Goal: Task Accomplishment & Management: Manage account settings

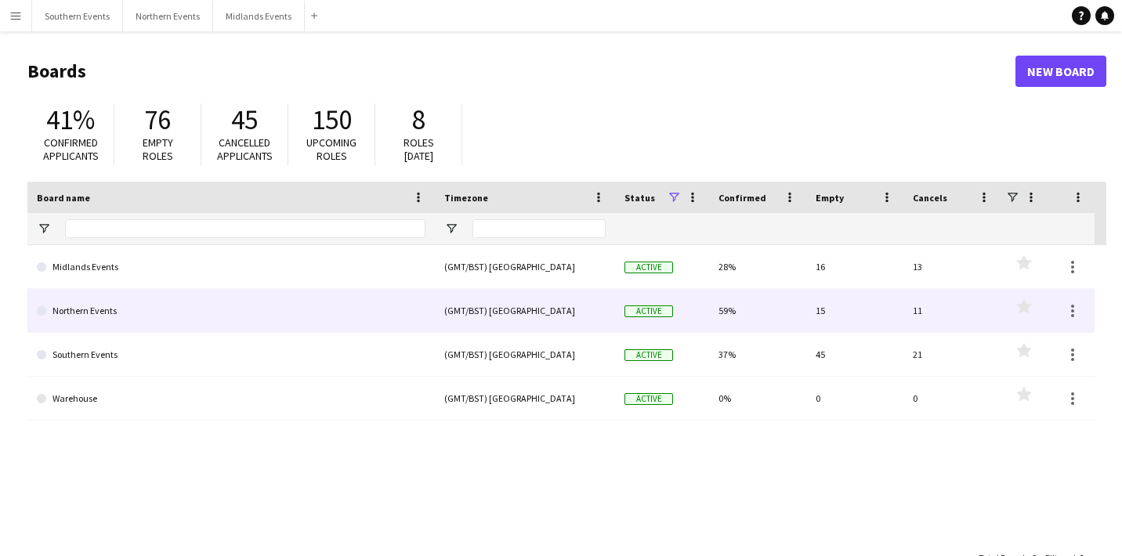
click at [198, 303] on link "Northern Events" at bounding box center [231, 311] width 389 height 44
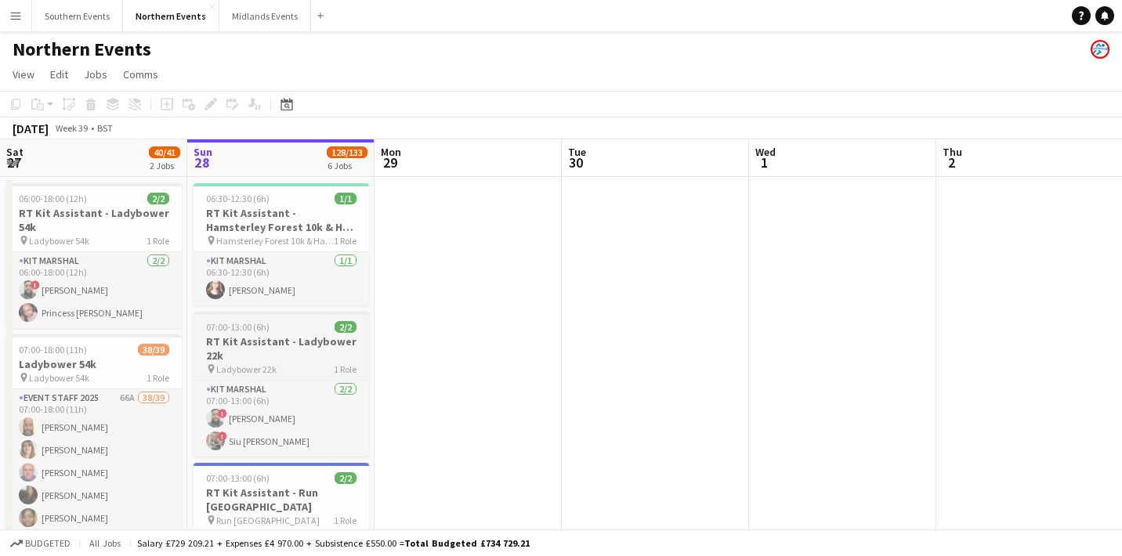
click at [292, 316] on app-job-card "07:00-13:00 (6h) 2/2 RT Kit Assistant - Ladybower 22k pin Ladybower 22k 1 Role …" at bounding box center [282, 384] width 176 height 145
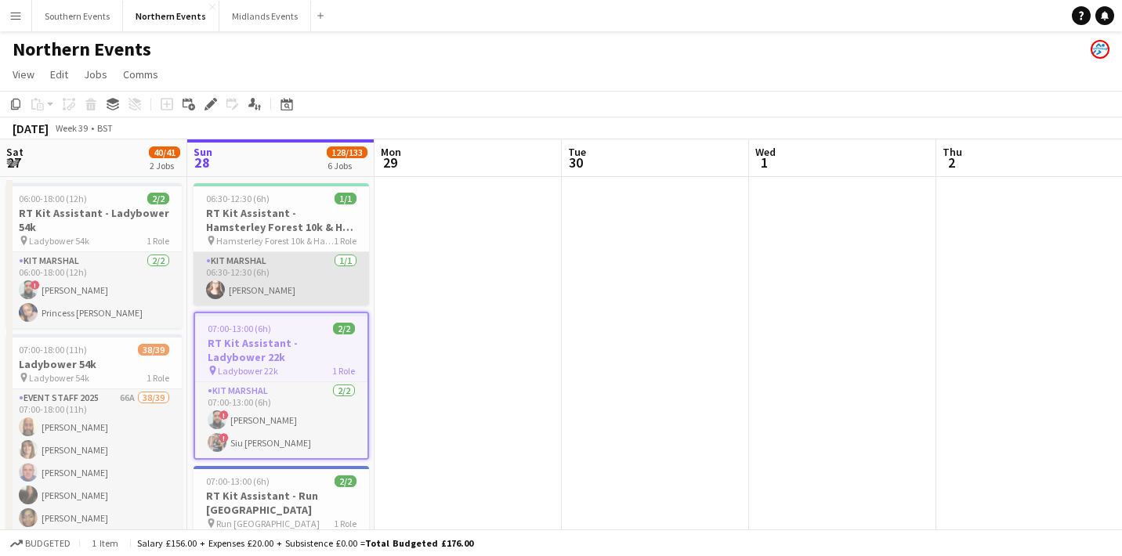
click at [274, 288] on app-card-role "Kit Marshal [DATE] 06:30-12:30 (6h) [PERSON_NAME]" at bounding box center [282, 278] width 176 height 53
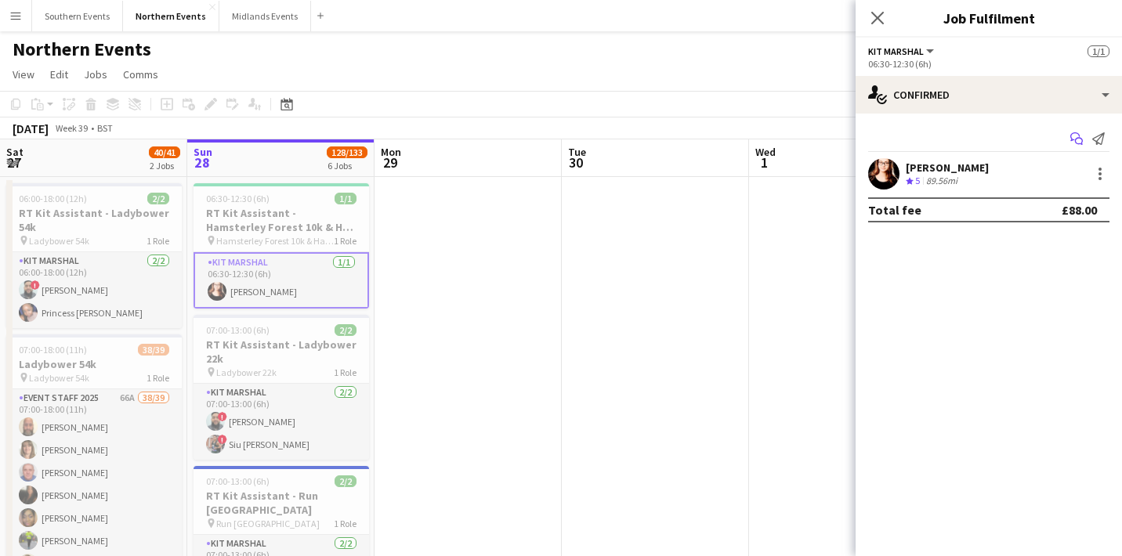
click at [1076, 142] on icon at bounding box center [1079, 142] width 8 height 8
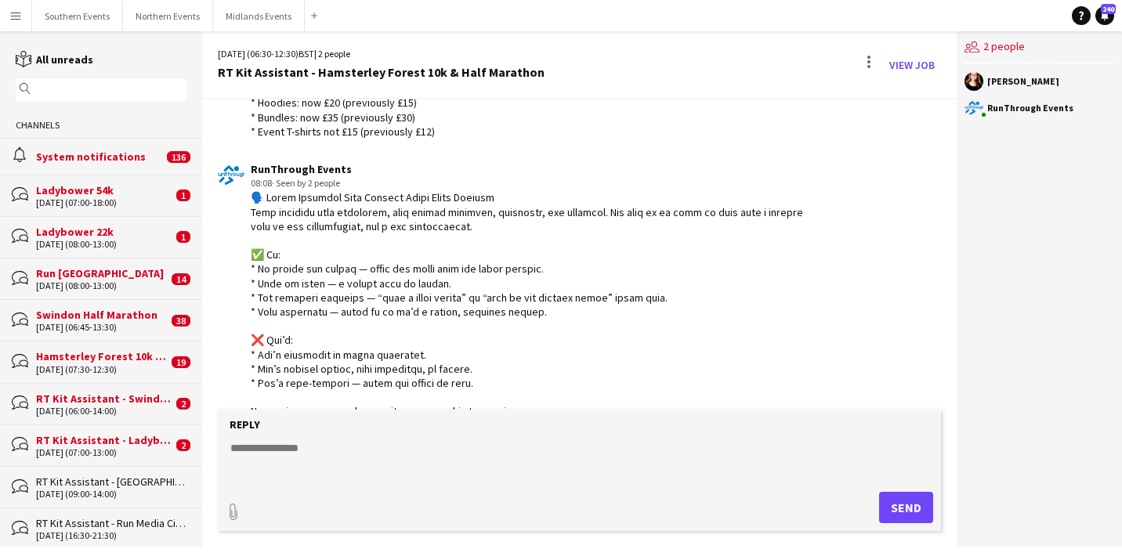
scroll to position [2228, 0]
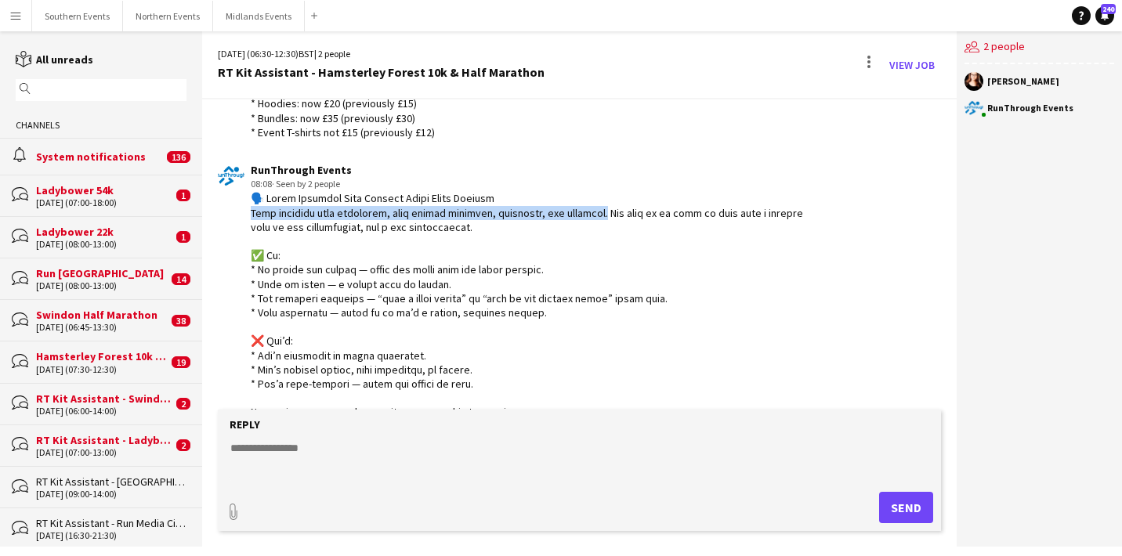
drag, startPoint x: 593, startPoint y: 219, endPoint x: 608, endPoint y: 202, distance: 22.2
click at [608, 202] on div at bounding box center [536, 333] width 570 height 285
click at [590, 228] on div at bounding box center [536, 333] width 570 height 285
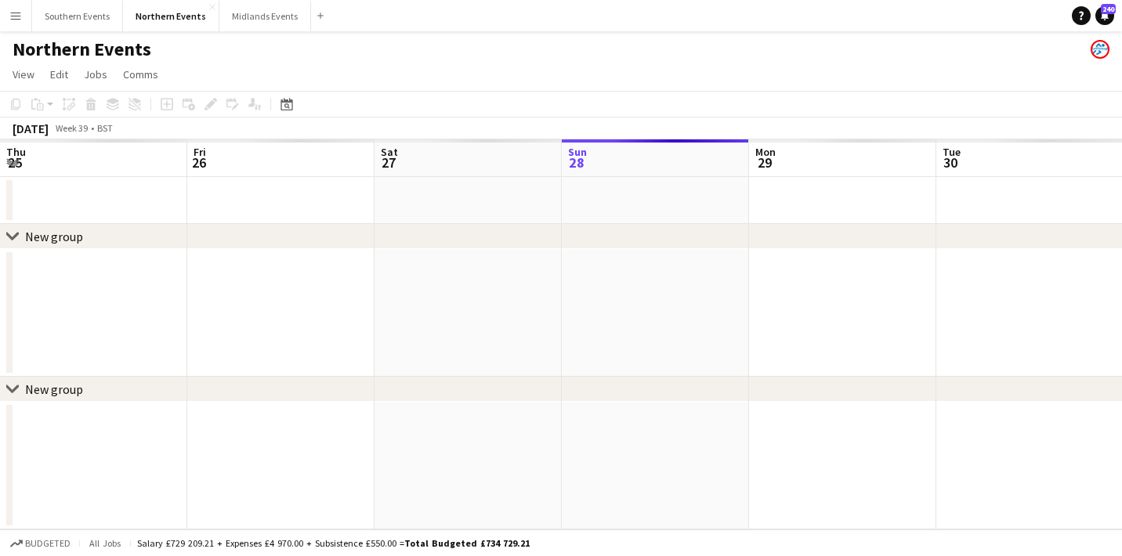
scroll to position [0, 375]
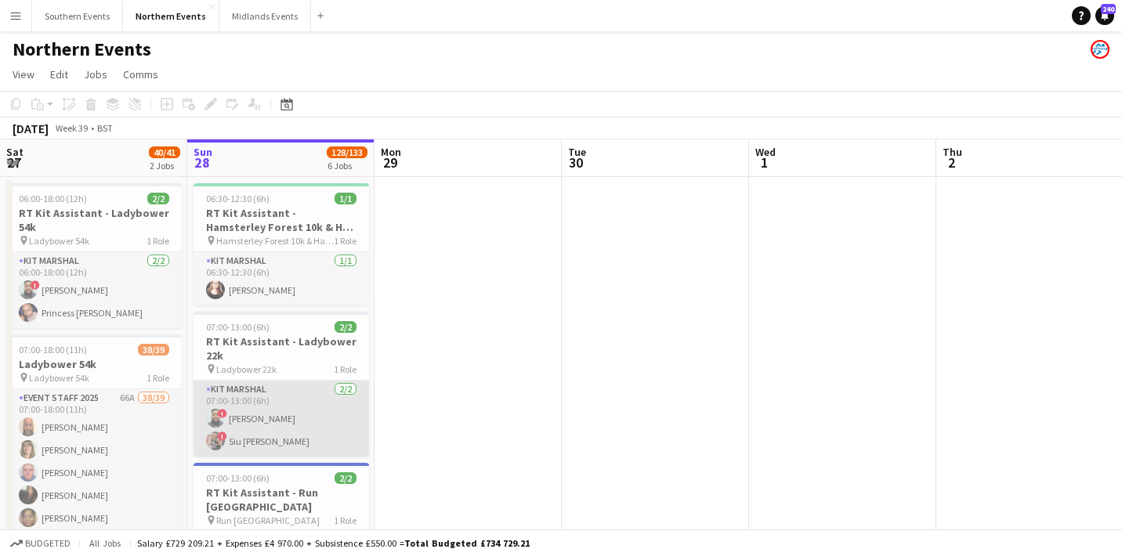
click at [275, 405] on app-card-role "Kit Marshal [DATE] 07:00-13:00 (6h) ! [PERSON_NAME] ! [PERSON_NAME] [PERSON_NAM…" at bounding box center [282, 419] width 176 height 76
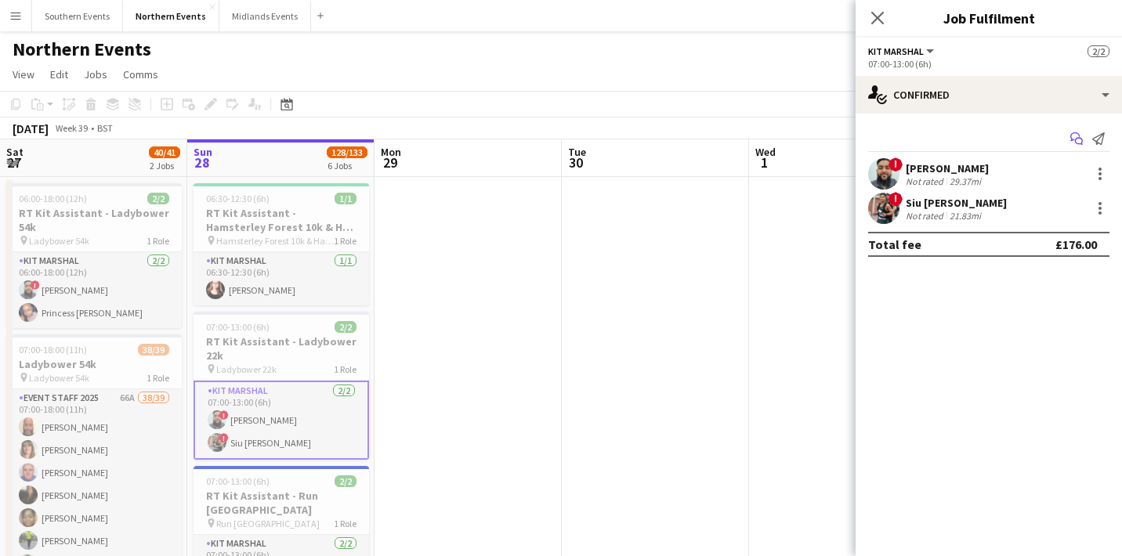
click at [1069, 134] on app-icon "Start chat" at bounding box center [1077, 139] width 22 height 22
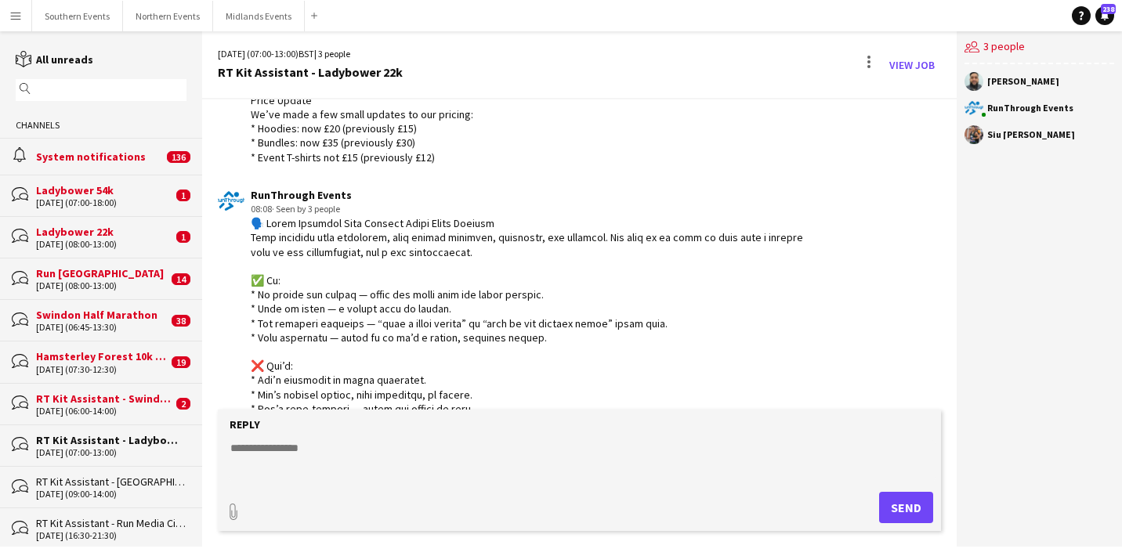
scroll to position [2149, 0]
drag, startPoint x: 266, startPoint y: 220, endPoint x: 456, endPoint y: 242, distance: 190.9
click at [456, 242] on div at bounding box center [536, 357] width 570 height 285
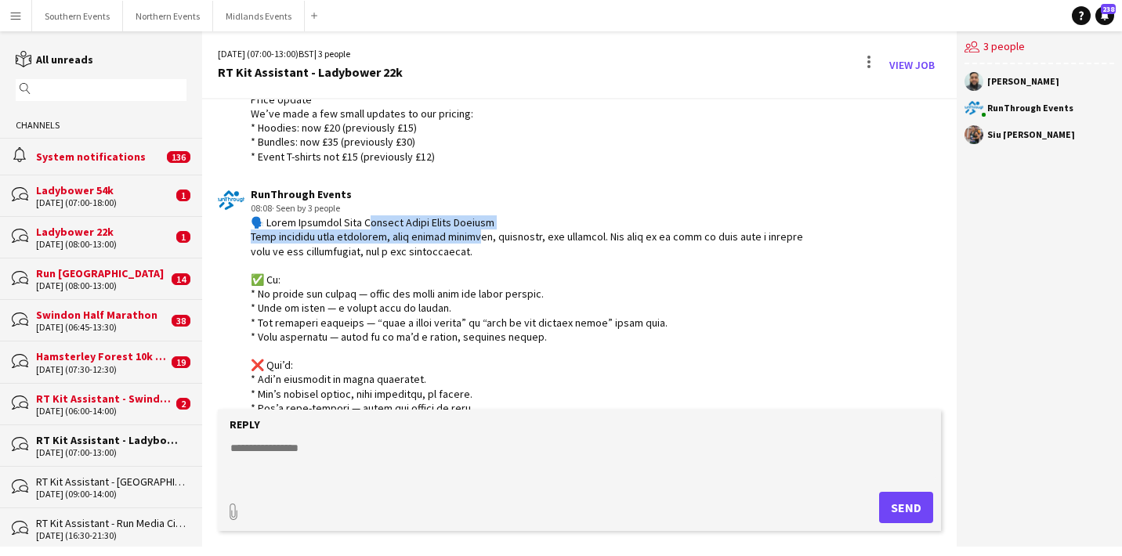
drag, startPoint x: 468, startPoint y: 242, endPoint x: 360, endPoint y: 219, distance: 110.7
click at [360, 219] on div at bounding box center [536, 357] width 570 height 285
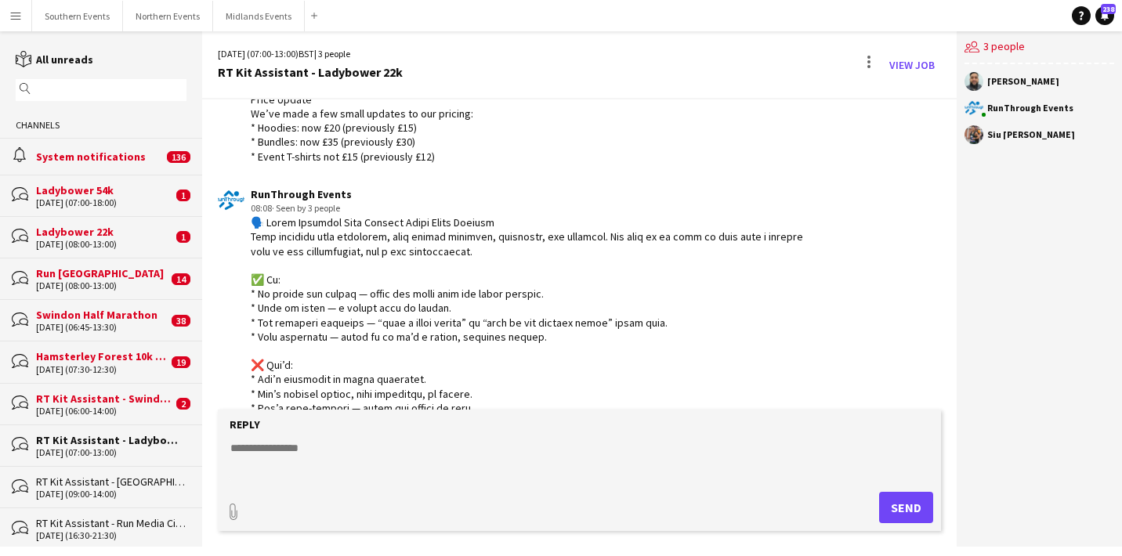
click at [370, 257] on div at bounding box center [536, 357] width 570 height 285
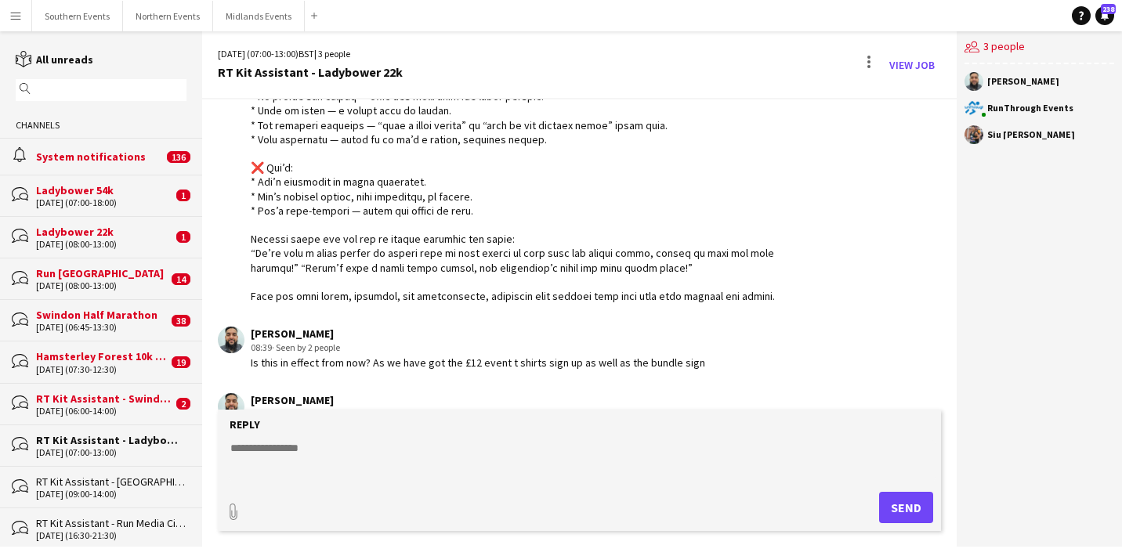
scroll to position [2393, 0]
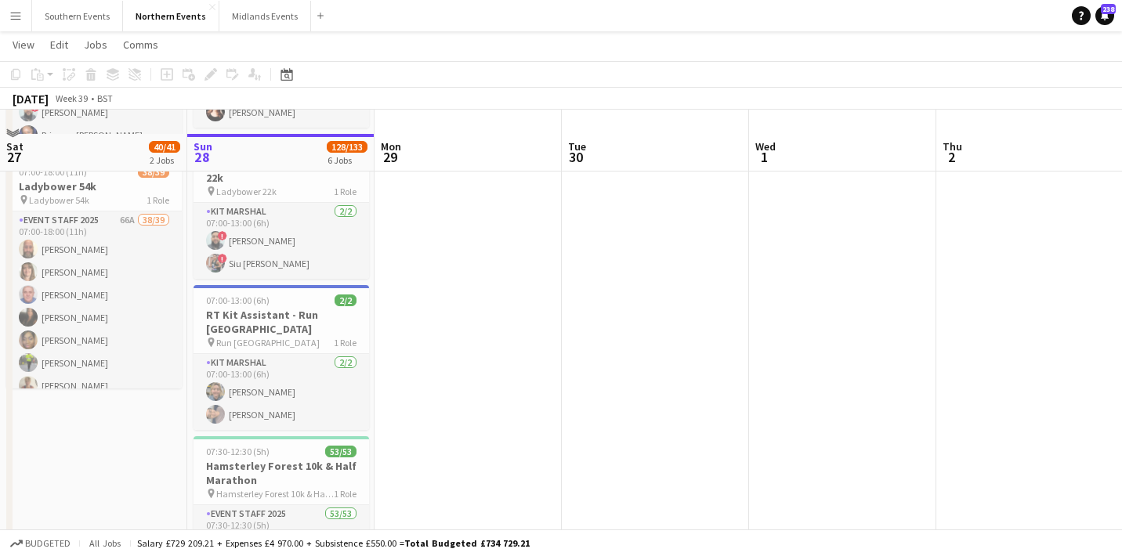
scroll to position [201, 0]
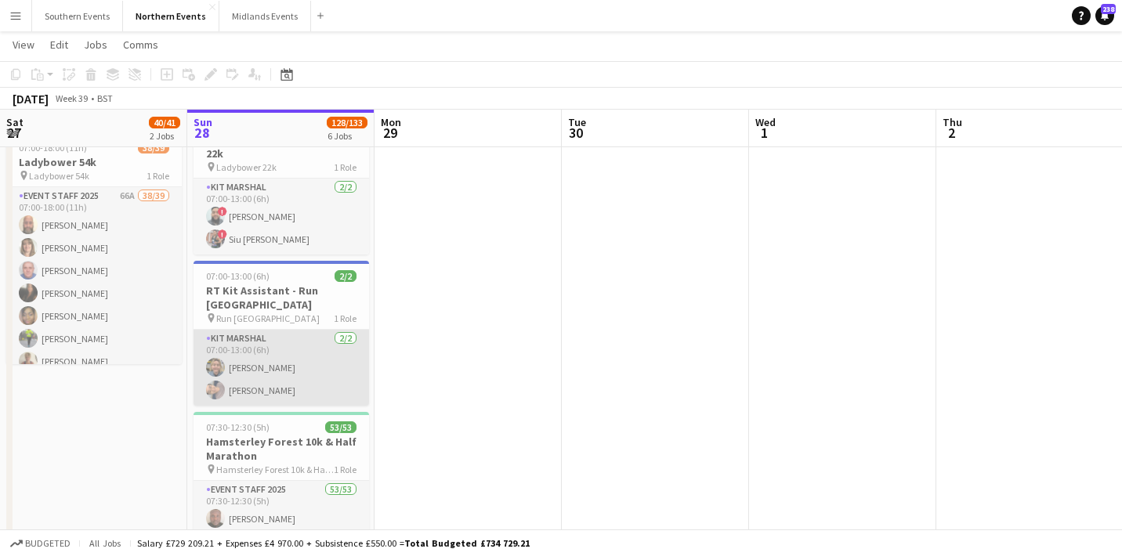
click at [282, 371] on app-card-role "Kit Marshal [DATE] 07:00-13:00 (6h) [PERSON_NAME] Yin [PERSON_NAME]" at bounding box center [282, 368] width 176 height 76
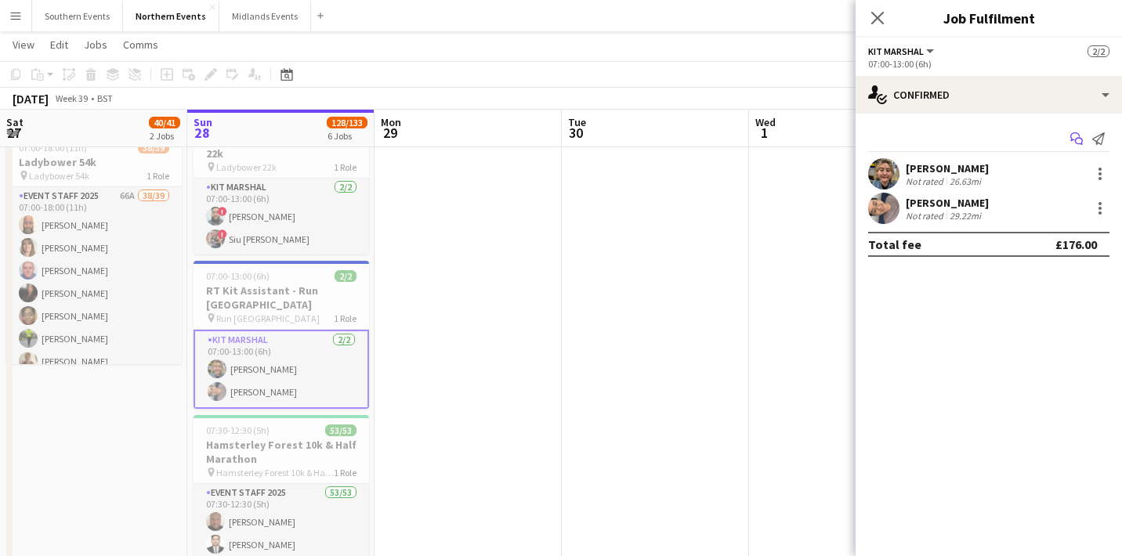
click at [1075, 137] on icon "Start chat" at bounding box center [1076, 138] width 13 height 13
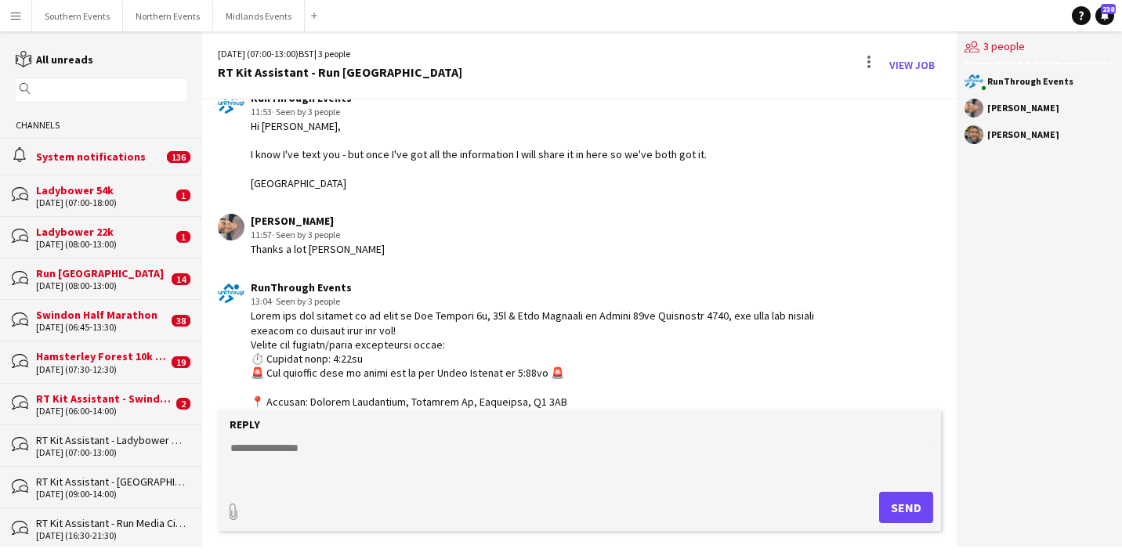
scroll to position [11, 0]
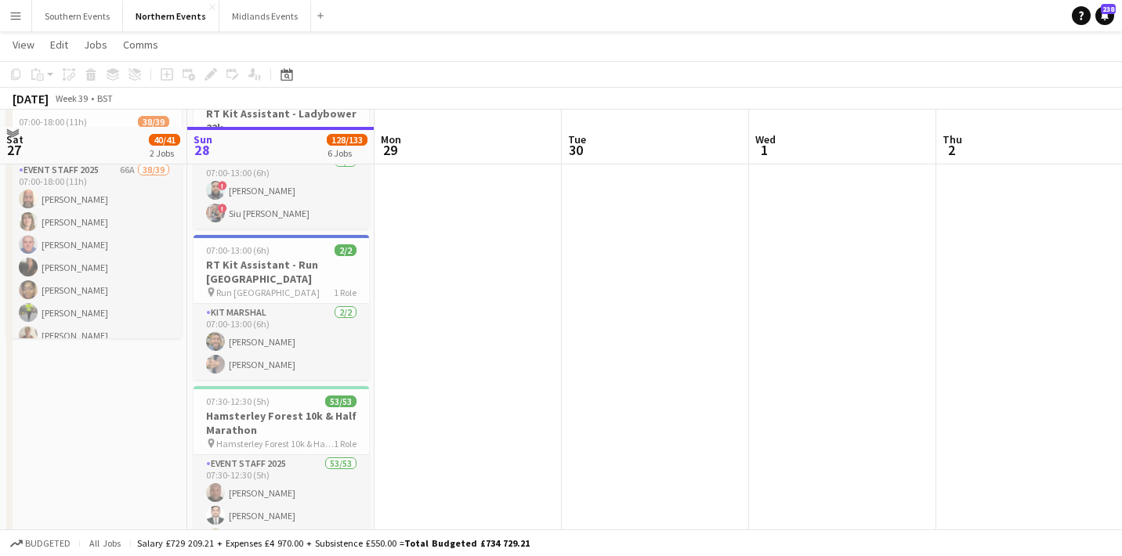
scroll to position [244, 0]
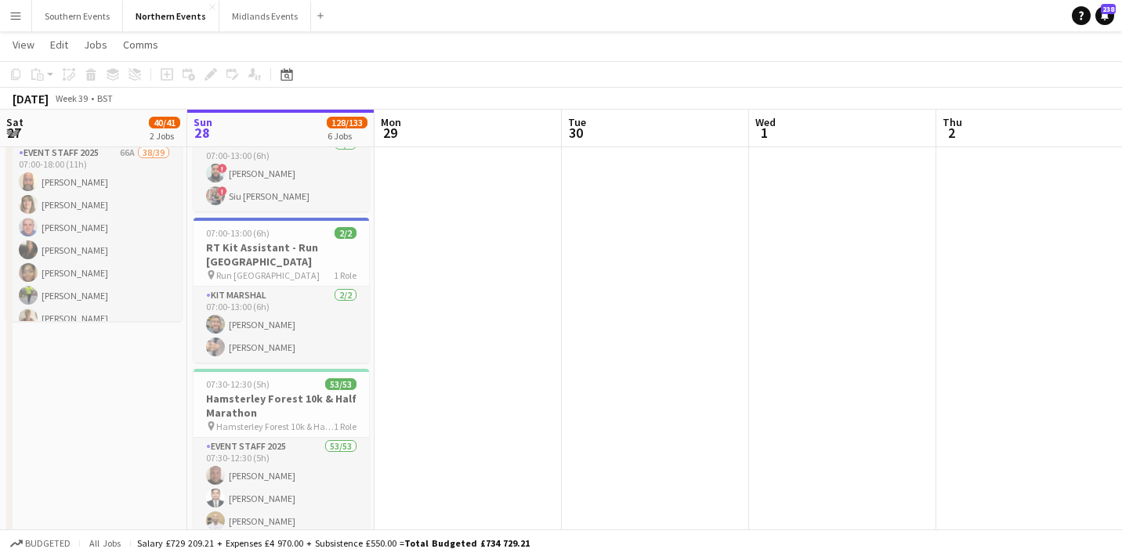
click at [444, 378] on app-date-cell at bounding box center [468, 522] width 187 height 1181
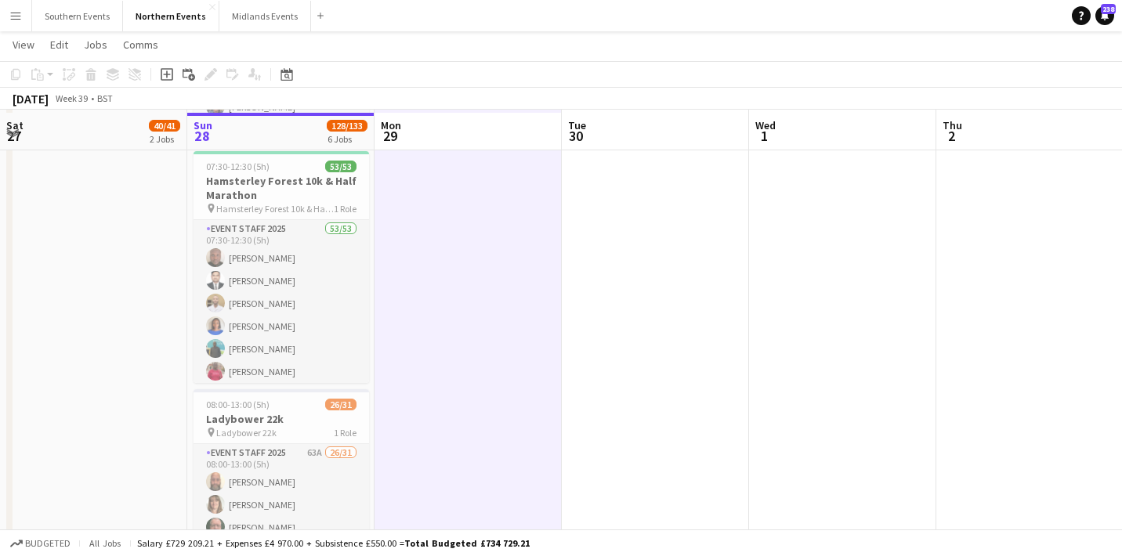
scroll to position [465, 0]
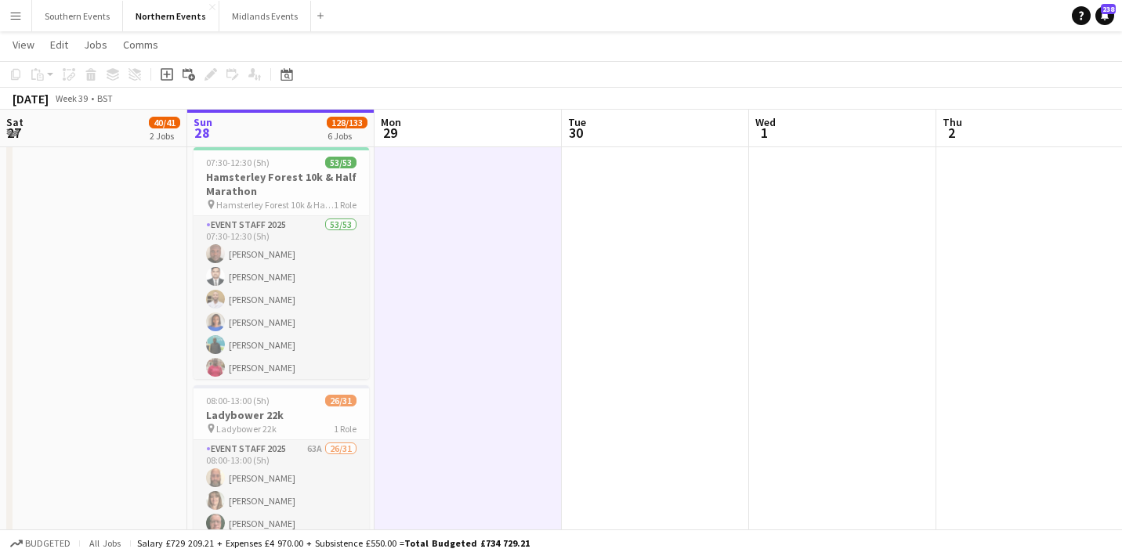
click at [97, 378] on app-date-cell "06:00-18:00 (12h) 2/2 RT Kit Assistant - Ladybower 54k pin Ladybower 54k 1 Role…" at bounding box center [93, 300] width 187 height 1181
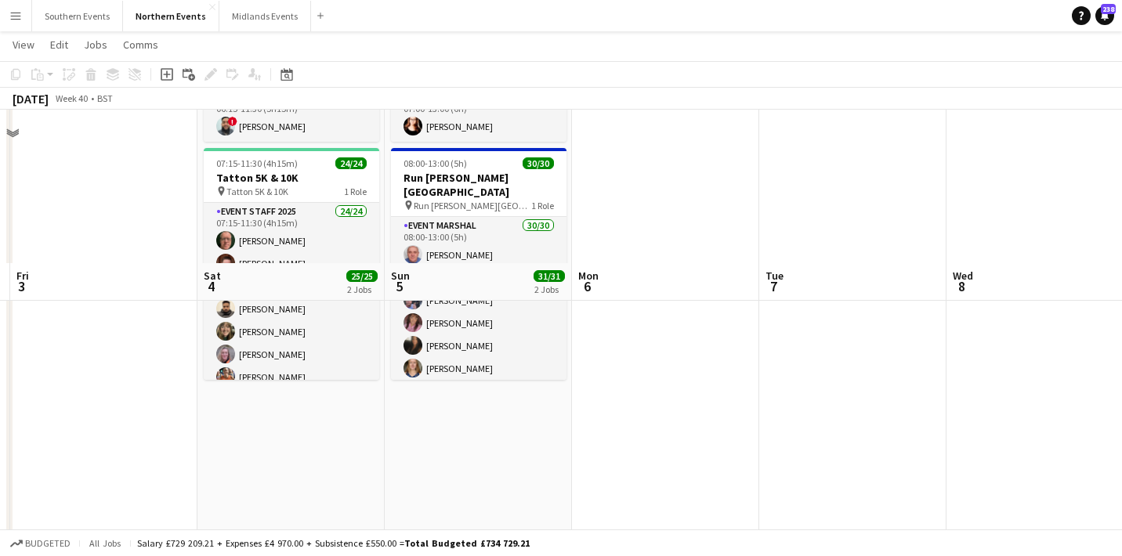
scroll to position [0, 0]
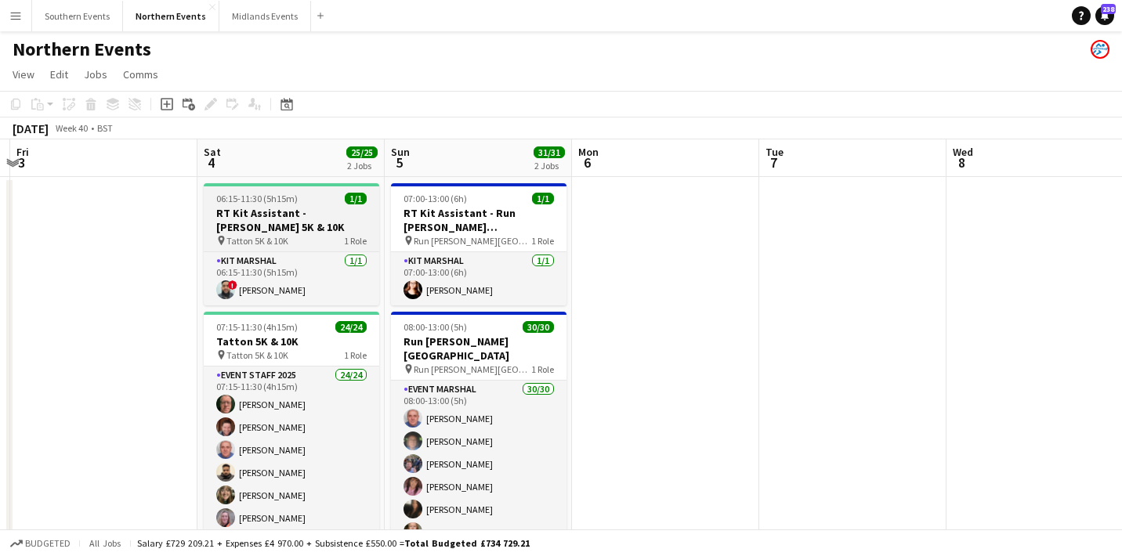
click at [244, 252] on div "Kit Marshal [DATE] 06:15-11:30 (5h15m) ! [PERSON_NAME]" at bounding box center [292, 279] width 176 height 54
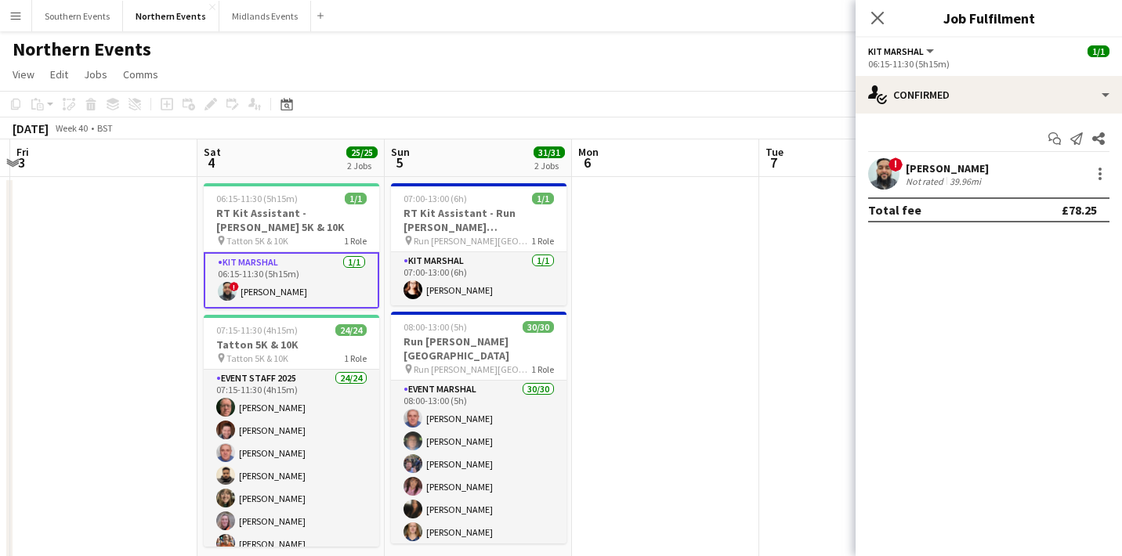
click at [254, 275] on app-card-role "Kit Marshal [DATE] 06:15-11:30 (5h15m) ! [PERSON_NAME]" at bounding box center [292, 280] width 176 height 56
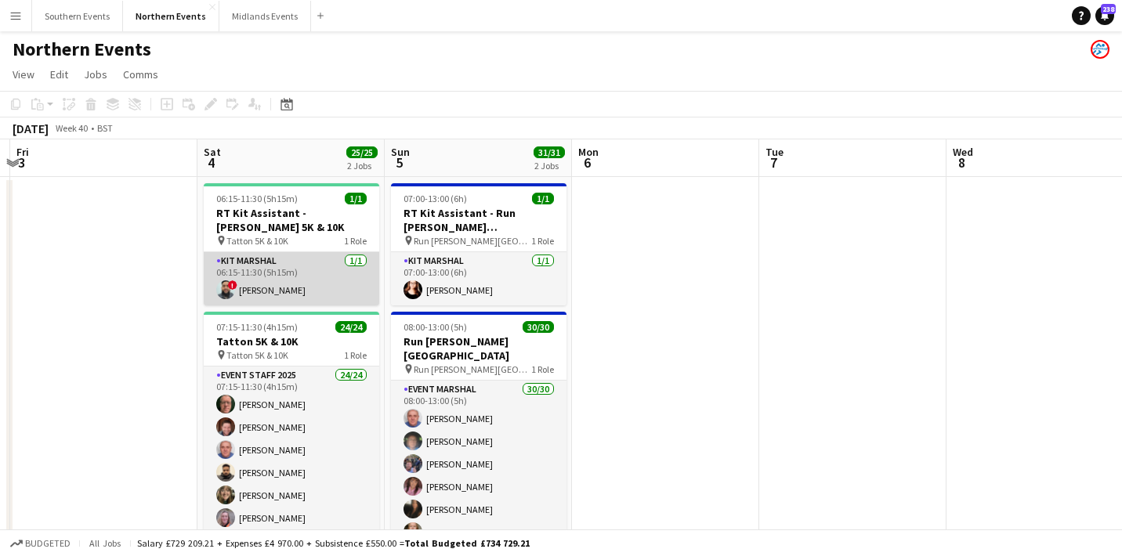
click at [254, 275] on app-card-role "Kit Marshal [DATE] 06:15-11:30 (5h15m) ! [PERSON_NAME]" at bounding box center [292, 278] width 176 height 53
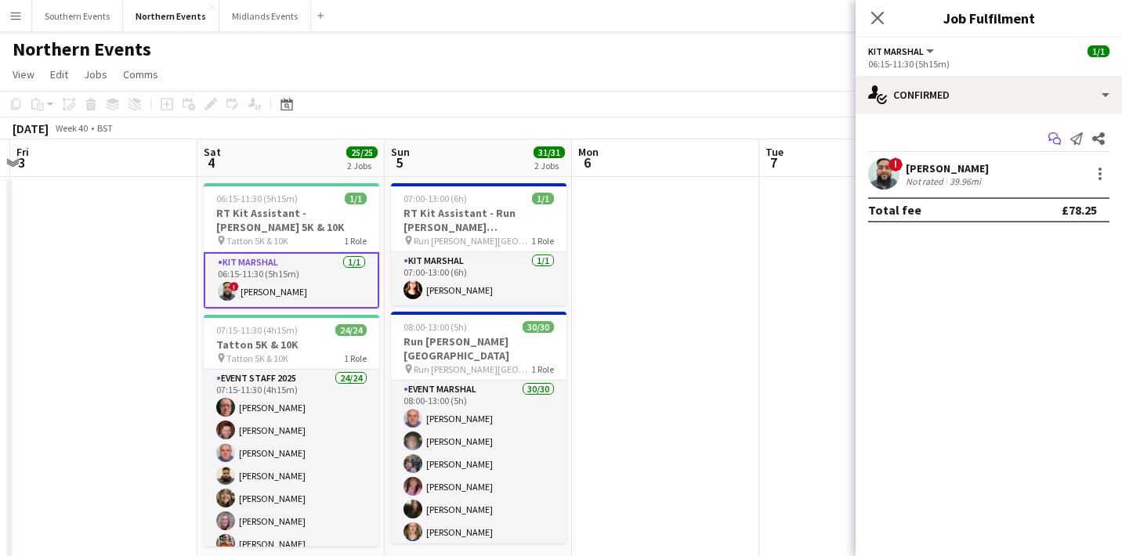
click at [1050, 144] on icon "Start chat" at bounding box center [1054, 138] width 13 height 13
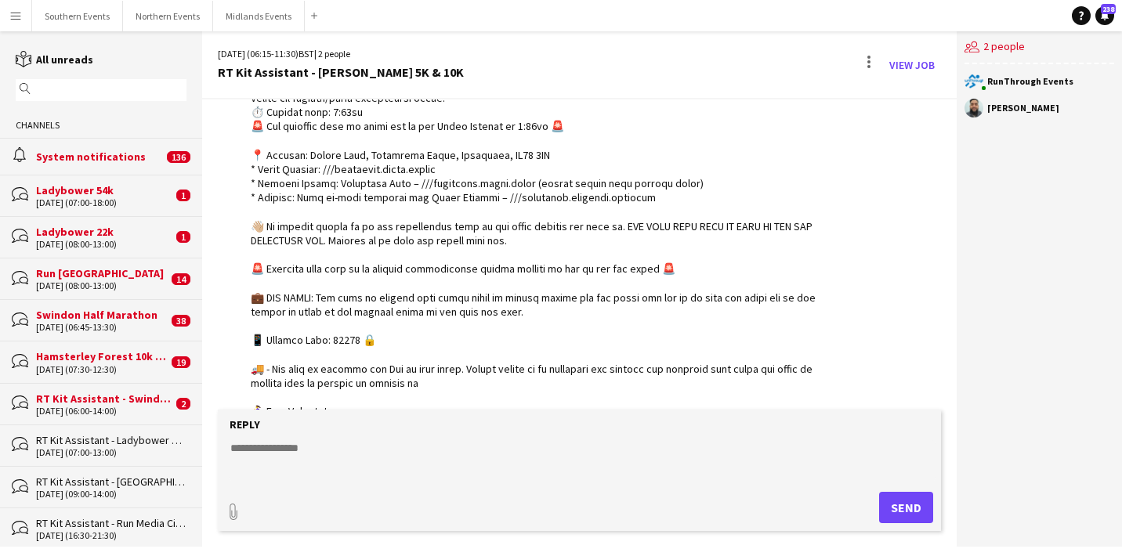
scroll to position [775, 0]
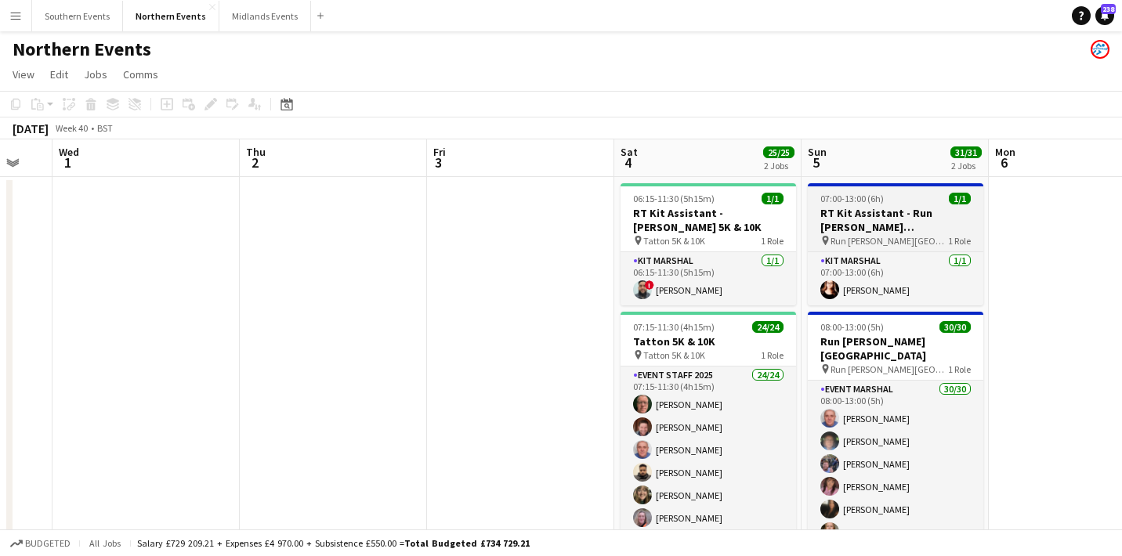
scroll to position [0, 518]
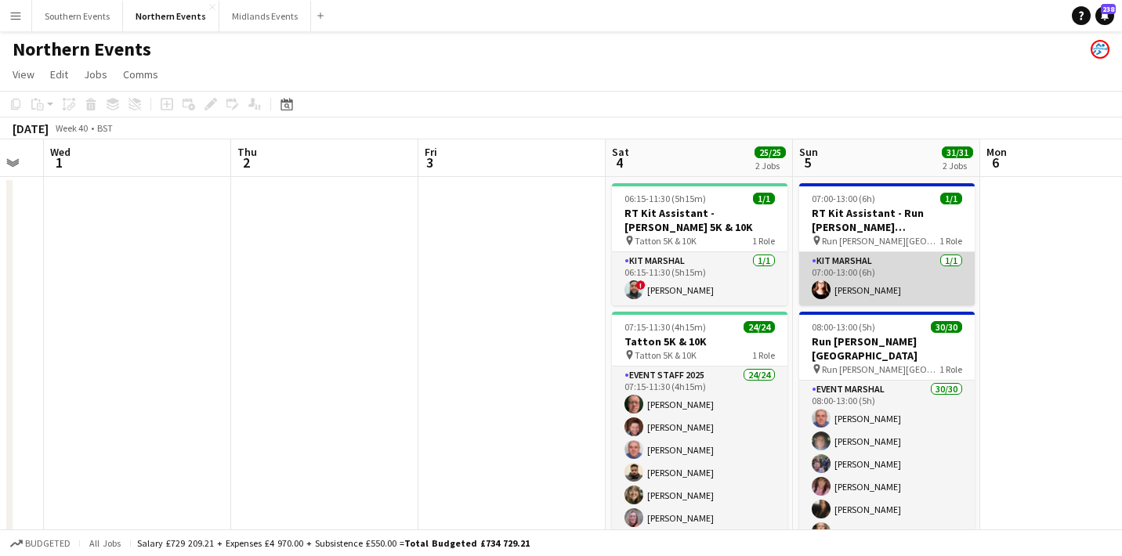
click at [872, 273] on app-card-role "Kit Marshal [DATE] 07:00-13:00 (6h) [PERSON_NAME]" at bounding box center [887, 278] width 176 height 53
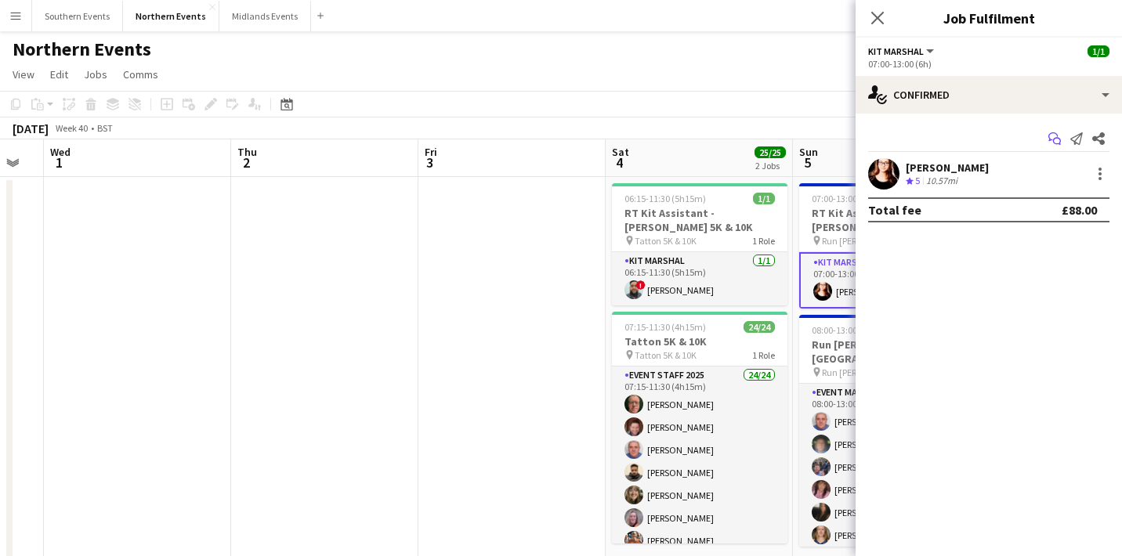
click at [1049, 143] on icon "Start chat" at bounding box center [1054, 138] width 13 height 13
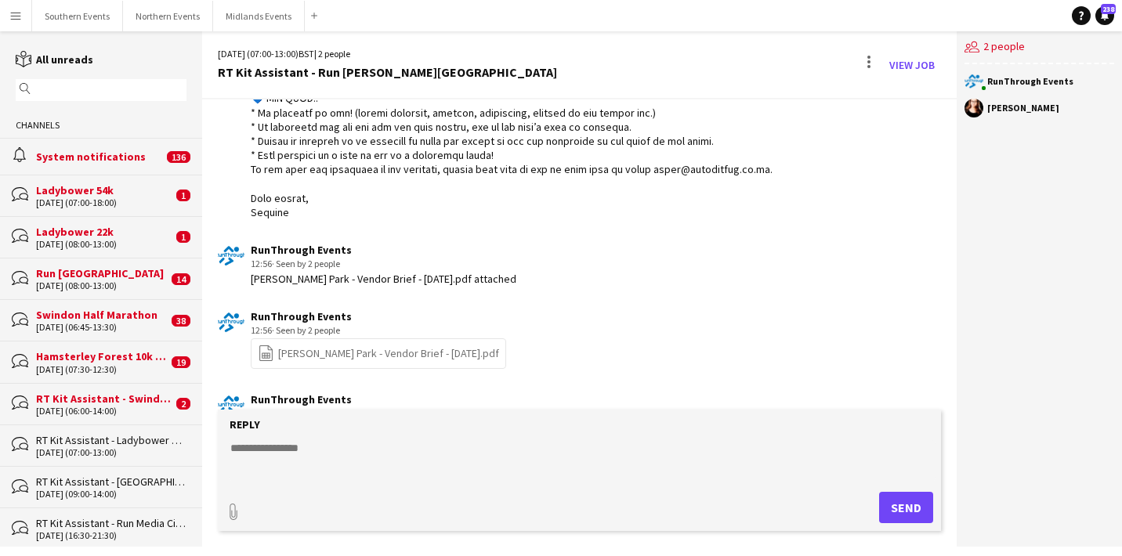
scroll to position [789, 0]
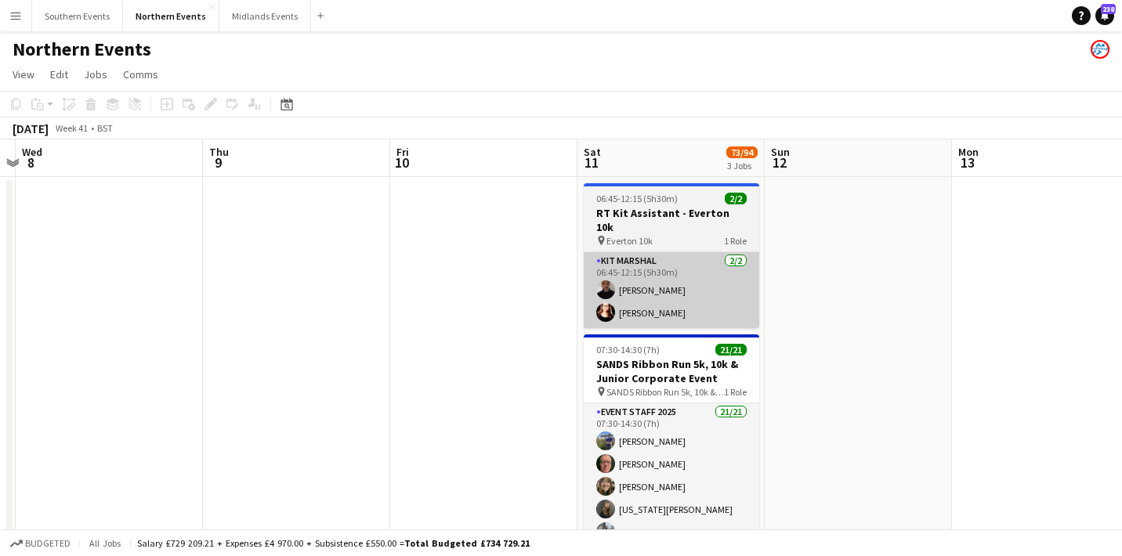
scroll to position [0, 550]
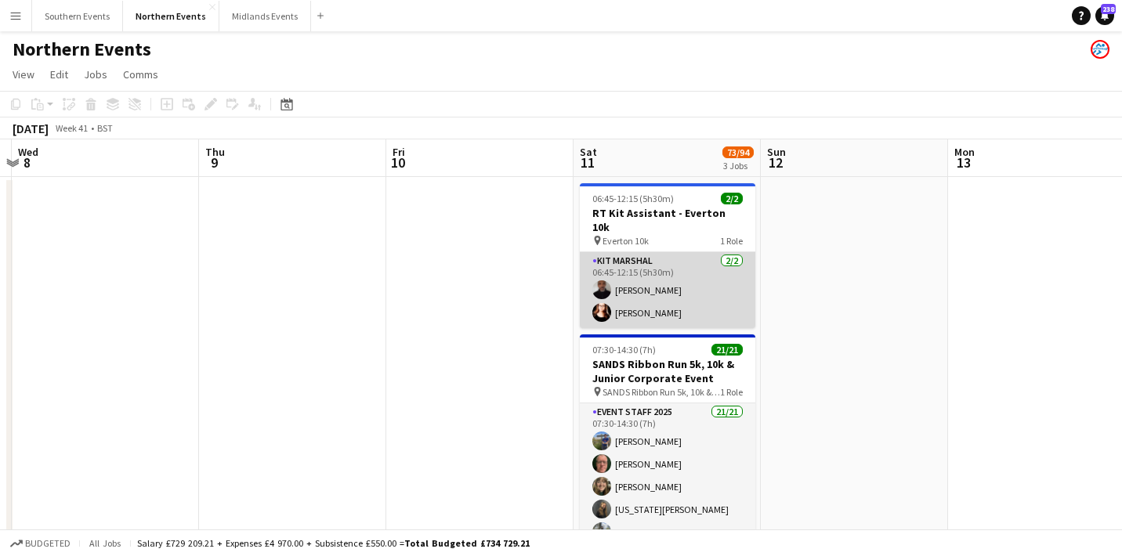
click at [654, 299] on app-card-role "Kit Marshal [DATE] 06:45-12:15 (5h30m) [PERSON_NAME] [PERSON_NAME]" at bounding box center [668, 290] width 176 height 76
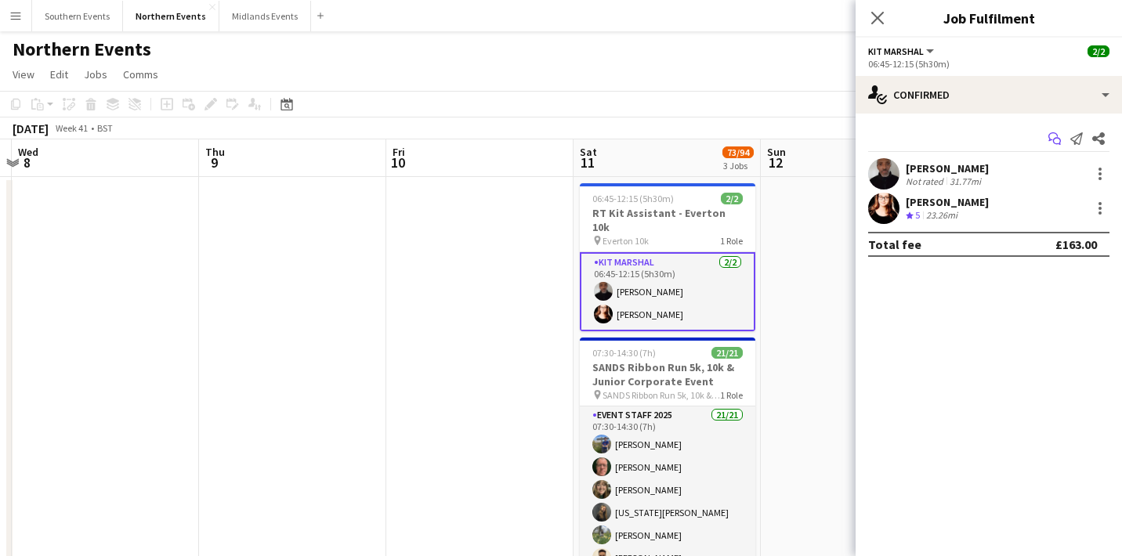
click at [1051, 136] on icon "Start chat" at bounding box center [1054, 138] width 13 height 13
click at [1056, 139] on icon "Start chat" at bounding box center [1054, 138] width 13 height 13
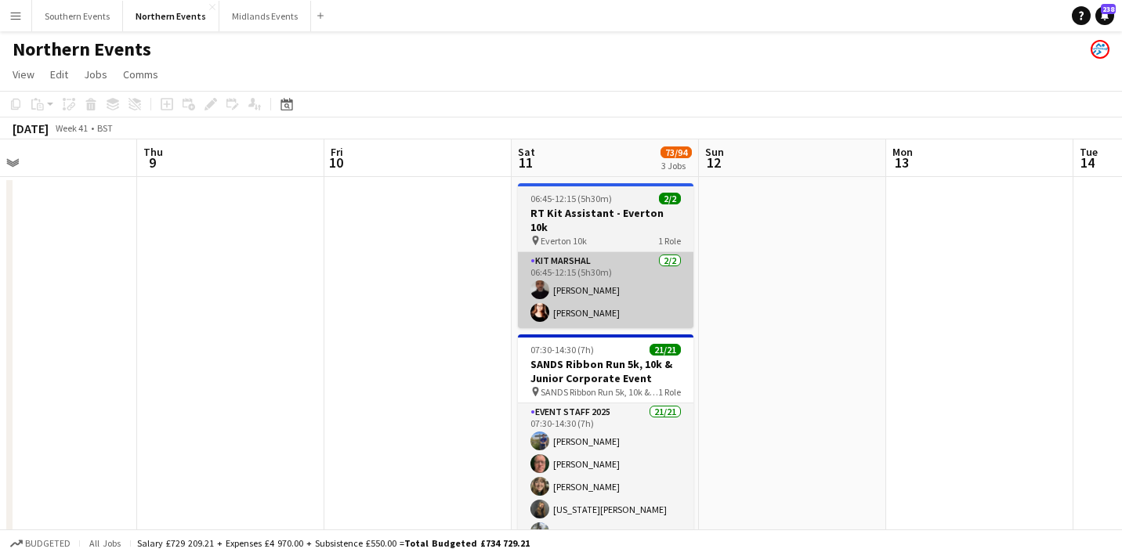
scroll to position [0, 442]
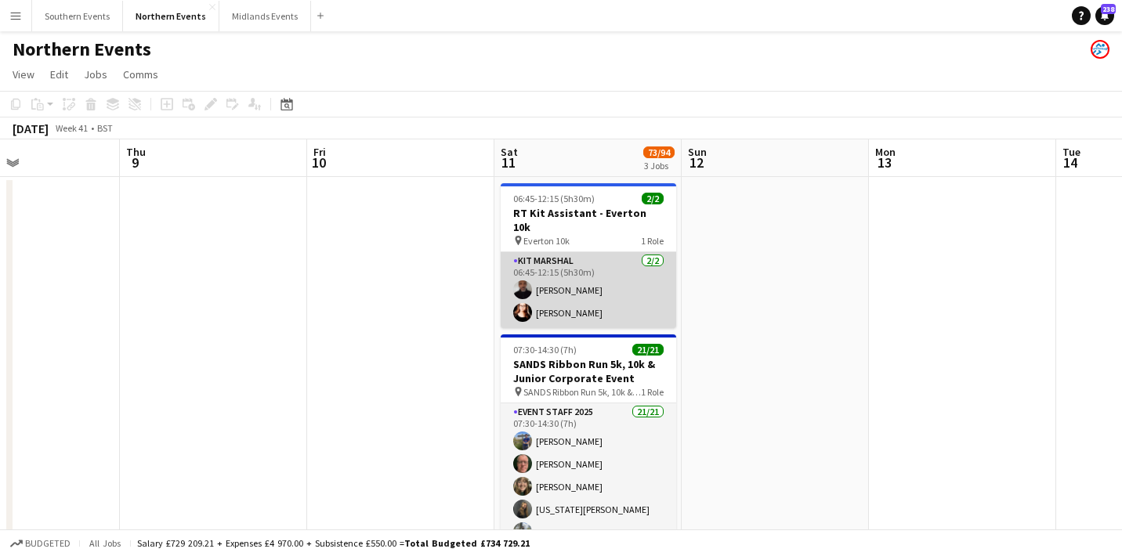
click at [661, 275] on app-card-role "Kit Marshal [DATE] 06:45-12:15 (5h30m) [PERSON_NAME] [PERSON_NAME]" at bounding box center [589, 290] width 176 height 76
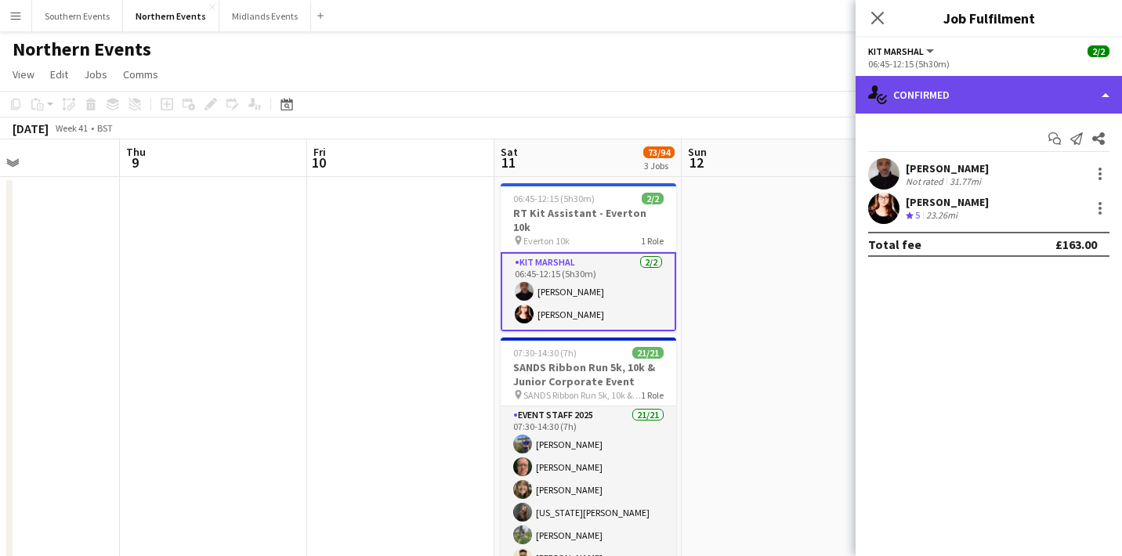
click at [983, 92] on div "single-neutral-actions-check-2 Confirmed" at bounding box center [989, 95] width 266 height 38
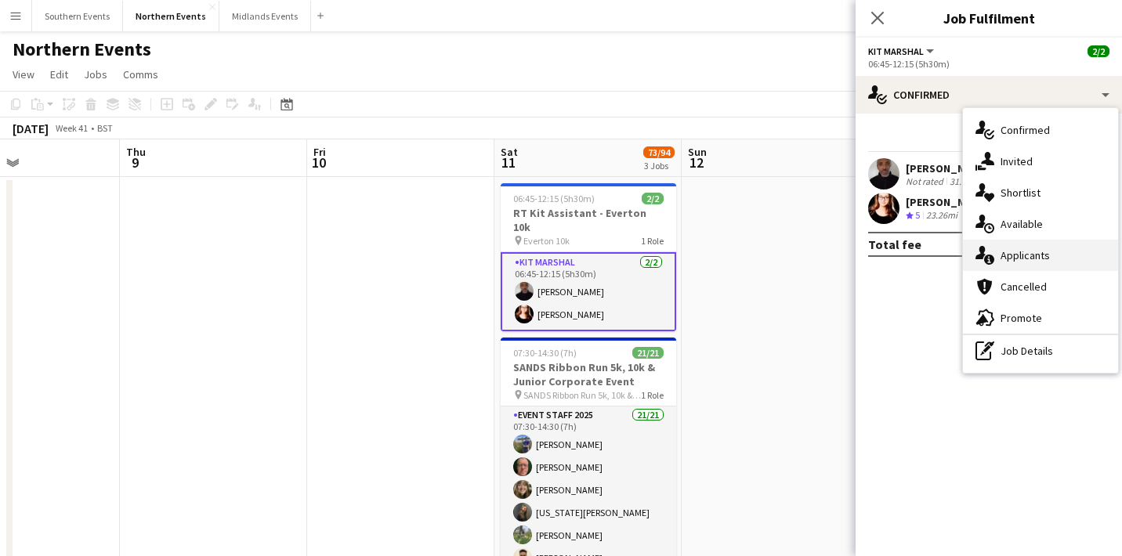
click at [1014, 245] on div "single-neutral-actions-information Applicants" at bounding box center [1040, 255] width 155 height 31
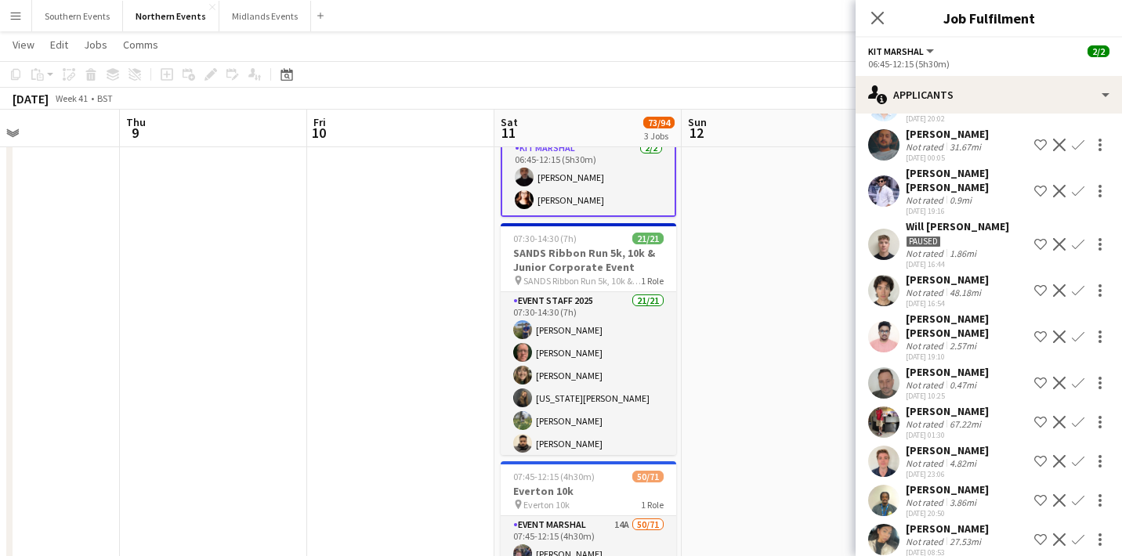
scroll to position [223, 0]
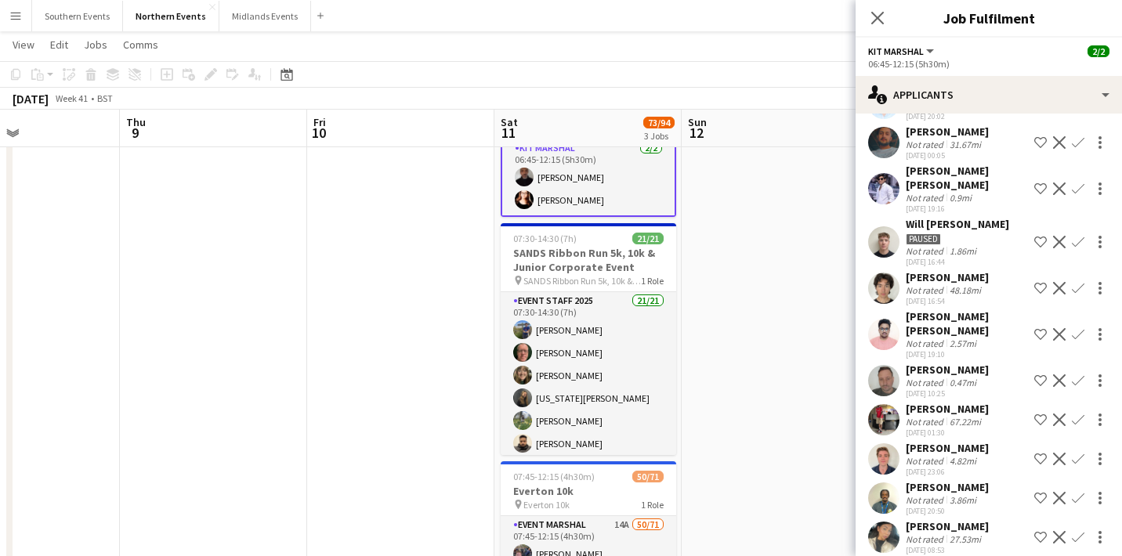
click at [879, 531] on app-user-avatar at bounding box center [883, 537] width 31 height 31
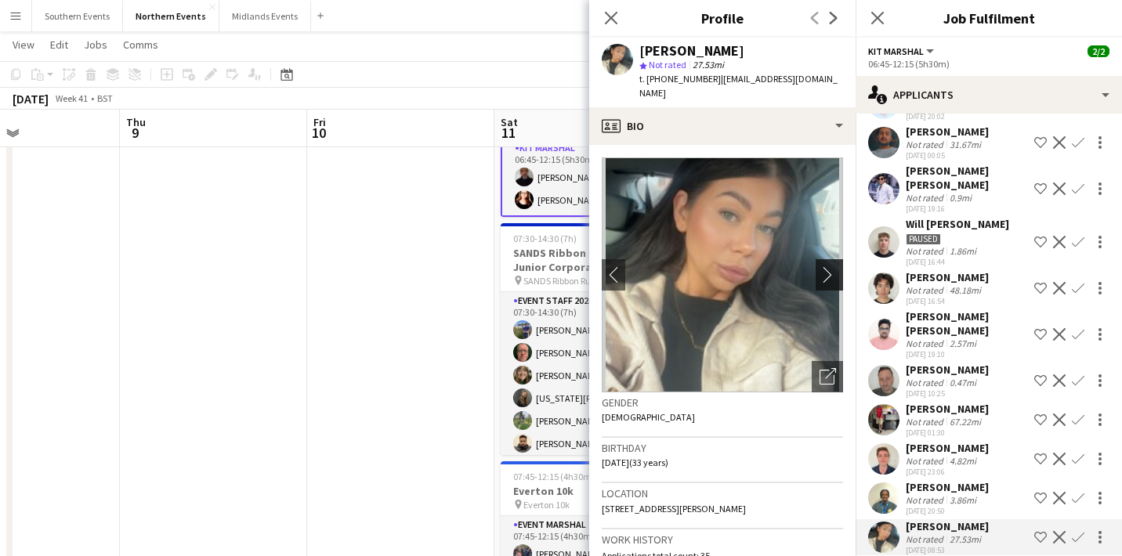
click at [831, 267] on app-icon "chevron-right" at bounding box center [832, 274] width 24 height 16
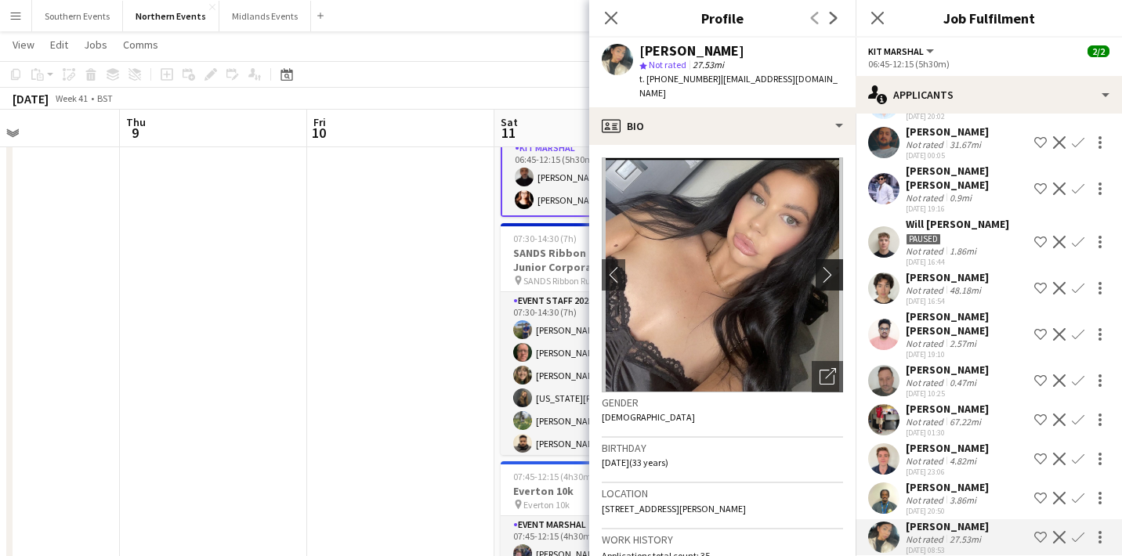
click at [831, 267] on app-icon "chevron-right" at bounding box center [832, 274] width 24 height 16
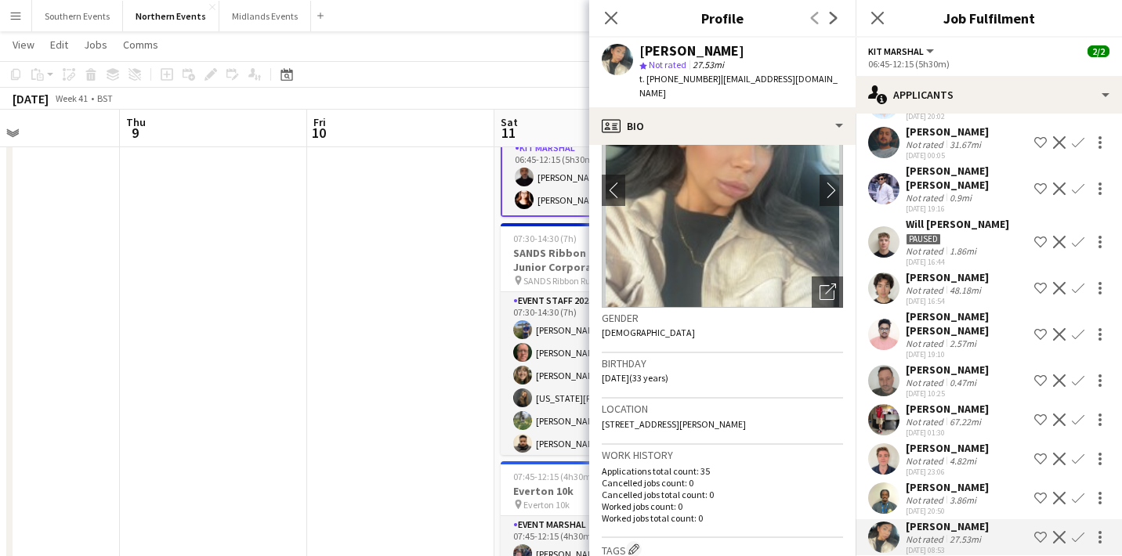
scroll to position [86, 0]
click at [607, 28] on div "Close pop-in" at bounding box center [611, 18] width 44 height 36
click at [607, 27] on div "Close pop-in" at bounding box center [611, 18] width 44 height 36
click at [607, 16] on icon "Close pop-in" at bounding box center [610, 17] width 15 height 15
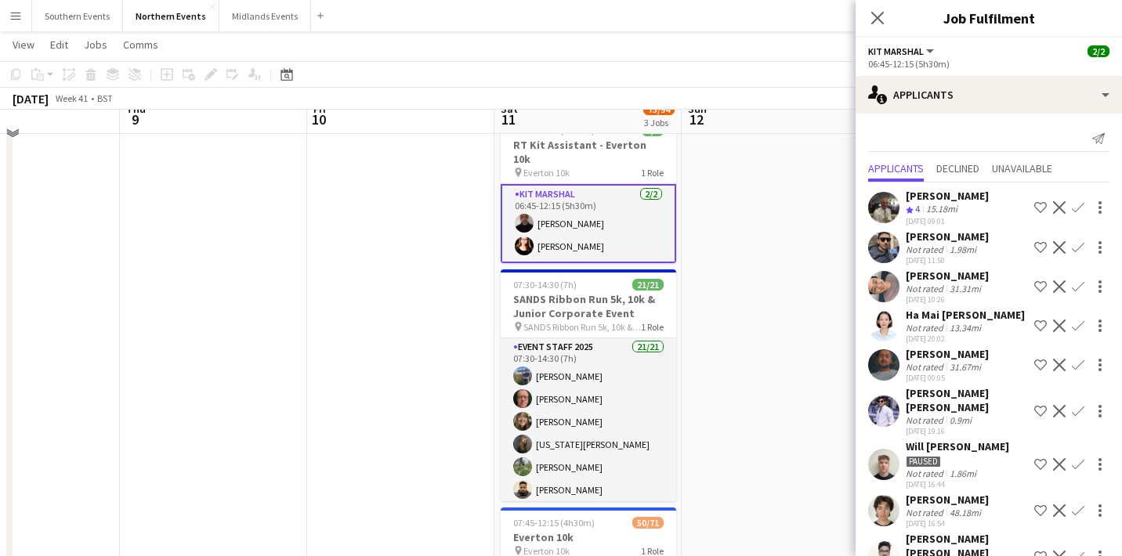
scroll to position [53, 0]
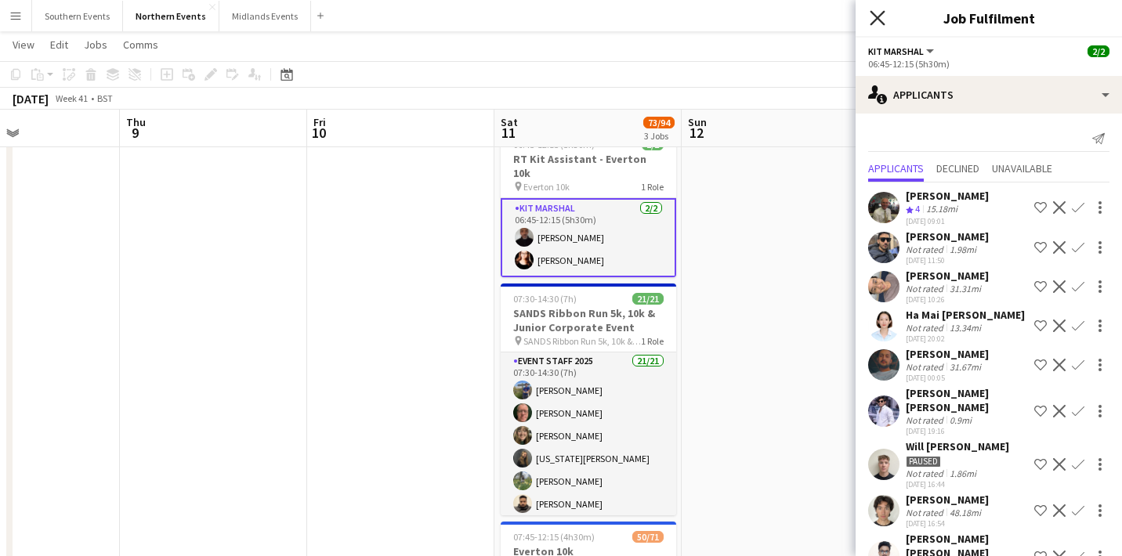
click at [877, 19] on icon at bounding box center [877, 17] width 15 height 15
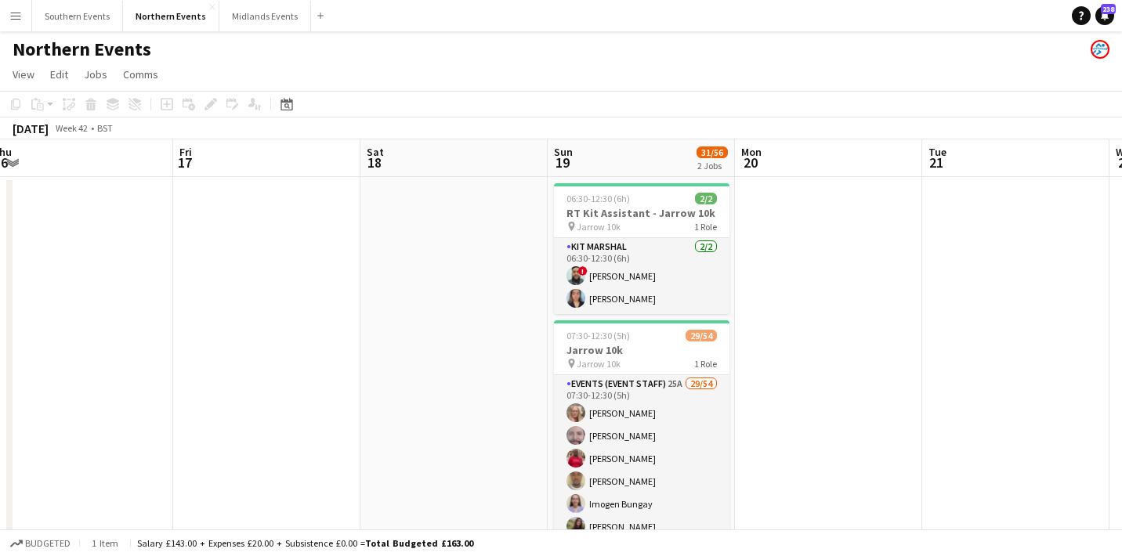
scroll to position [0, 482]
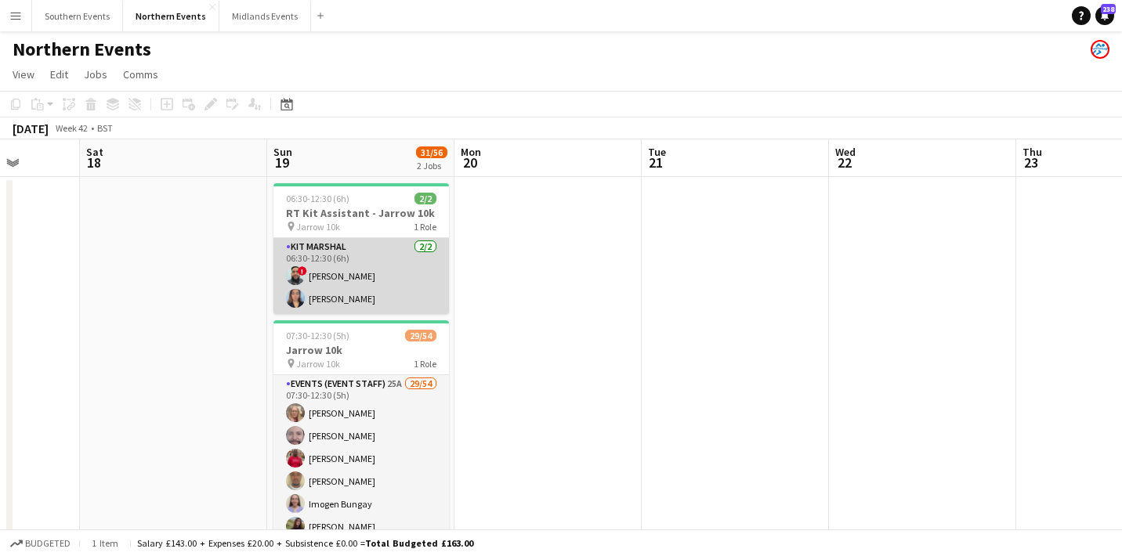
click at [399, 280] on app-card-role "Kit Marshal [DATE] 06:30-12:30 (6h) ! [PERSON_NAME] [PERSON_NAME]" at bounding box center [361, 276] width 176 height 76
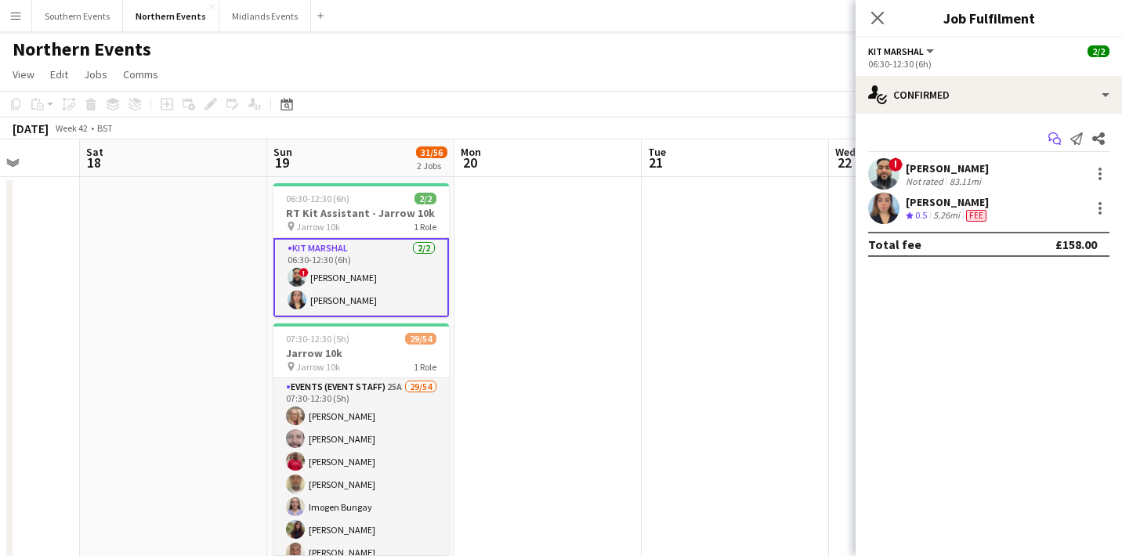
click at [1048, 132] on app-icon "Start chat" at bounding box center [1055, 139] width 22 height 22
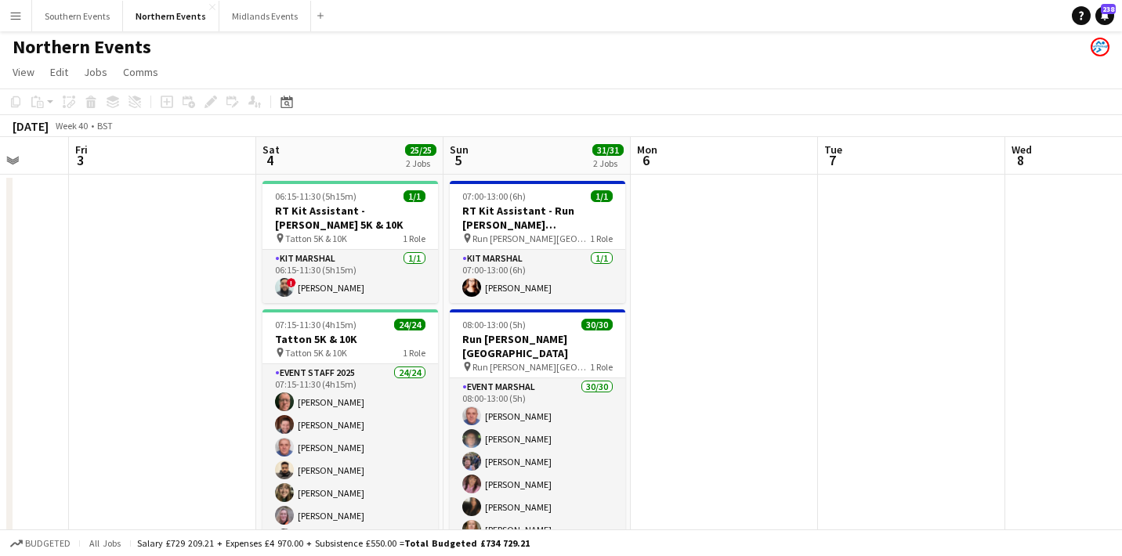
scroll to position [0, 512]
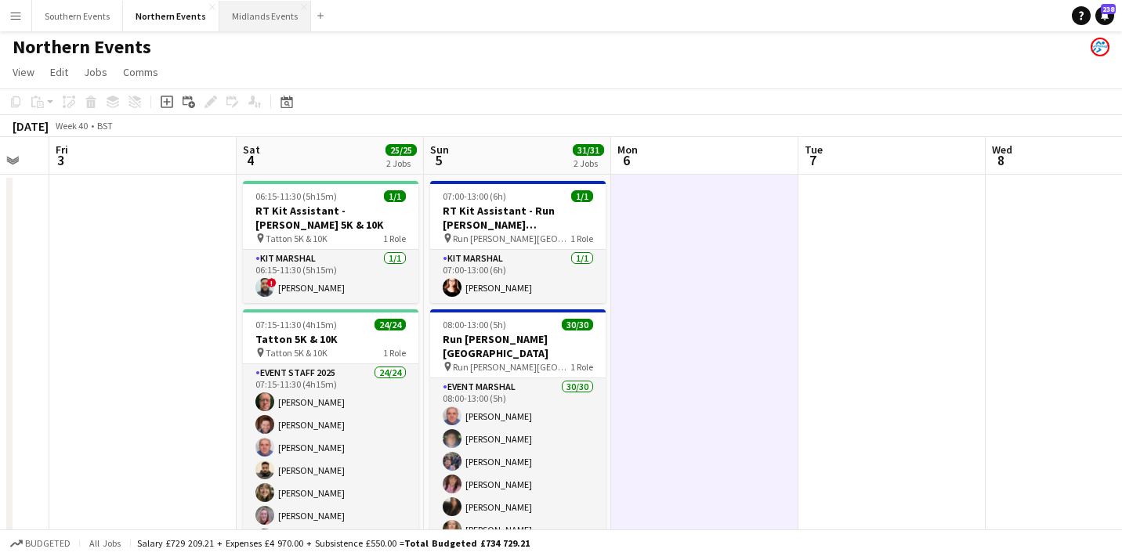
click at [244, 23] on button "Midlands Events Close" at bounding box center [265, 16] width 92 height 31
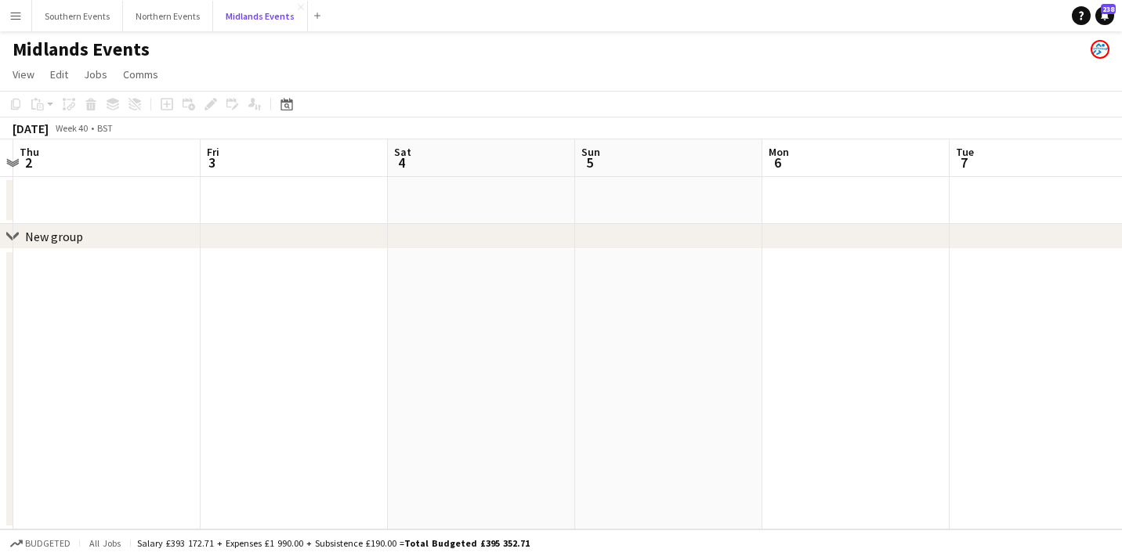
scroll to position [0, 346]
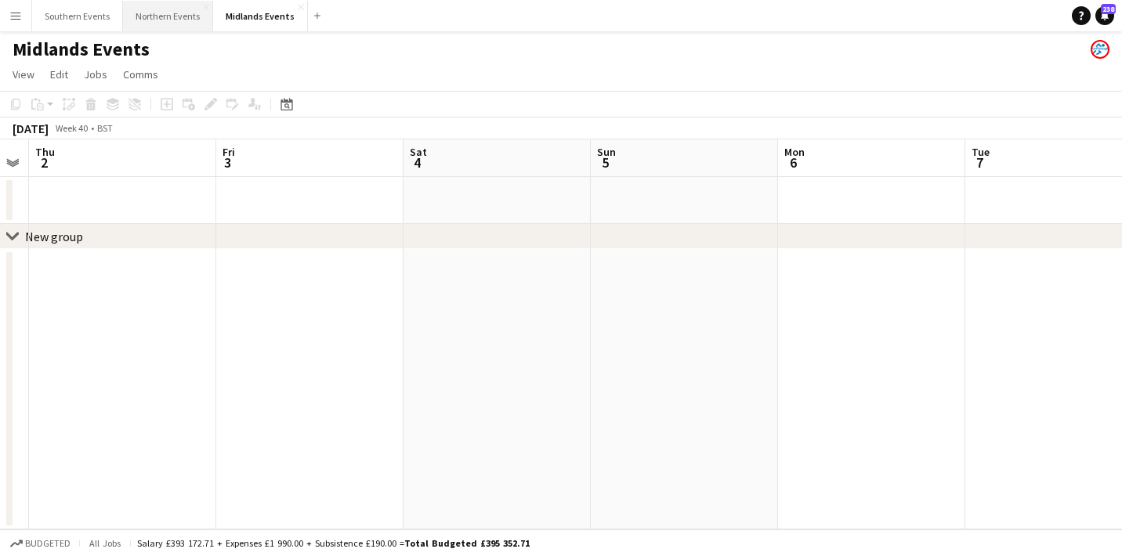
click at [172, 24] on button "Northern Events Close" at bounding box center [168, 16] width 90 height 31
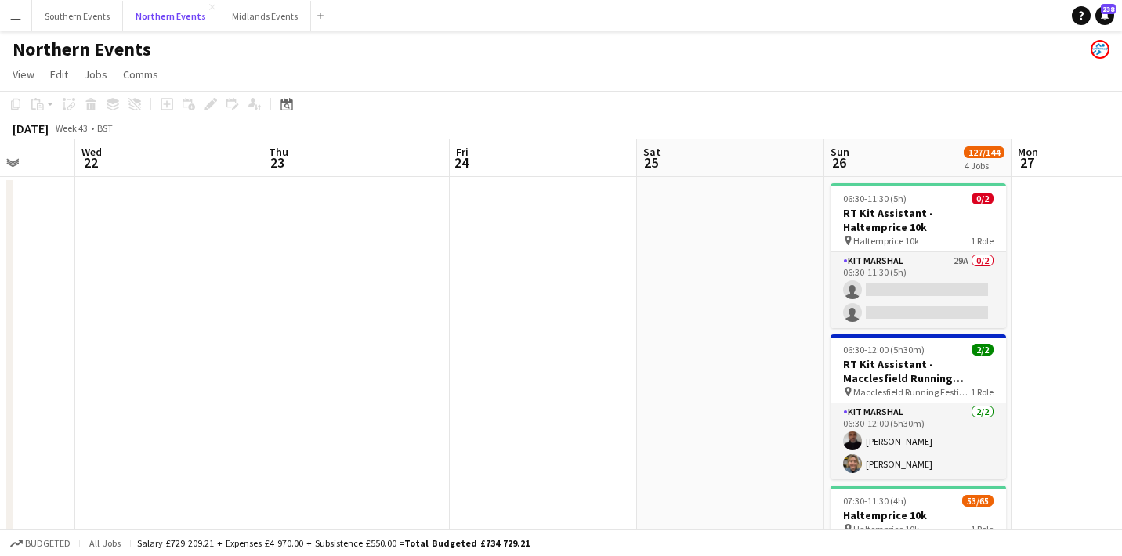
scroll to position [0, 505]
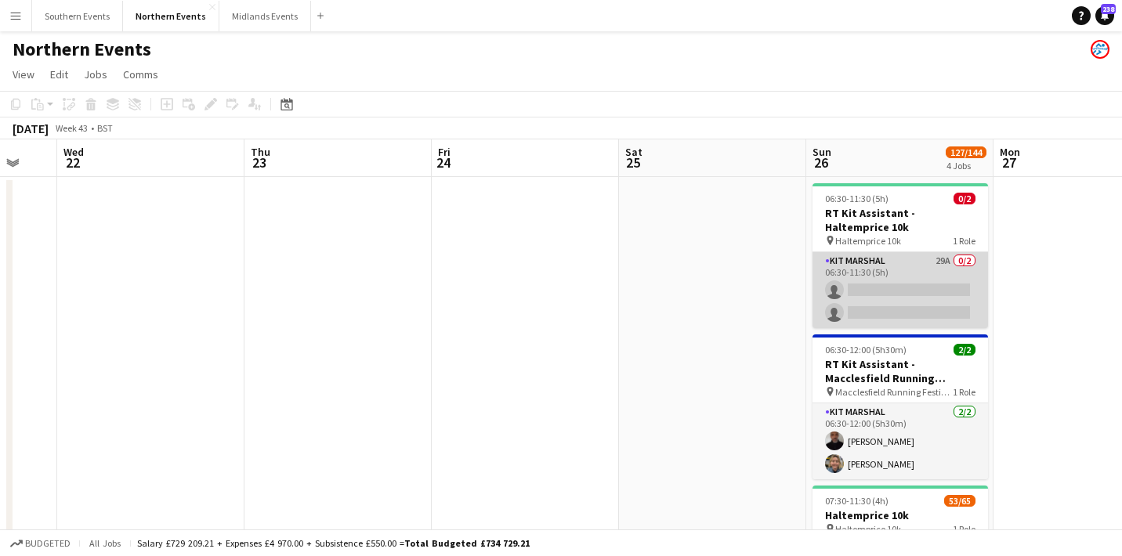
click at [902, 266] on app-card-role "Kit Marshal 29A 0/2 06:30-11:30 (5h) single-neutral-actions single-neutral-acti…" at bounding box center [901, 290] width 176 height 76
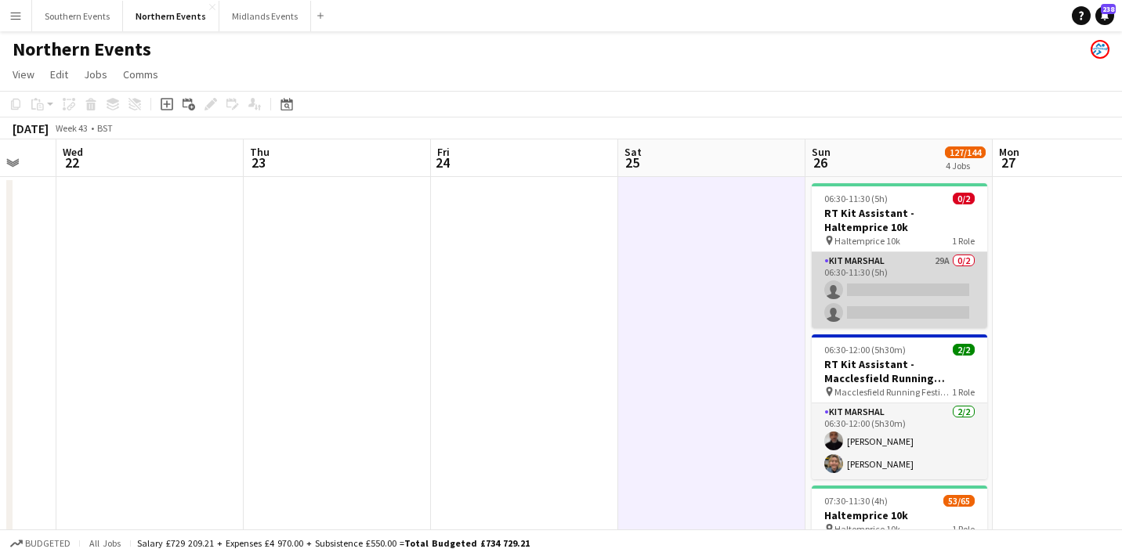
click at [877, 273] on app-card-role "Kit Marshal 29A 0/2 06:30-11:30 (5h) single-neutral-actions single-neutral-acti…" at bounding box center [900, 290] width 176 height 76
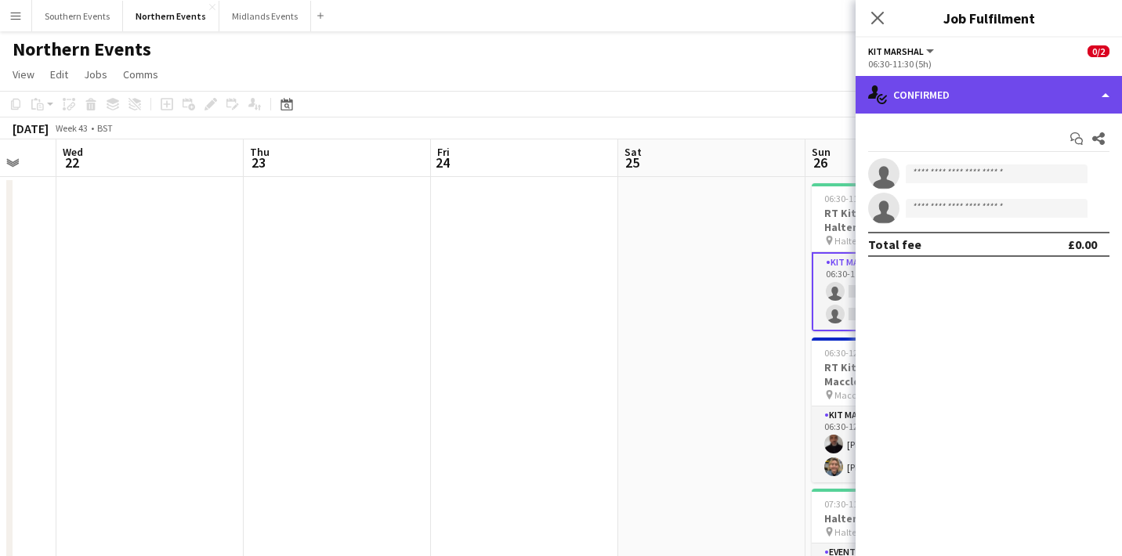
click at [1047, 86] on div "single-neutral-actions-check-2 Confirmed" at bounding box center [989, 95] width 266 height 38
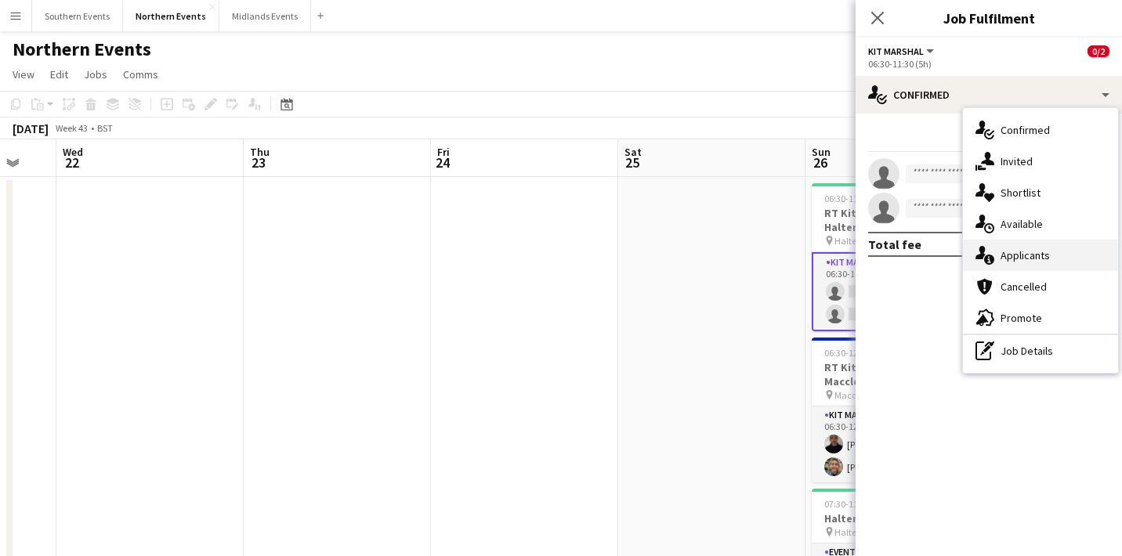
click at [1041, 248] on span "Applicants" at bounding box center [1025, 255] width 49 height 14
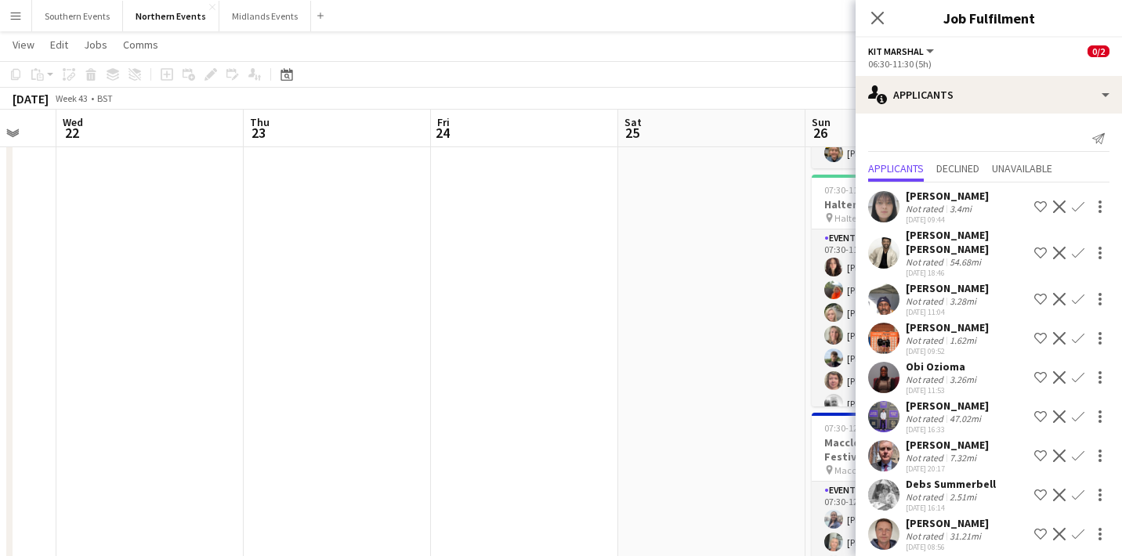
scroll to position [236, 0]
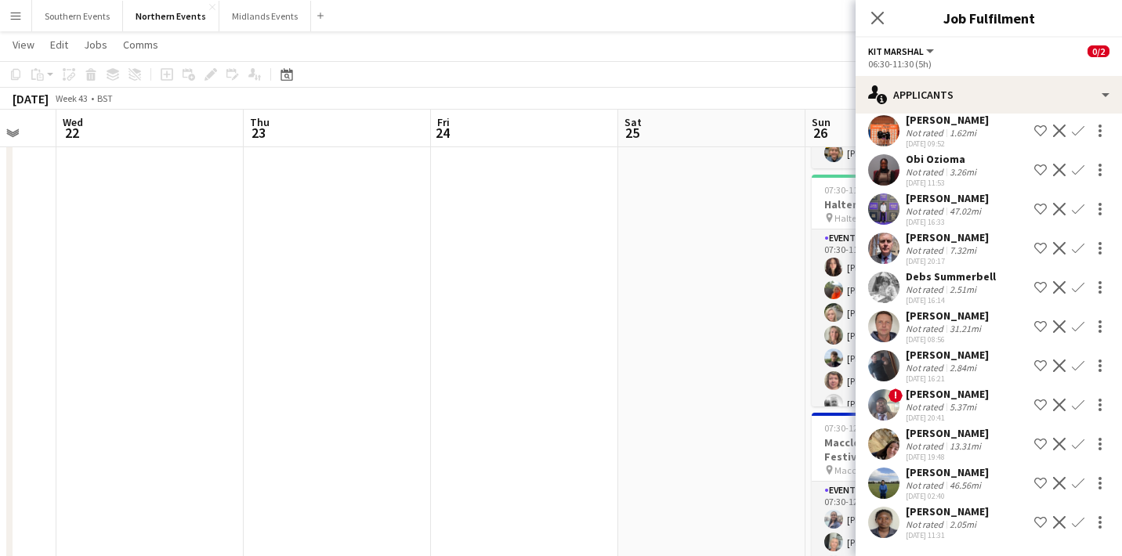
click at [715, 372] on app-date-cell at bounding box center [711, 453] width 187 height 1181
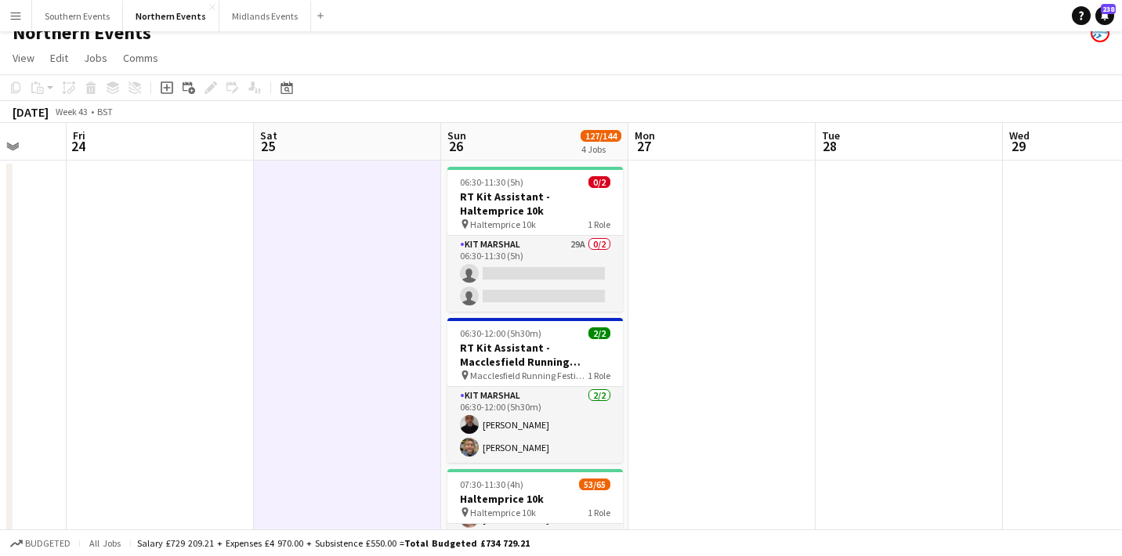
scroll to position [7, 0]
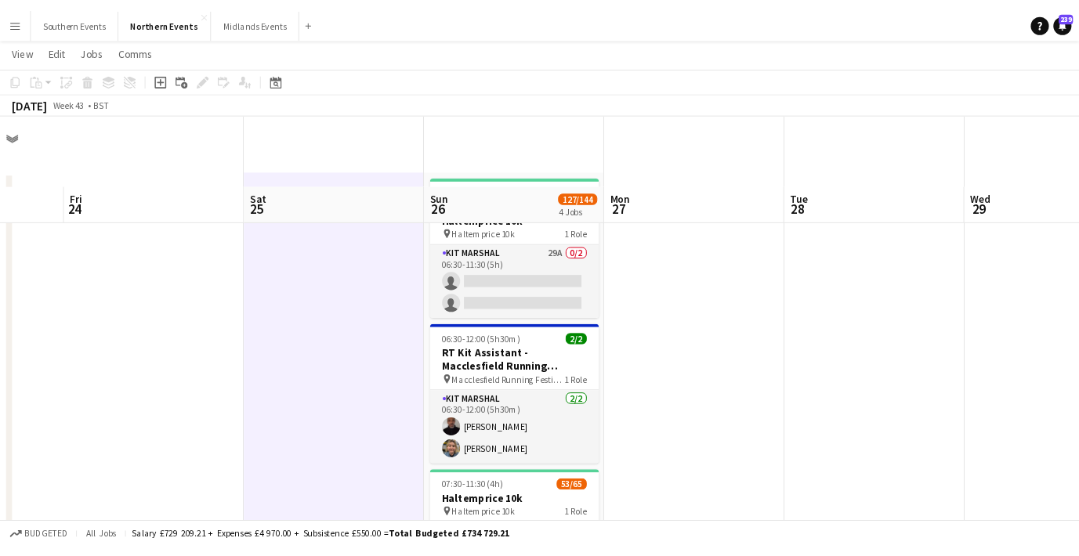
scroll to position [126, 0]
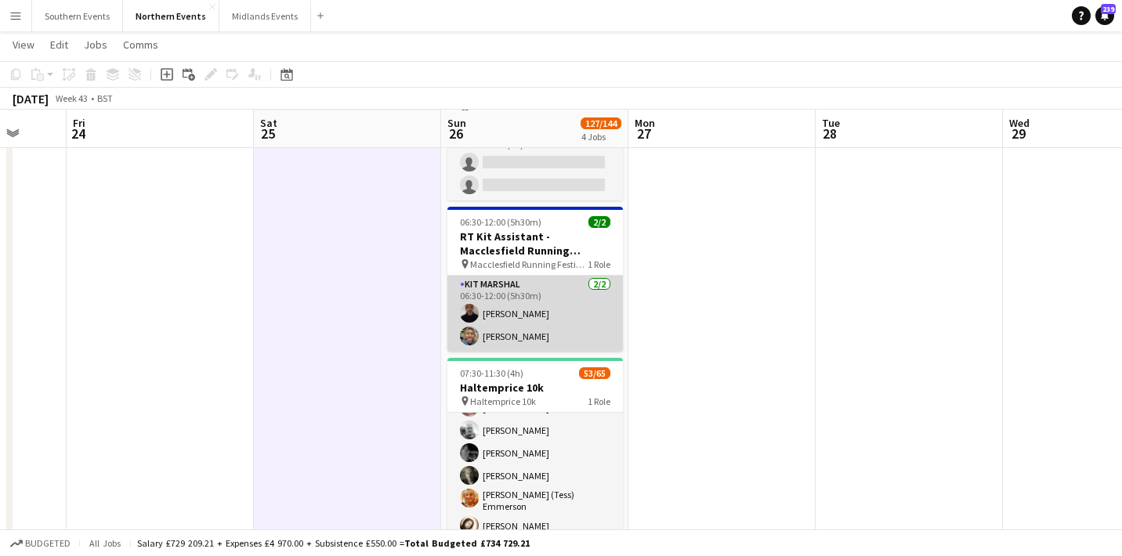
click at [562, 313] on app-card-role "Kit Marshal [DATE] 06:30-12:00 (5h30m) [PERSON_NAME] [PERSON_NAME]" at bounding box center [535, 314] width 176 height 76
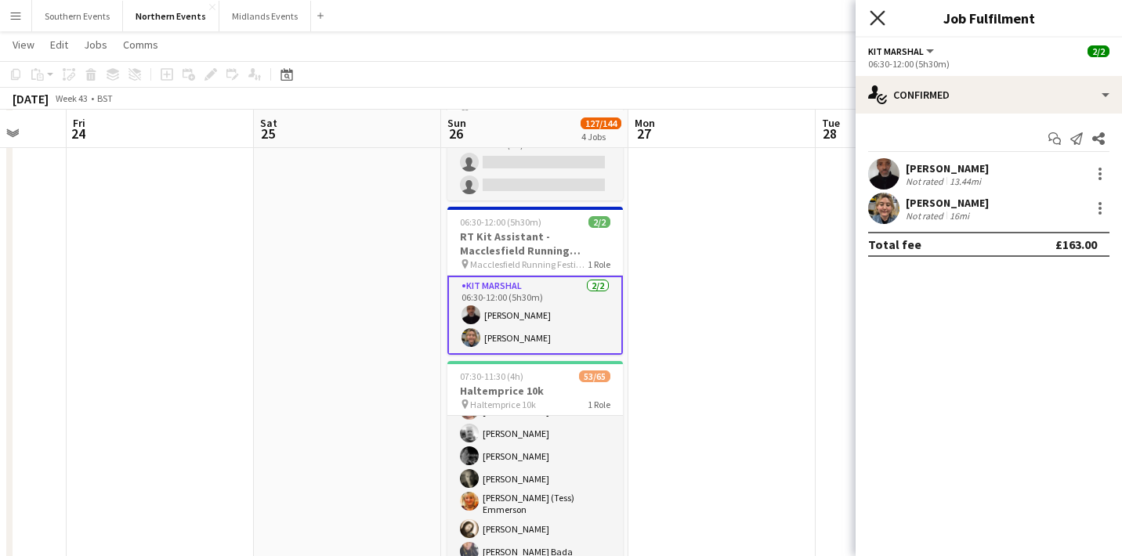
click at [873, 16] on icon "Close pop-in" at bounding box center [877, 17] width 15 height 15
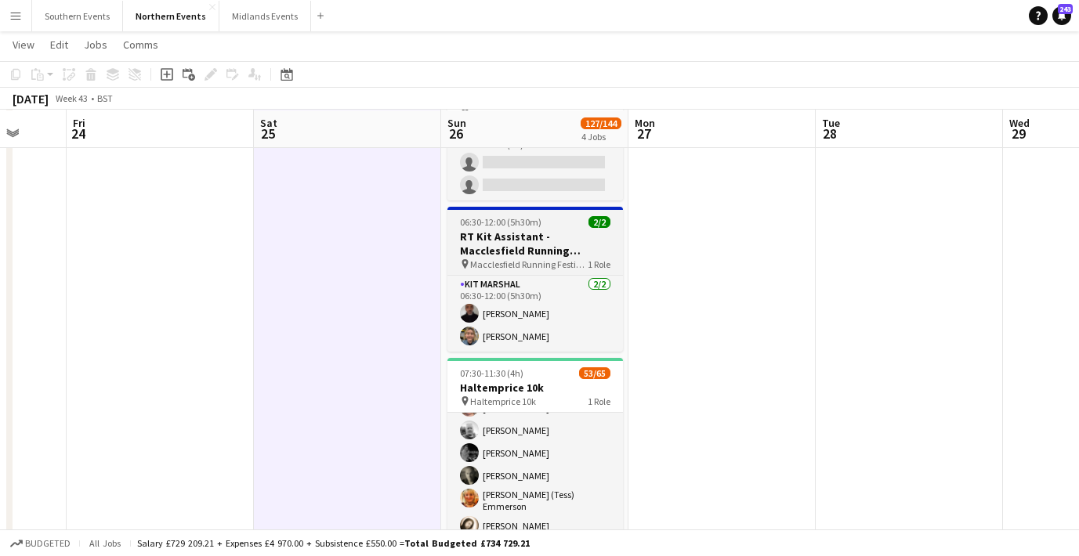
click at [542, 252] on h3 "RT Kit Assistant - Macclesfield Running Festival" at bounding box center [535, 244] width 176 height 28
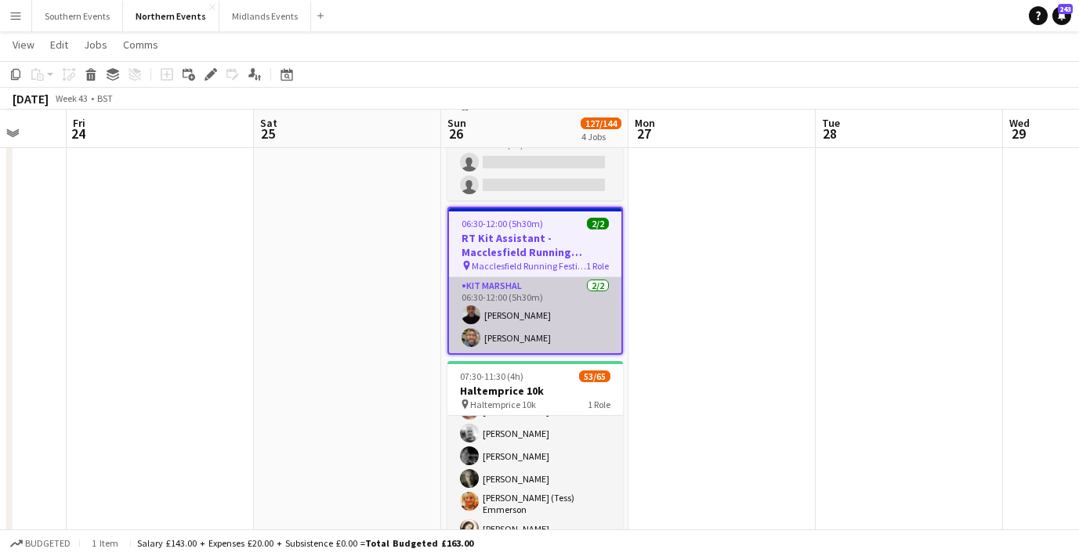
click at [519, 303] on app-card-role "Kit Marshal [DATE] 06:30-12:00 (5h30m) [PERSON_NAME] [PERSON_NAME]" at bounding box center [535, 315] width 172 height 76
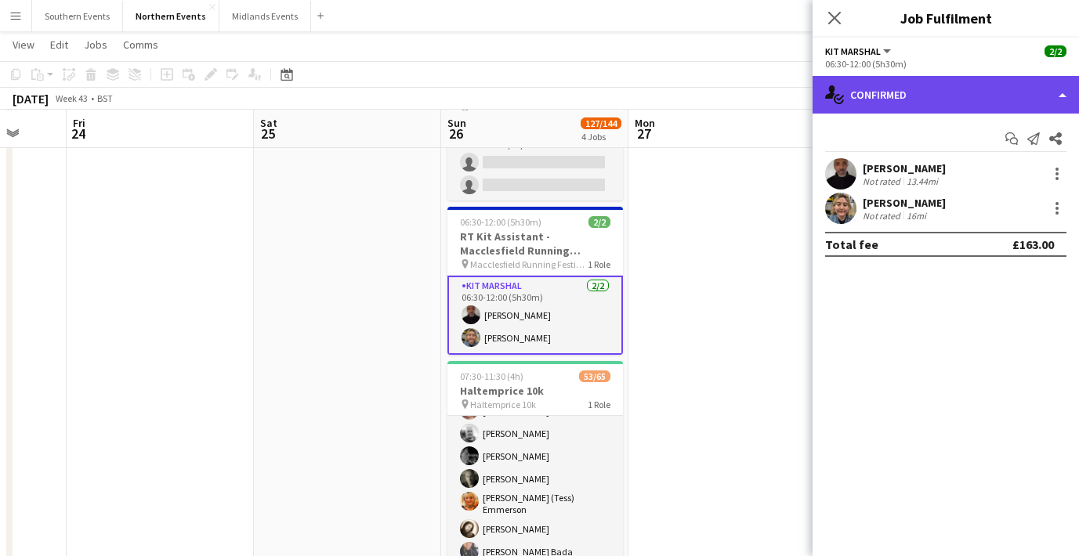
click at [936, 89] on div "single-neutral-actions-check-2 Confirmed" at bounding box center [946, 95] width 266 height 38
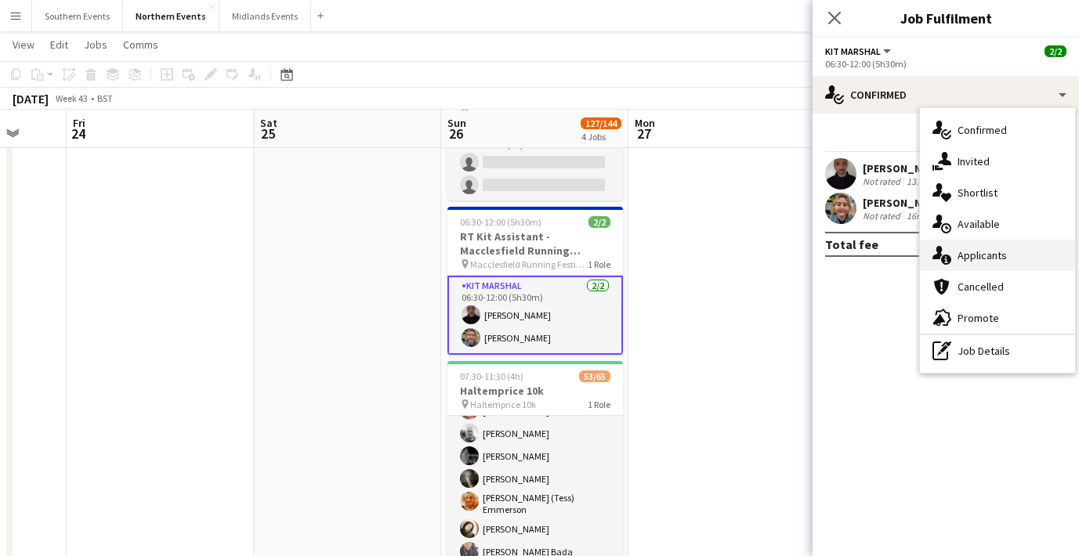
click at [965, 250] on span "Applicants" at bounding box center [982, 255] width 49 height 14
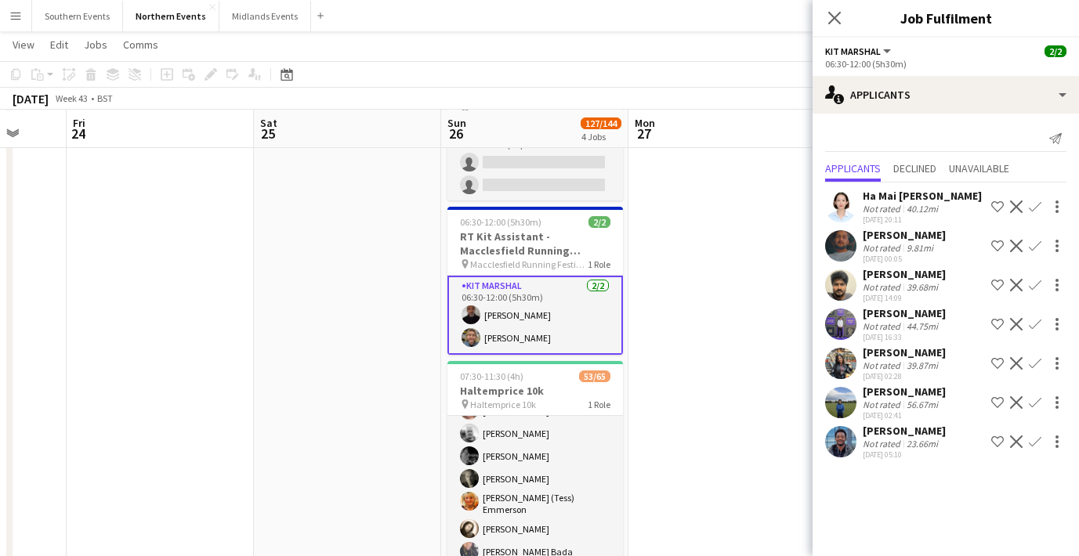
click at [889, 320] on div "[PERSON_NAME]" at bounding box center [904, 313] width 83 height 14
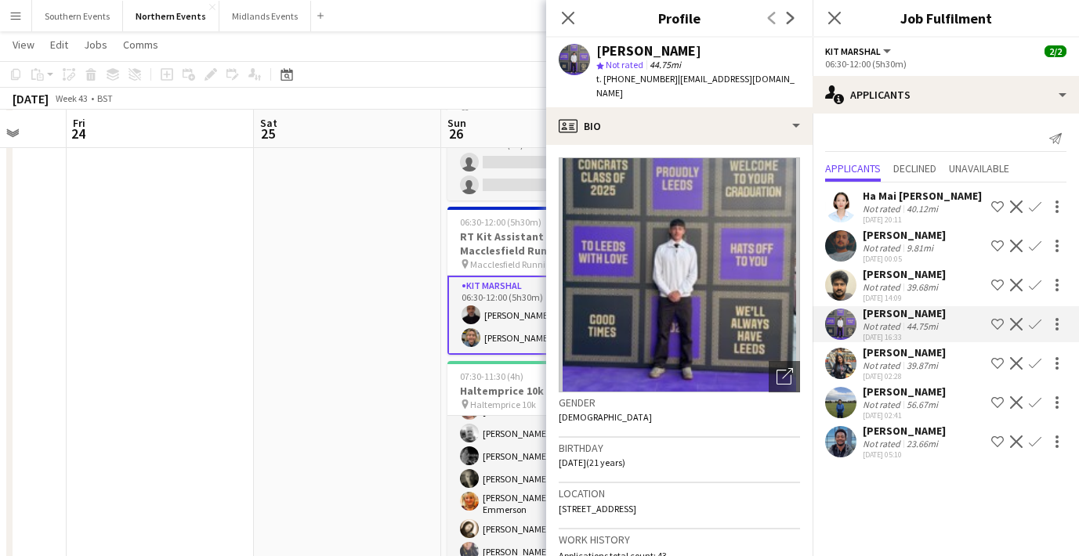
drag, startPoint x: 888, startPoint y: 329, endPoint x: 807, endPoint y: 289, distance: 90.1
click at [853, 318] on div "Ha Mai [PERSON_NAME] Not rated 40.12mi [DATE] 20:11 Shortlist crew Decline Conf…" at bounding box center [946, 323] width 266 height 281
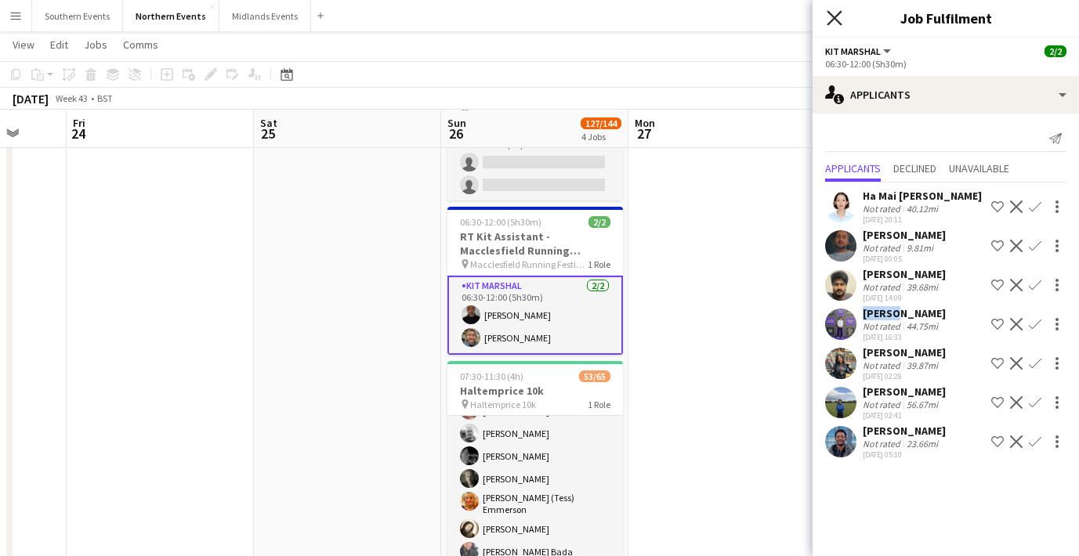
click at [835, 21] on icon "Close pop-in" at bounding box center [834, 17] width 15 height 15
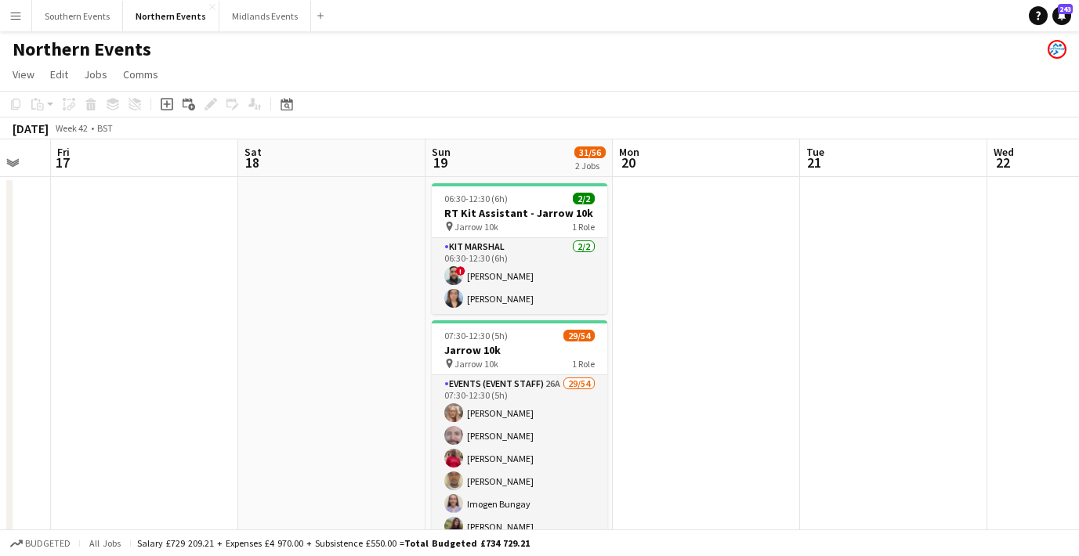
scroll to position [0, 440]
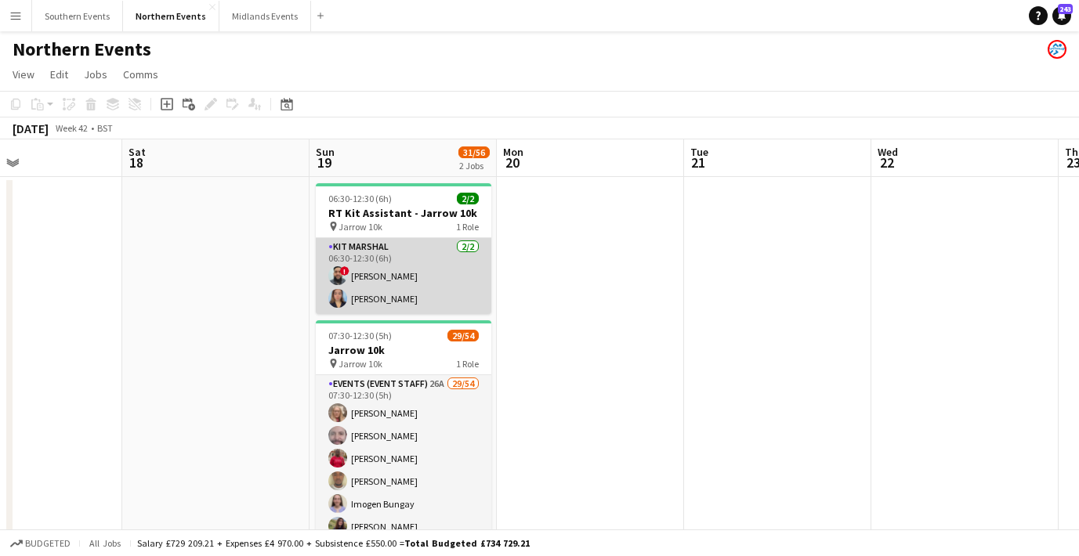
click at [389, 278] on app-card-role "Kit Marshal [DATE] 06:30-12:30 (6h) ! [PERSON_NAME] [PERSON_NAME]" at bounding box center [404, 276] width 176 height 76
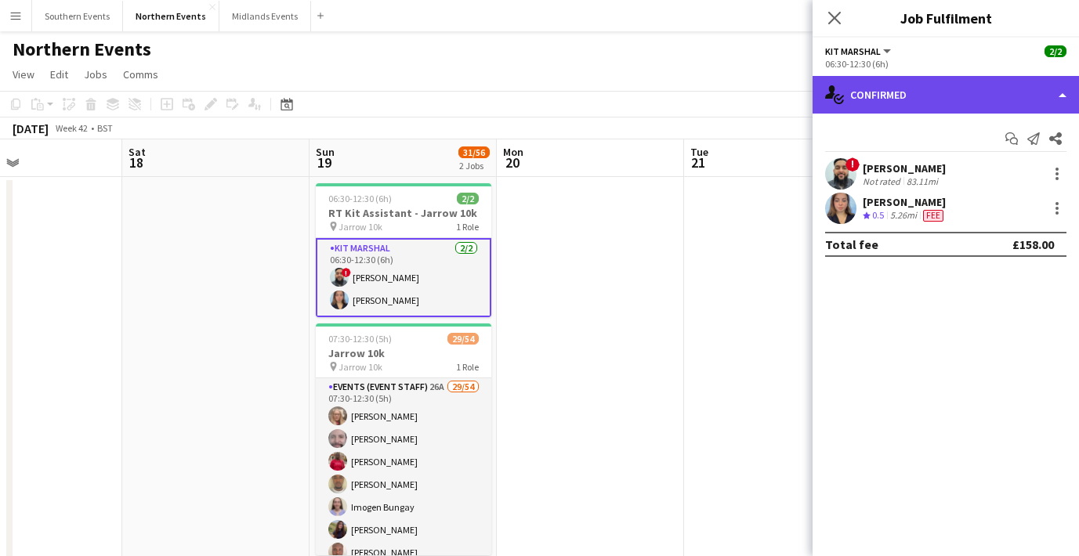
click at [915, 87] on div "single-neutral-actions-check-2 Confirmed" at bounding box center [946, 95] width 266 height 38
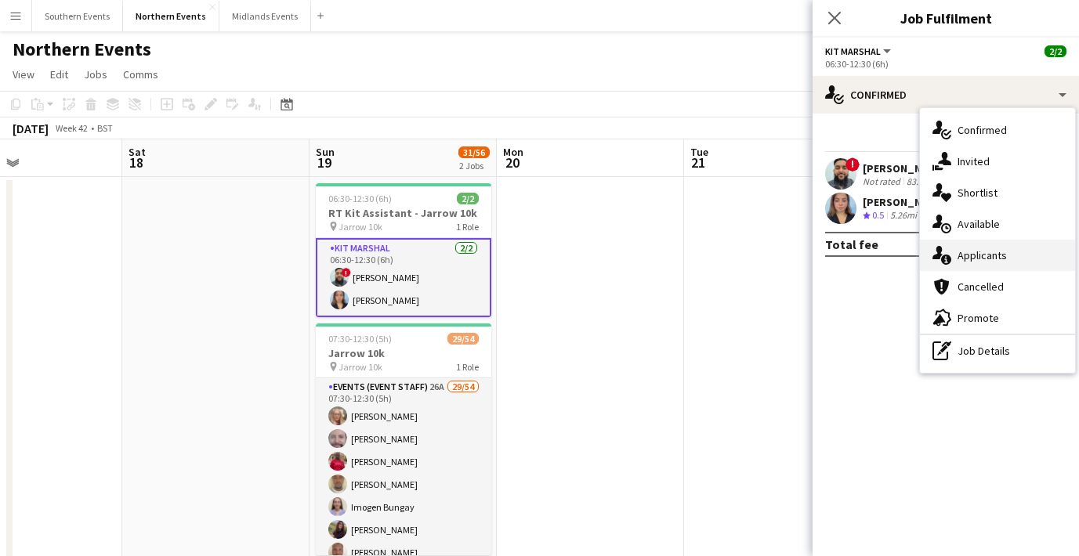
click at [959, 249] on span "Applicants" at bounding box center [982, 255] width 49 height 14
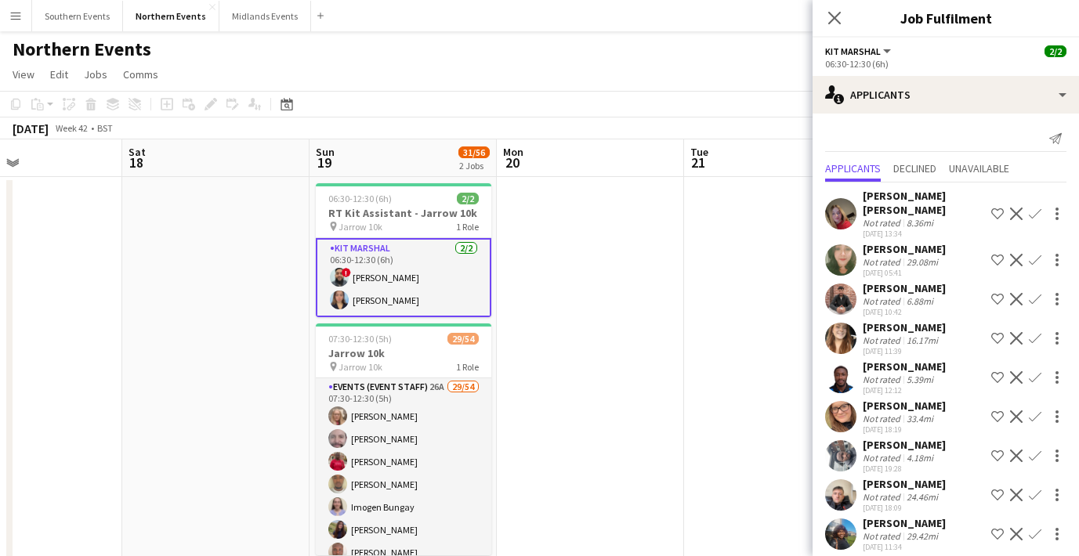
click at [845, 245] on app-user-avatar at bounding box center [840, 259] width 31 height 31
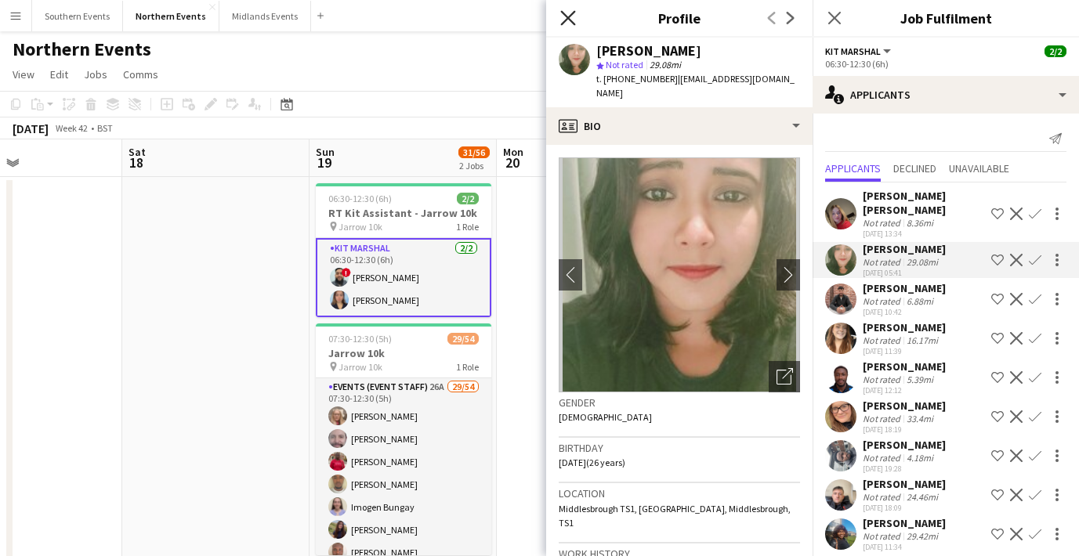
click at [565, 14] on icon at bounding box center [567, 17] width 15 height 15
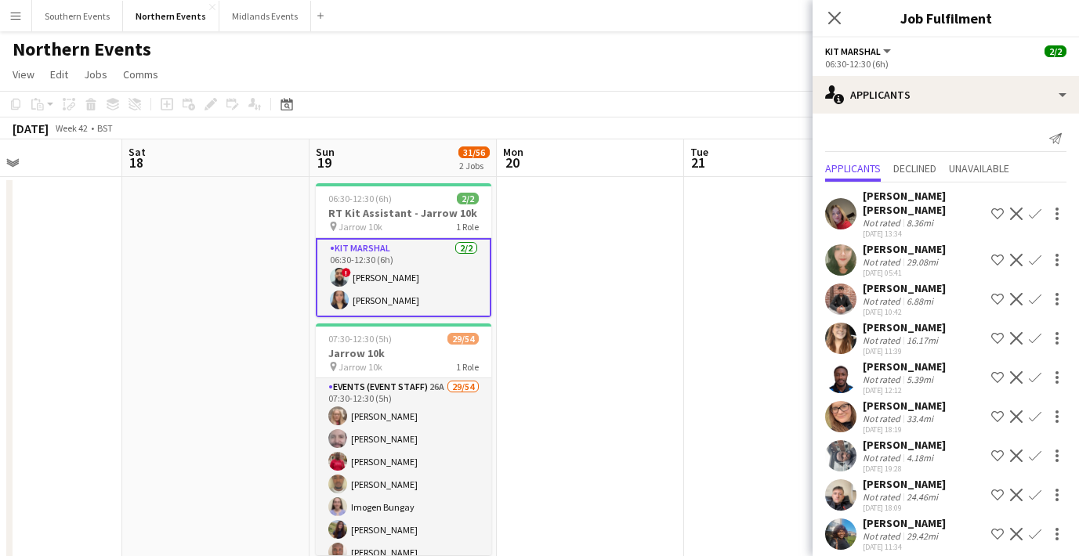
click at [844, 328] on app-user-avatar at bounding box center [840, 338] width 31 height 31
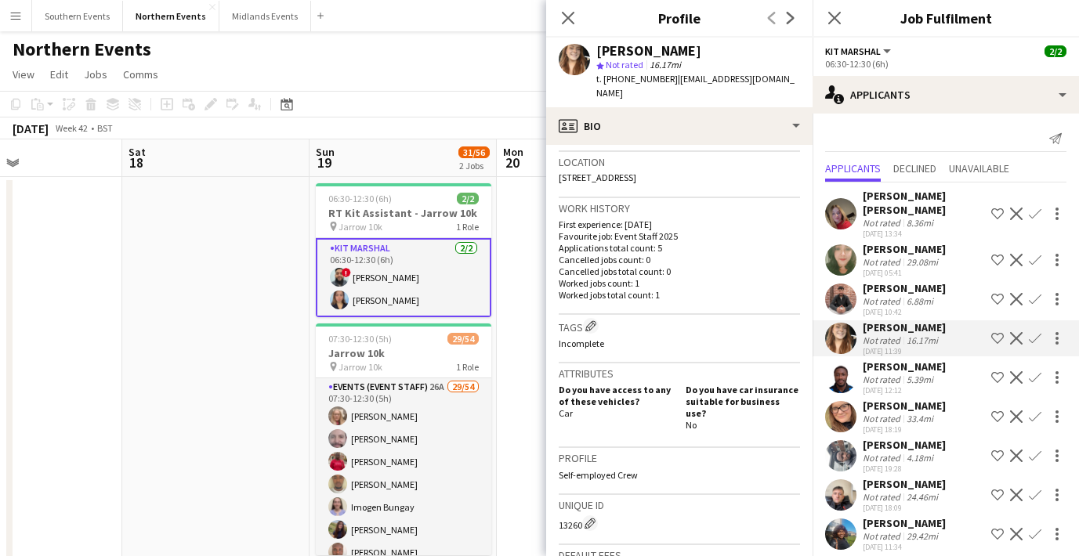
scroll to position [336, 0]
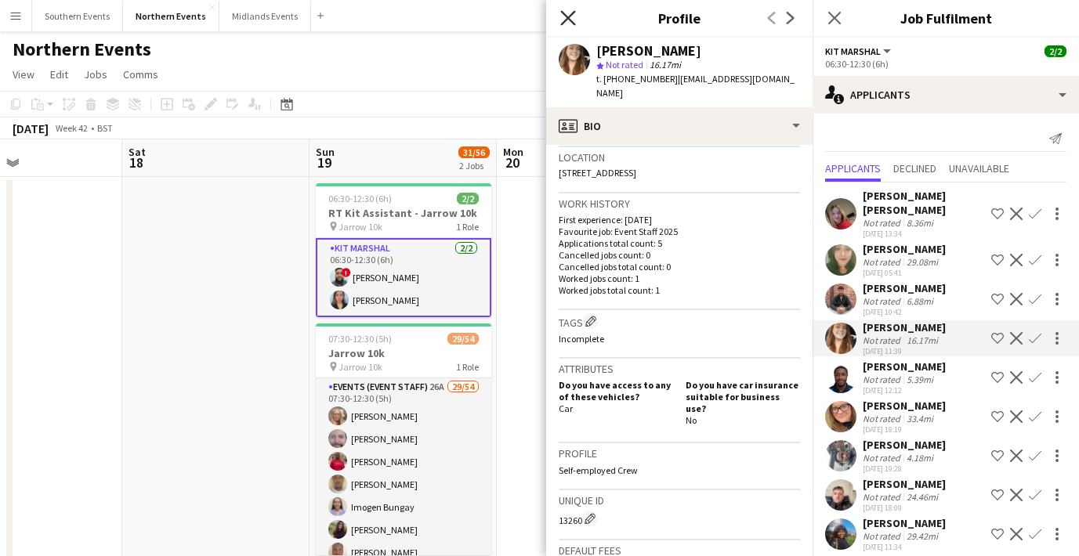
click at [569, 14] on icon "Close pop-in" at bounding box center [567, 17] width 15 height 15
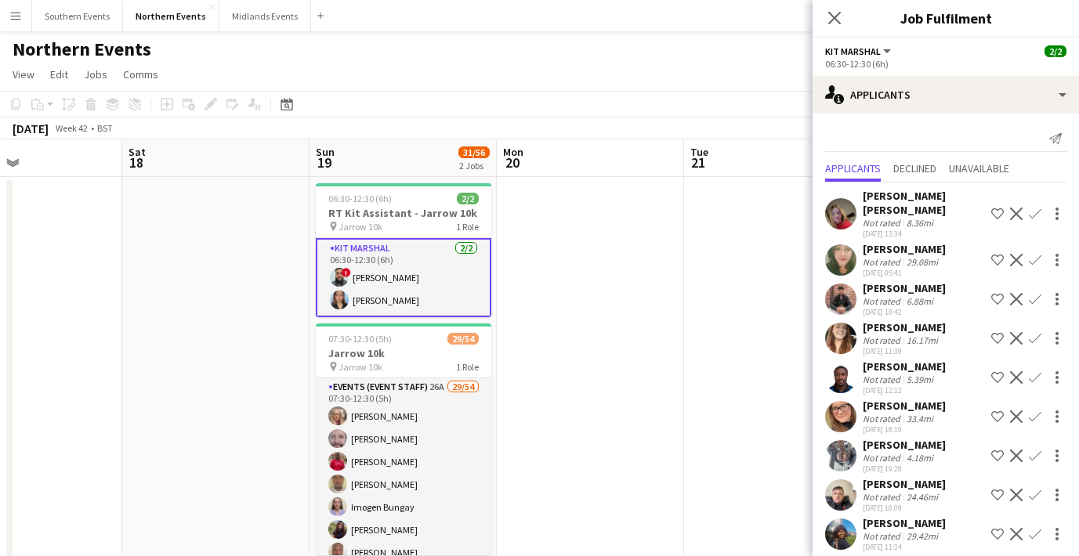
scroll to position [12, 0]
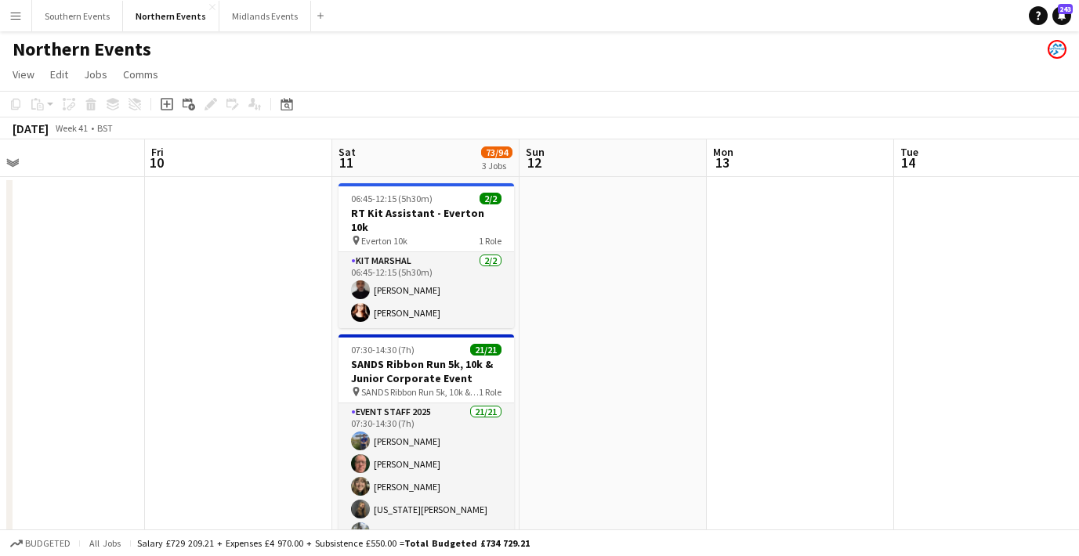
scroll to position [0, 485]
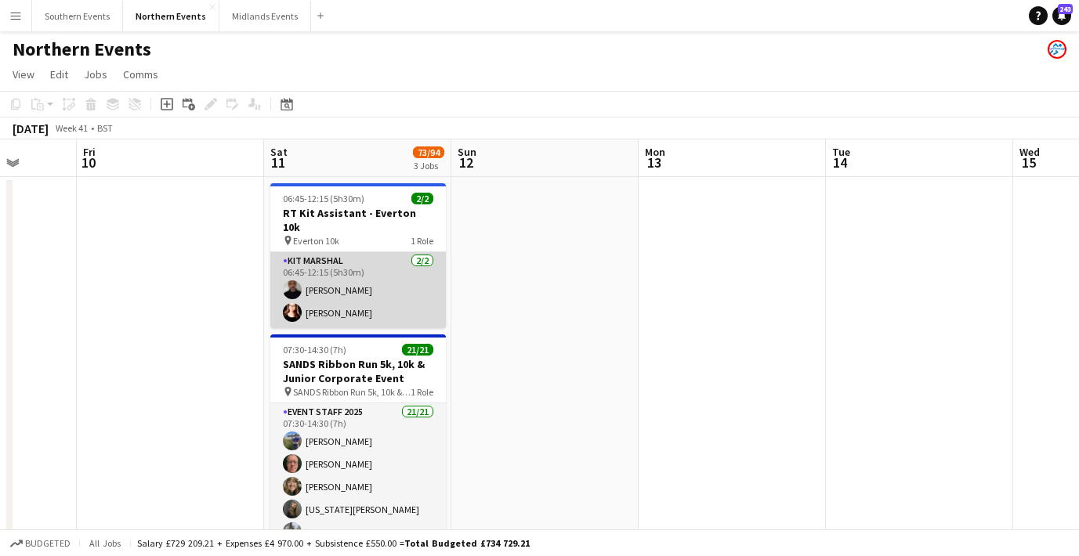
click at [331, 276] on app-card-role "Kit Marshal [DATE] 06:45-12:15 (5h30m) [PERSON_NAME] [PERSON_NAME]" at bounding box center [358, 290] width 176 height 76
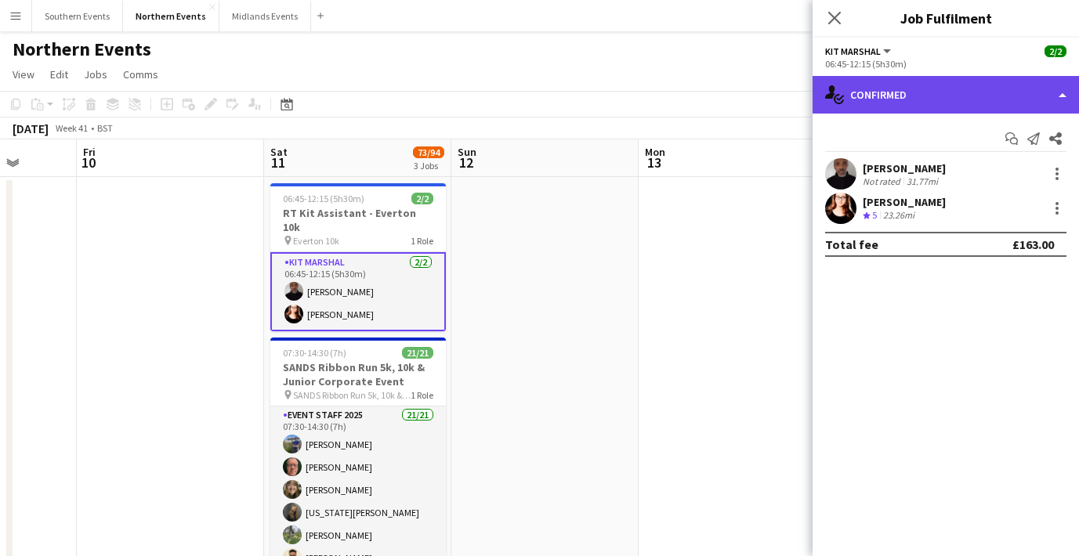
click at [893, 107] on div "single-neutral-actions-check-2 Confirmed" at bounding box center [946, 95] width 266 height 38
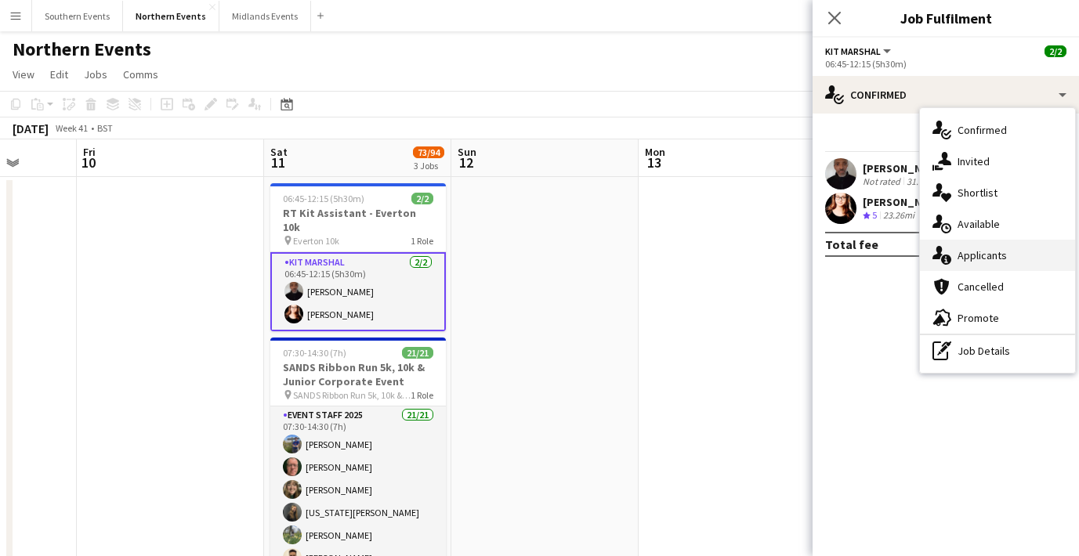
click at [963, 250] on span "Applicants" at bounding box center [982, 255] width 49 height 14
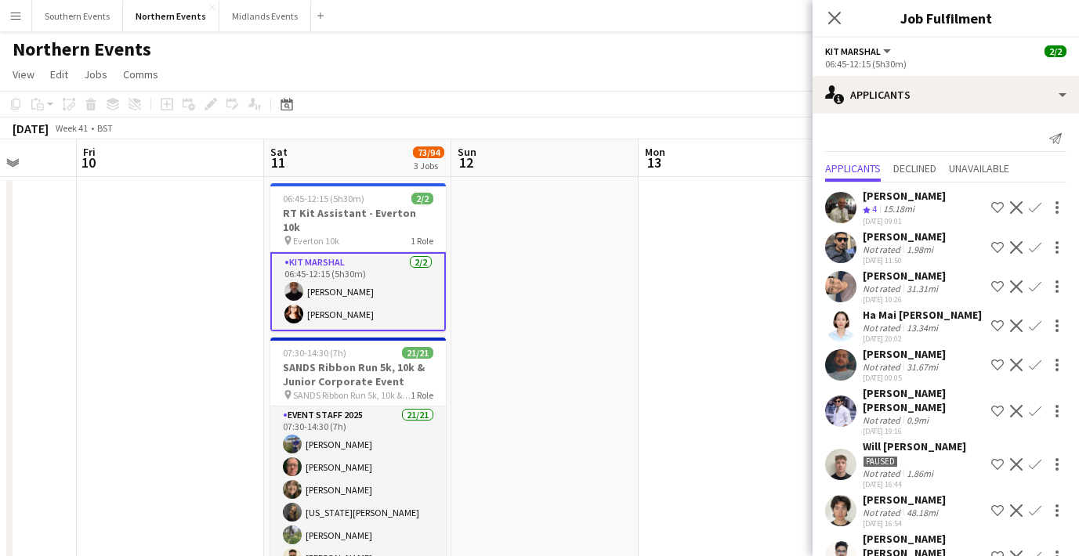
click at [848, 206] on app-user-avatar at bounding box center [840, 207] width 31 height 31
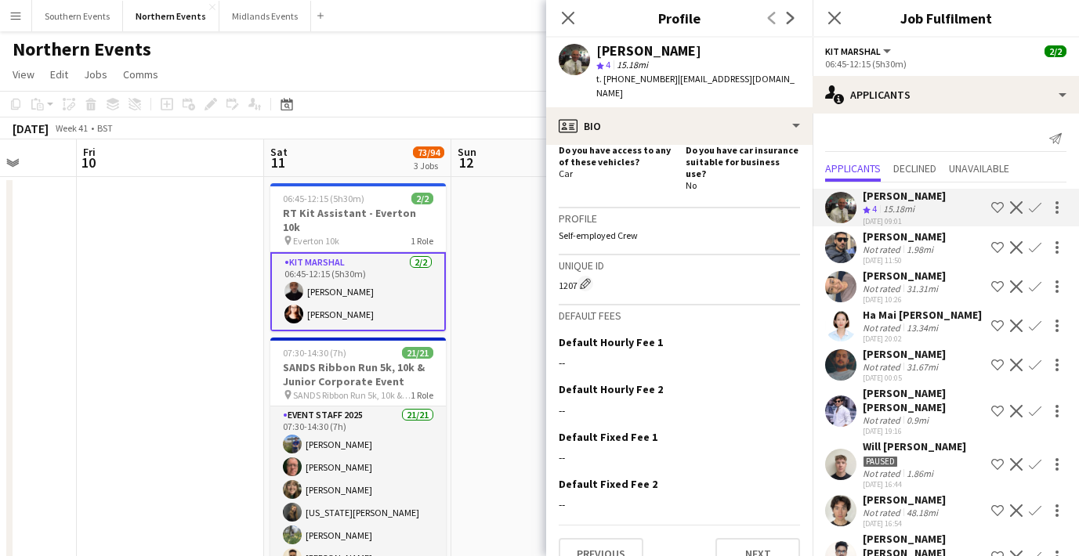
scroll to position [1, 0]
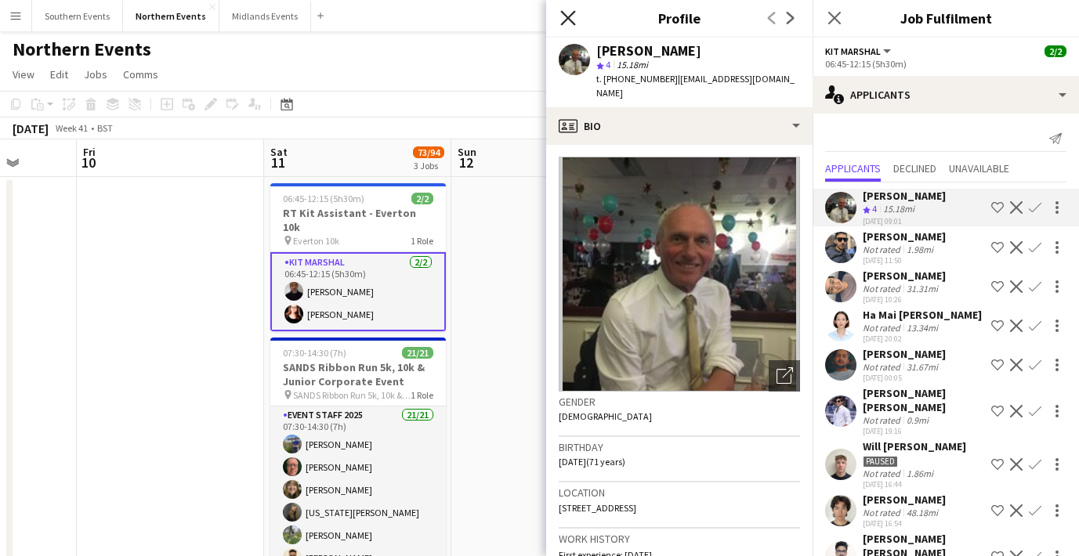
click at [568, 16] on icon "Close pop-in" at bounding box center [567, 17] width 15 height 15
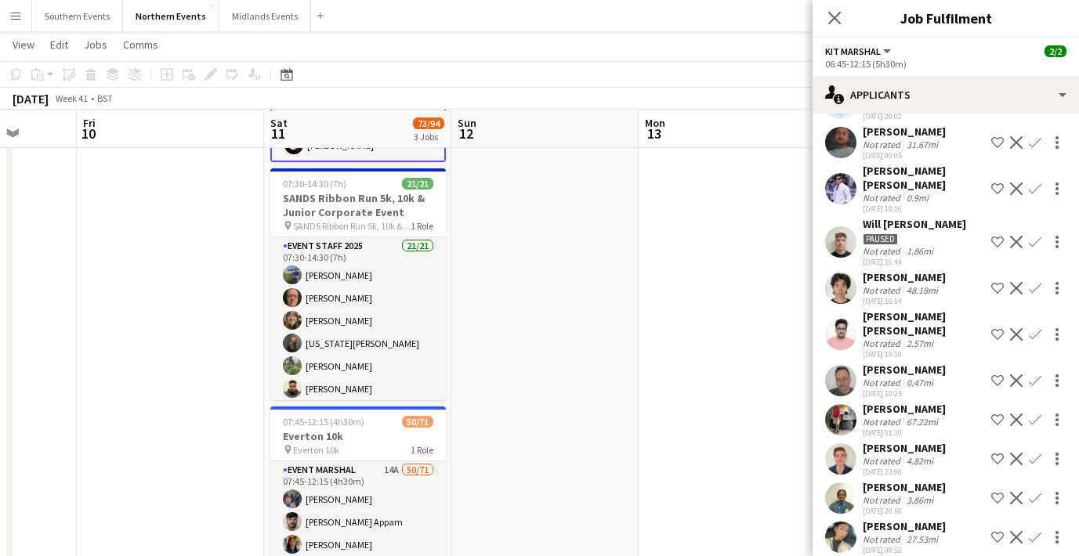
scroll to position [168, 0]
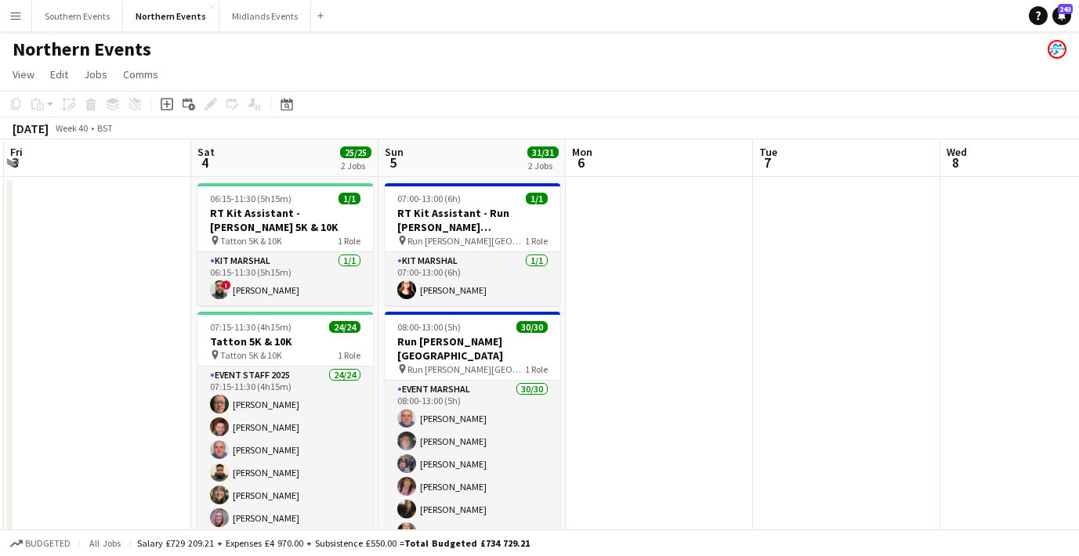
scroll to position [0, 342]
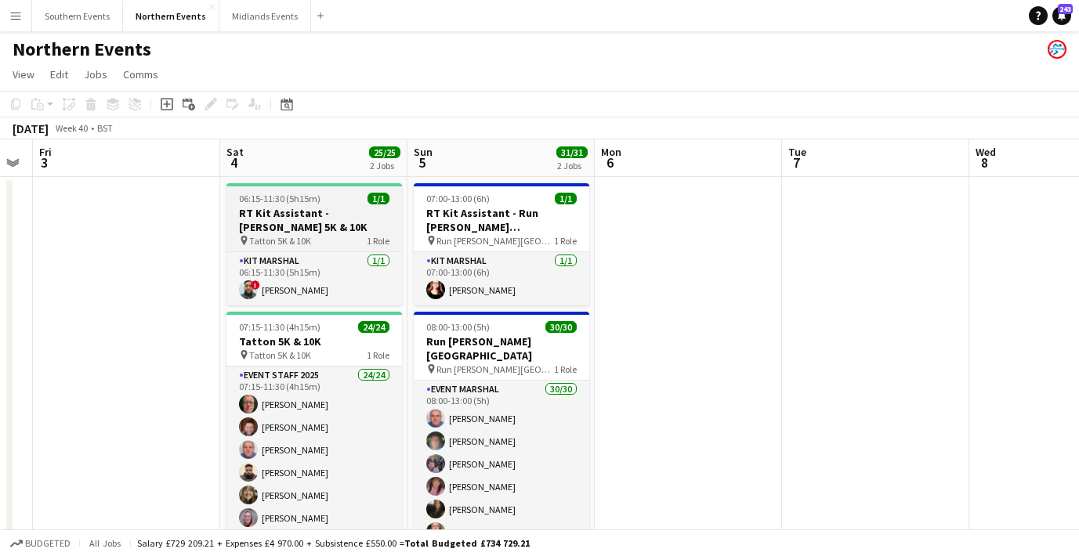
click at [302, 217] on h3 "RT Kit Assistant - [PERSON_NAME] 5K & 10K" at bounding box center [314, 220] width 176 height 28
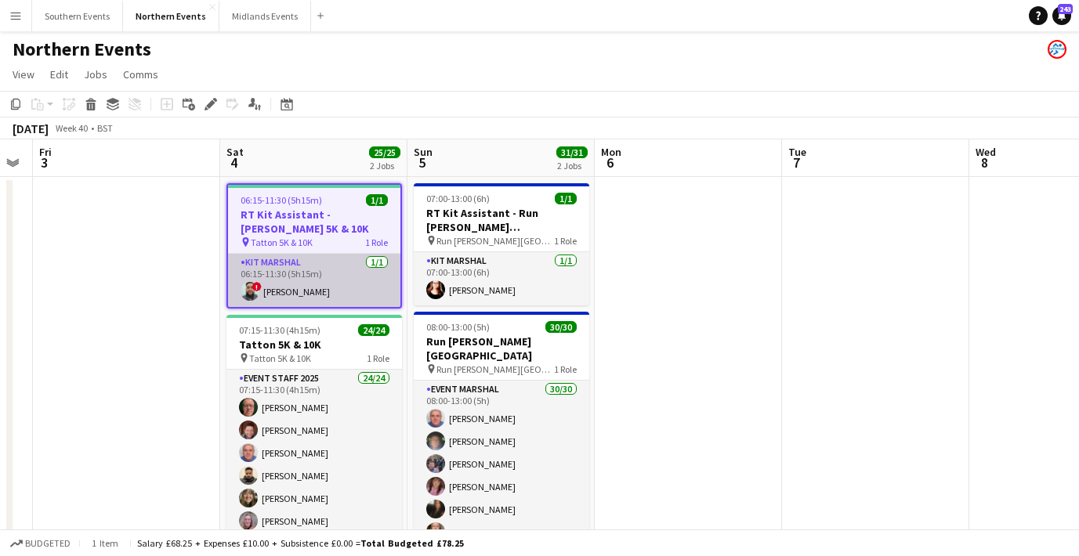
click at [314, 270] on app-card-role "Kit Marshal [DATE] 06:15-11:30 (5h15m) ! [PERSON_NAME]" at bounding box center [314, 280] width 172 height 53
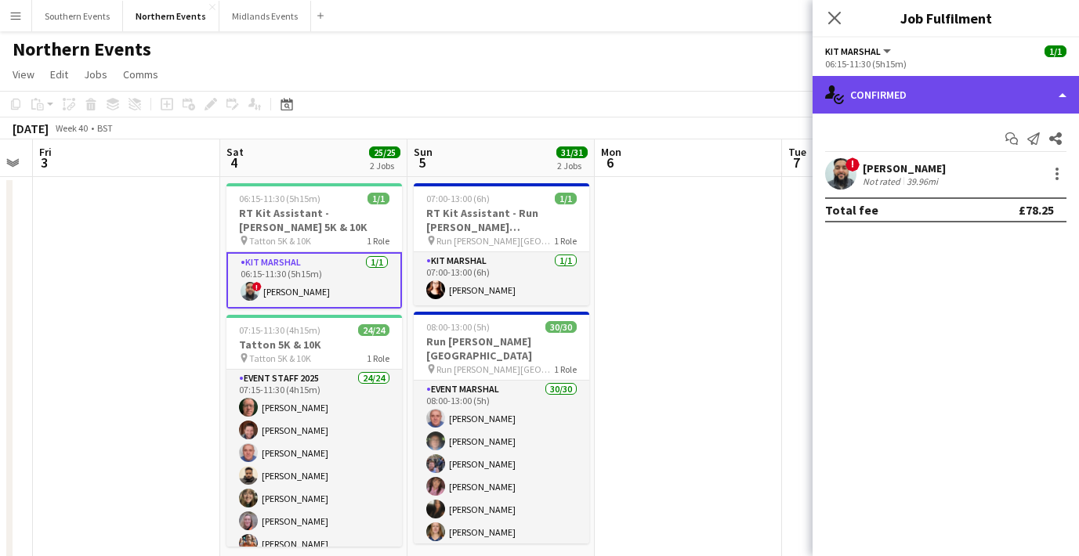
click at [864, 94] on div "single-neutral-actions-check-2 Confirmed" at bounding box center [946, 95] width 266 height 38
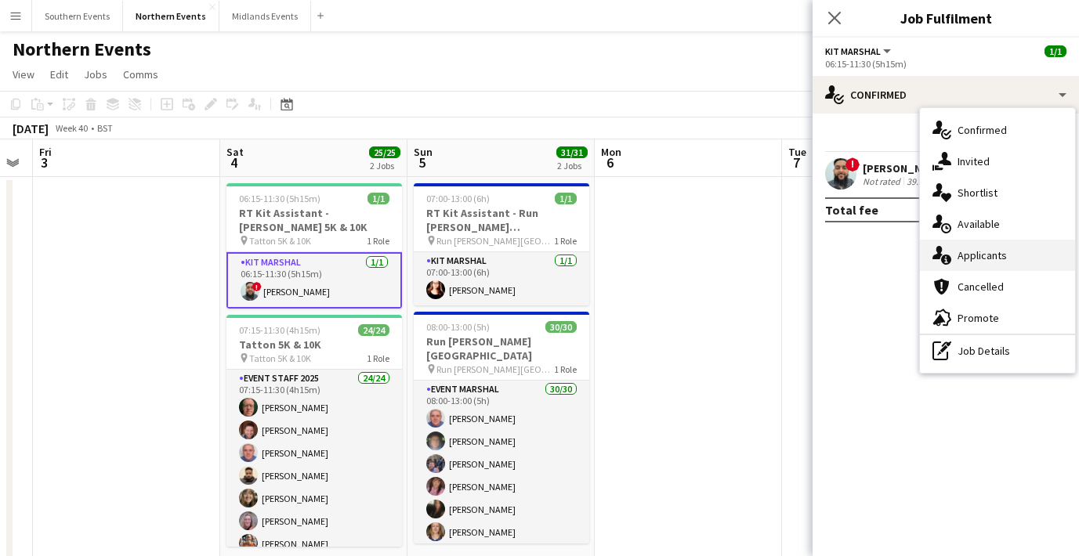
click at [978, 248] on span "Applicants" at bounding box center [982, 255] width 49 height 14
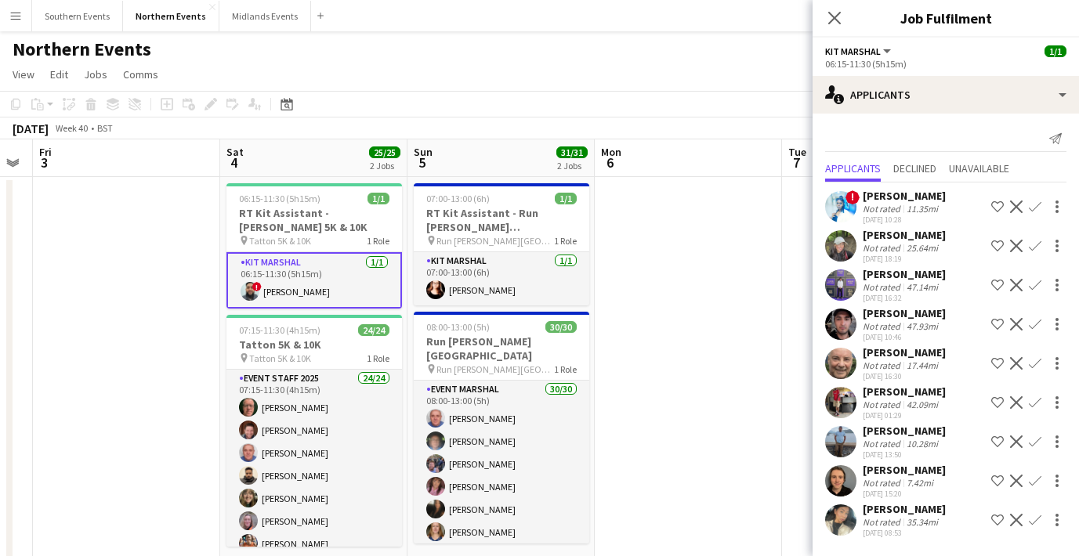
click at [839, 245] on app-user-avatar at bounding box center [840, 245] width 31 height 31
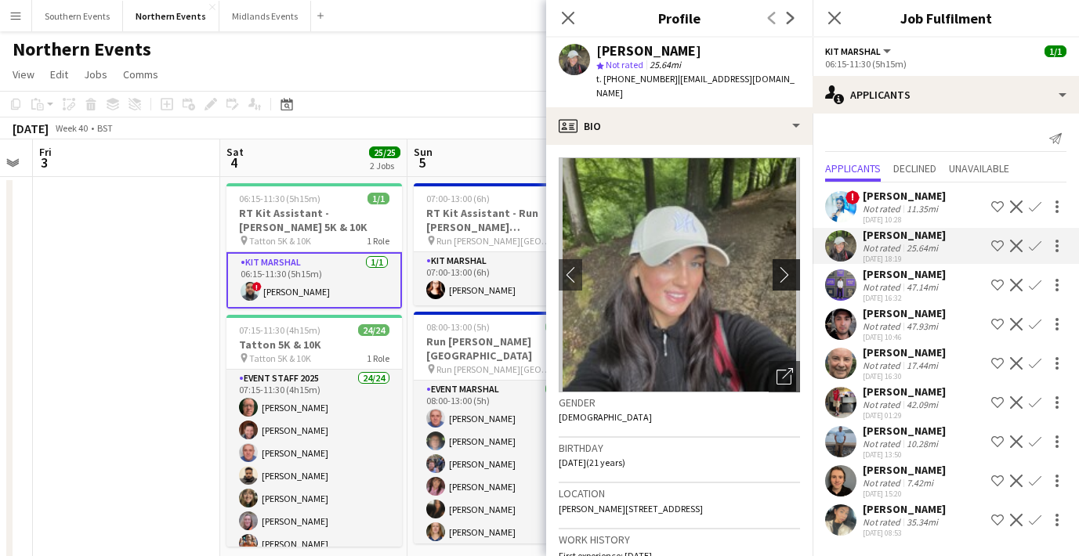
click at [787, 259] on button "chevron-right" at bounding box center [788, 274] width 31 height 31
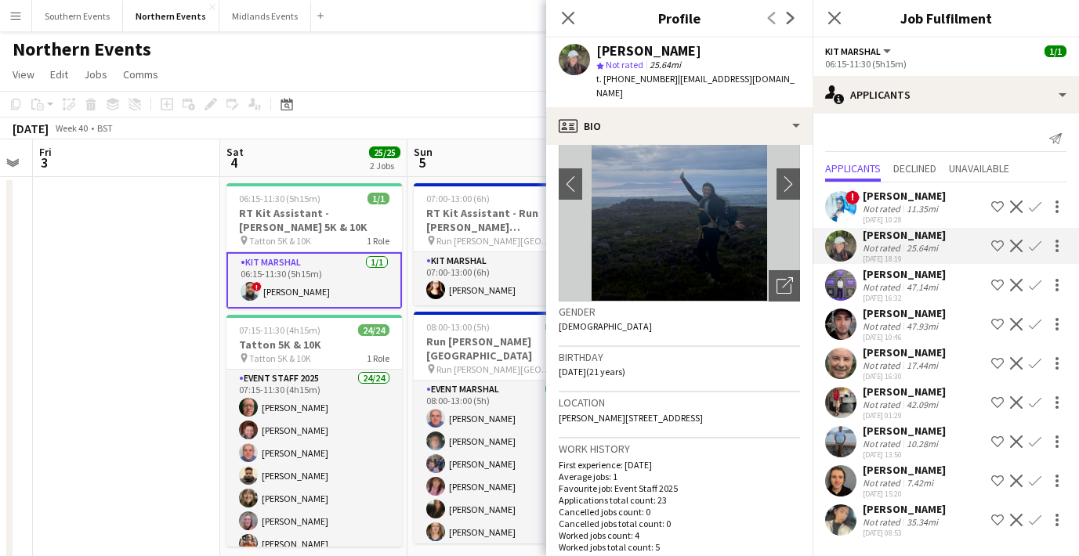
scroll to position [92, 0]
click at [560, 24] on app-icon "Close pop-in" at bounding box center [568, 18] width 23 height 23
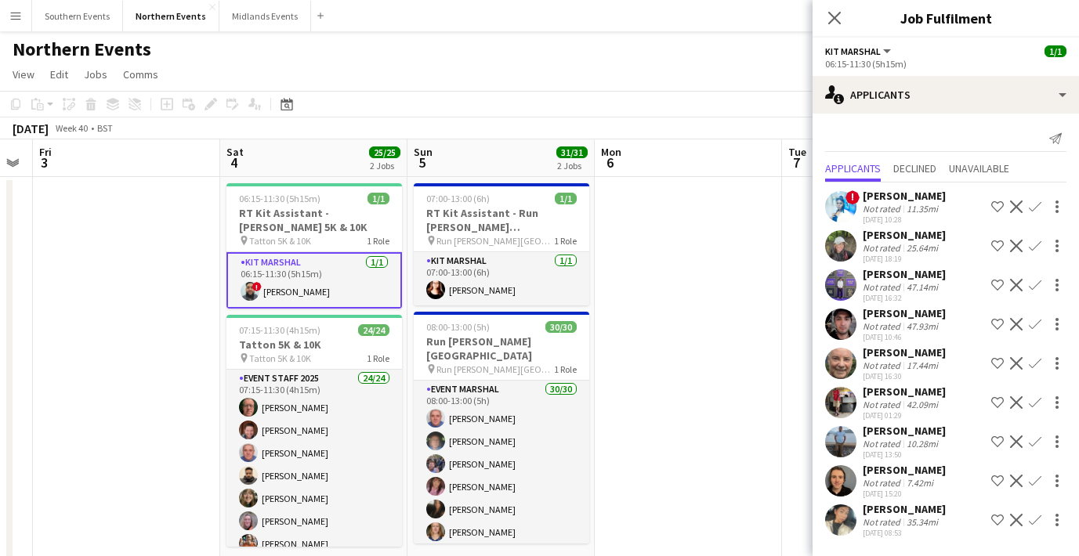
click at [838, 357] on app-user-avatar at bounding box center [840, 363] width 31 height 31
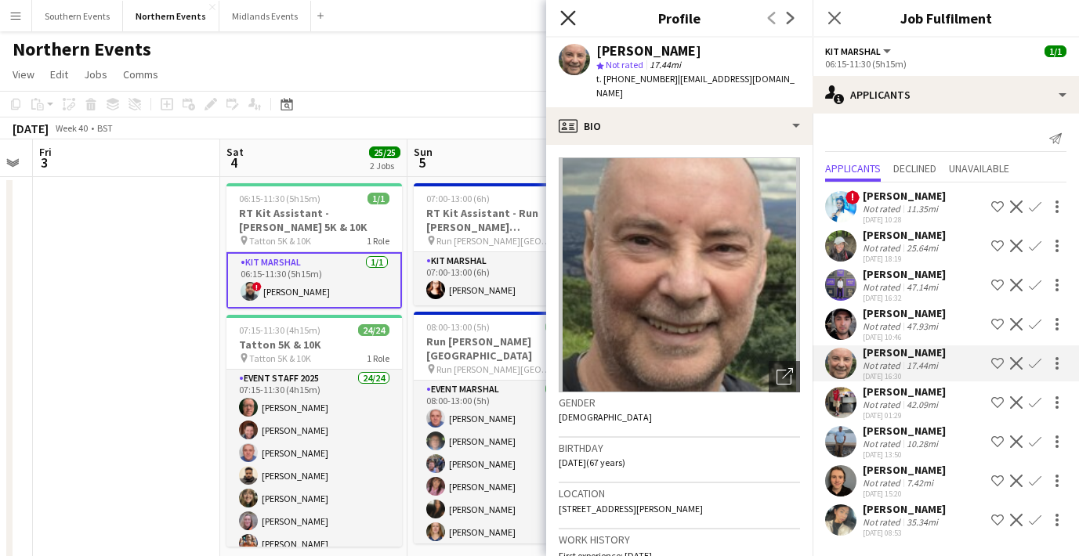
click at [570, 15] on icon at bounding box center [567, 17] width 15 height 15
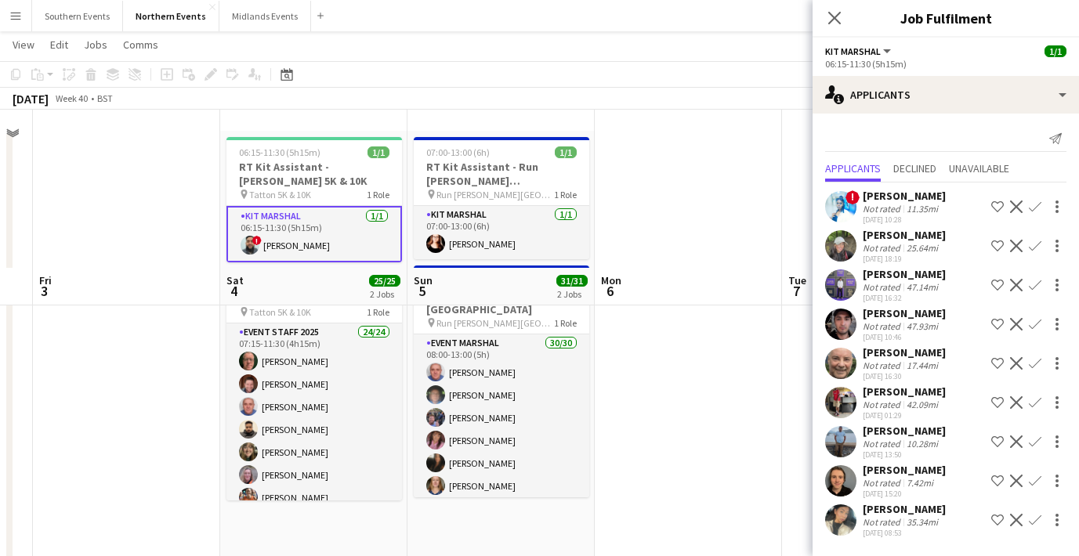
scroll to position [0, 0]
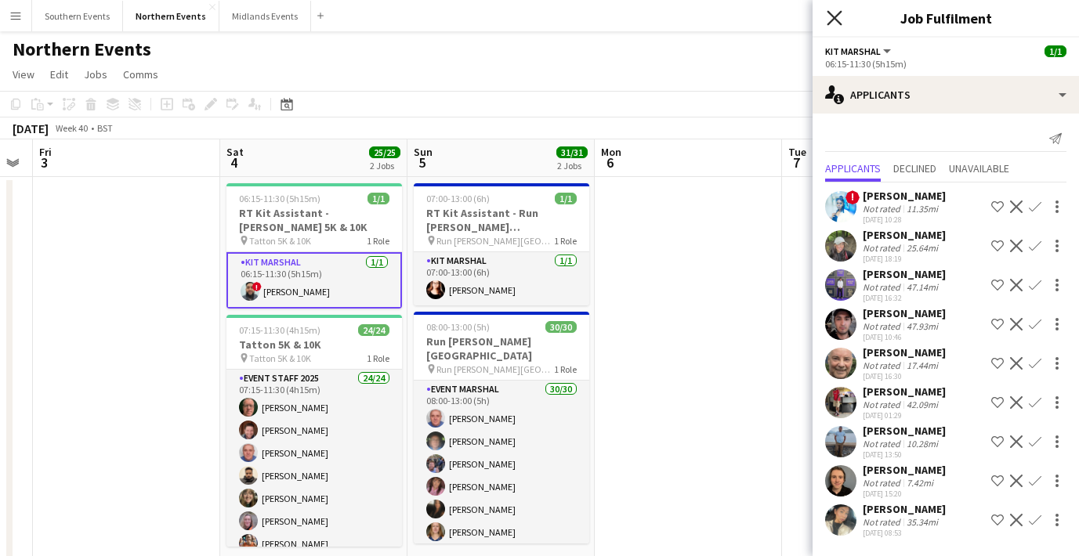
click at [840, 20] on icon "Close pop-in" at bounding box center [834, 17] width 15 height 15
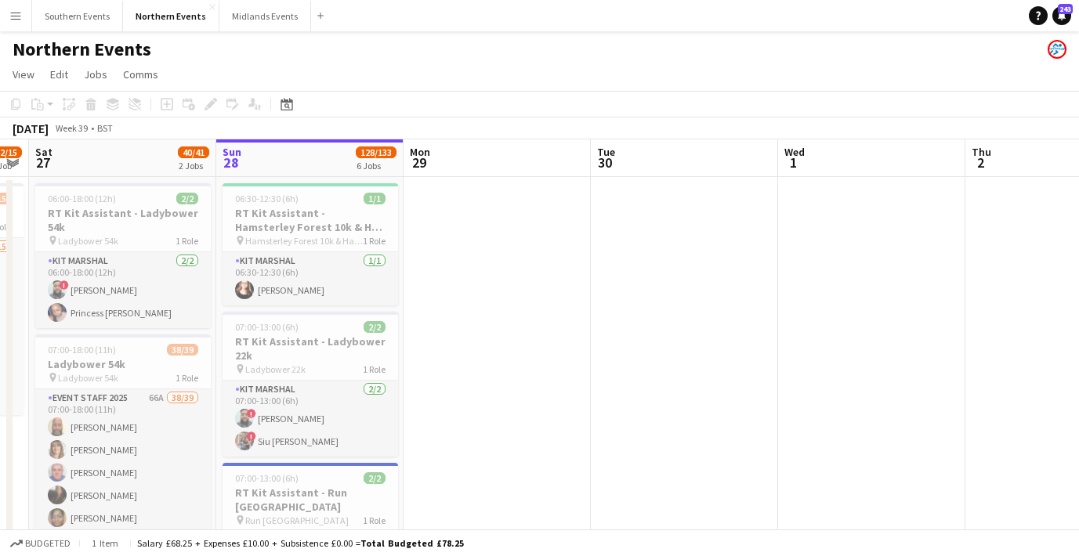
scroll to position [0, 338]
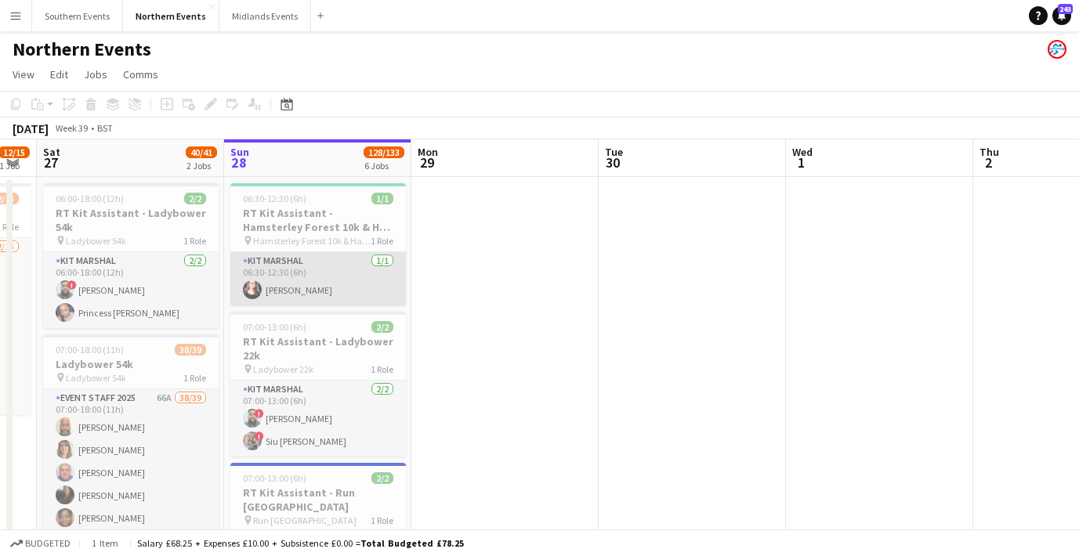
click at [340, 287] on app-card-role "Kit Marshal [DATE] 06:30-12:30 (6h) [PERSON_NAME]" at bounding box center [318, 278] width 176 height 53
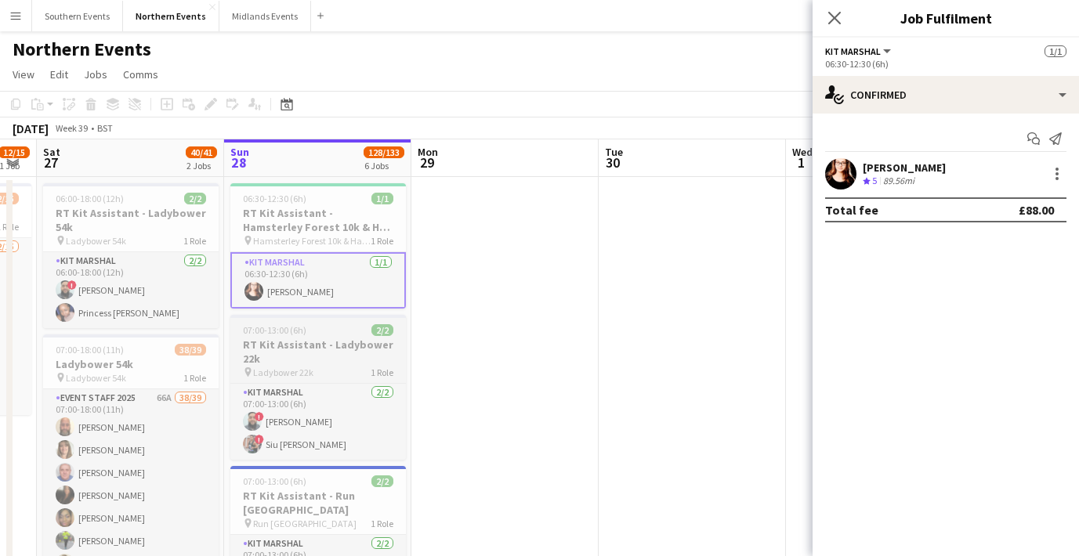
click at [327, 356] on h3 "RT Kit Assistant - Ladybower 22k" at bounding box center [318, 352] width 176 height 28
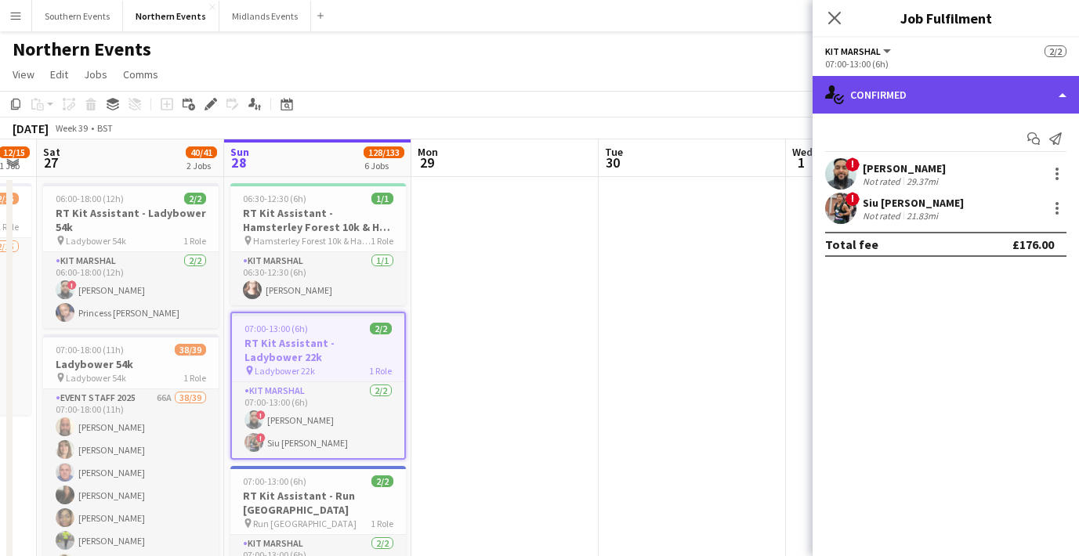
click at [914, 83] on div "single-neutral-actions-check-2 Confirmed" at bounding box center [946, 95] width 266 height 38
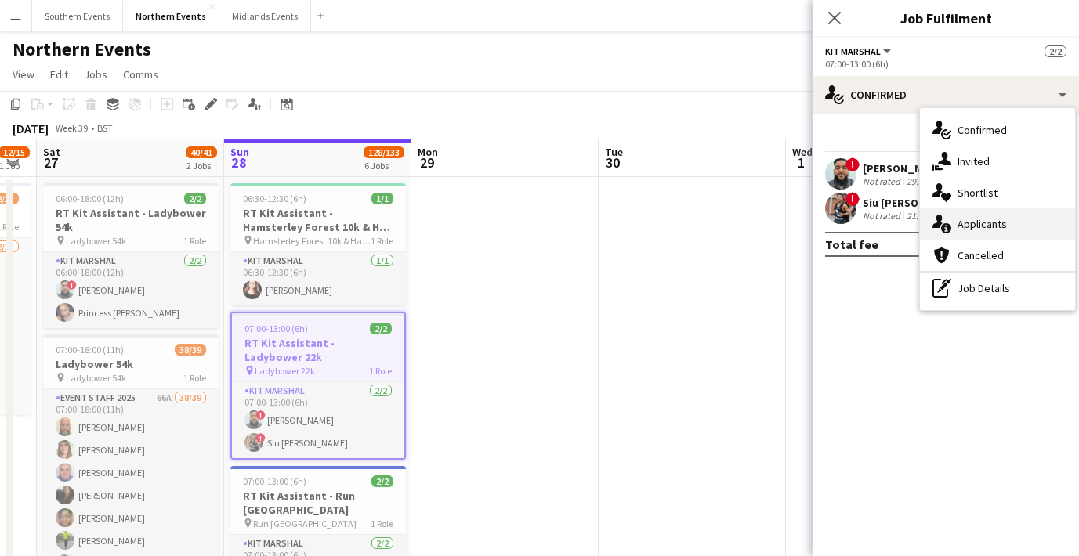
click at [965, 231] on div "single-neutral-actions-information Applicants" at bounding box center [997, 223] width 155 height 31
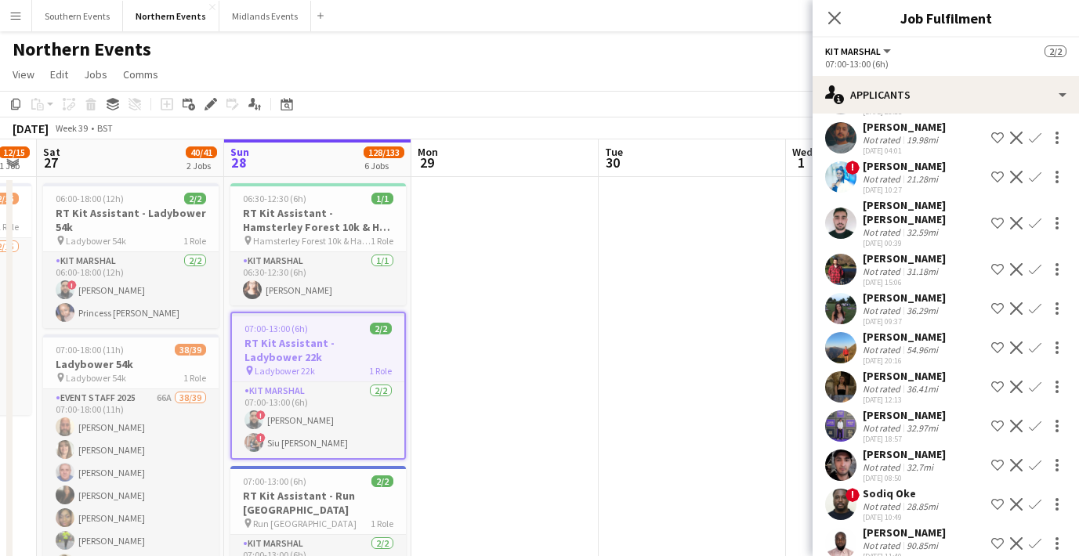
scroll to position [201, 0]
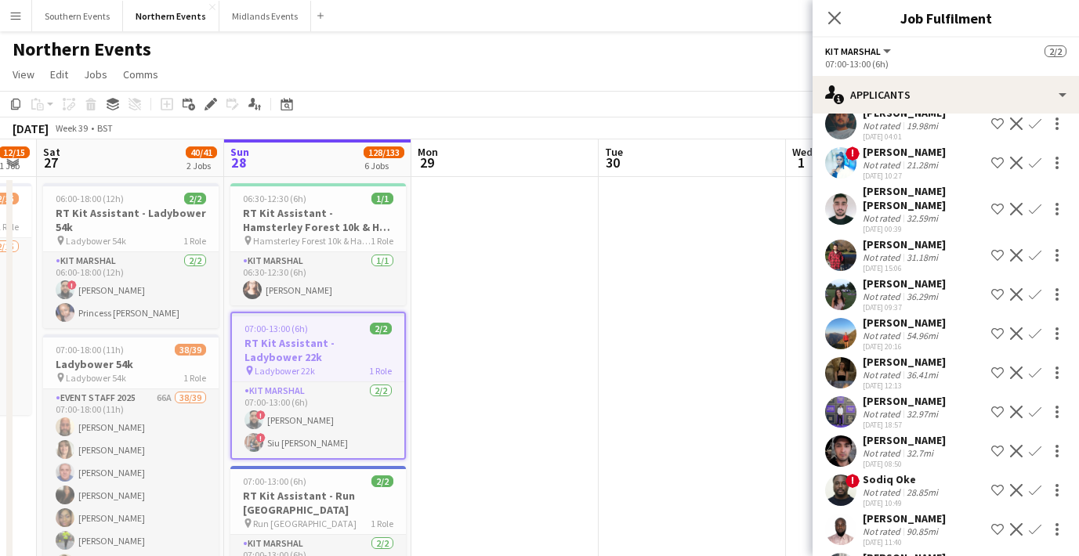
click at [846, 318] on app-user-avatar at bounding box center [840, 333] width 31 height 31
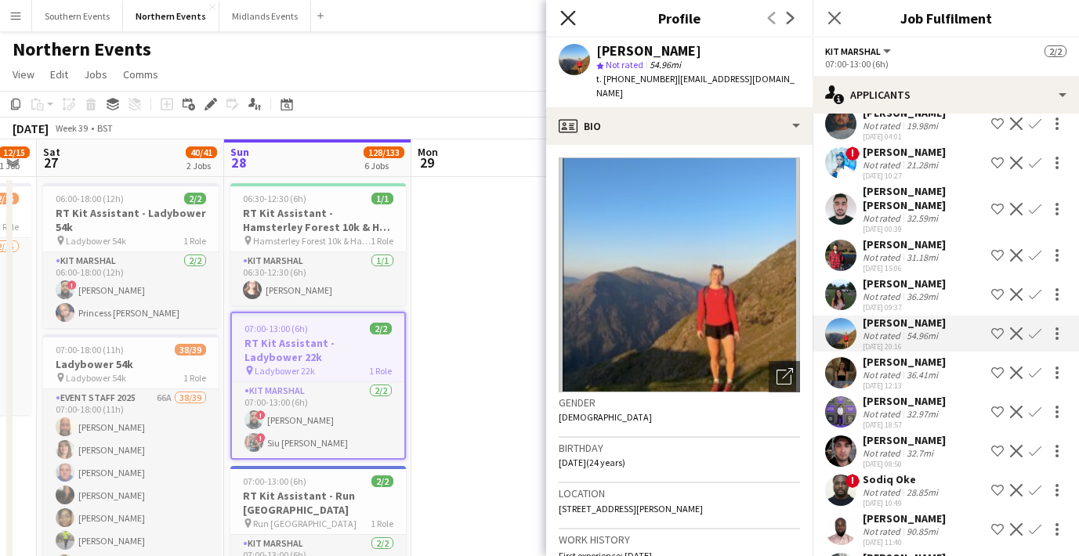
click at [570, 16] on icon at bounding box center [567, 17] width 15 height 15
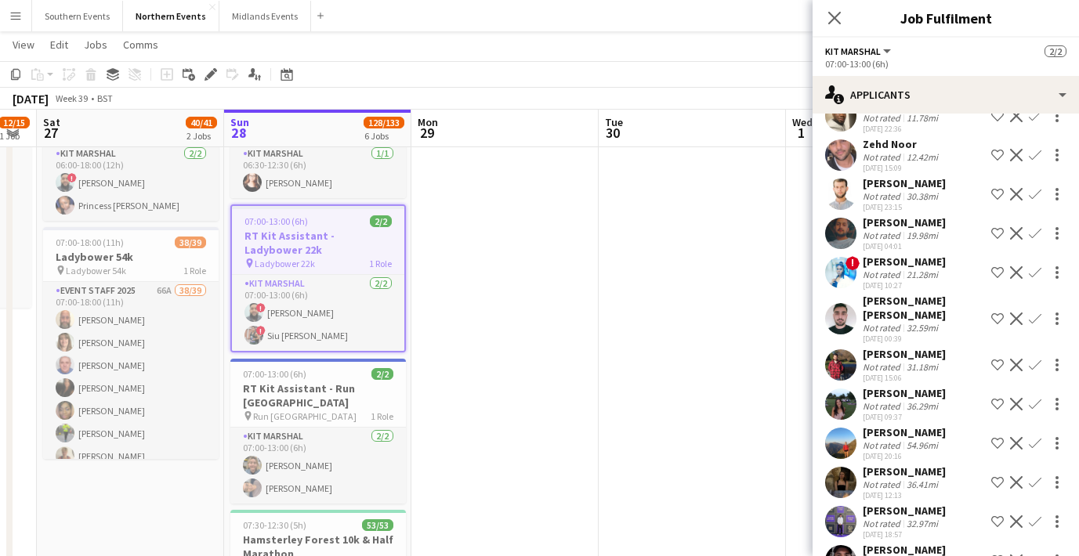
scroll to position [0, 0]
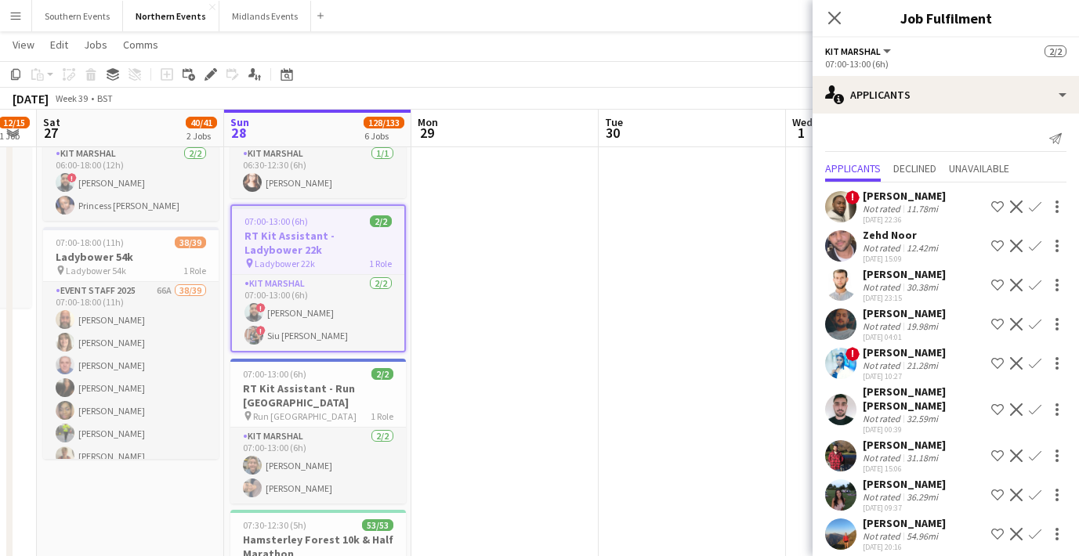
click at [835, 5] on div "Close pop-in" at bounding box center [835, 18] width 44 height 36
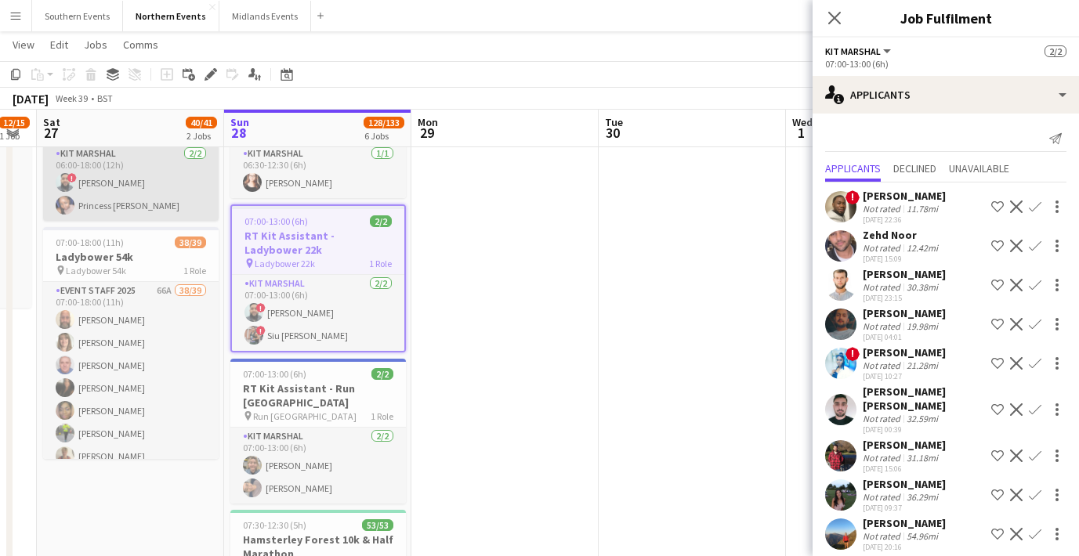
click at [165, 210] on app-card-role "Kit Marshal [DATE] 06:00-18:00 (12h) ! [PERSON_NAME] Princess [PERSON_NAME]" at bounding box center [131, 183] width 176 height 76
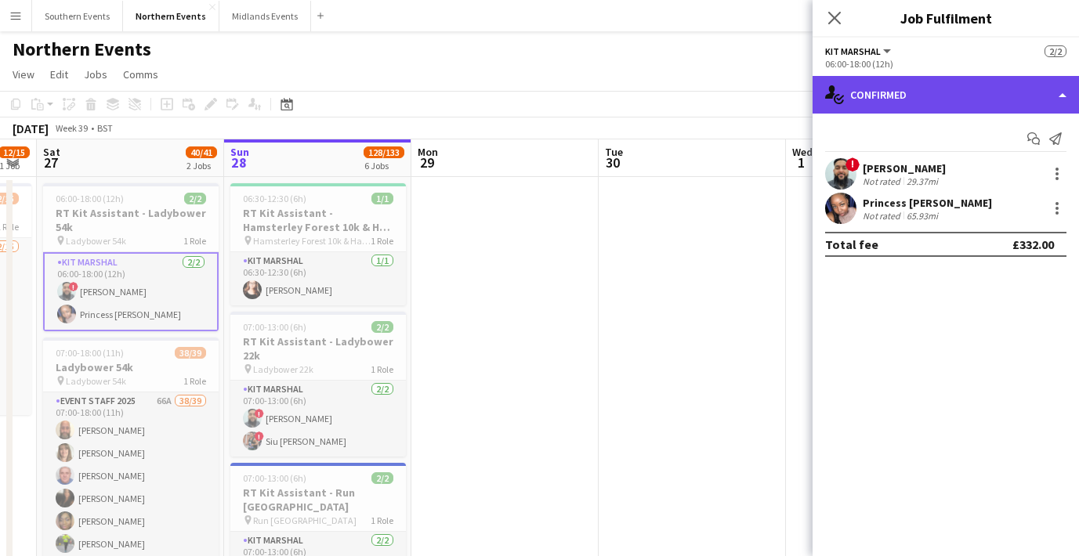
click at [869, 103] on div "single-neutral-actions-check-2 Confirmed" at bounding box center [946, 95] width 266 height 38
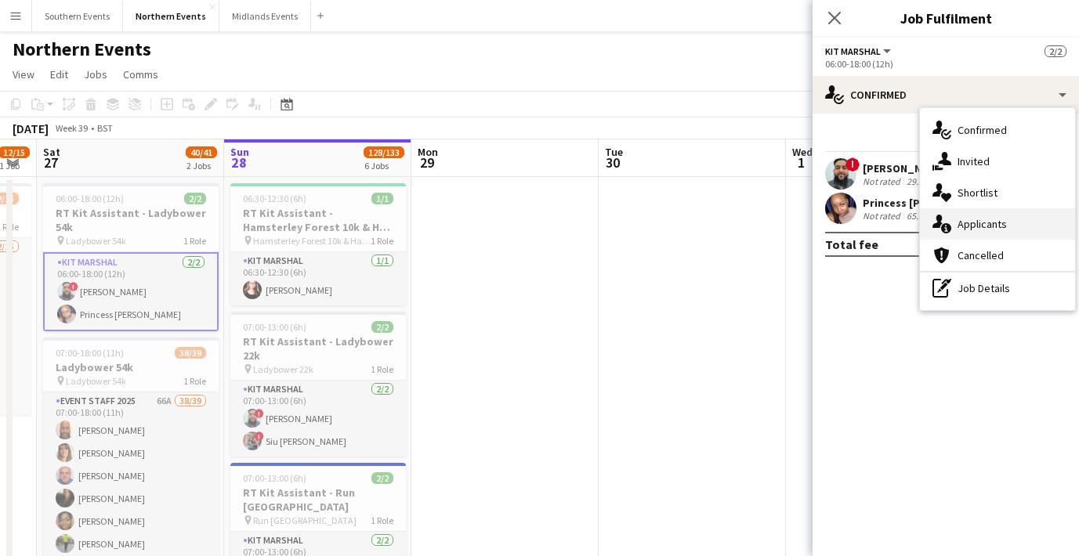
click at [980, 217] on span "Applicants" at bounding box center [982, 224] width 49 height 14
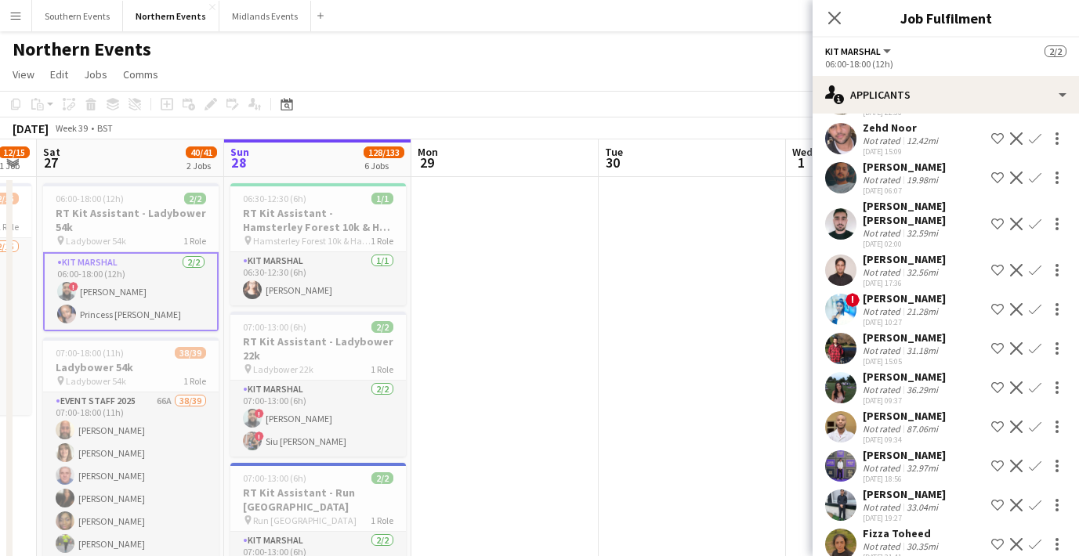
scroll to position [109, 0]
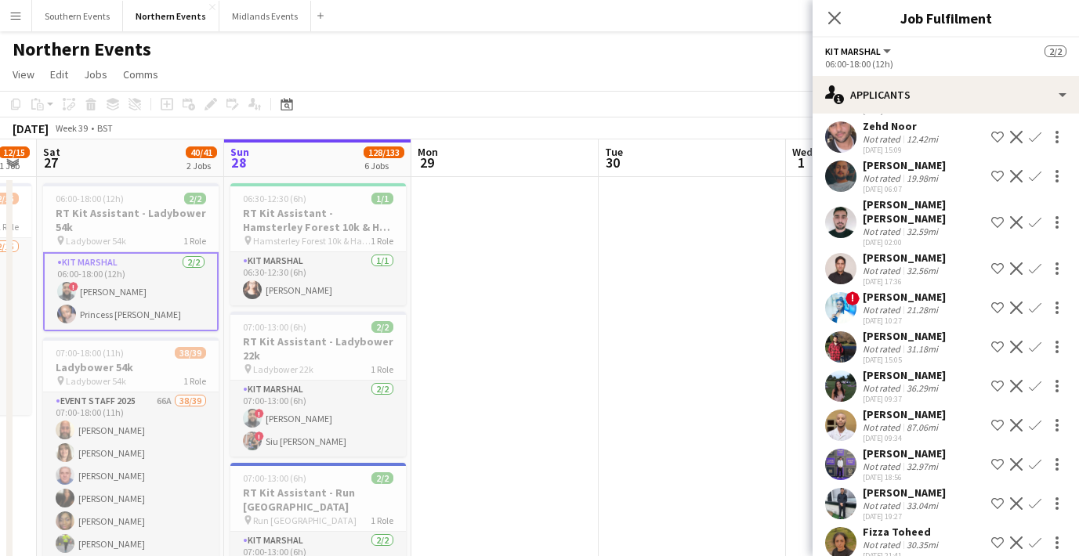
click at [850, 220] on app-user-avatar at bounding box center [840, 222] width 31 height 31
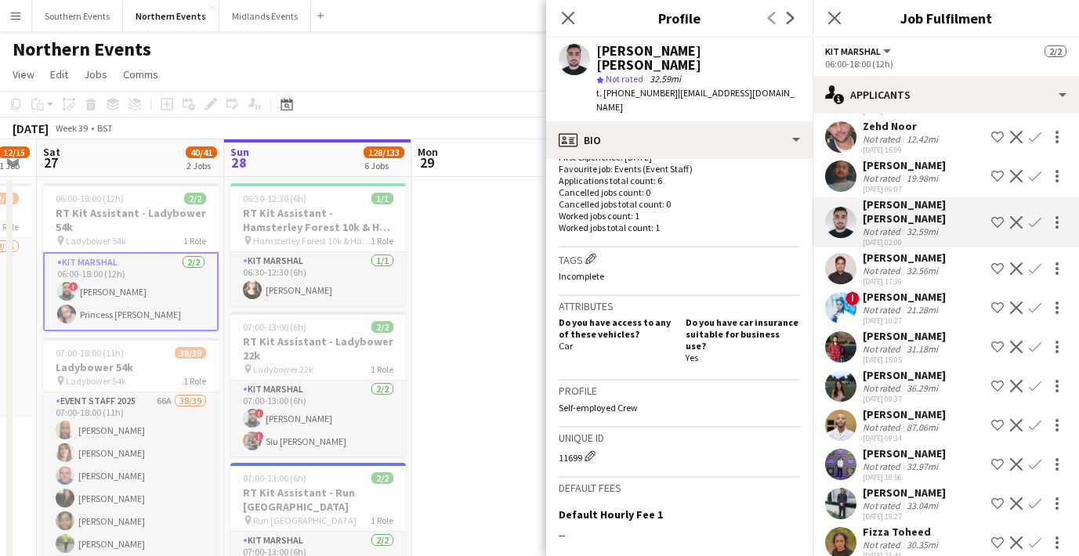
scroll to position [571, 0]
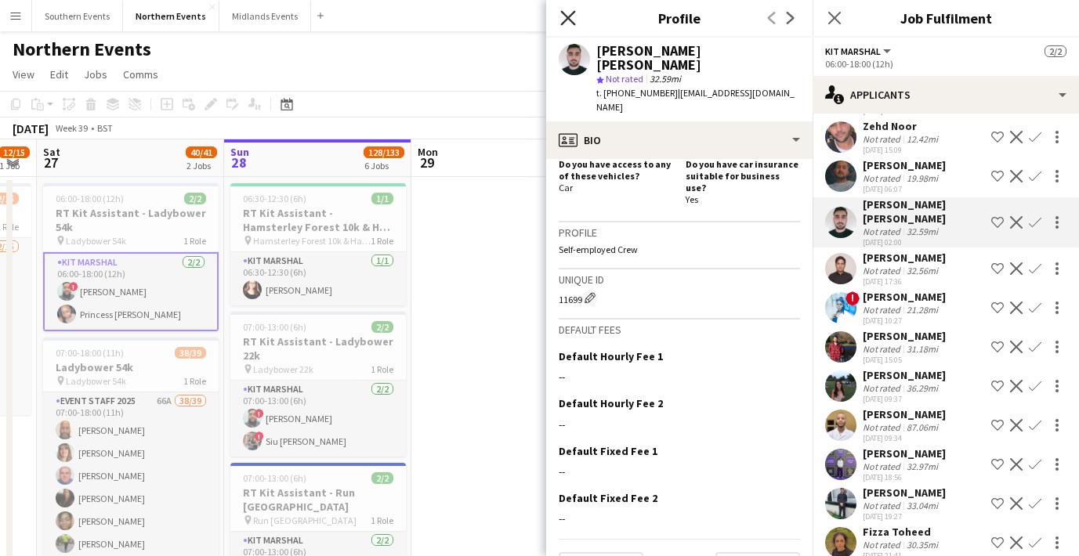
click at [569, 20] on icon "Close pop-in" at bounding box center [567, 17] width 15 height 15
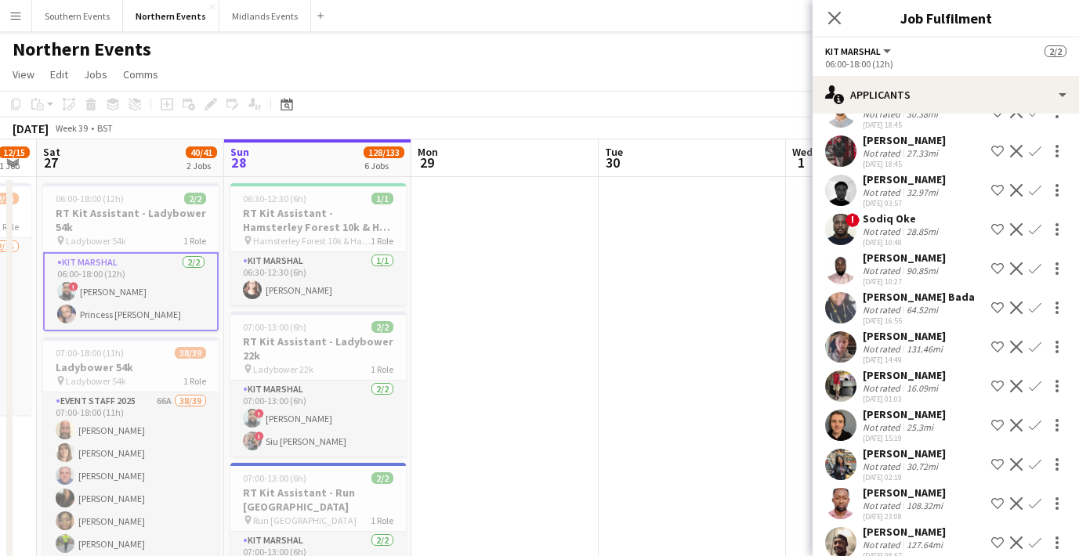
scroll to position [678, 0]
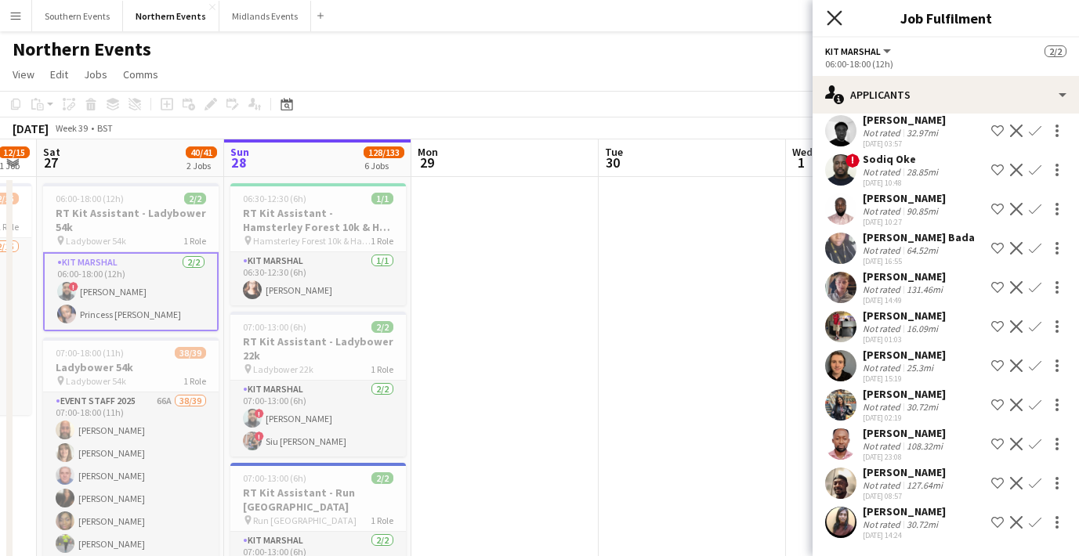
click at [835, 22] on icon "Close pop-in" at bounding box center [834, 17] width 15 height 15
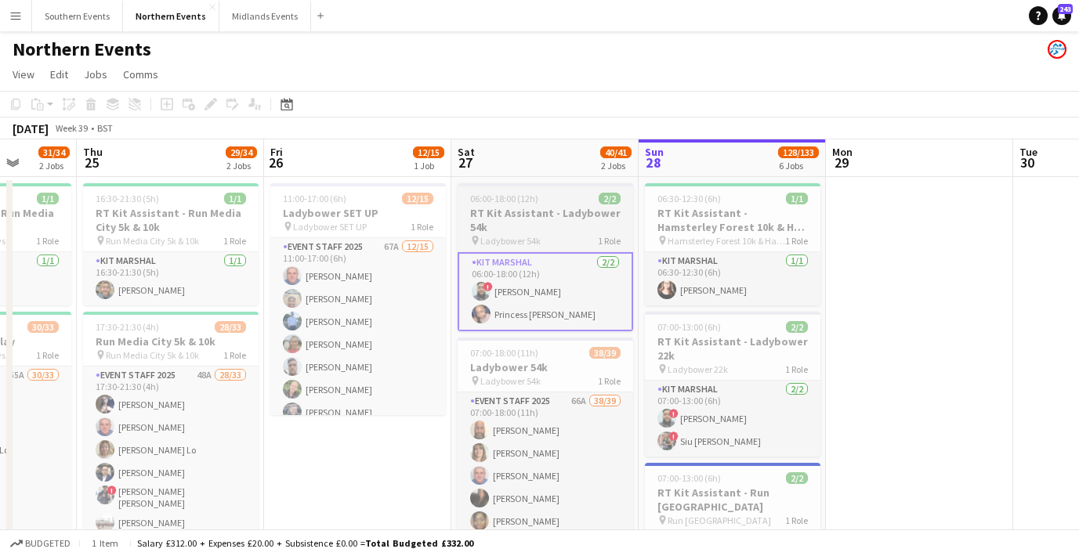
scroll to position [0, 477]
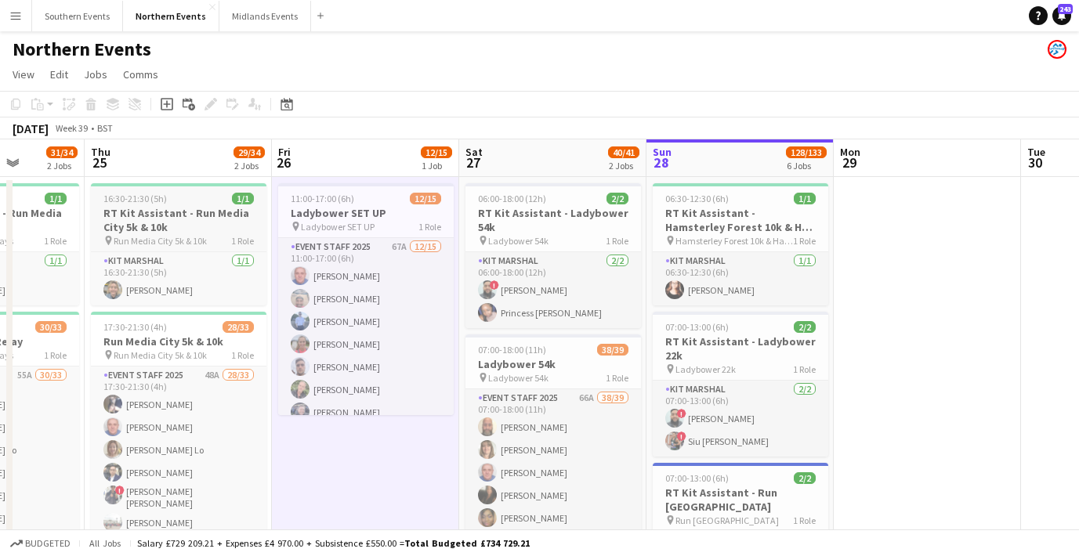
click at [199, 243] on span "Run Media City 5k & 10k" at bounding box center [160, 241] width 93 height 12
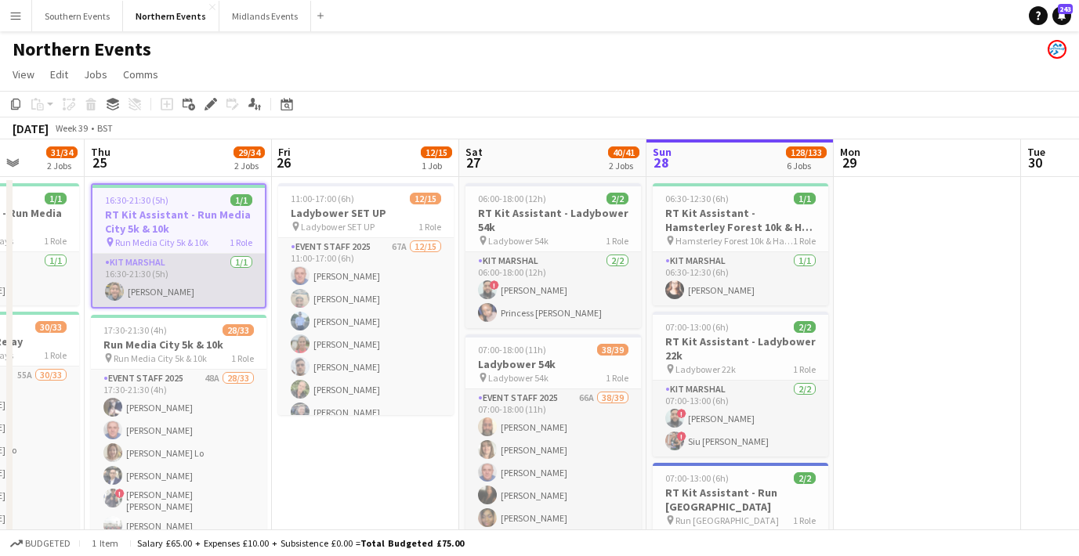
click at [203, 270] on app-card-role "Kit Marshal [DATE] 16:30-21:30 (5h) [PERSON_NAME]" at bounding box center [178, 280] width 172 height 53
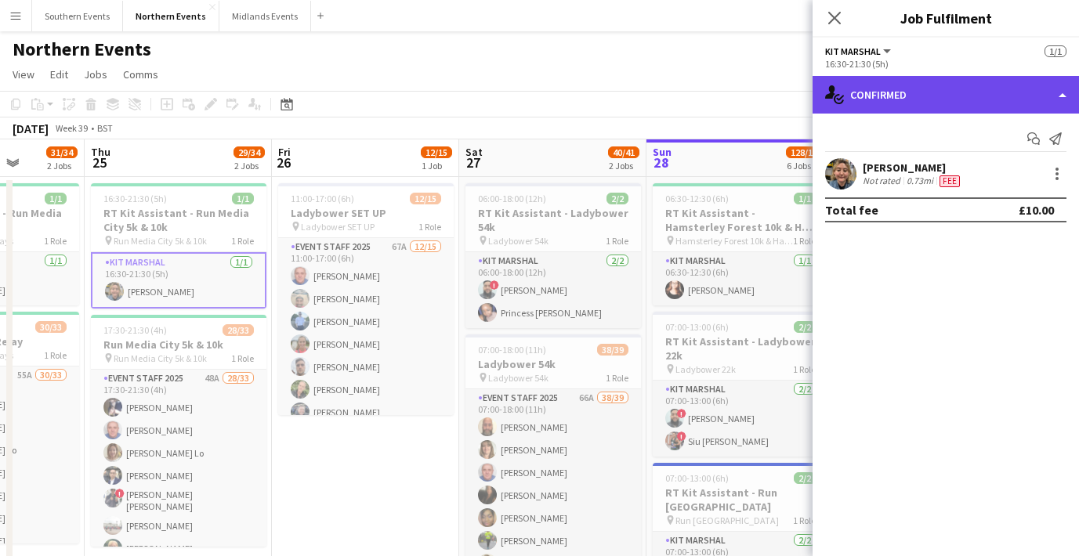
click at [882, 98] on div "single-neutral-actions-check-2 Confirmed" at bounding box center [946, 95] width 266 height 38
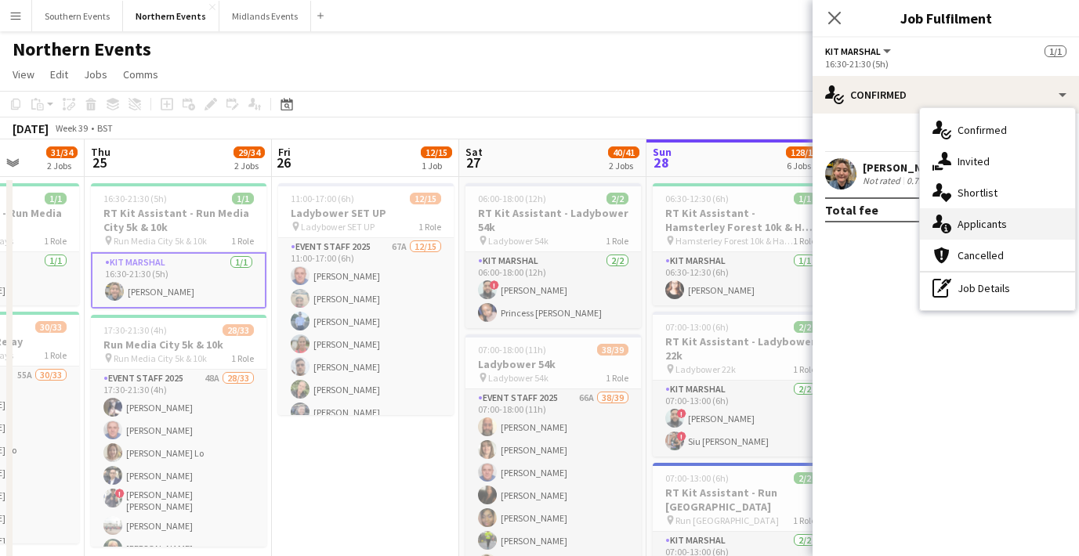
click at [959, 217] on span "Applicants" at bounding box center [982, 224] width 49 height 14
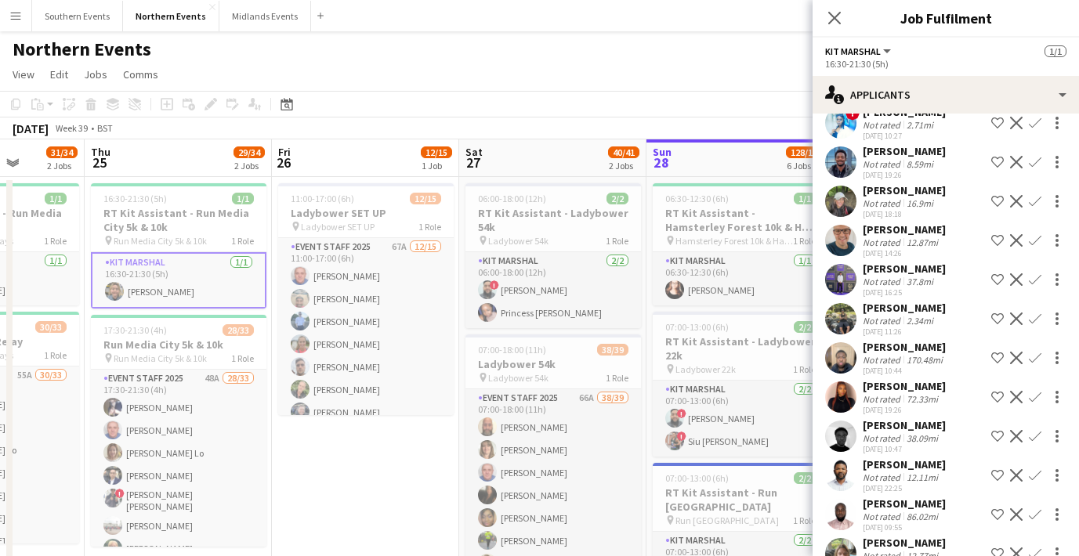
scroll to position [759, 0]
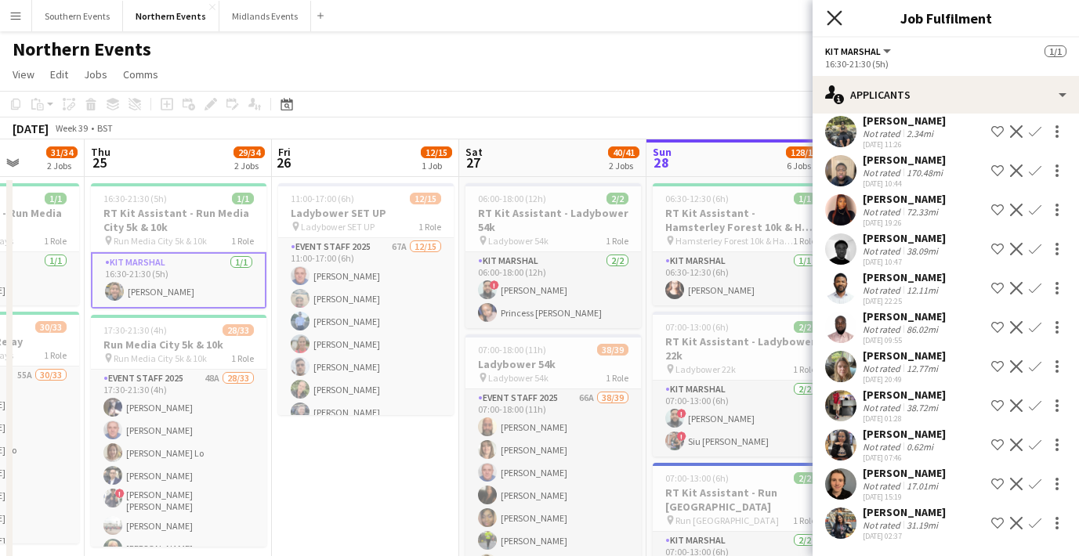
click at [836, 16] on icon at bounding box center [834, 17] width 15 height 15
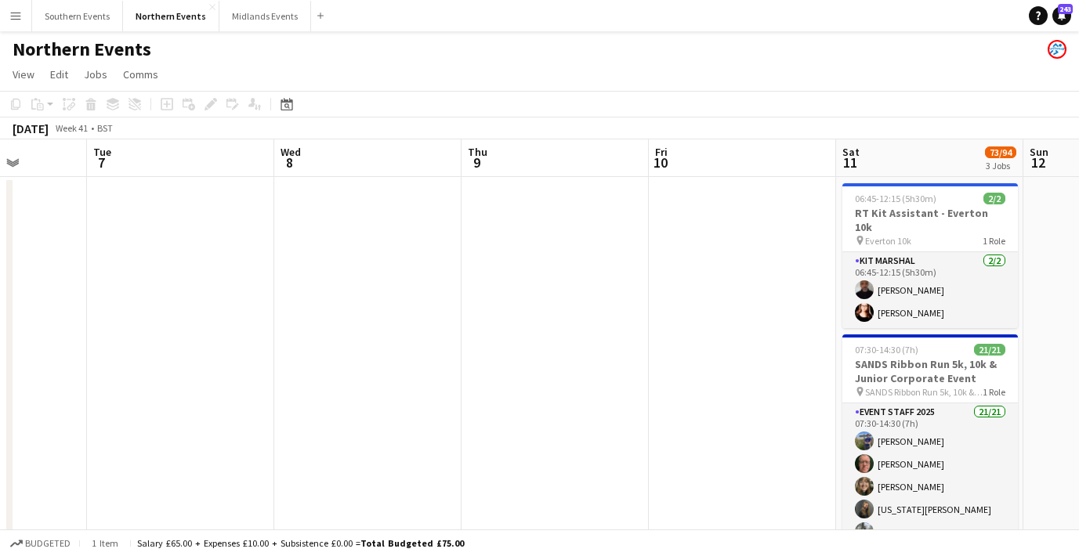
scroll to position [0, 666]
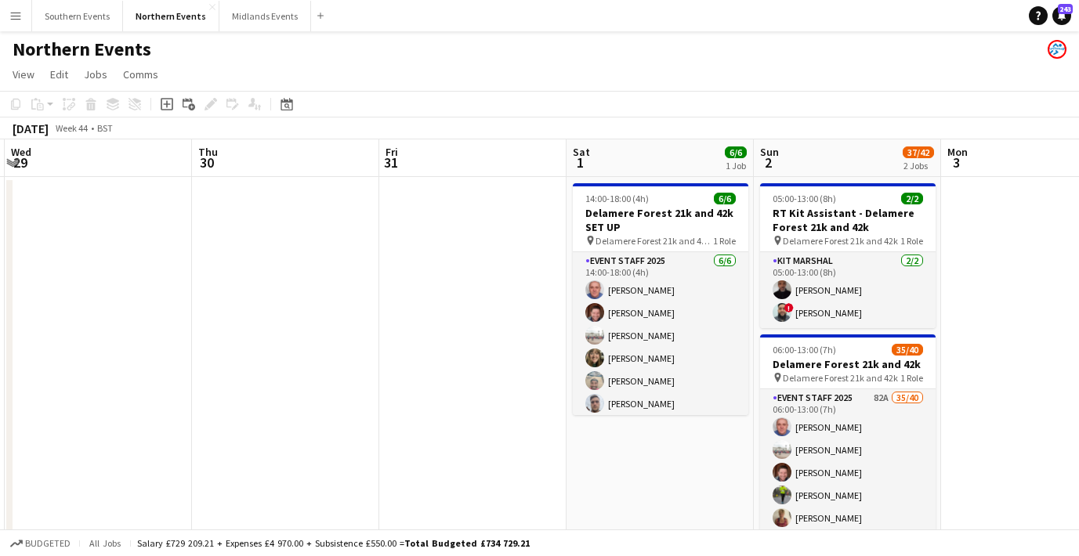
scroll to position [0, 554]
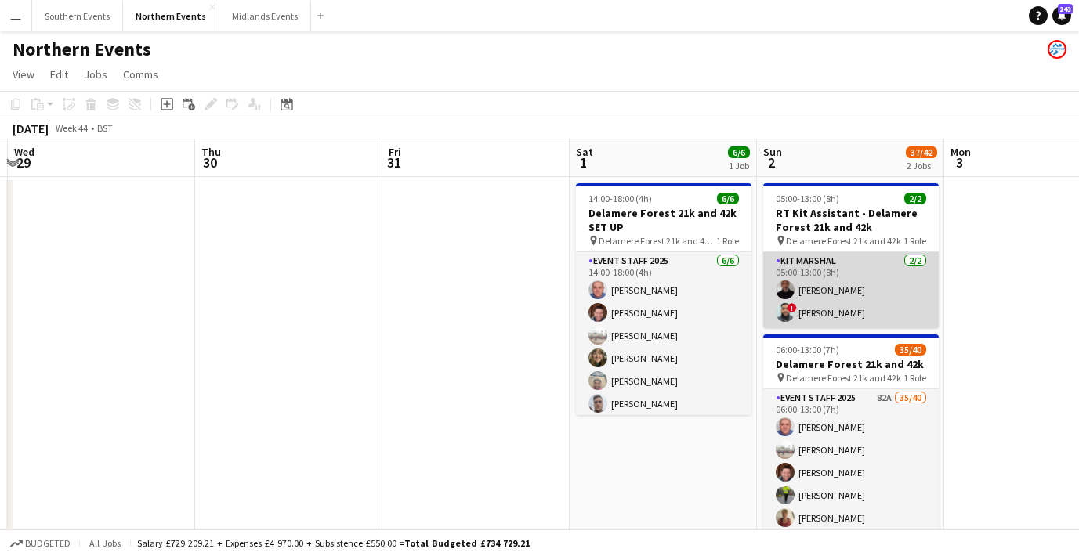
click at [871, 302] on app-card-role "Kit Marshal [DATE] 05:00-13:00 (8h) [PERSON_NAME] ! [PERSON_NAME]" at bounding box center [851, 290] width 176 height 76
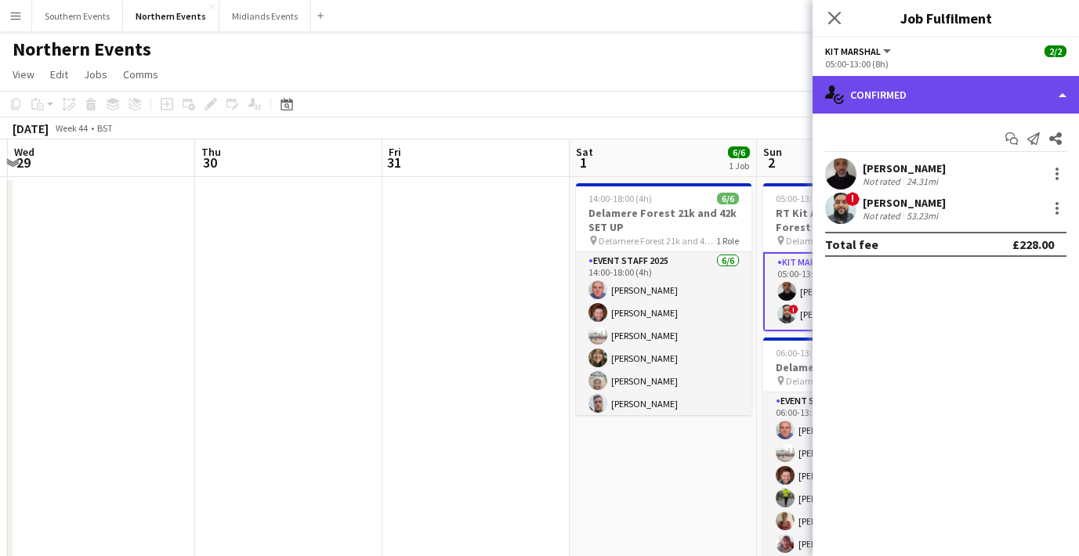
click at [991, 101] on div "single-neutral-actions-check-2 Confirmed" at bounding box center [946, 95] width 266 height 38
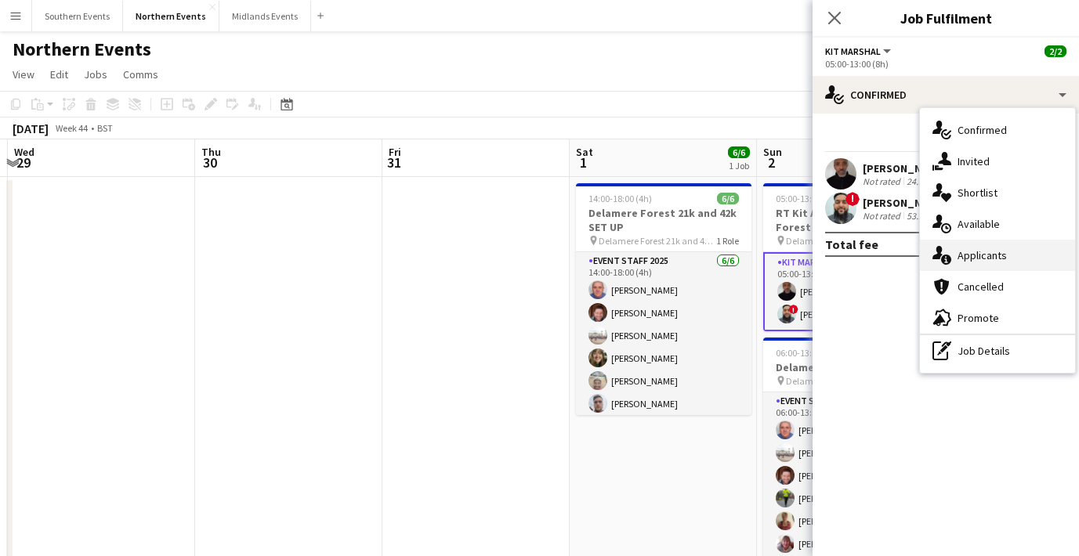
click at [975, 266] on div "single-neutral-actions-information Applicants" at bounding box center [997, 255] width 155 height 31
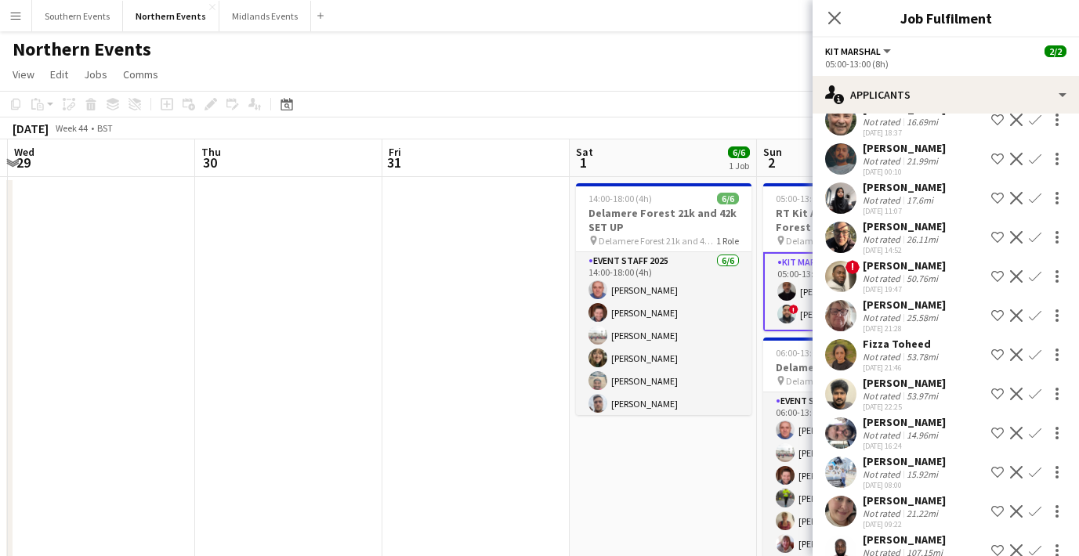
scroll to position [443, 0]
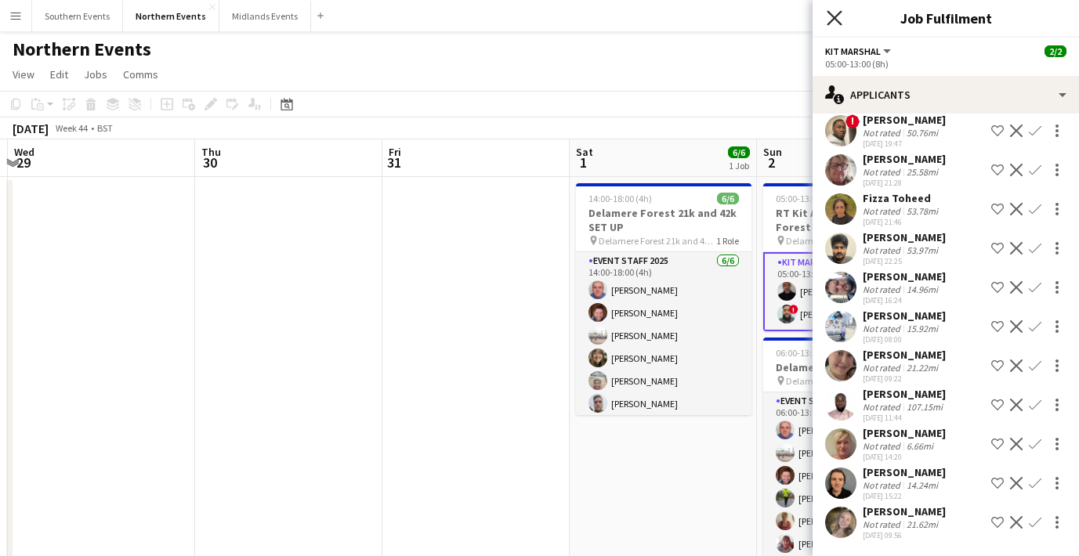
click at [834, 23] on icon "Close pop-in" at bounding box center [834, 17] width 15 height 15
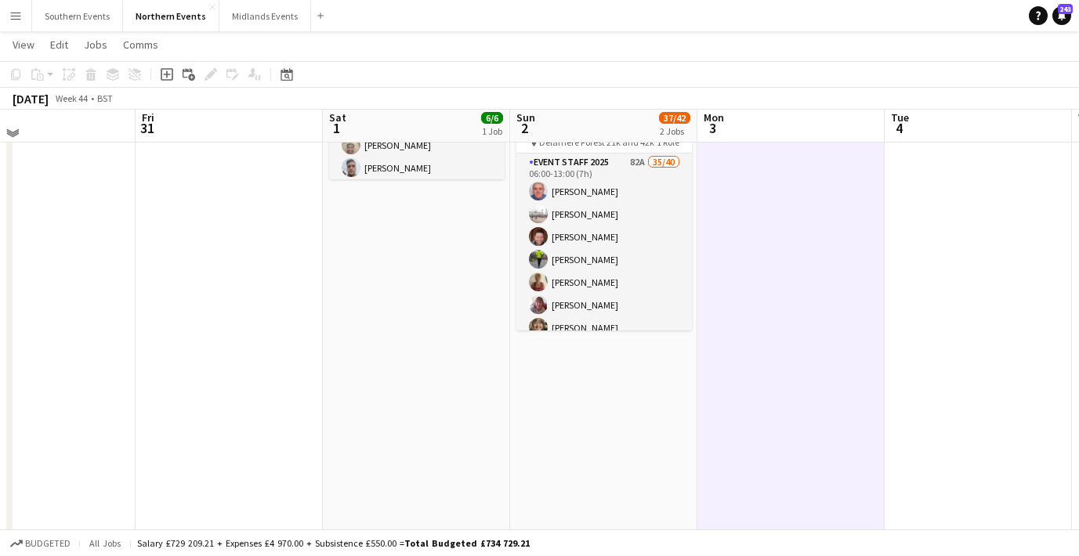
scroll to position [0, 0]
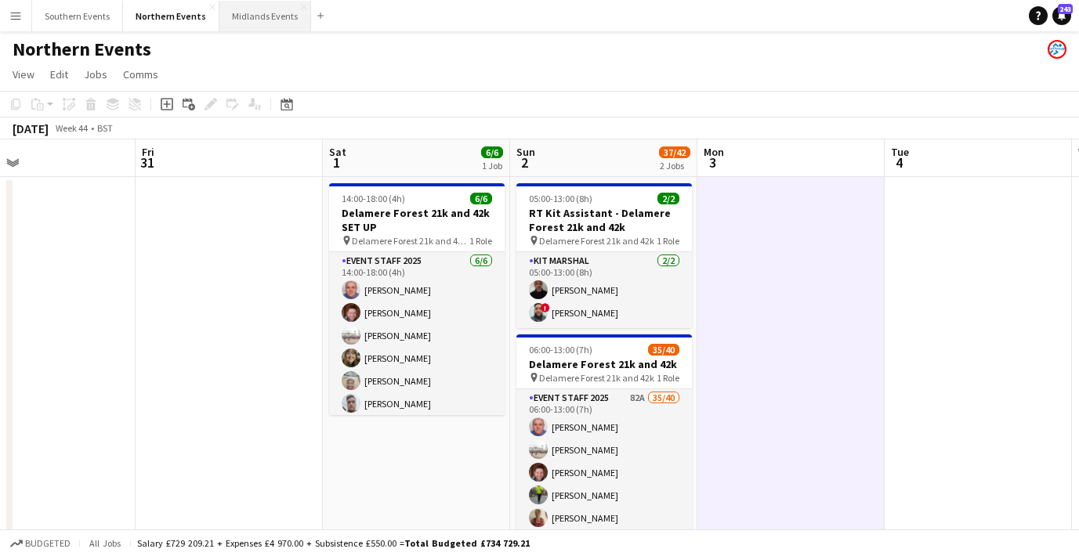
click at [263, 17] on button "Midlands Events Close" at bounding box center [265, 16] width 92 height 31
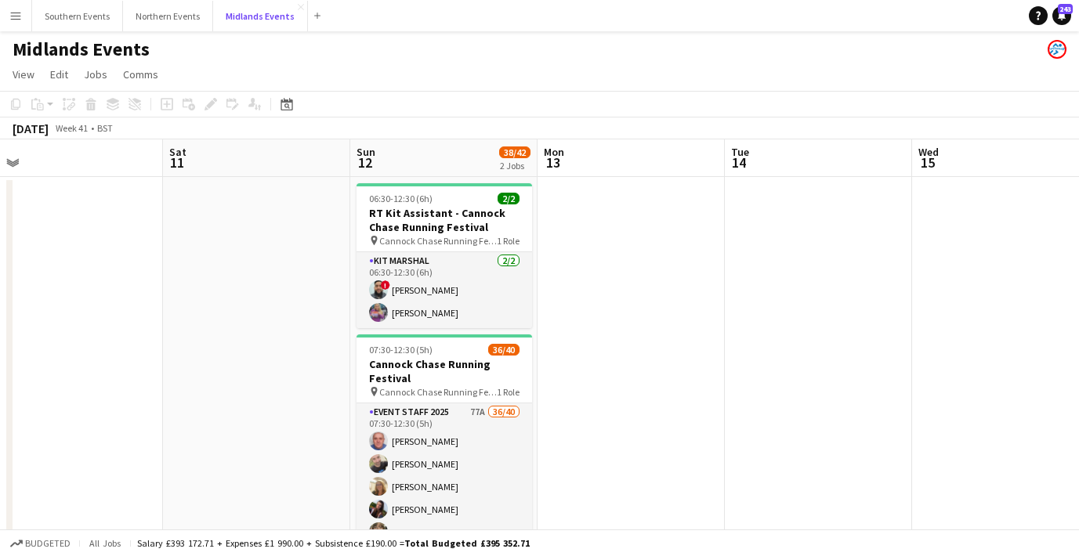
scroll to position [0, 620]
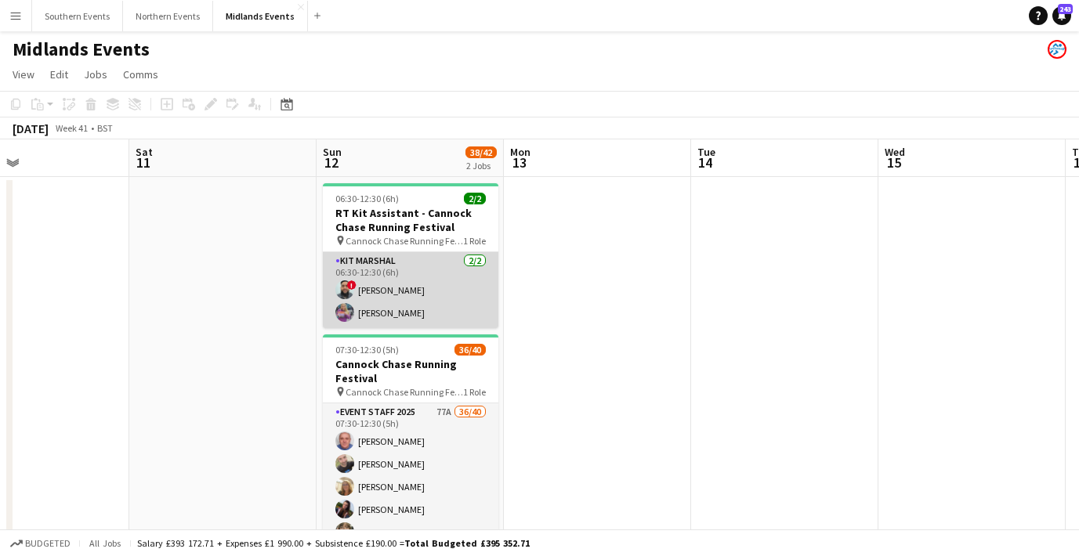
click at [444, 291] on app-card-role "Kit Marshal [DATE] 06:30-12:30 (6h) ! [PERSON_NAME] [PERSON_NAME]" at bounding box center [411, 290] width 176 height 76
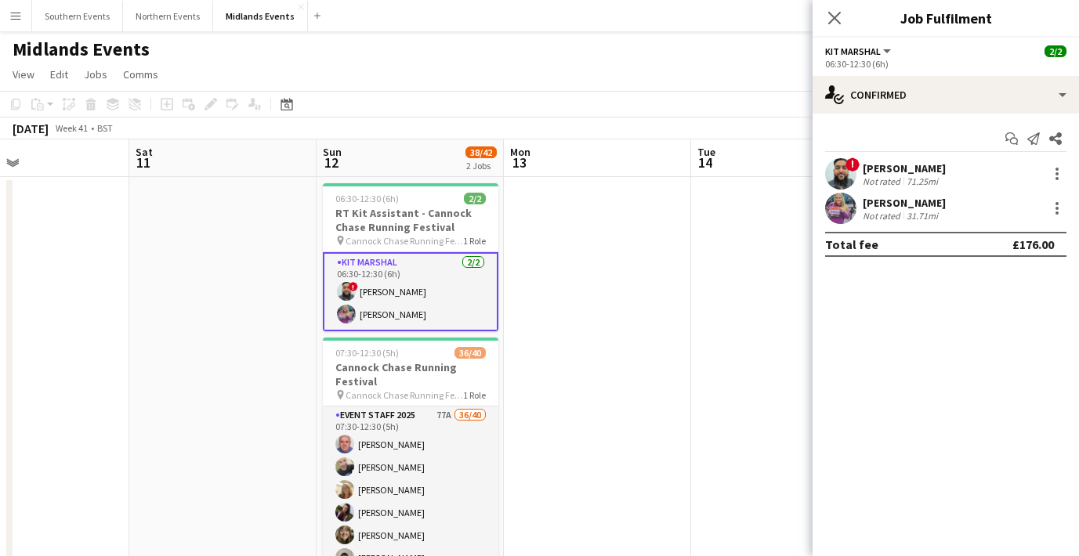
click at [907, 218] on div "31.71mi" at bounding box center [922, 216] width 38 height 12
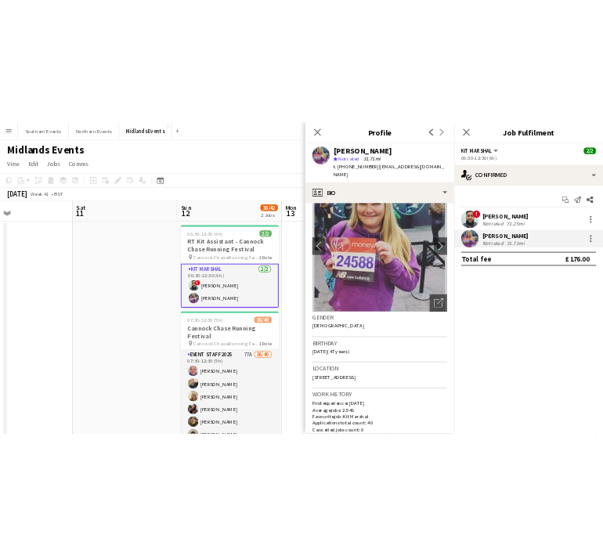
scroll to position [0, 0]
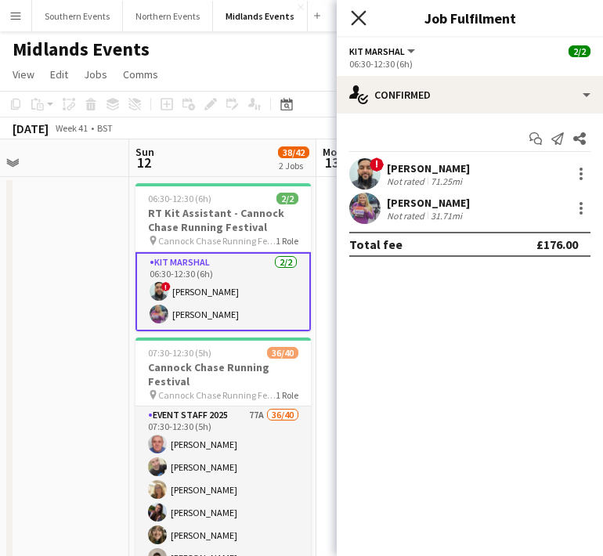
click at [358, 17] on icon at bounding box center [358, 17] width 15 height 15
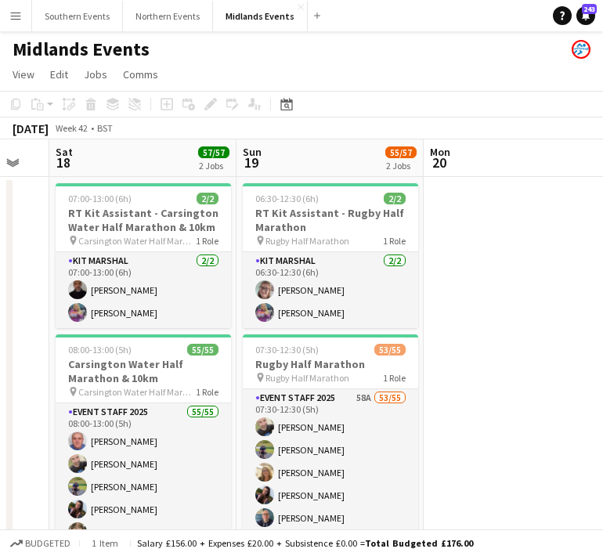
scroll to position [0, 709]
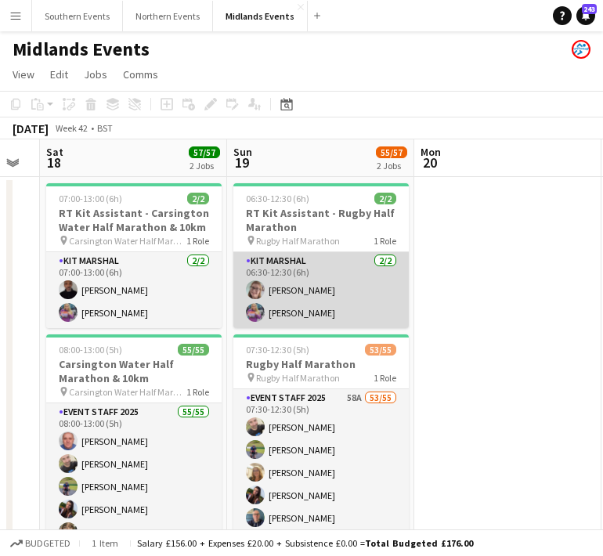
click at [303, 296] on app-card-role "Kit Marshal [DATE] 06:30-12:30 (6h) [PERSON_NAME] [PERSON_NAME]" at bounding box center [322, 290] width 176 height 76
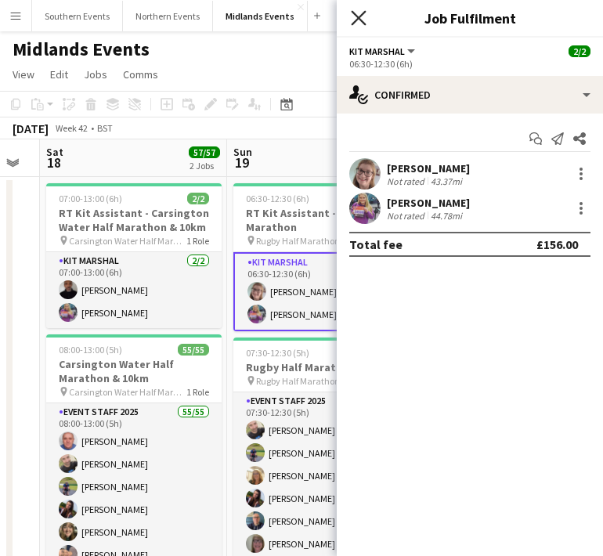
click at [357, 17] on icon at bounding box center [358, 17] width 15 height 15
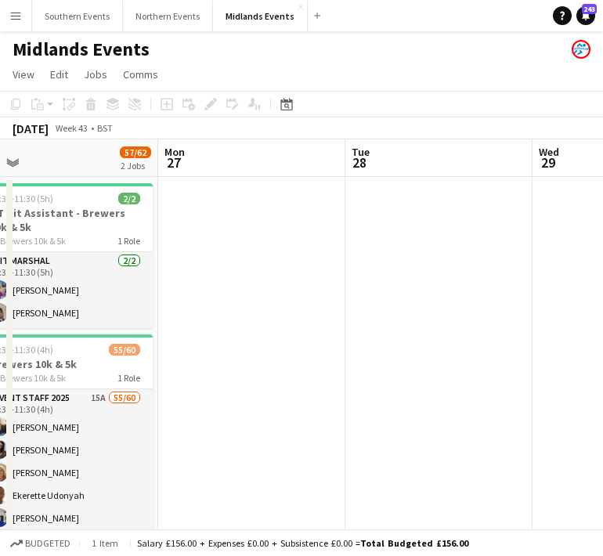
scroll to position [0, 402]
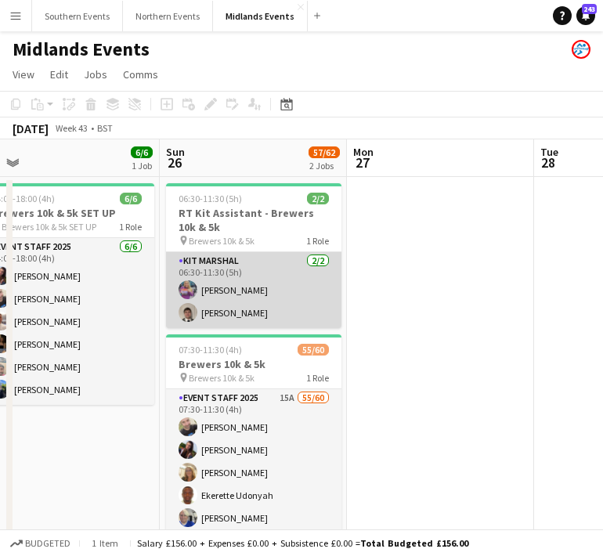
click at [235, 299] on app-card-role "Kit Marshal [DATE] 06:30-11:30 (5h) [PERSON_NAME] [PERSON_NAME]" at bounding box center [254, 290] width 176 height 76
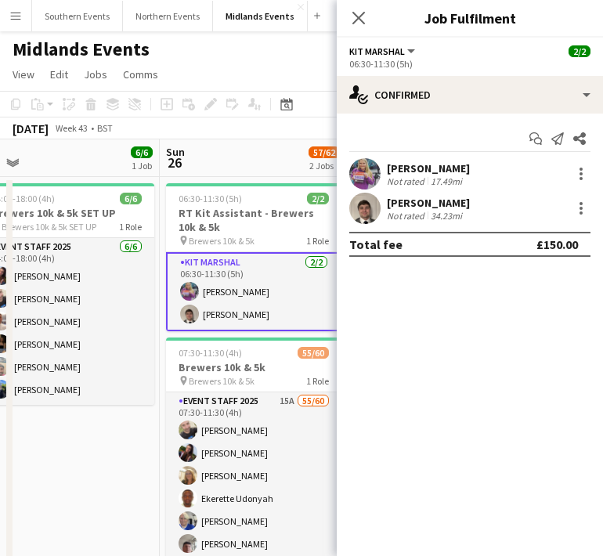
click at [379, 207] on app-user-avatar at bounding box center [364, 208] width 31 height 31
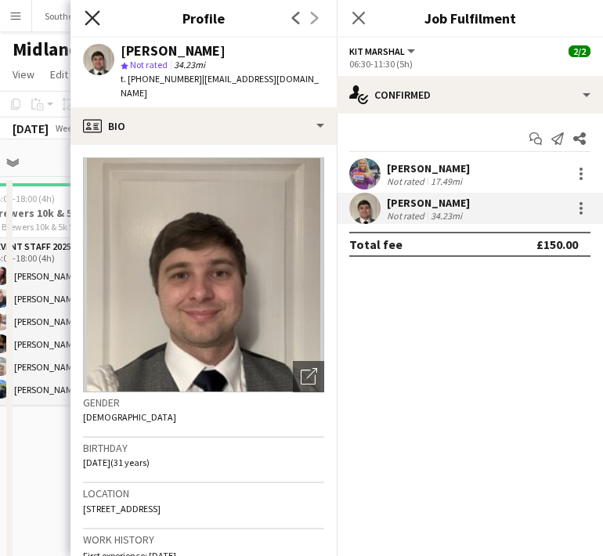
click at [88, 13] on icon at bounding box center [92, 17] width 15 height 15
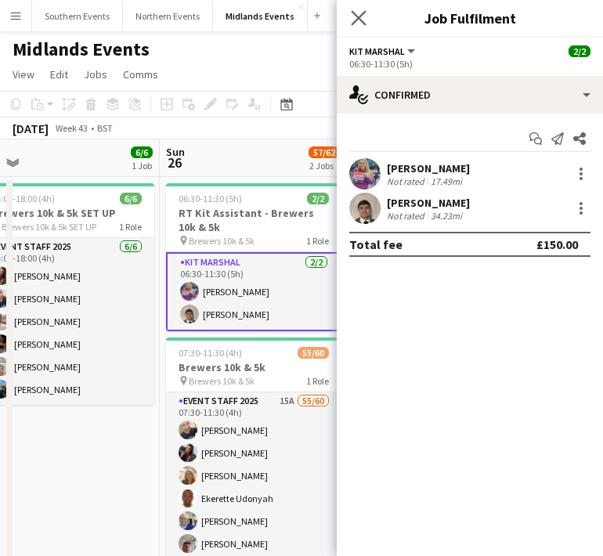
click at [358, 9] on app-icon "Close pop-in" at bounding box center [359, 18] width 23 height 23
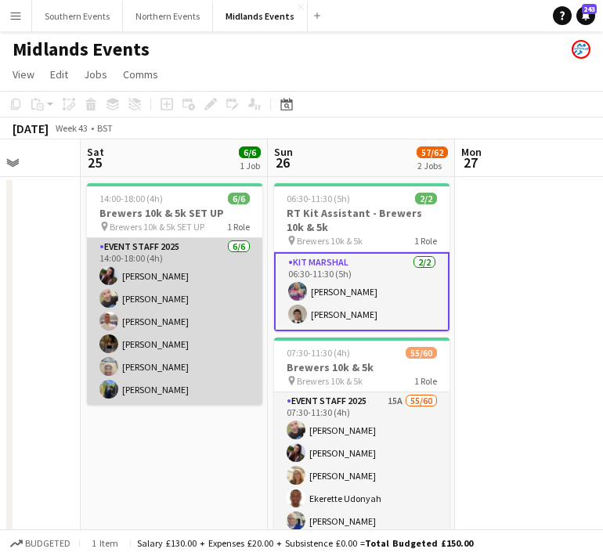
scroll to position [0, 480]
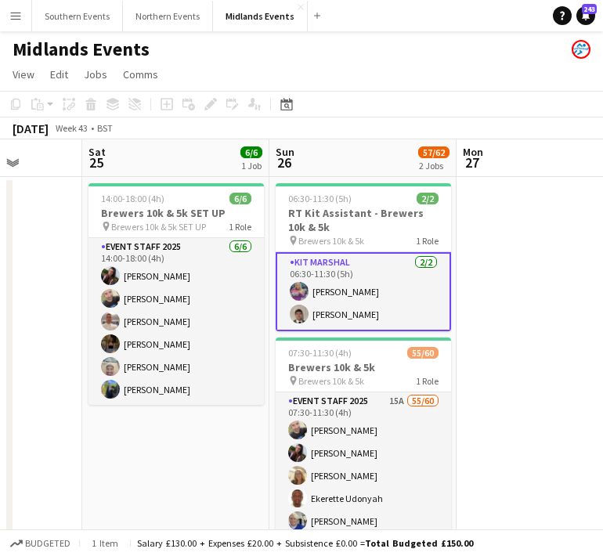
click at [335, 299] on app-card-role "Kit Marshal [DATE] 06:30-11:30 (5h) [PERSON_NAME] [PERSON_NAME]" at bounding box center [364, 291] width 176 height 79
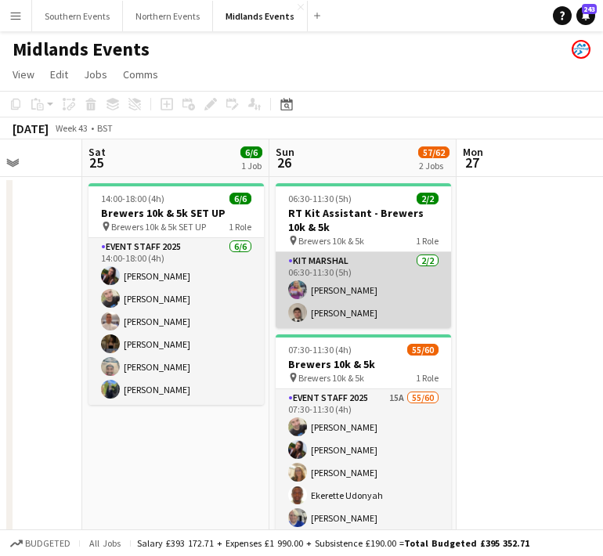
click at [335, 299] on app-card-role "Kit Marshal [DATE] 06:30-11:30 (5h) [PERSON_NAME] [PERSON_NAME]" at bounding box center [364, 290] width 176 height 76
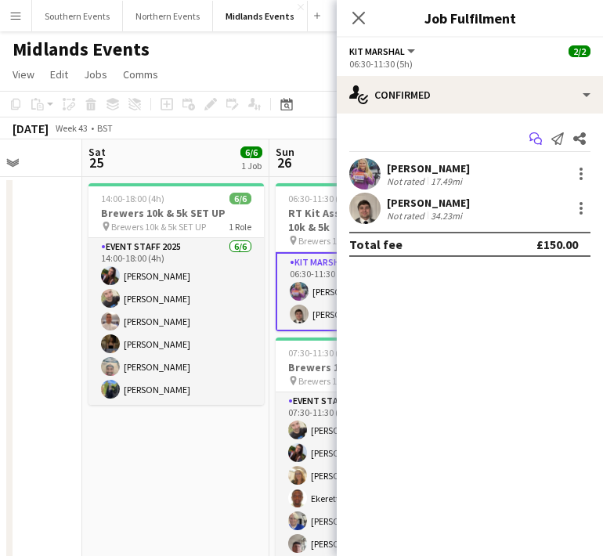
click at [535, 136] on icon "Start chat" at bounding box center [536, 138] width 13 height 13
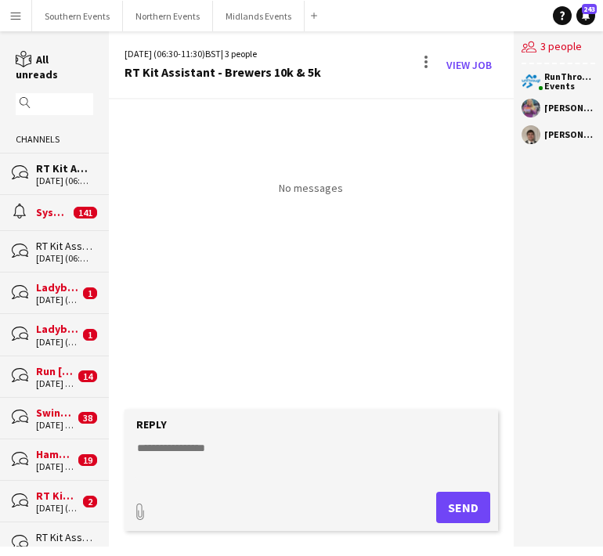
click at [390, 98] on div "[DATE] (06:30-11:30) BST | 3 people RT Kit Assistant - Brewers 10k & 5k View Job" at bounding box center [312, 65] width 406 height 68
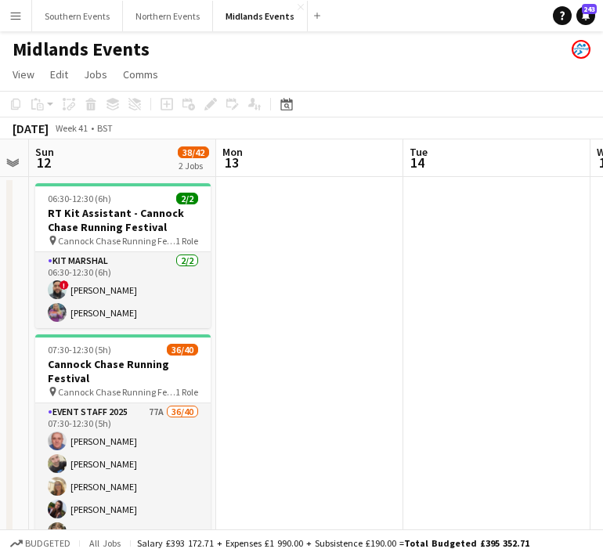
scroll to position [0, 550]
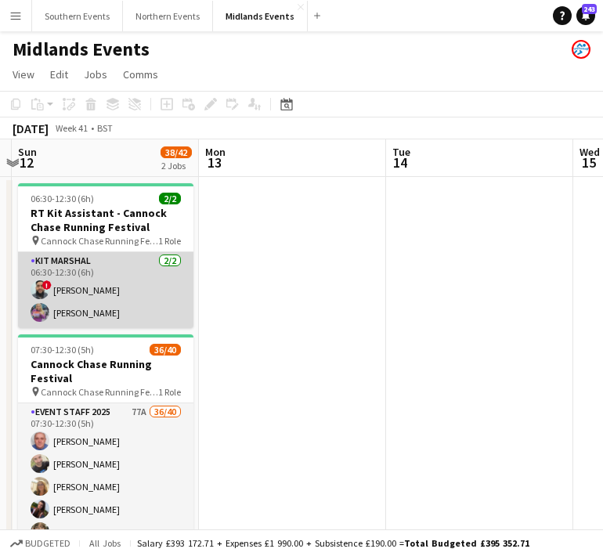
click at [82, 313] on app-card-role "Kit Marshal [DATE] 06:30-12:30 (6h) ! [PERSON_NAME] [PERSON_NAME]" at bounding box center [106, 290] width 176 height 76
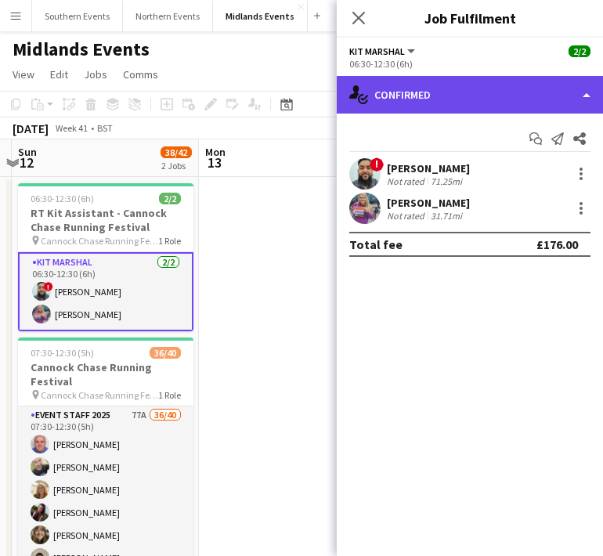
click at [492, 109] on div "single-neutral-actions-check-2 Confirmed" at bounding box center [470, 95] width 266 height 38
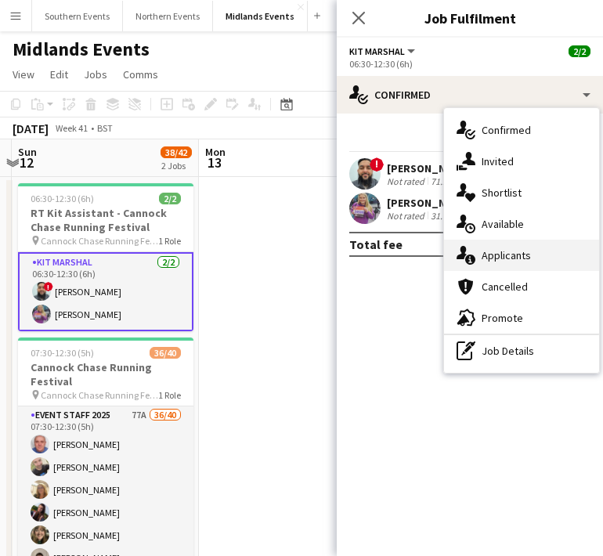
click at [470, 264] on icon at bounding box center [470, 260] width 10 height 10
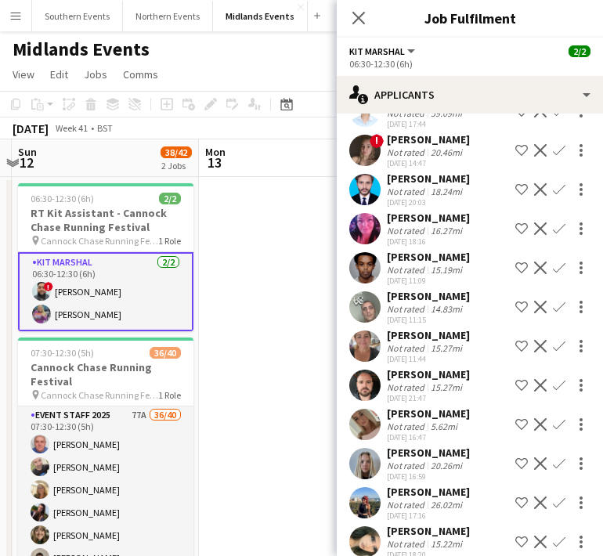
scroll to position [404, 0]
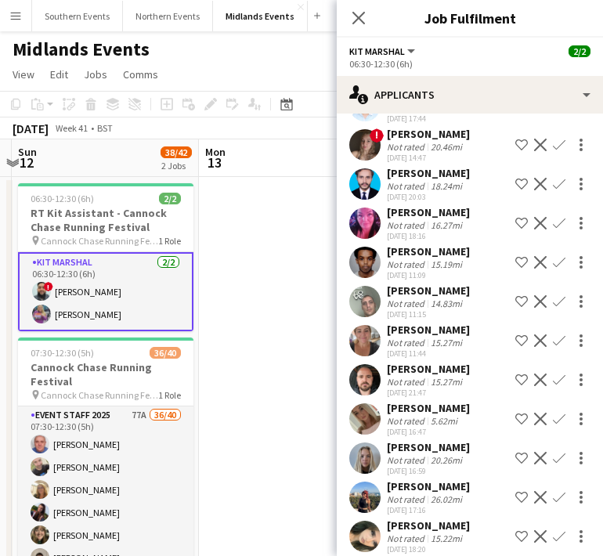
click at [364, 482] on app-user-avatar at bounding box center [364, 497] width 31 height 31
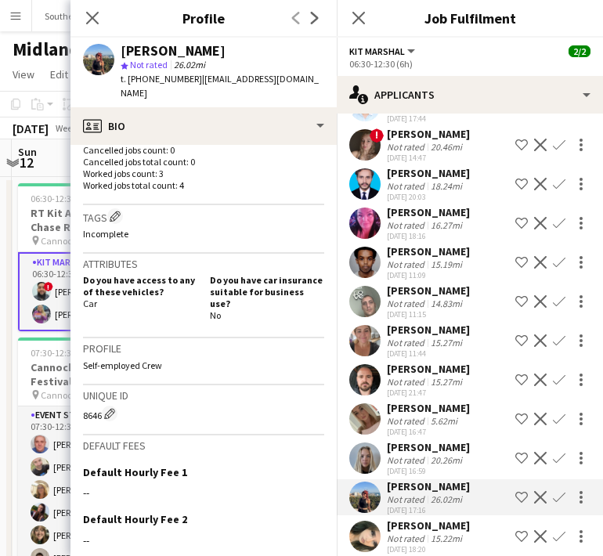
scroll to position [0, 0]
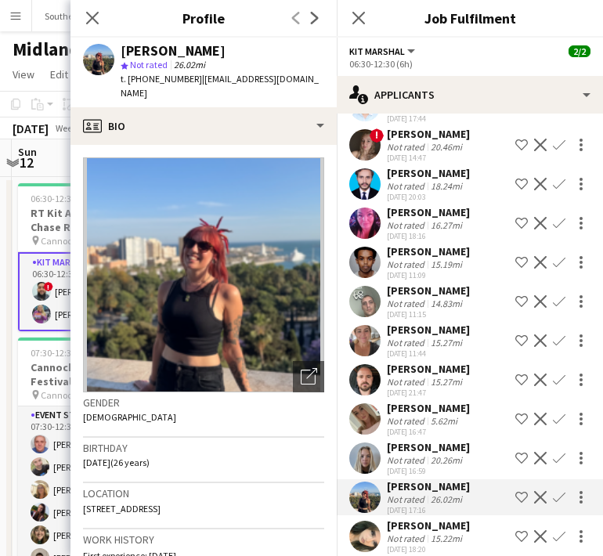
click at [92, 3] on div "Close pop-in" at bounding box center [93, 18] width 44 height 36
click at [92, 15] on icon "Close pop-in" at bounding box center [92, 17] width 15 height 15
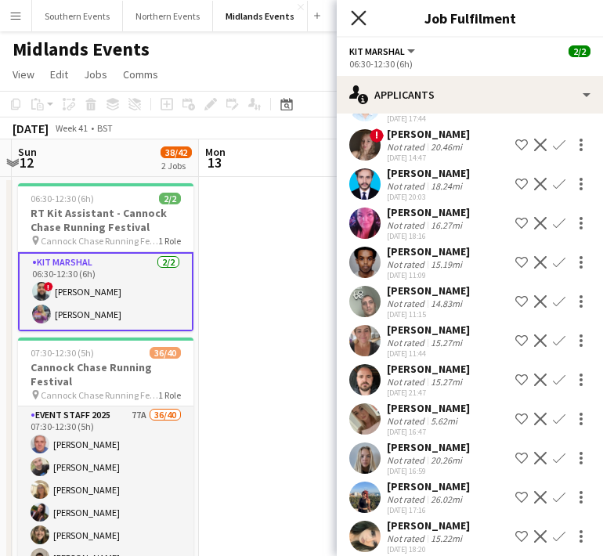
click at [360, 16] on icon at bounding box center [358, 17] width 15 height 15
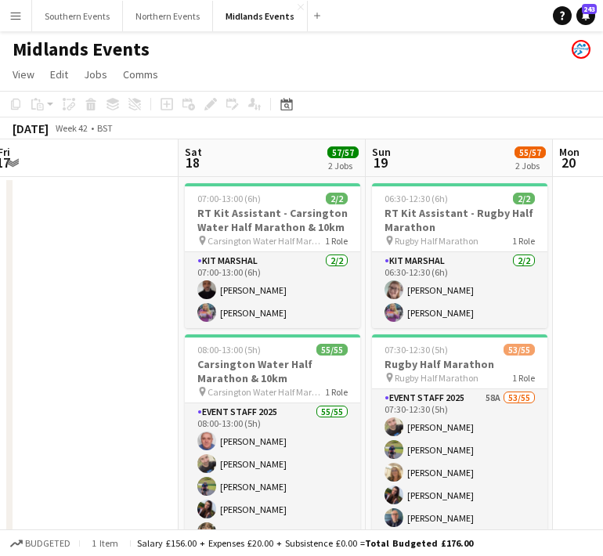
scroll to position [0, 764]
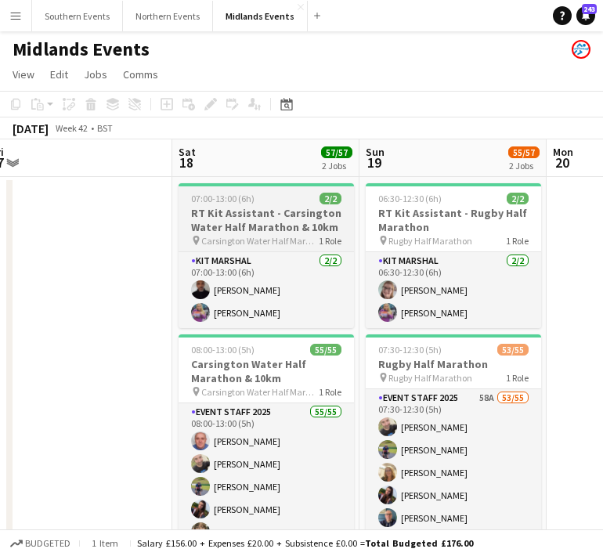
click at [274, 214] on h3 "RT Kit Assistant - Carsington Water Half Marathon & 10km" at bounding box center [267, 220] width 176 height 28
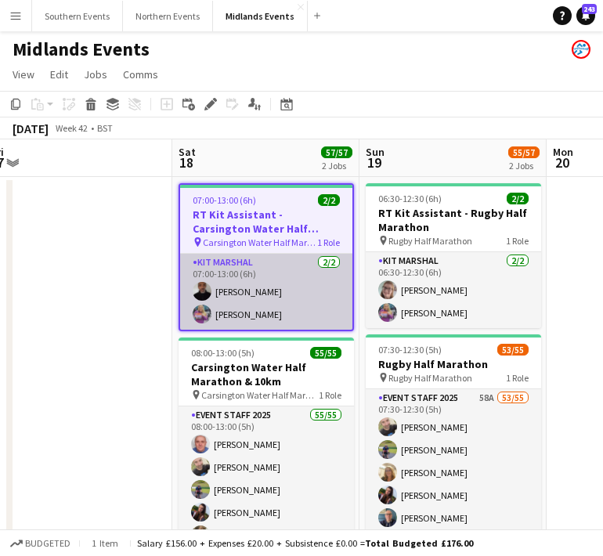
click at [271, 290] on app-card-role "Kit Marshal [DATE] 07:00-13:00 (6h) [PERSON_NAME] [PERSON_NAME]" at bounding box center [266, 292] width 172 height 76
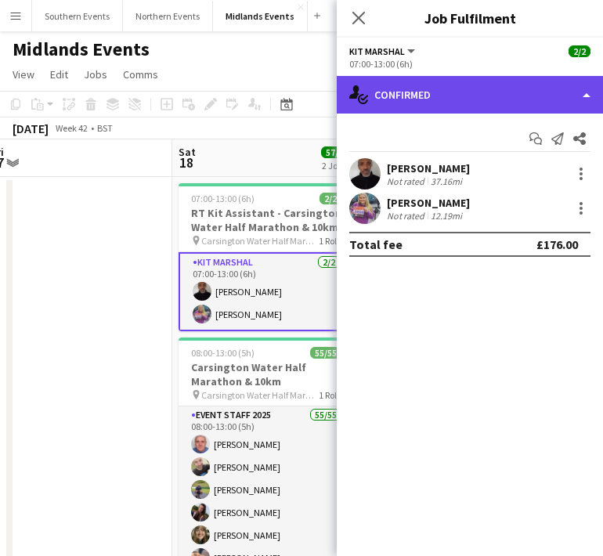
click at [524, 100] on div "single-neutral-actions-check-2 Confirmed" at bounding box center [470, 95] width 266 height 38
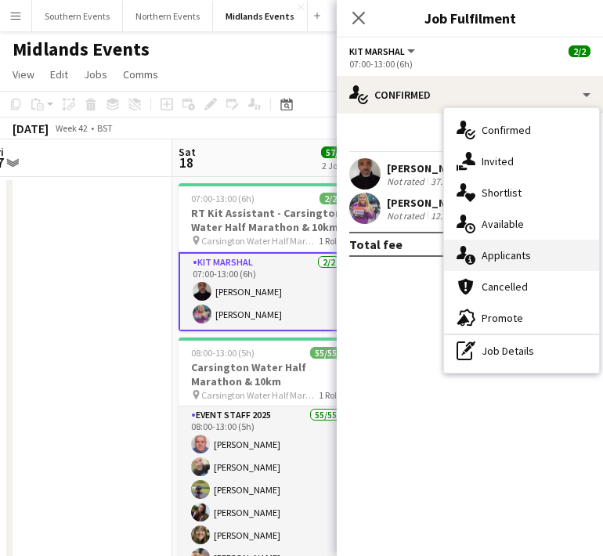
click at [492, 255] on span "Applicants" at bounding box center [506, 255] width 49 height 14
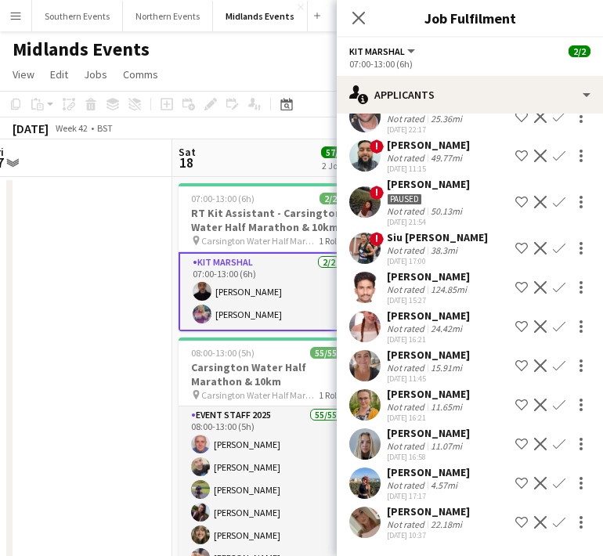
scroll to position [0, 0]
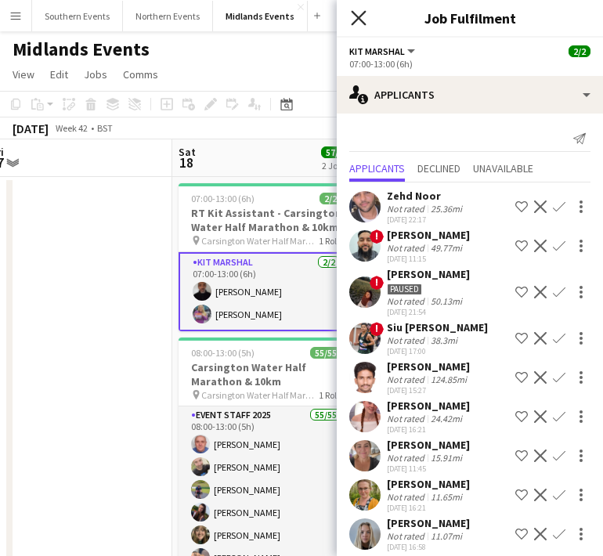
click at [357, 16] on icon at bounding box center [358, 17] width 15 height 15
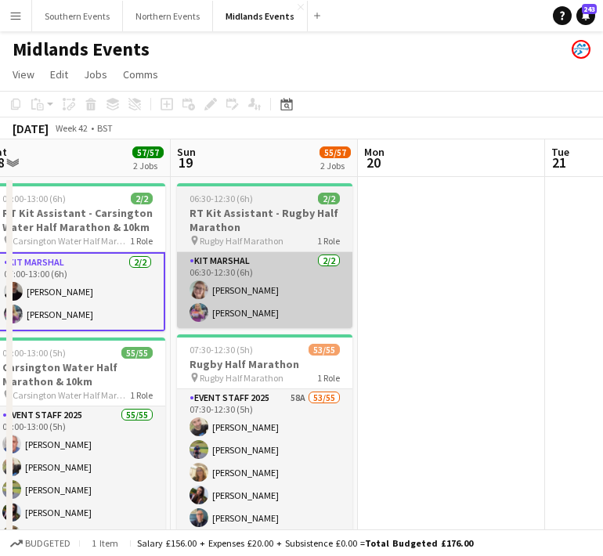
scroll to position [0, 584]
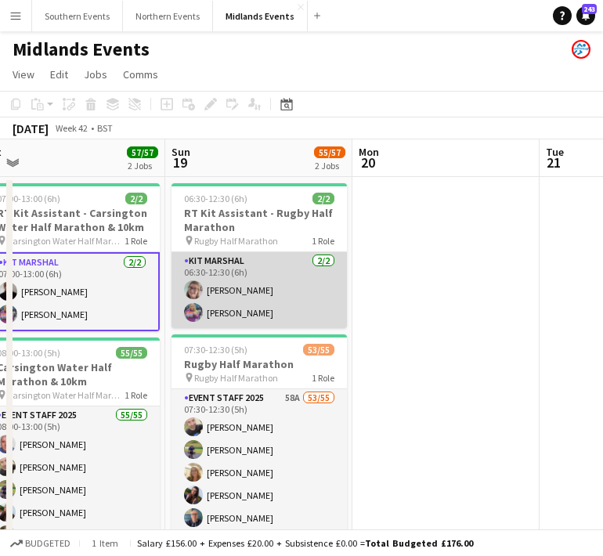
click at [219, 319] on app-card-role "Kit Marshal [DATE] 06:30-12:30 (6h) [PERSON_NAME] [PERSON_NAME]" at bounding box center [260, 290] width 176 height 76
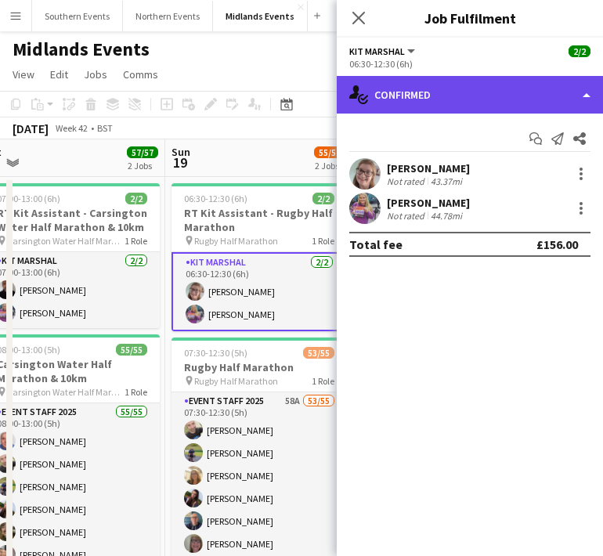
click at [446, 90] on div "single-neutral-actions-check-2 Confirmed" at bounding box center [470, 95] width 266 height 38
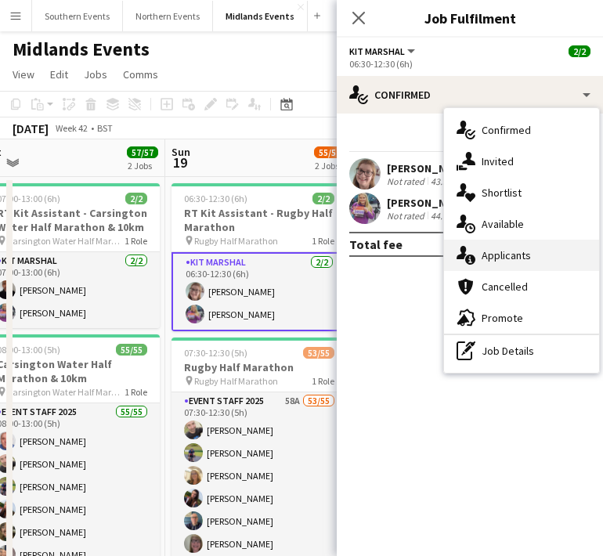
click at [490, 253] on span "Applicants" at bounding box center [506, 255] width 49 height 14
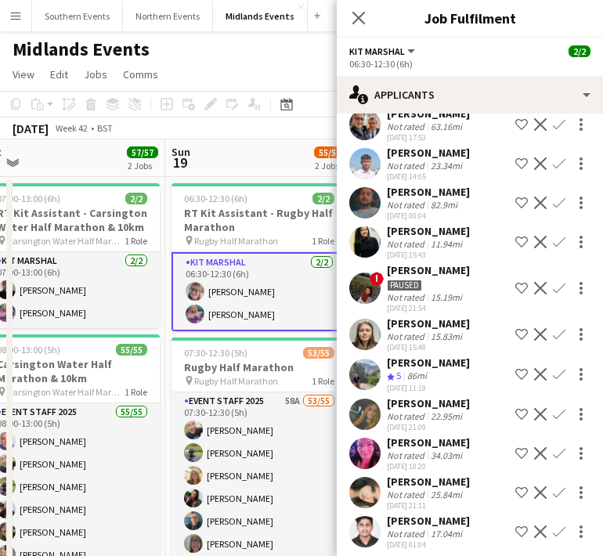
scroll to position [91, 0]
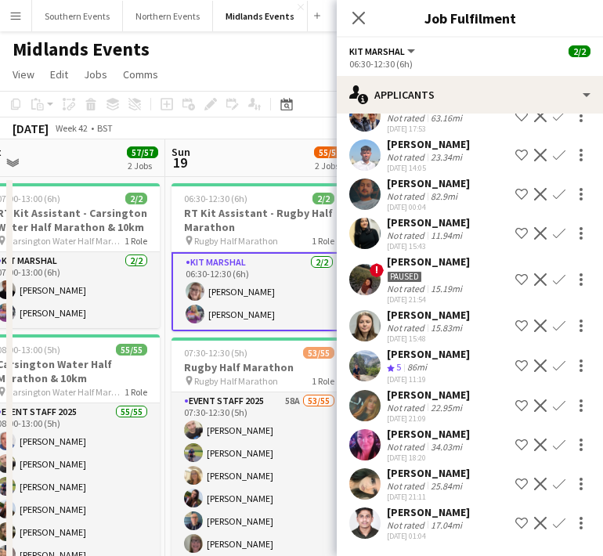
click at [368, 272] on app-user-avatar at bounding box center [364, 279] width 31 height 31
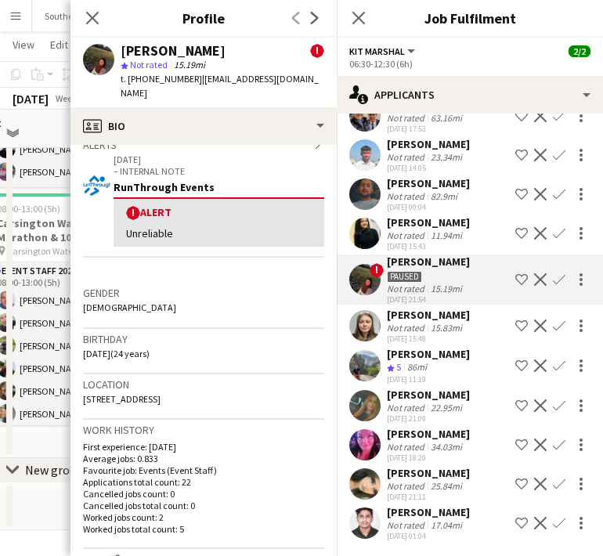
scroll to position [265, 0]
click at [88, 18] on icon "Close pop-in" at bounding box center [92, 17] width 15 height 15
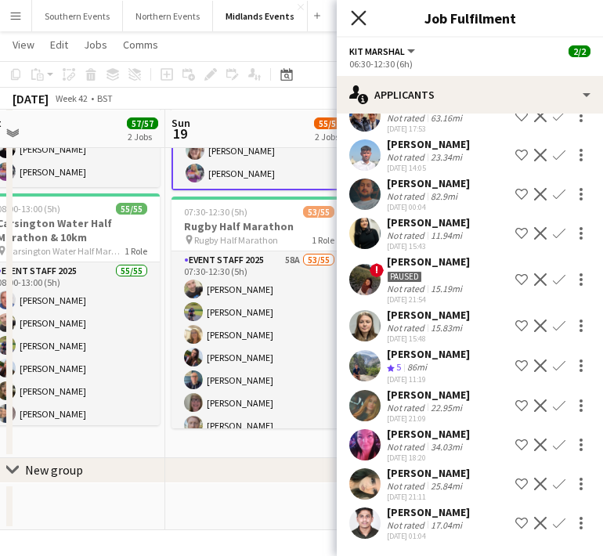
click at [364, 20] on icon "Close pop-in" at bounding box center [358, 17] width 15 height 15
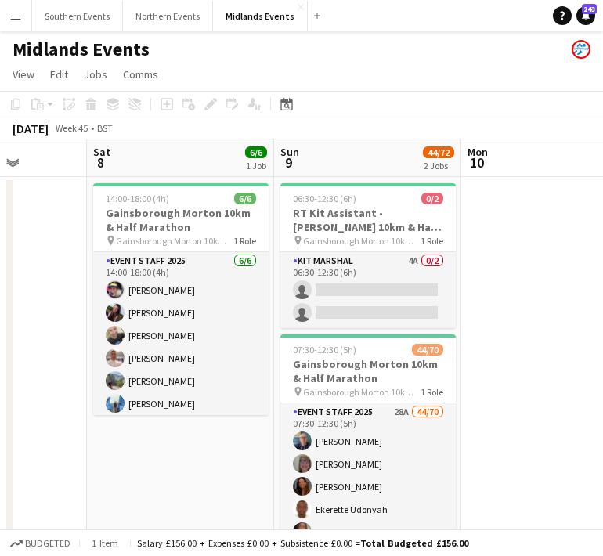
scroll to position [0, 478]
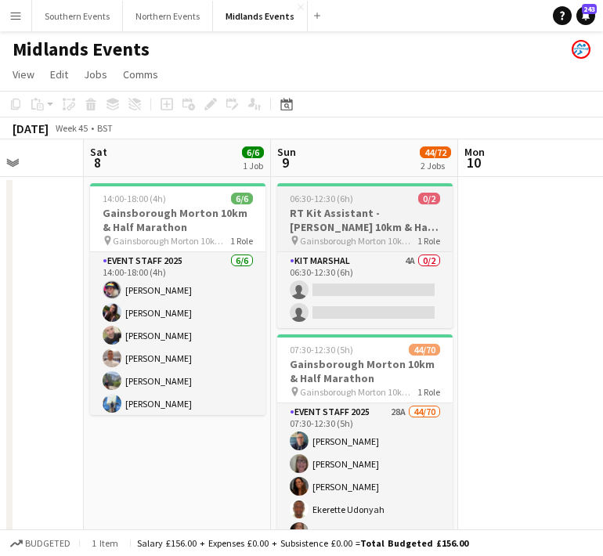
click at [371, 242] on span "Gainsborough Morton 10km & Half Marathon" at bounding box center [359, 241] width 118 height 12
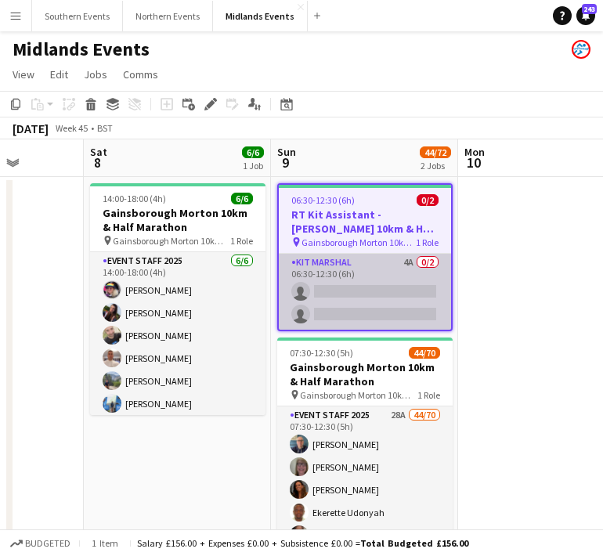
click at [379, 277] on app-card-role "Kit Marshal 4A 0/2 06:30-12:30 (6h) single-neutral-actions single-neutral-actio…" at bounding box center [365, 292] width 172 height 76
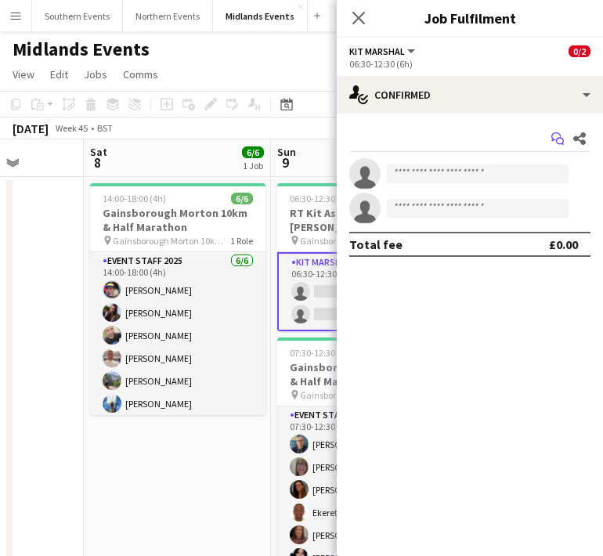
click at [558, 136] on icon "Start chat" at bounding box center [558, 138] width 13 height 13
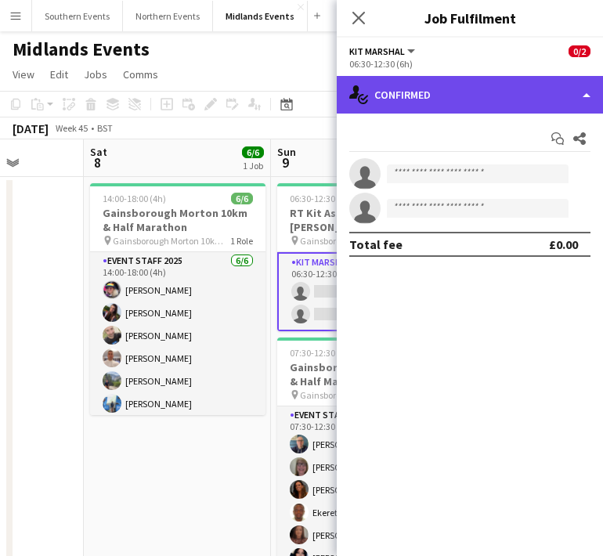
click at [469, 94] on div "single-neutral-actions-check-2 Confirmed" at bounding box center [470, 95] width 266 height 38
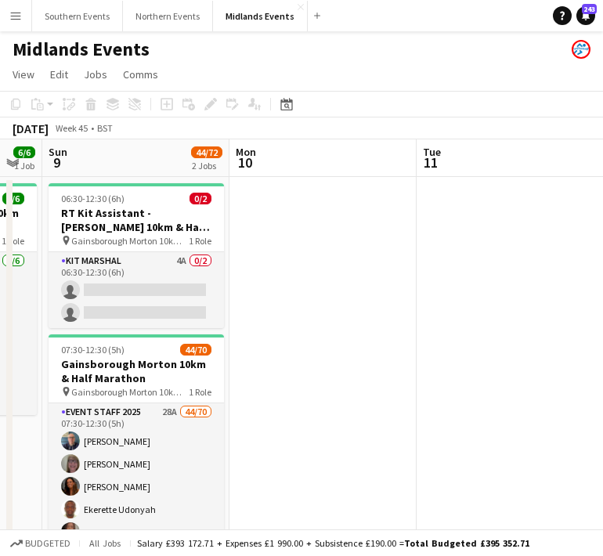
scroll to position [0, 327]
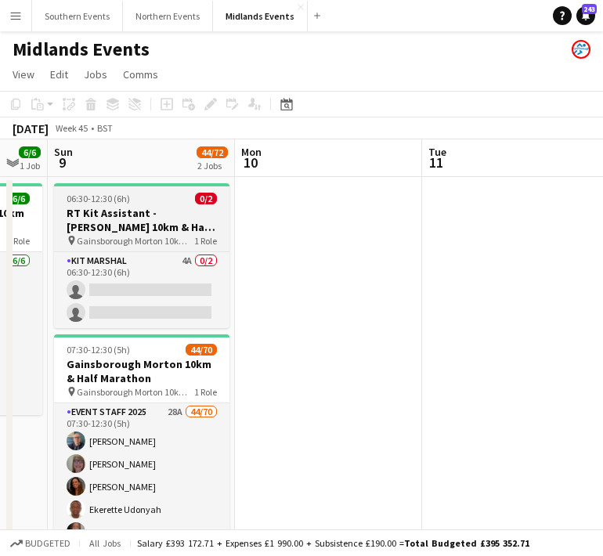
click at [136, 230] on h3 "RT Kit Assistant - [PERSON_NAME] 10km & Half Marathon" at bounding box center [142, 220] width 176 height 28
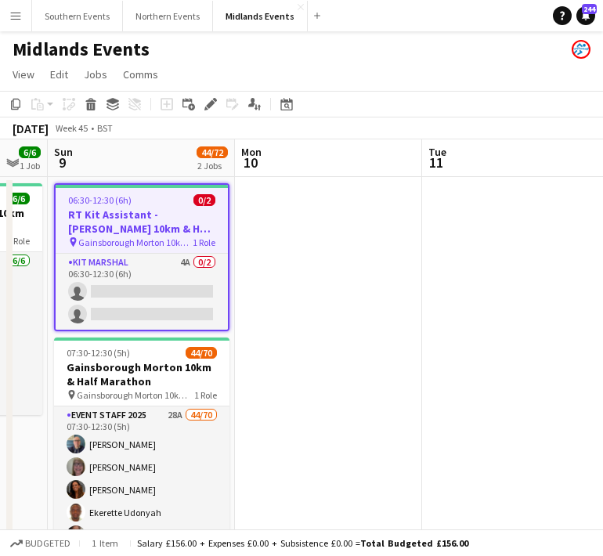
click at [148, 234] on h3 "RT Kit Assistant - [PERSON_NAME] 10km & Half Marathon" at bounding box center [142, 222] width 172 height 28
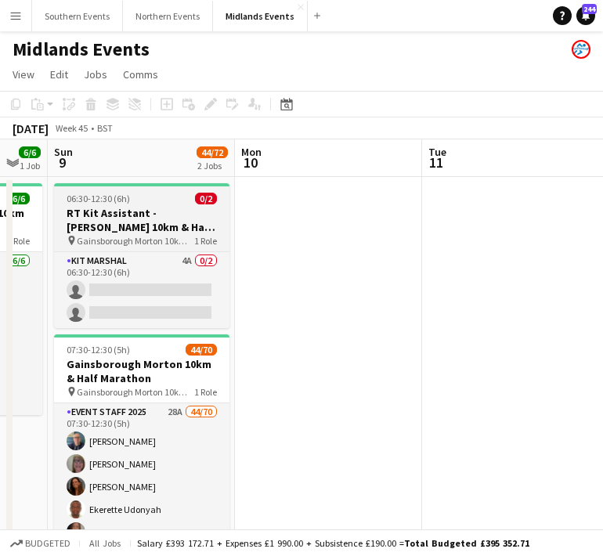
click at [148, 234] on div "pin Gainsborough Morton 10km & Half Marathon 1 Role" at bounding box center [142, 240] width 176 height 13
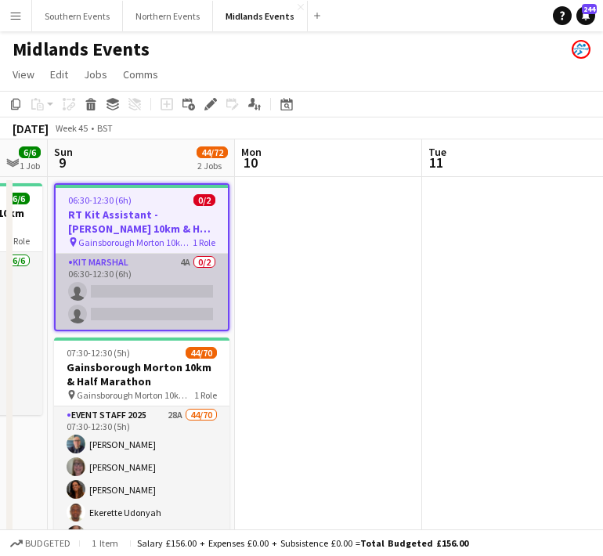
click at [166, 260] on app-card-role "Kit Marshal 4A 0/2 06:30-12:30 (6h) single-neutral-actions single-neutral-actio…" at bounding box center [142, 292] width 172 height 76
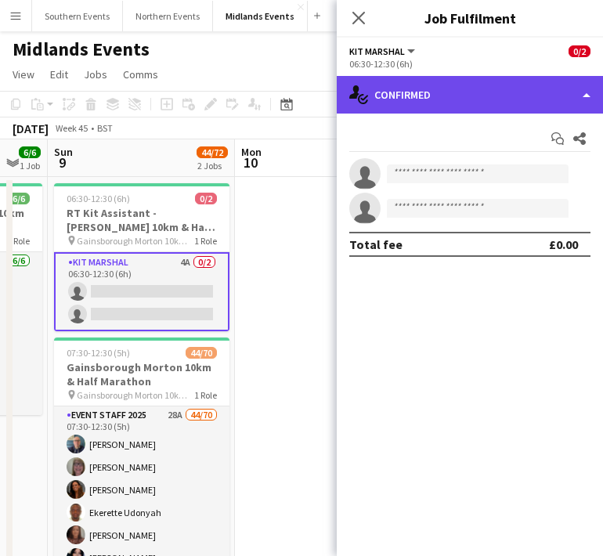
click at [422, 109] on div "single-neutral-actions-check-2 Confirmed" at bounding box center [470, 95] width 266 height 38
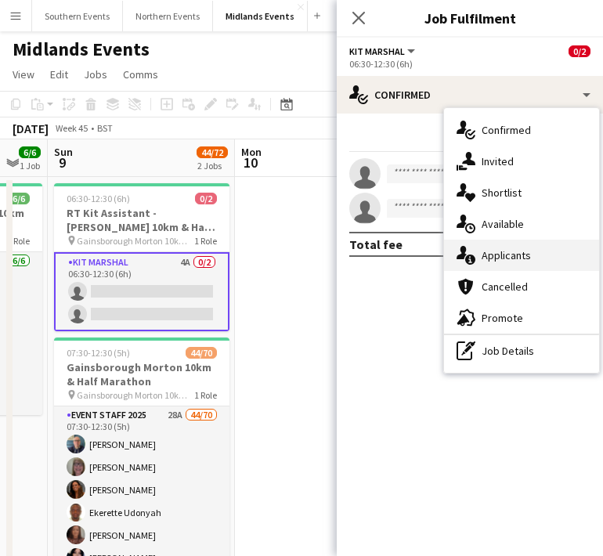
click at [491, 259] on span "Applicants" at bounding box center [506, 255] width 49 height 14
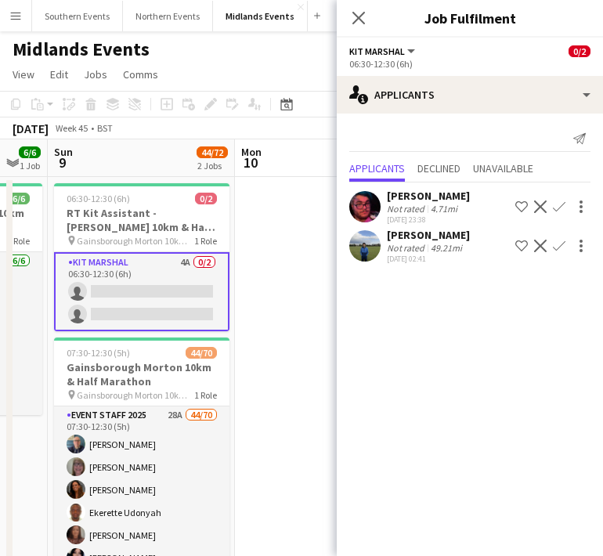
click at [367, 215] on app-user-avatar at bounding box center [364, 206] width 31 height 31
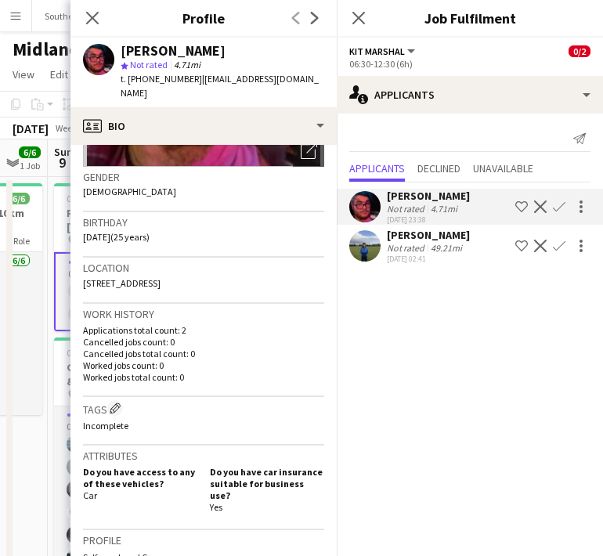
scroll to position [227, 0]
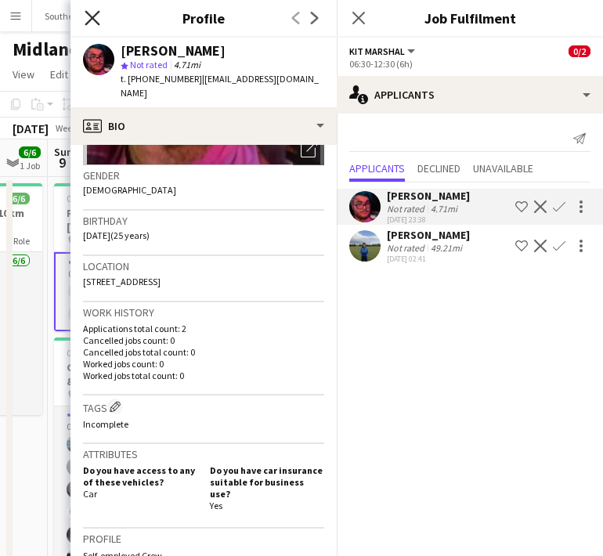
click at [91, 20] on icon at bounding box center [92, 17] width 15 height 15
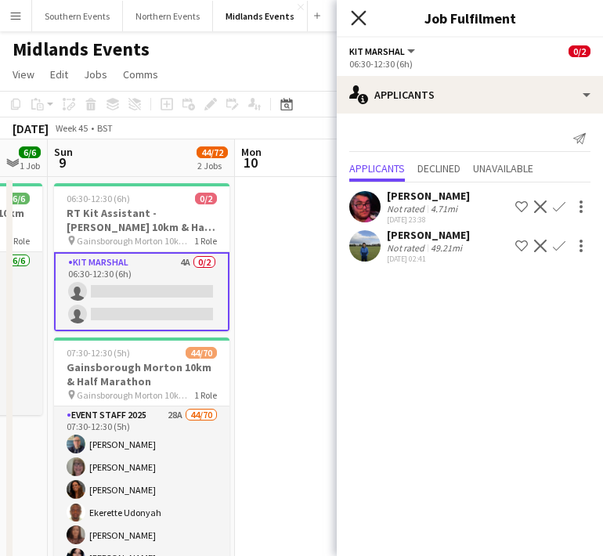
click at [359, 20] on icon "Close pop-in" at bounding box center [358, 17] width 15 height 15
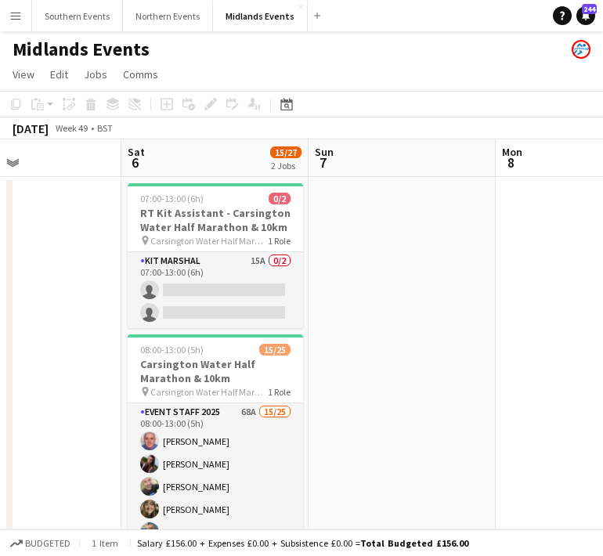
scroll to position [0, 441]
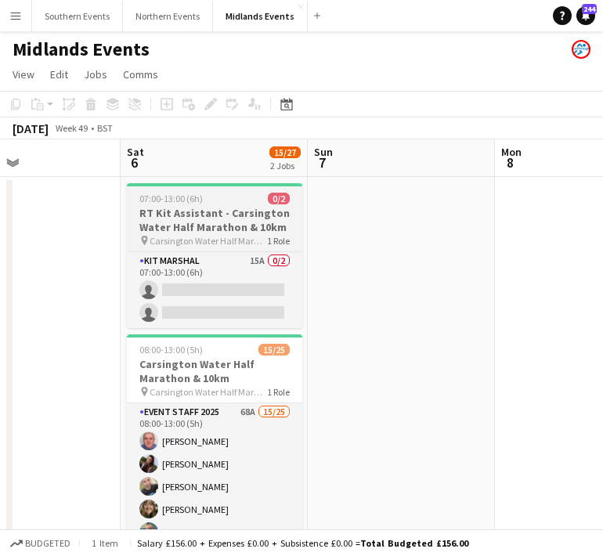
click at [214, 237] on span "Carsington Water Half Marathon & 10km" at bounding box center [209, 241] width 118 height 12
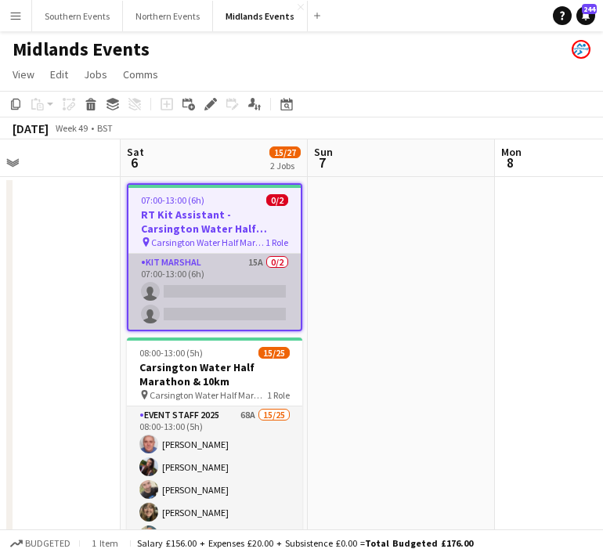
click at [233, 263] on app-card-role "Kit Marshal 15A 0/2 07:00-13:00 (6h) single-neutral-actions single-neutral-acti…" at bounding box center [215, 292] width 172 height 76
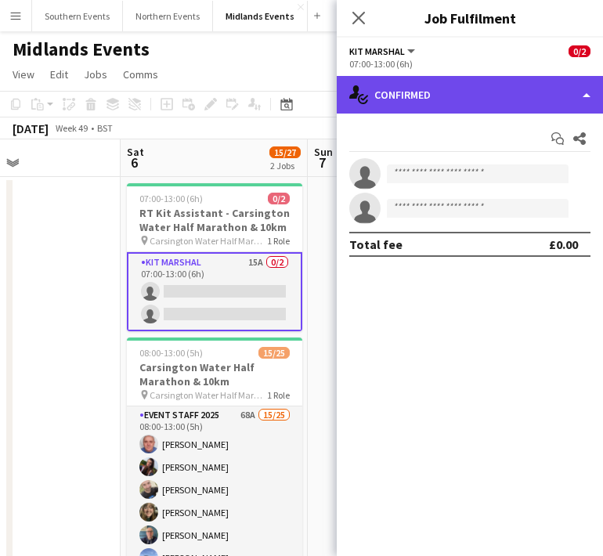
click at [493, 100] on div "single-neutral-actions-check-2 Confirmed" at bounding box center [470, 95] width 266 height 38
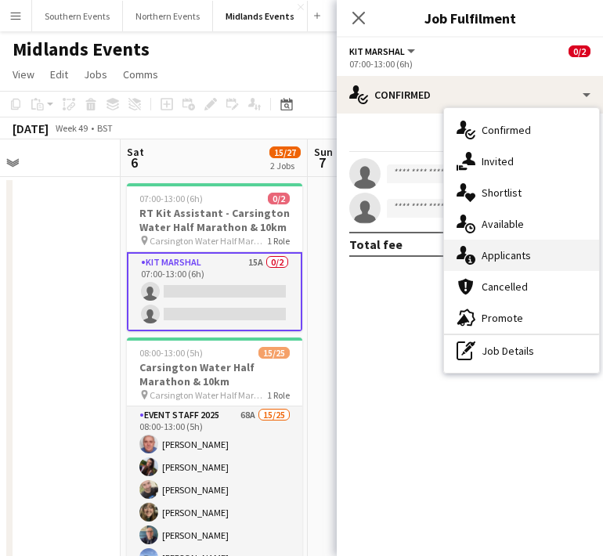
click at [491, 250] on span "Applicants" at bounding box center [506, 255] width 49 height 14
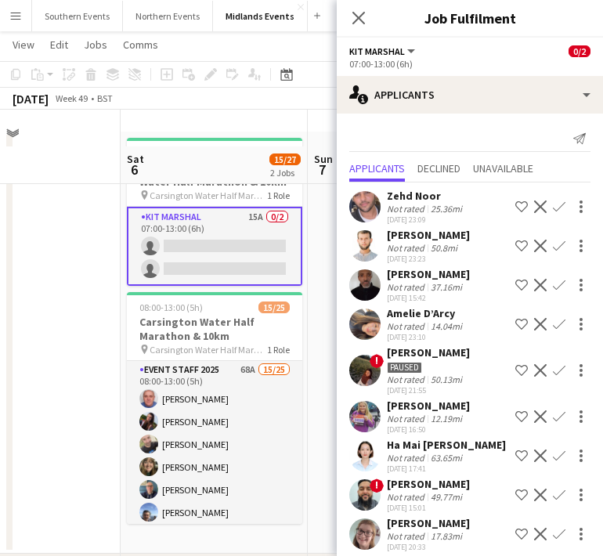
scroll to position [0, 0]
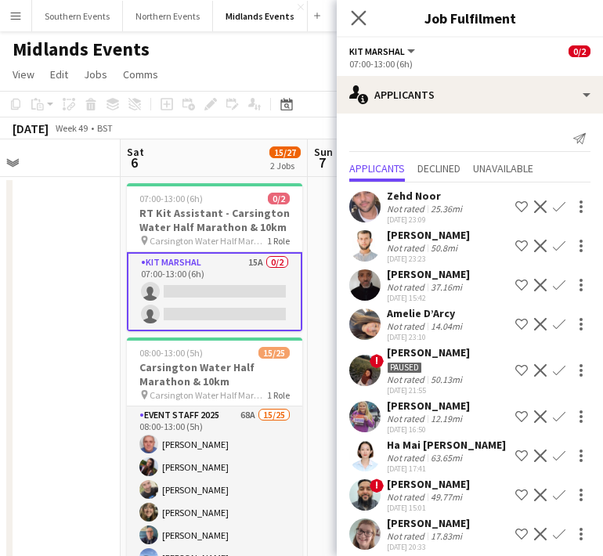
click at [360, 8] on app-icon "Close pop-in" at bounding box center [359, 18] width 23 height 23
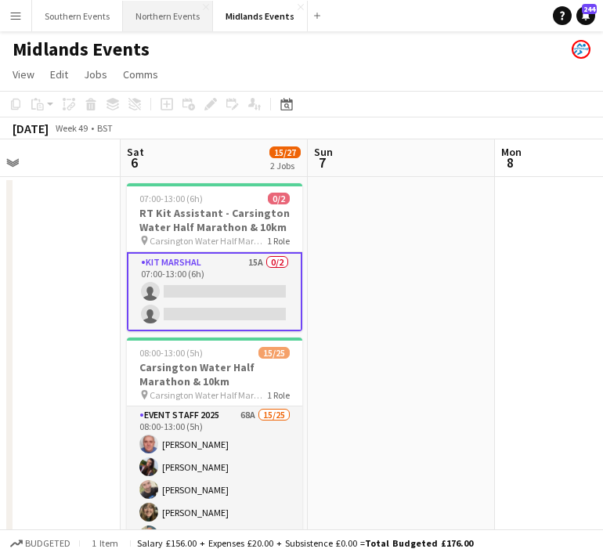
click at [168, 10] on button "Northern Events Close" at bounding box center [168, 16] width 90 height 31
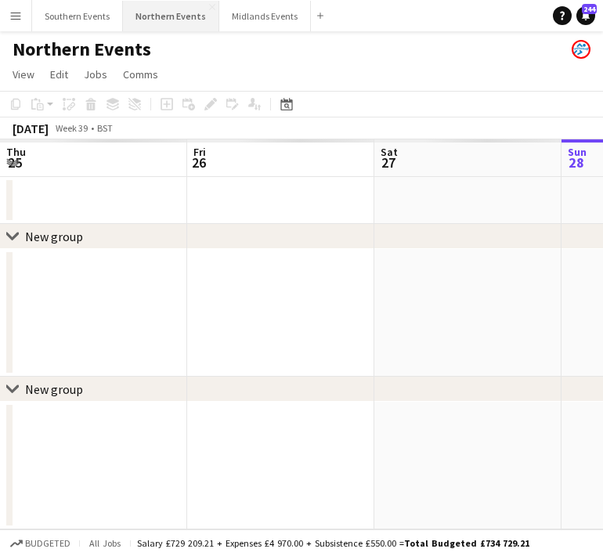
scroll to position [0, 375]
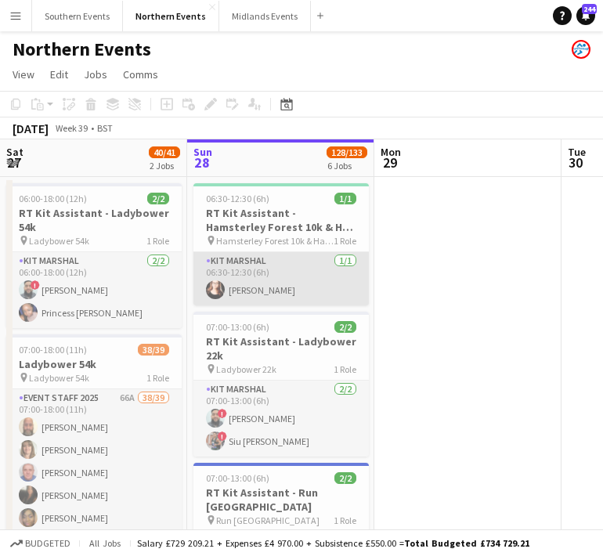
click at [367, 292] on app-card-role "Kit Marshal [DATE] 06:30-12:30 (6h) [PERSON_NAME]" at bounding box center [282, 278] width 176 height 53
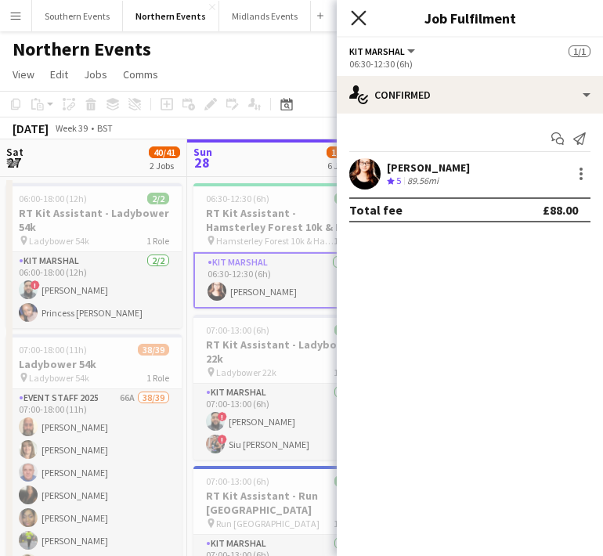
click at [352, 22] on app-icon "Close pop-in" at bounding box center [359, 18] width 23 height 23
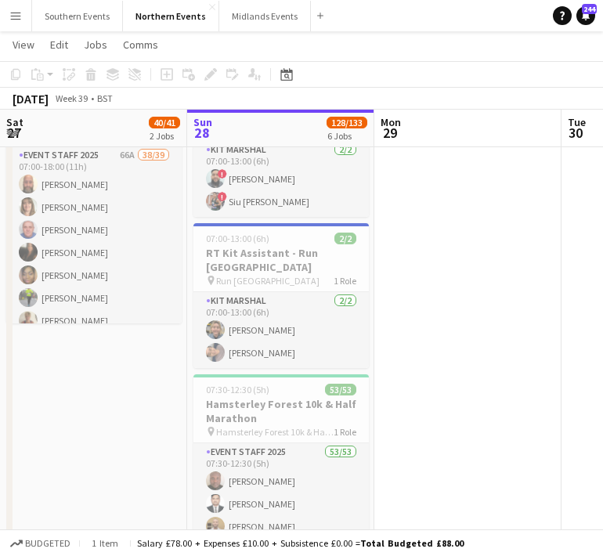
click at [393, 358] on app-date-cell at bounding box center [468, 524] width 187 height 1181
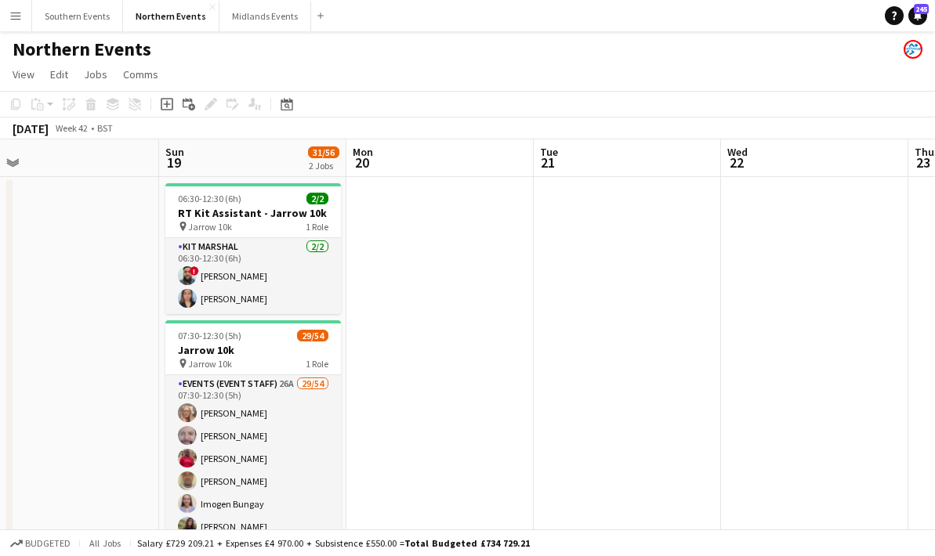
scroll to position [0, 398]
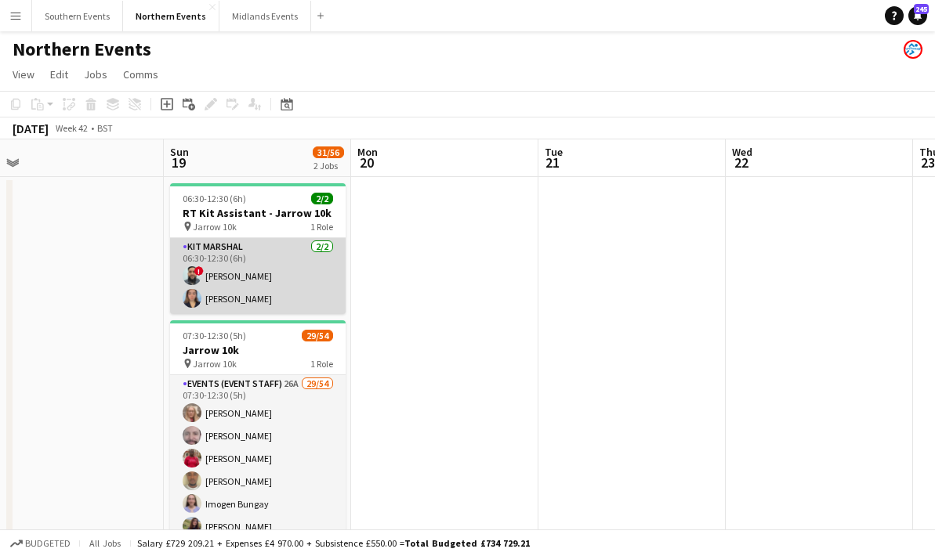
click at [269, 293] on app-card-role "Kit Marshal [DATE] 06:30-12:30 (6h) ! [PERSON_NAME] [PERSON_NAME]" at bounding box center [258, 276] width 176 height 76
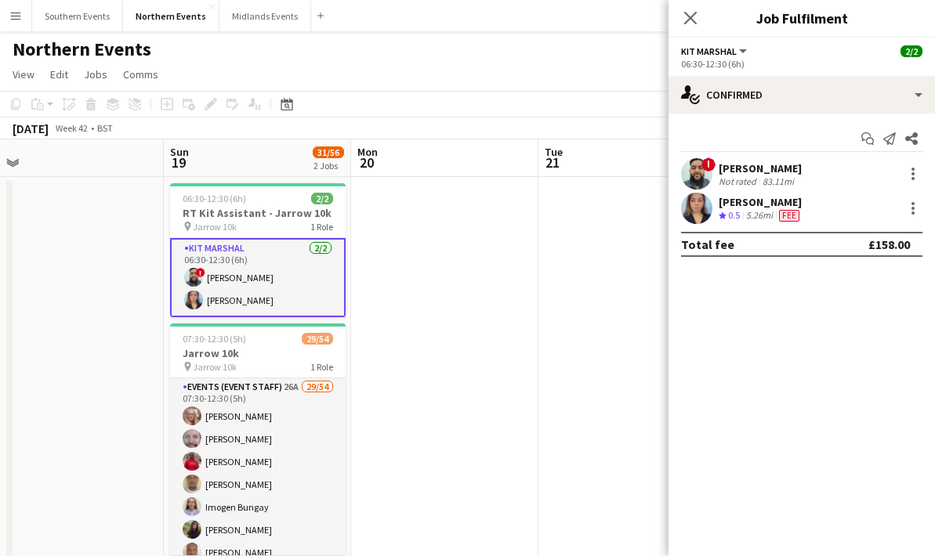
click at [692, 223] on app-user-avatar at bounding box center [696, 208] width 31 height 31
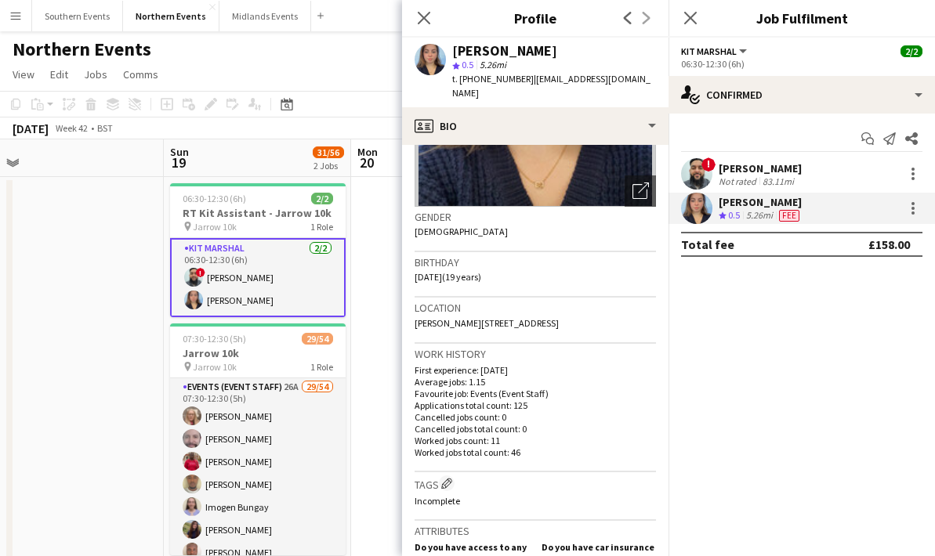
scroll to position [0, 0]
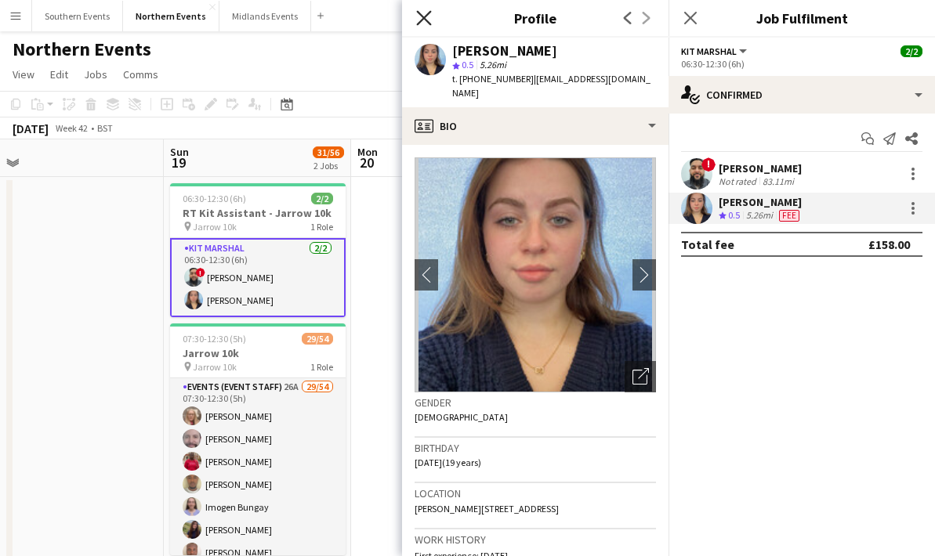
click at [422, 20] on icon at bounding box center [423, 17] width 15 height 15
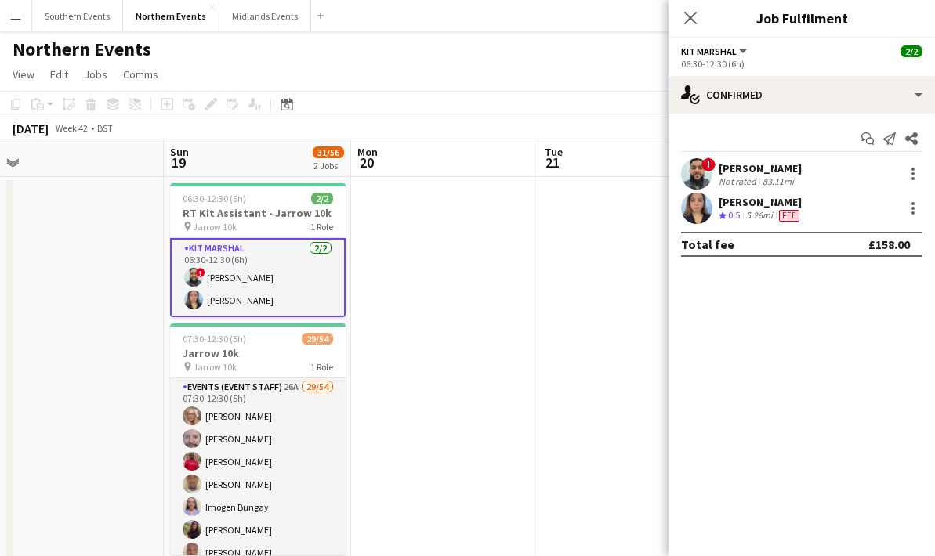
click at [701, 193] on div at bounding box center [696, 208] width 31 height 31
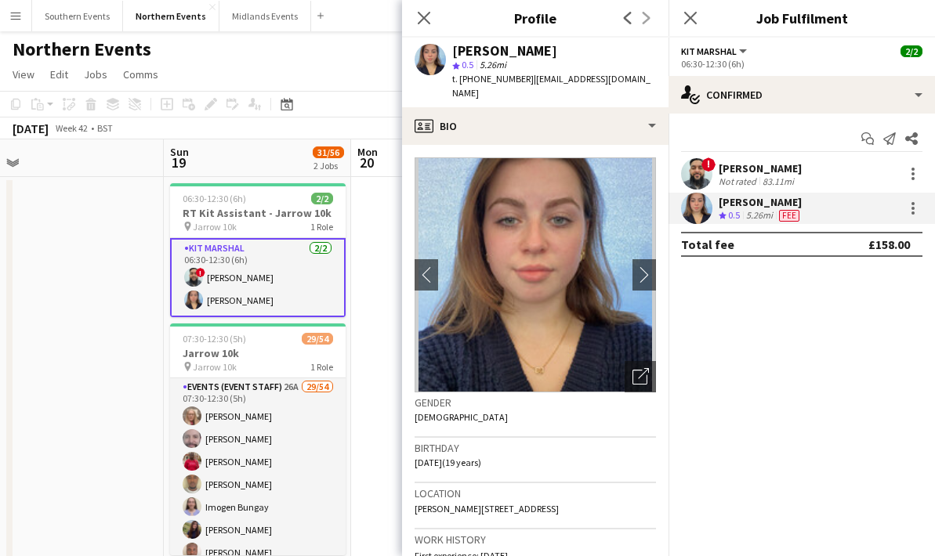
click at [698, 175] on app-user-avatar at bounding box center [696, 173] width 31 height 31
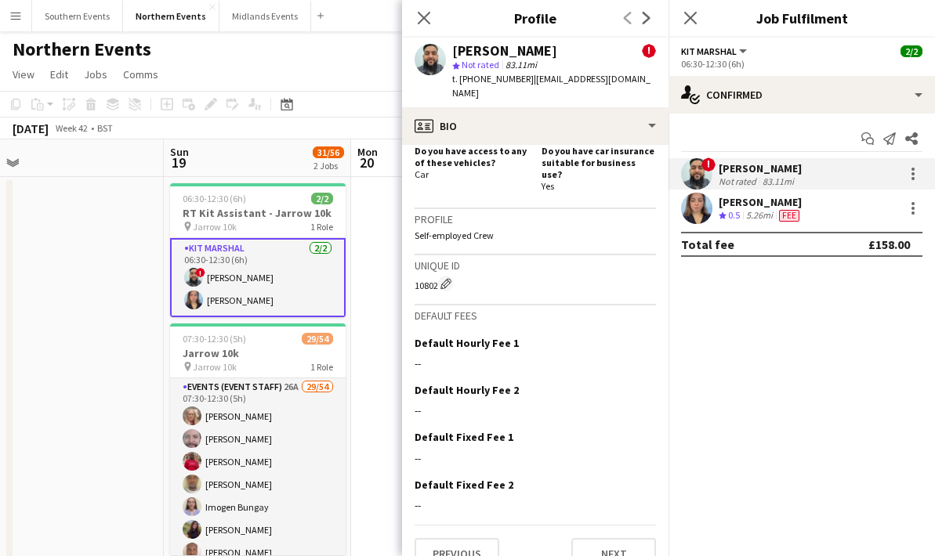
scroll to position [751, 0]
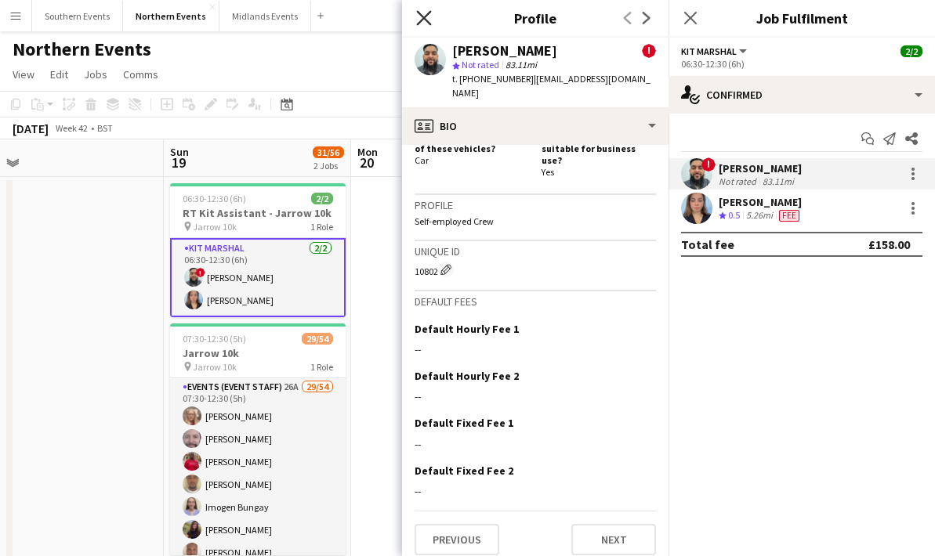
click at [421, 13] on icon "Close pop-in" at bounding box center [423, 17] width 15 height 15
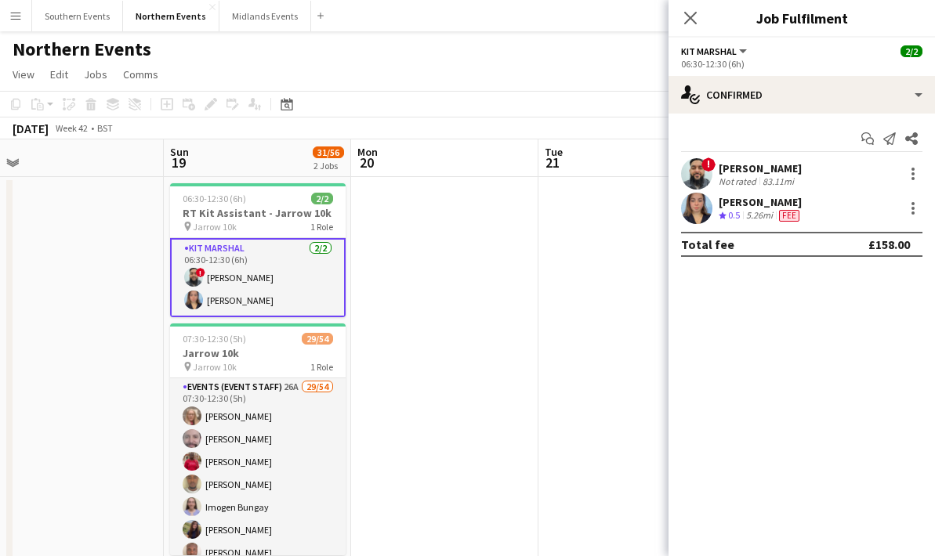
scroll to position [0, 0]
click at [686, 12] on icon "Close pop-in" at bounding box center [690, 17] width 15 height 15
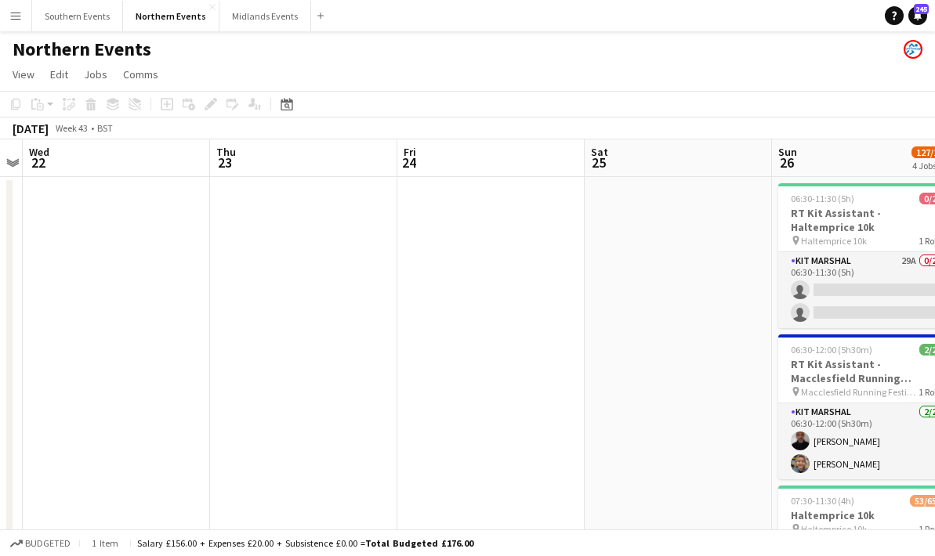
scroll to position [0, 482]
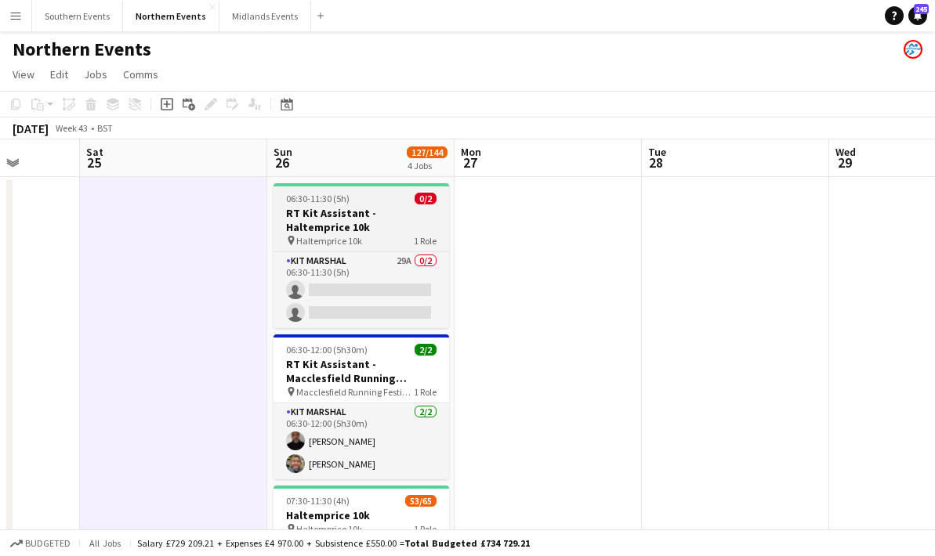
click at [353, 248] on app-job-card "06:30-11:30 (5h) 0/2 RT Kit Assistant - Haltemprice 10k pin Haltemprice 10k 1 R…" at bounding box center [361, 255] width 176 height 145
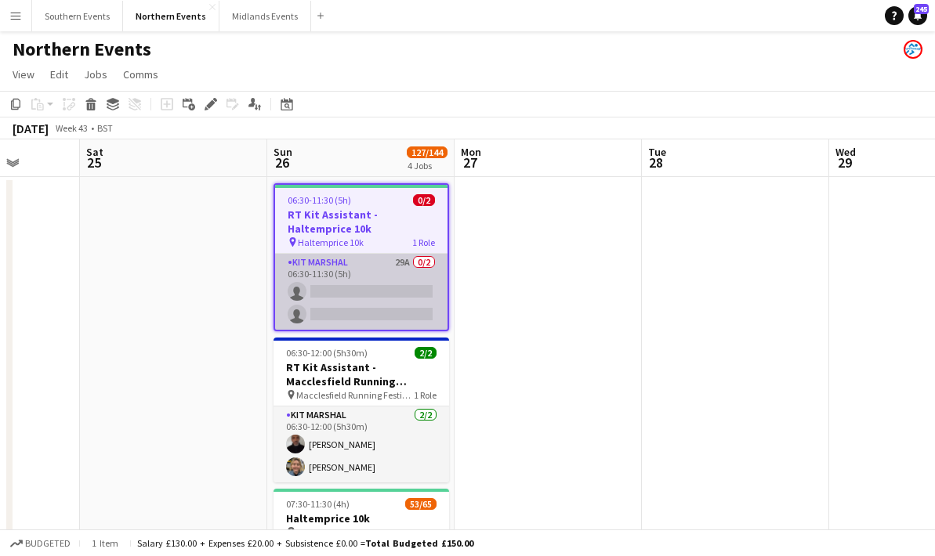
scroll to position [0, 484]
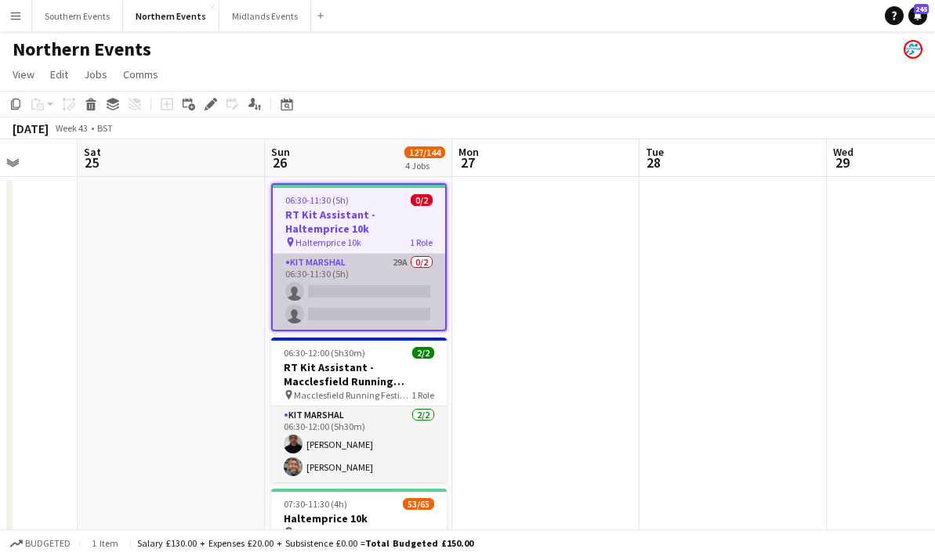
click at [407, 273] on app-card-role "Kit Marshal 29A 0/2 06:30-11:30 (5h) single-neutral-actions single-neutral-acti…" at bounding box center [359, 292] width 172 height 76
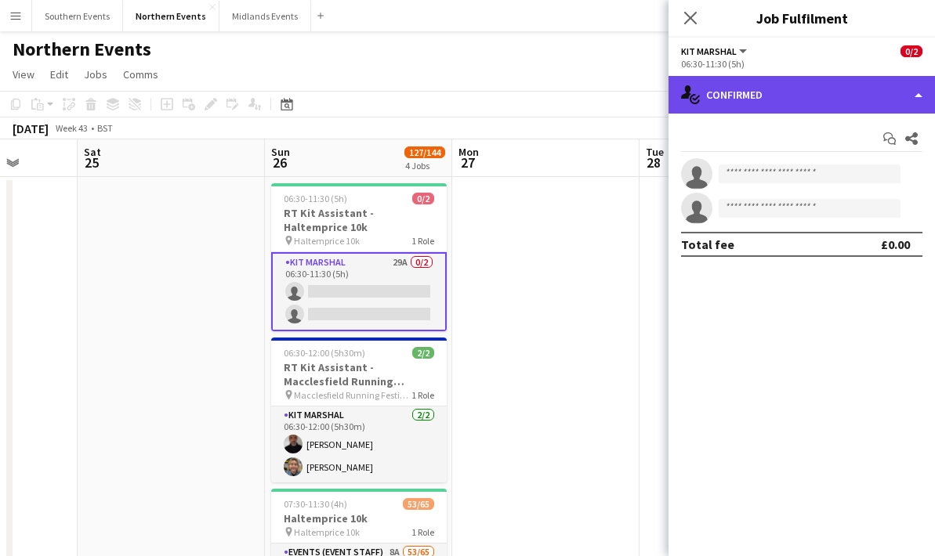
click at [810, 90] on div "single-neutral-actions-check-2 Confirmed" at bounding box center [801, 95] width 266 height 38
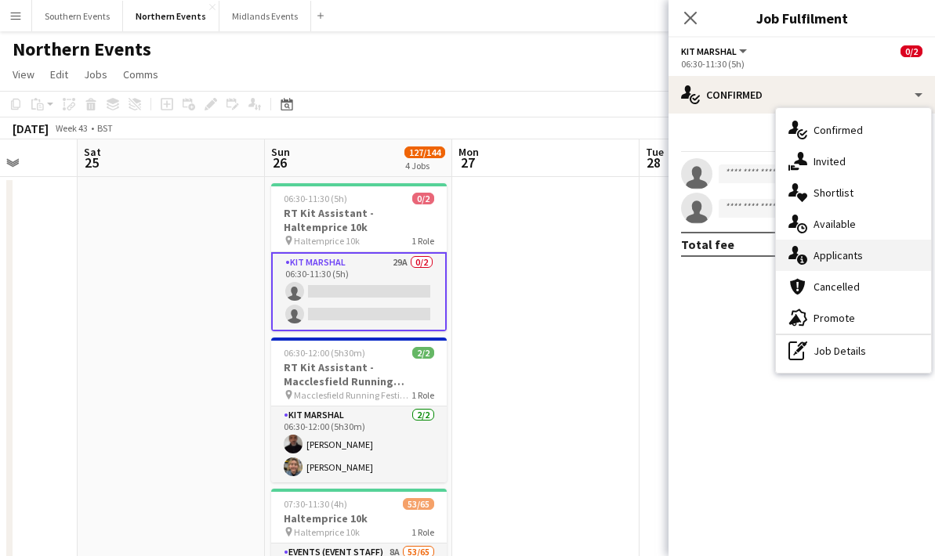
click at [822, 255] on span "Applicants" at bounding box center [837, 255] width 49 height 14
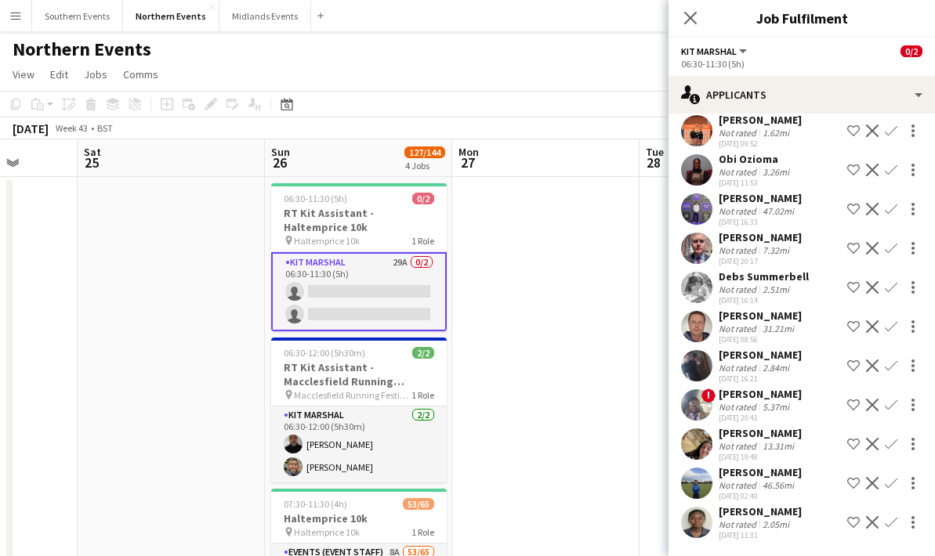
scroll to position [0, 0]
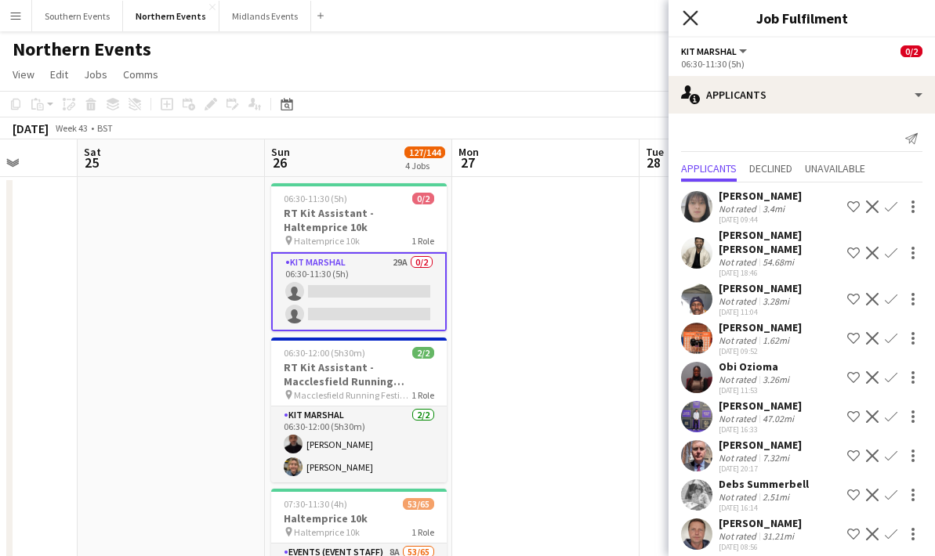
click at [689, 19] on icon at bounding box center [690, 17] width 15 height 15
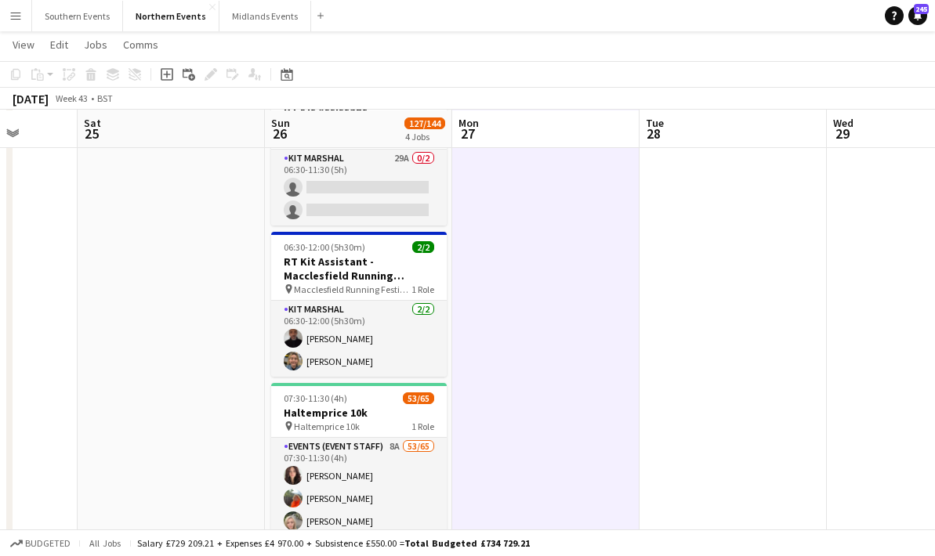
scroll to position [102, 0]
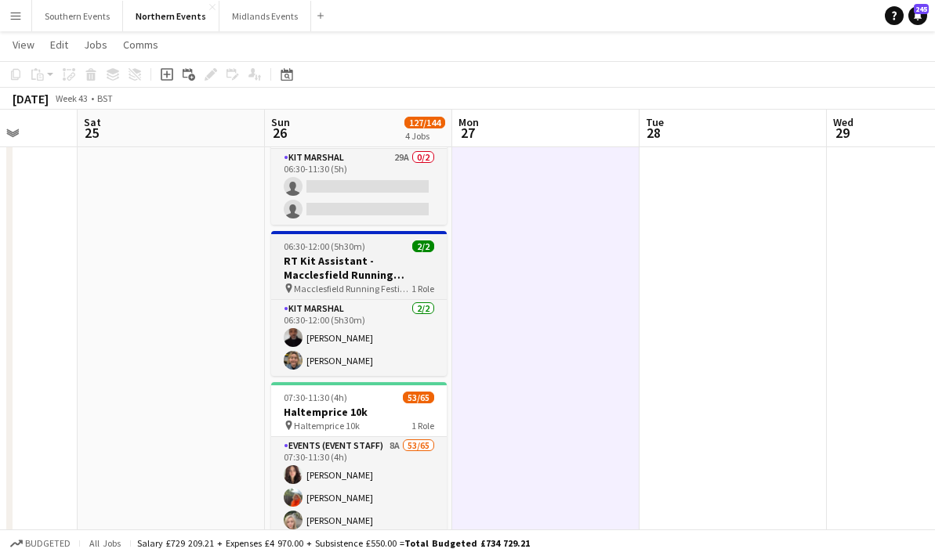
click at [400, 277] on h3 "RT Kit Assistant - Macclesfield Running Festival" at bounding box center [359, 268] width 176 height 28
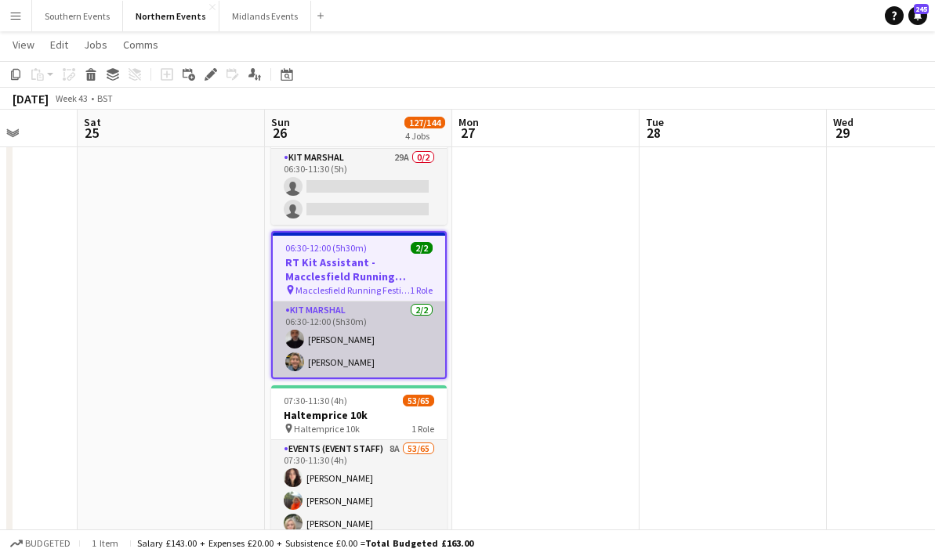
click at [389, 322] on app-card-role "Kit Marshal [DATE] 06:30-12:00 (5h30m) [PERSON_NAME] [PERSON_NAME]" at bounding box center [359, 340] width 172 height 76
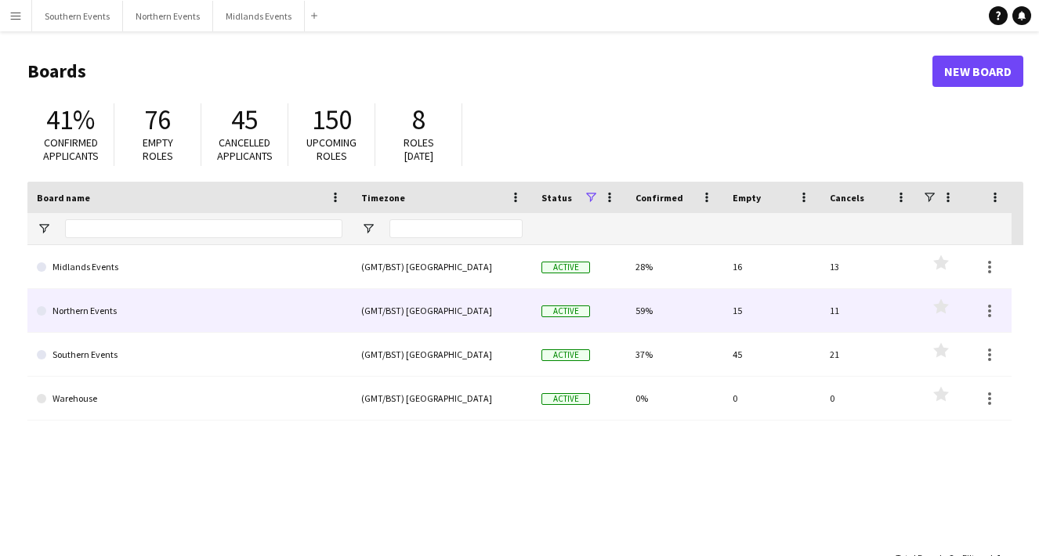
click at [160, 322] on link "Northern Events" at bounding box center [190, 311] width 306 height 44
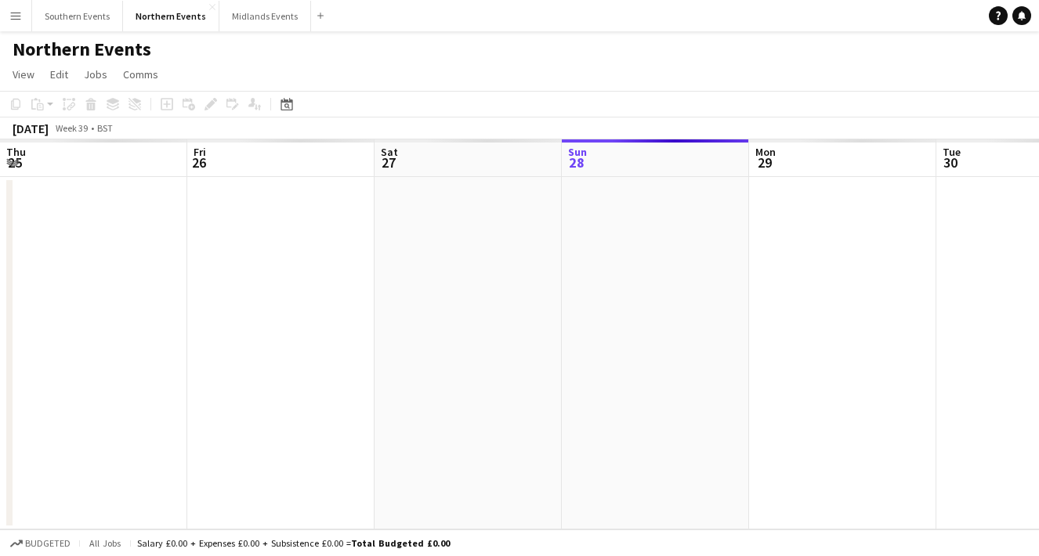
scroll to position [0, 375]
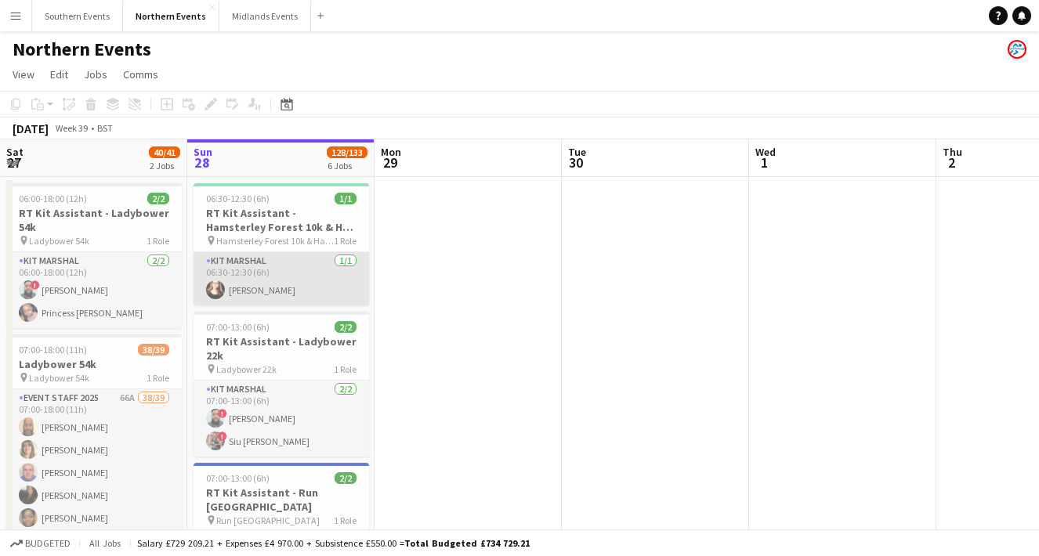
click at [291, 273] on app-card-role "Kit Marshal [DATE] 06:30-12:30 (6h) [PERSON_NAME]" at bounding box center [282, 278] width 176 height 53
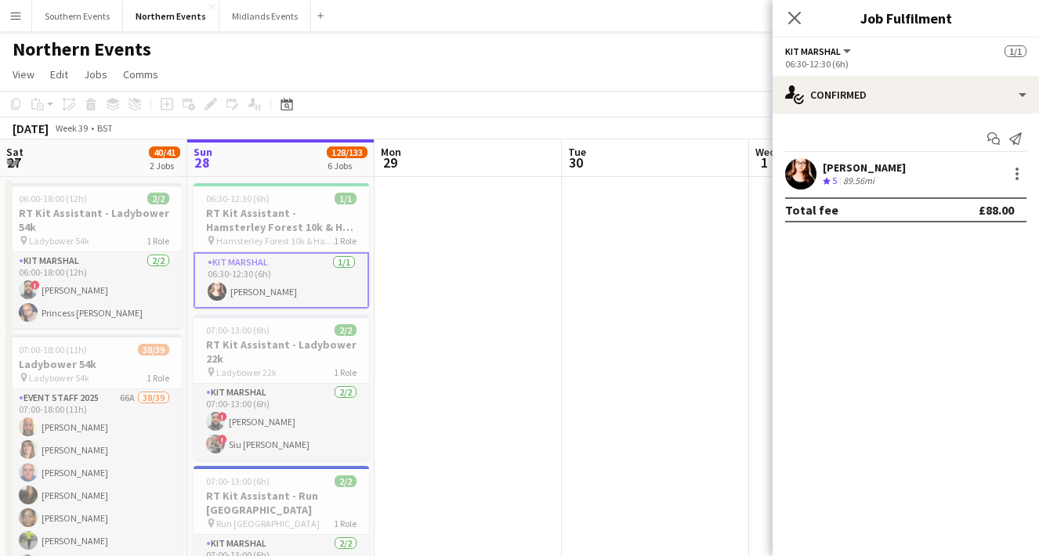
click at [834, 163] on div "[PERSON_NAME]" at bounding box center [864, 168] width 83 height 14
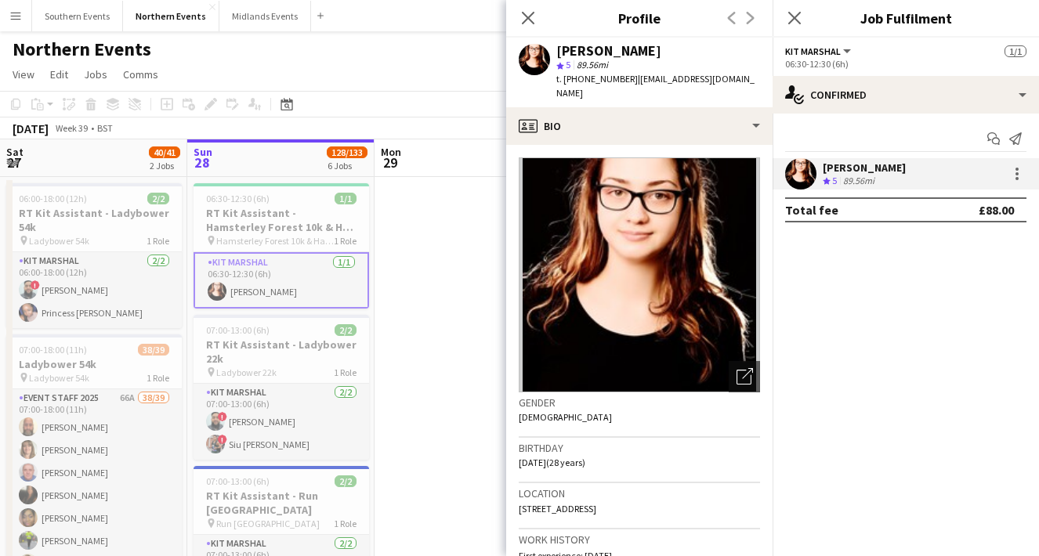
drag, startPoint x: 672, startPoint y: 52, endPoint x: 555, endPoint y: 54, distance: 117.6
click at [555, 54] on div "Angelina Teofilova star 5 89.56mi t. +447375610714 | angelinateofilovaa@gmail.c…" at bounding box center [639, 73] width 266 height 70
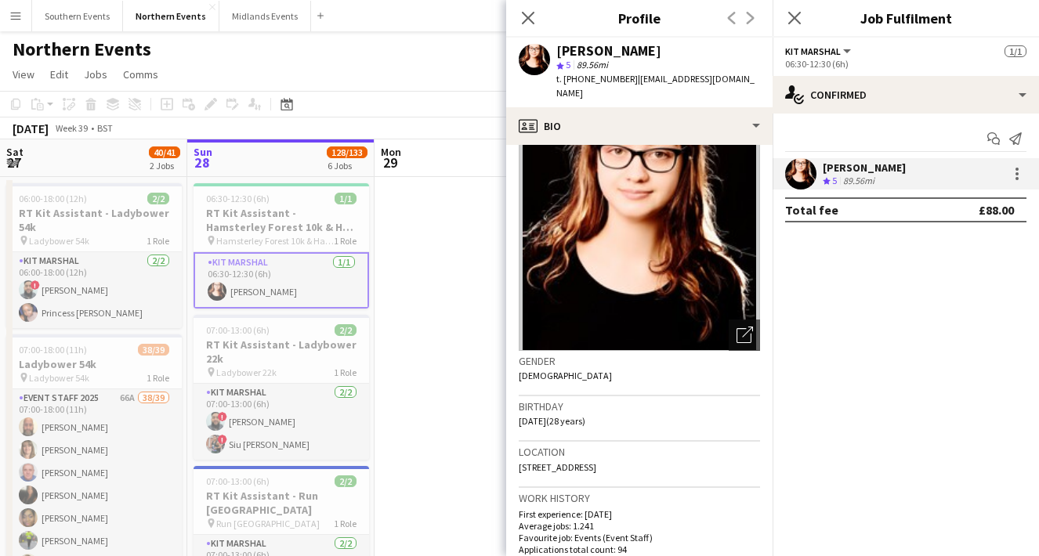
scroll to position [43, 0]
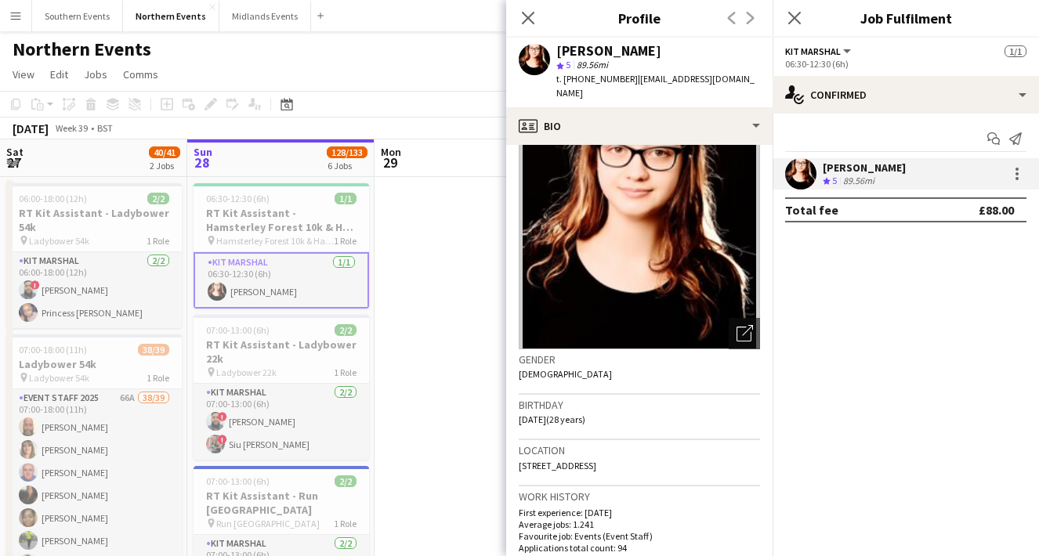
drag, startPoint x: 663, startPoint y: 450, endPoint x: 631, endPoint y: 450, distance: 32.1
click at [596, 460] on span "Liverpool Road, Manchester, M44 5DX" at bounding box center [558, 466] width 78 height 12
copy span "M44 5DX"
click at [526, 20] on icon at bounding box center [527, 17] width 15 height 15
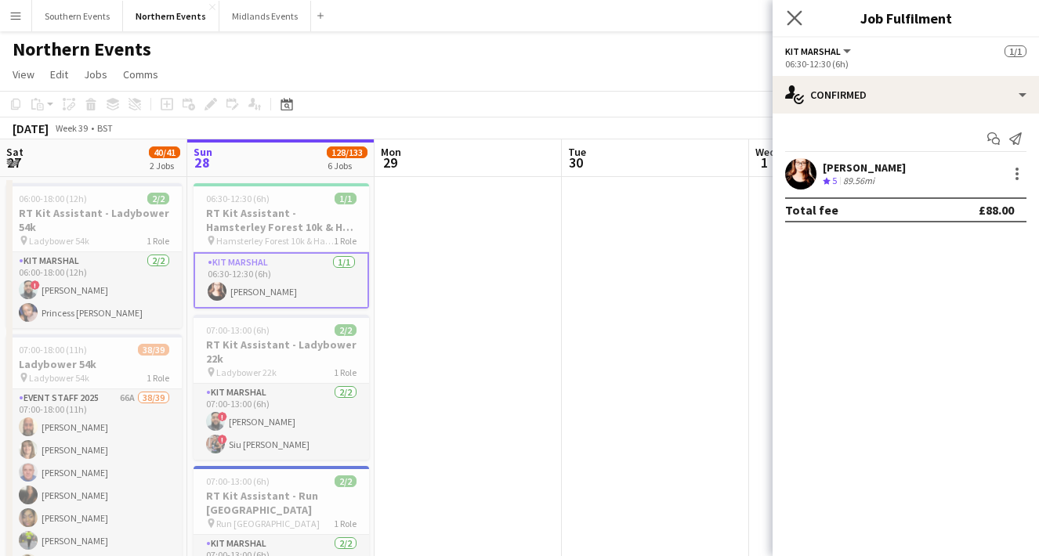
click at [804, 25] on app-icon "Close pop-in" at bounding box center [795, 18] width 23 height 23
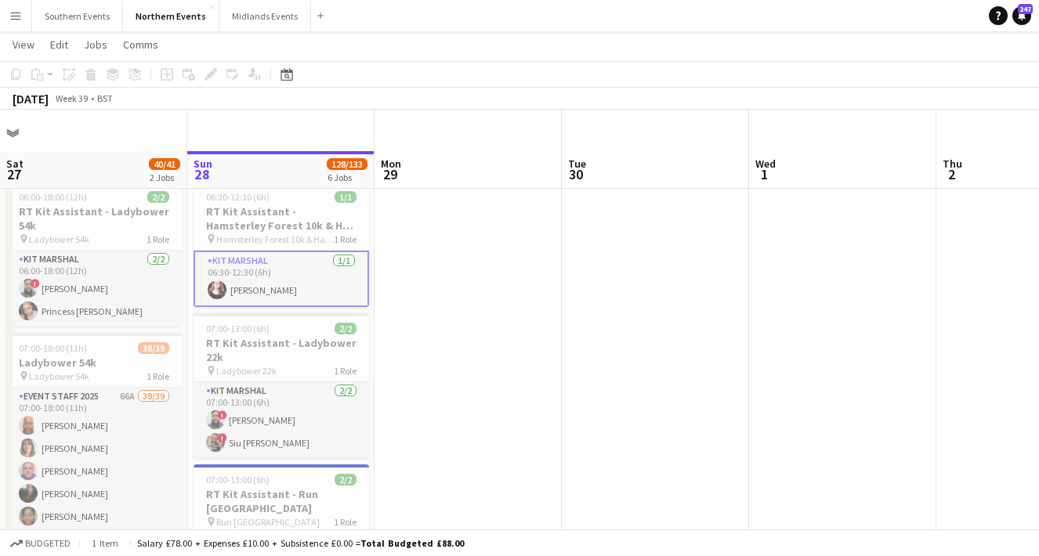
scroll to position [143, 0]
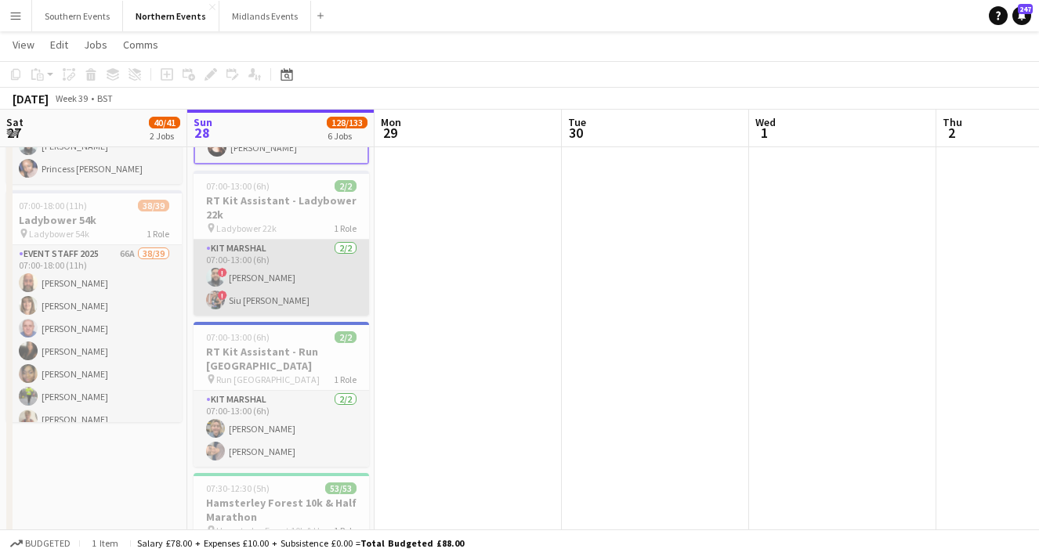
click at [310, 287] on app-card-role "Kit Marshal [DATE] 07:00-13:00 (6h) ! [PERSON_NAME] ! [PERSON_NAME] [PERSON_NAM…" at bounding box center [282, 278] width 176 height 76
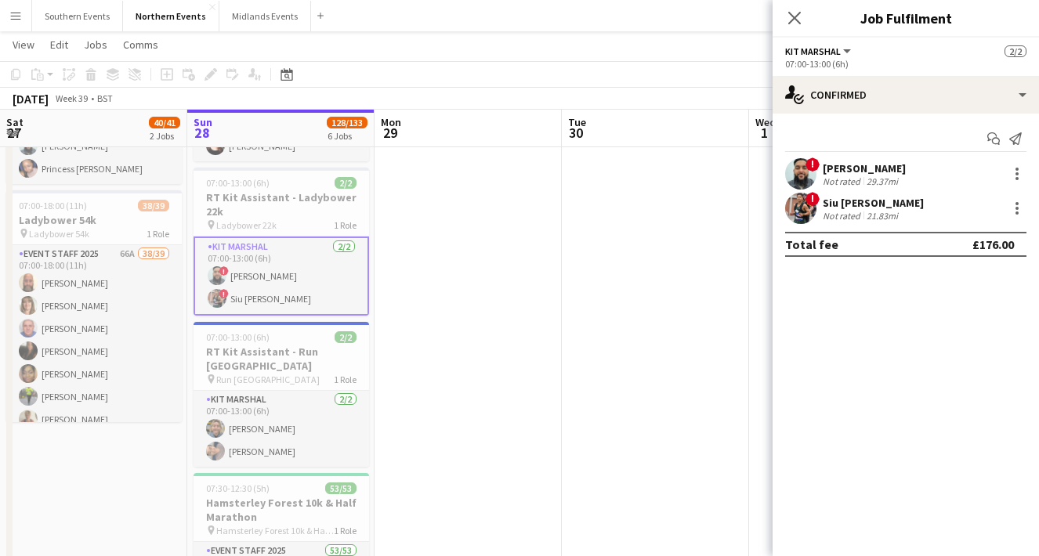
click at [795, 212] on app-user-avatar at bounding box center [800, 208] width 31 height 31
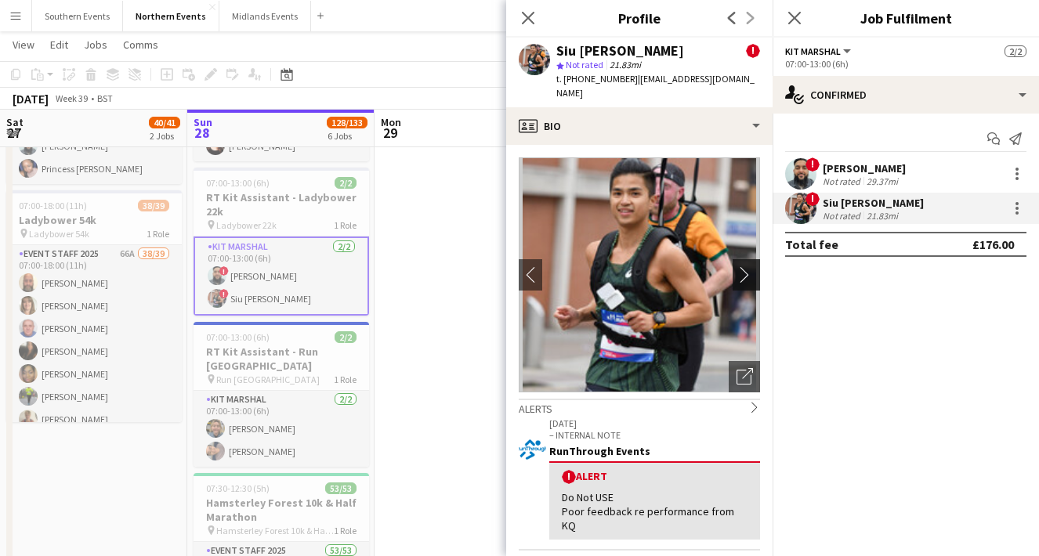
click at [756, 266] on app-icon "chevron-right" at bounding box center [749, 274] width 24 height 16
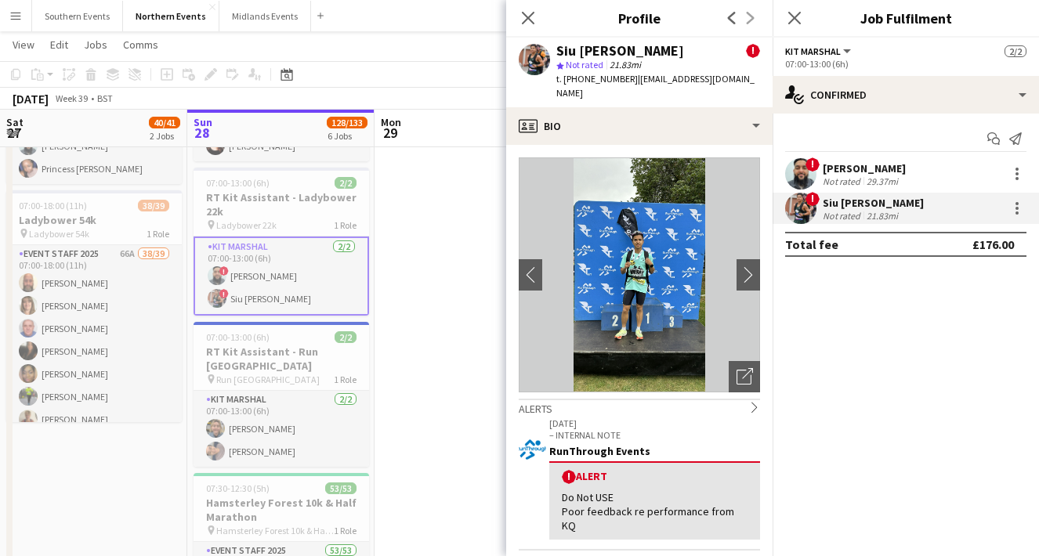
scroll to position [1, 0]
click at [750, 259] on button "chevron-right" at bounding box center [748, 274] width 31 height 31
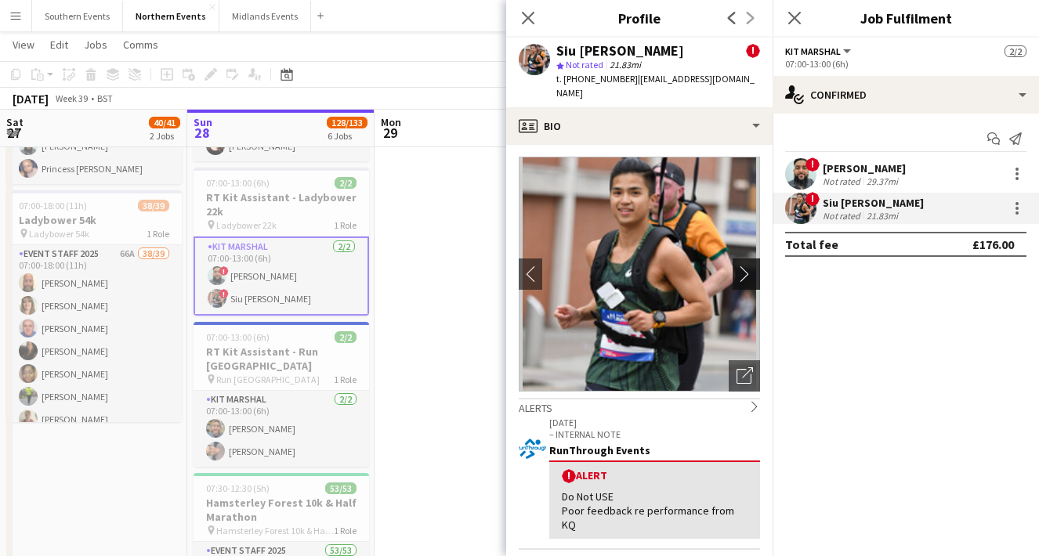
click at [750, 259] on button "chevron-right" at bounding box center [748, 274] width 31 height 31
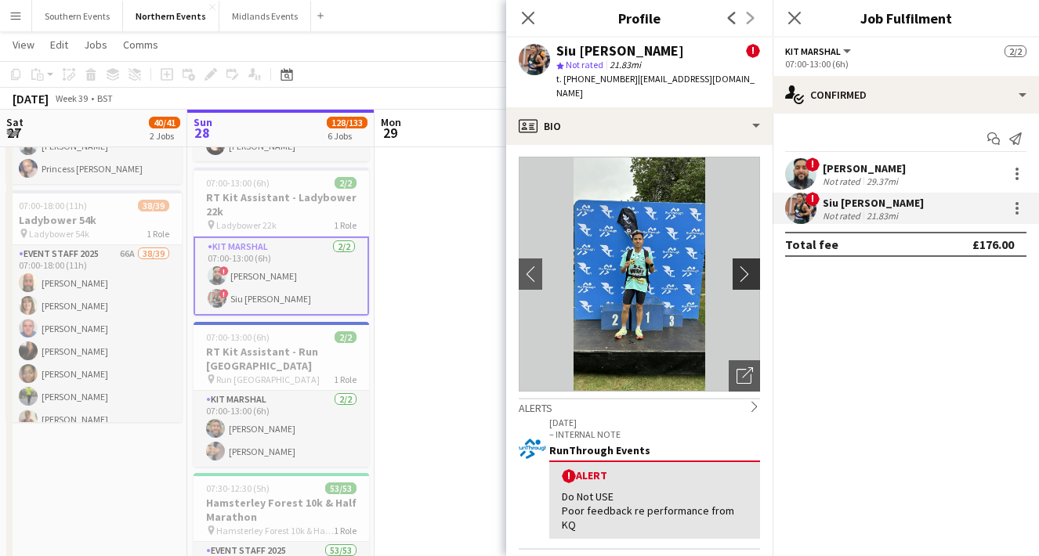
click at [750, 259] on button "chevron-right" at bounding box center [748, 274] width 31 height 31
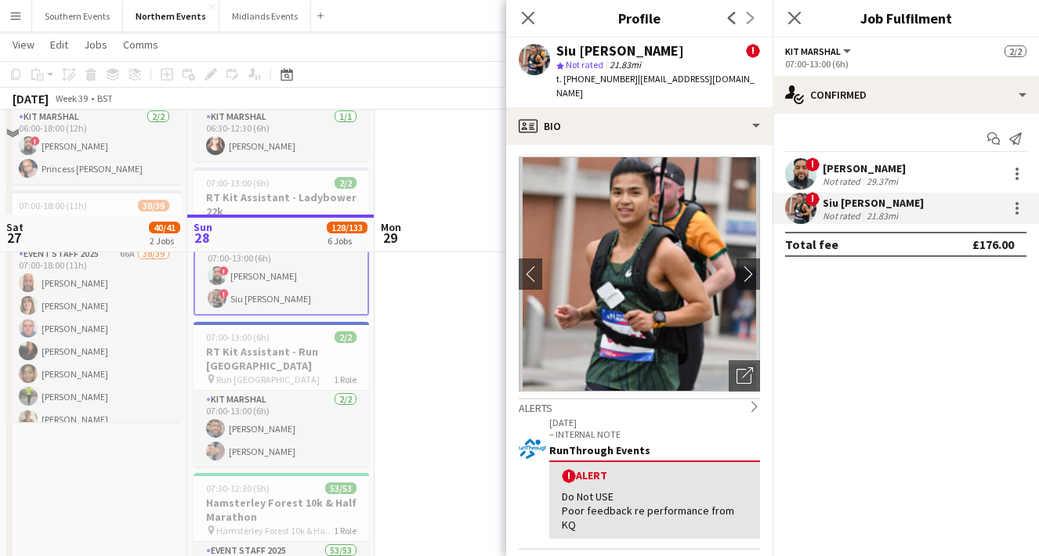
scroll to position [361, 0]
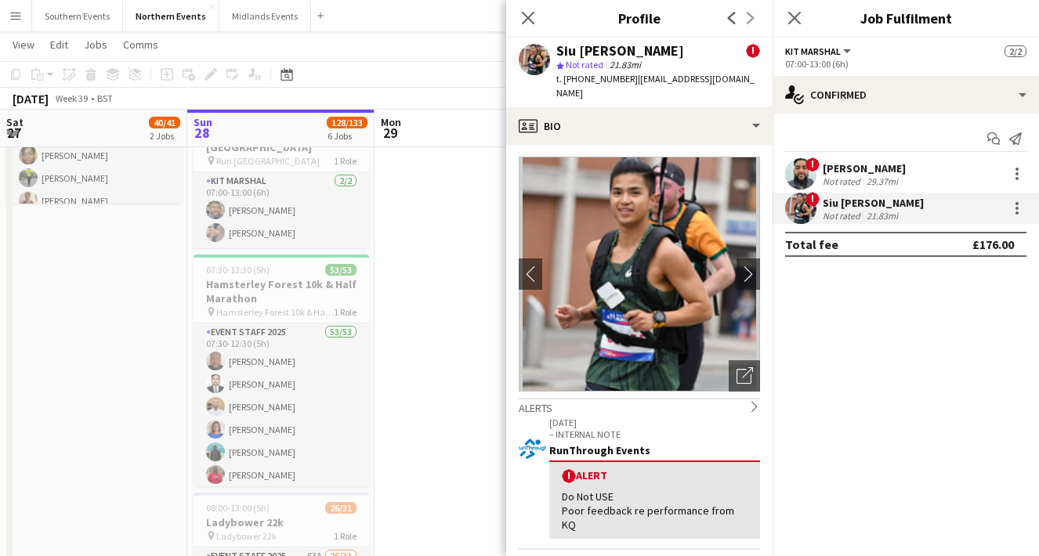
click at [746, 51] on span "!" at bounding box center [753, 51] width 14 height 14
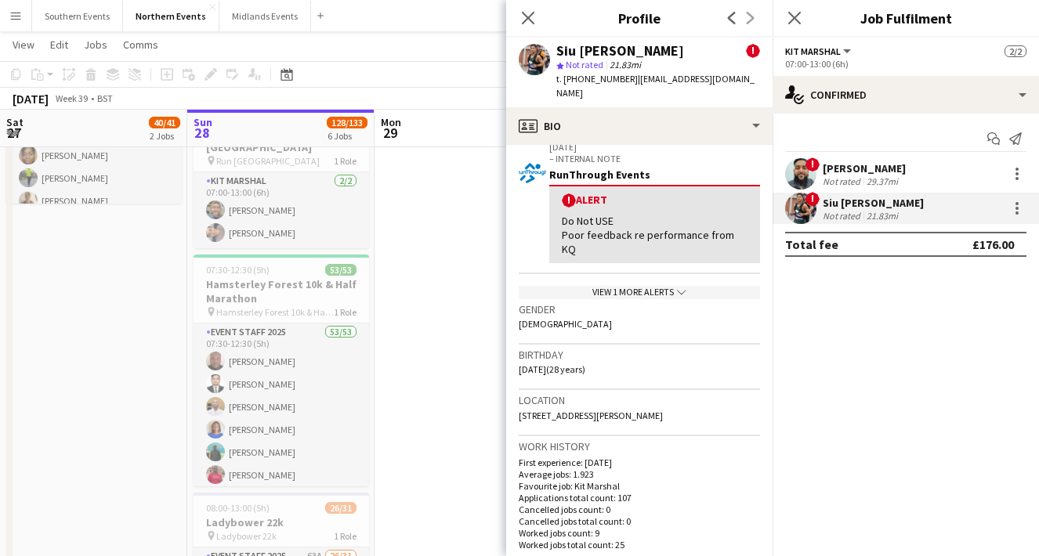
scroll to position [278, 0]
click at [625, 284] on div "View 1 more alerts chevron-down" at bounding box center [639, 290] width 241 height 13
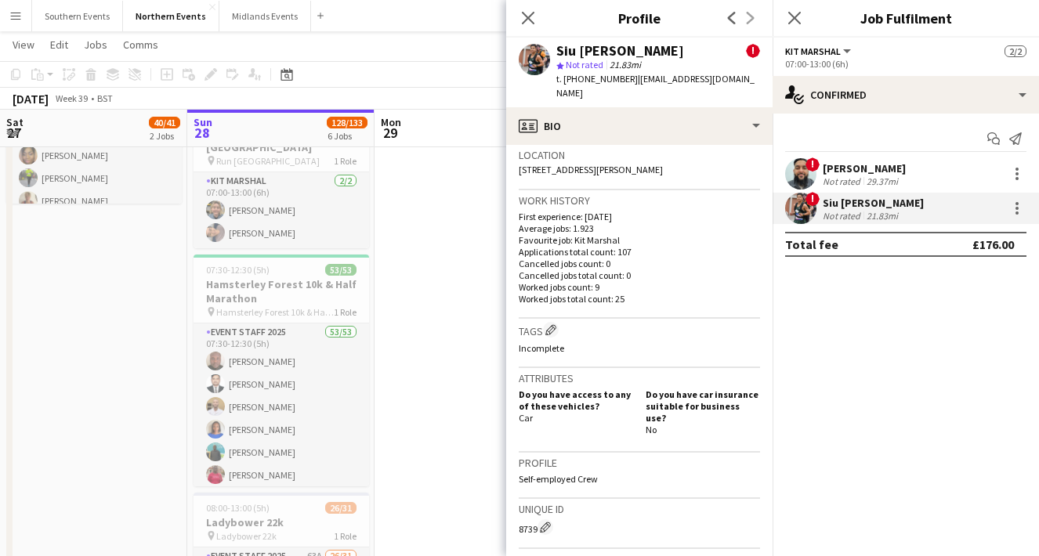
scroll to position [879, 0]
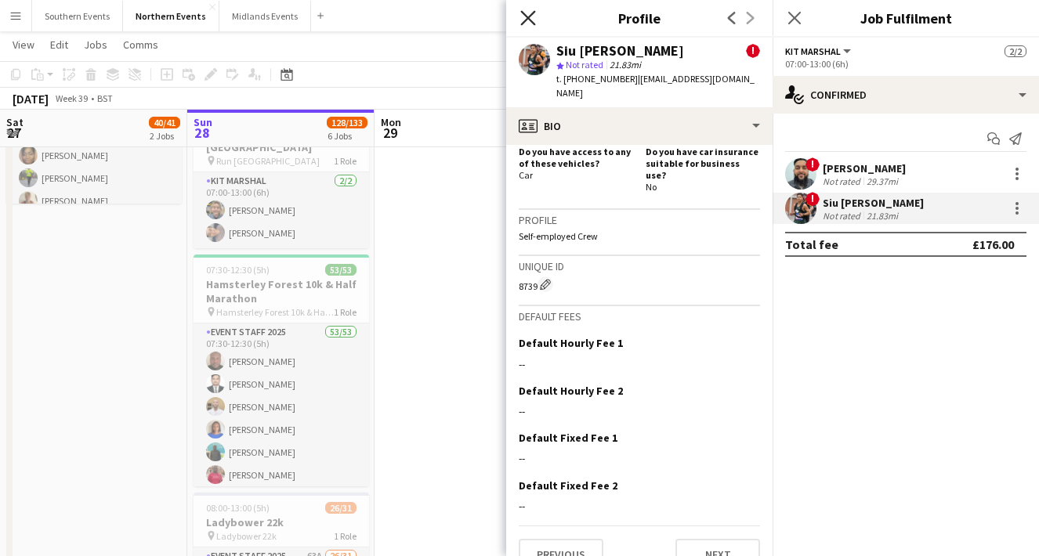
click at [529, 20] on icon at bounding box center [527, 17] width 15 height 15
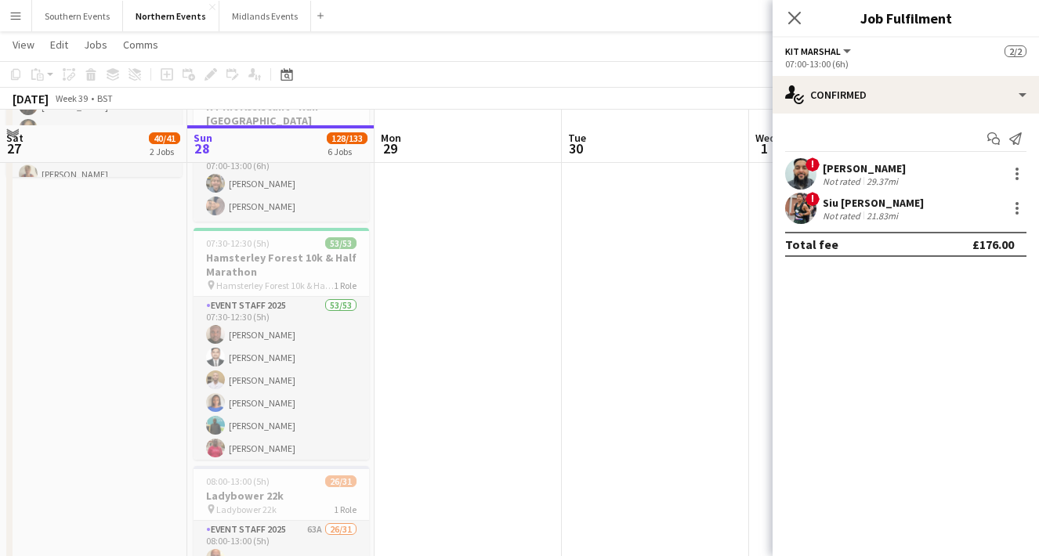
scroll to position [404, 0]
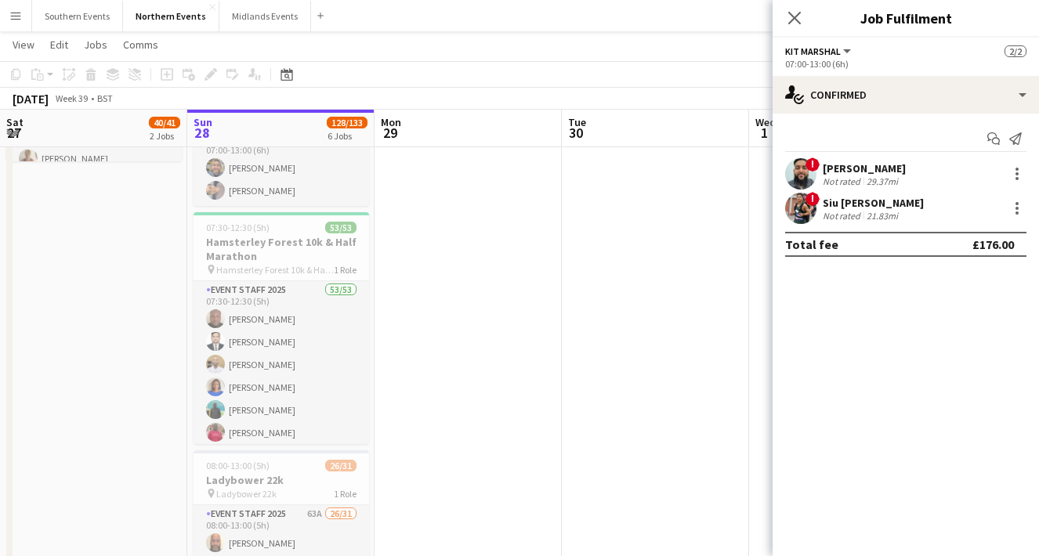
click at [397, 399] on app-date-cell at bounding box center [468, 362] width 187 height 1181
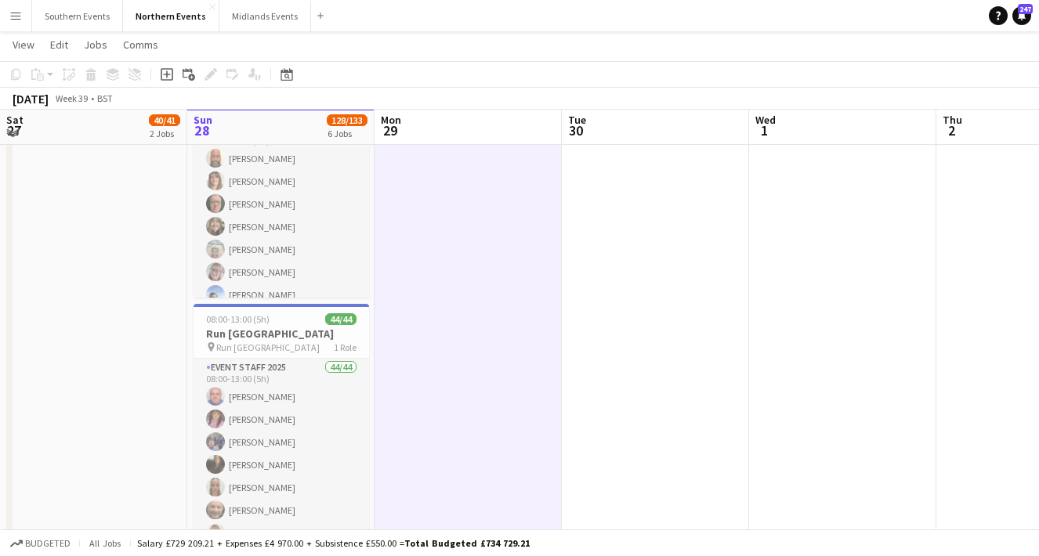
scroll to position [787, 0]
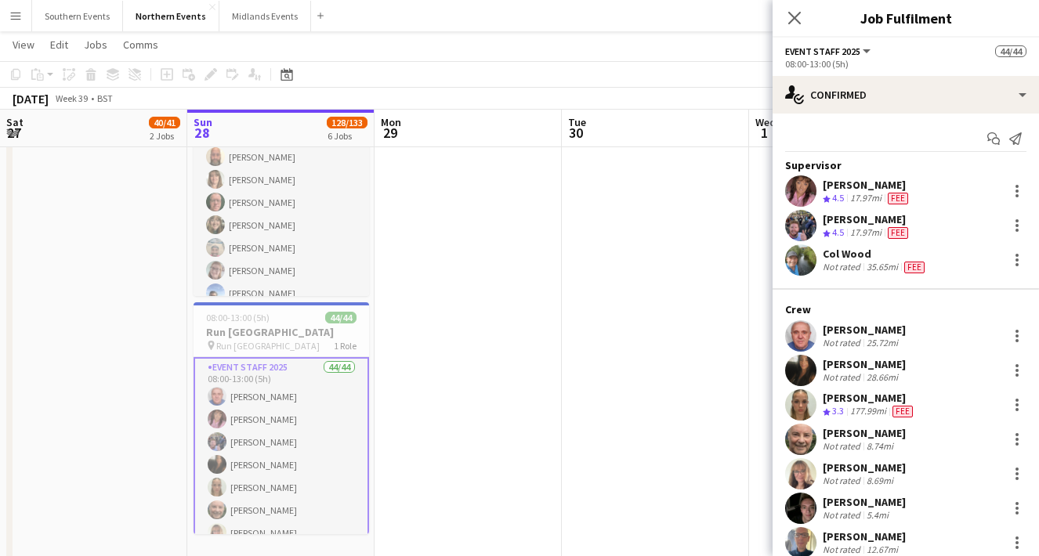
click at [802, 226] on app-user-avatar at bounding box center [800, 225] width 31 height 31
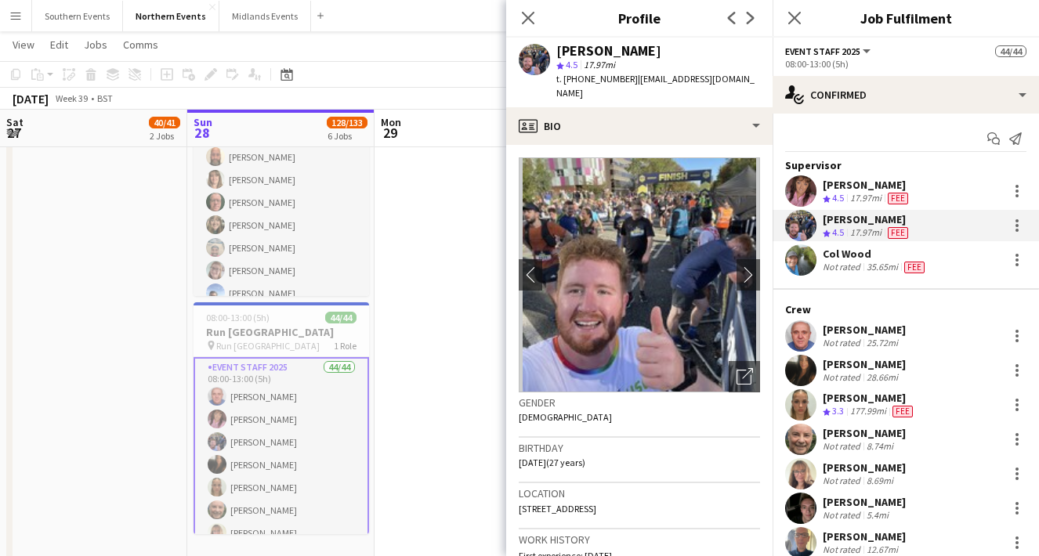
scroll to position [335, 0]
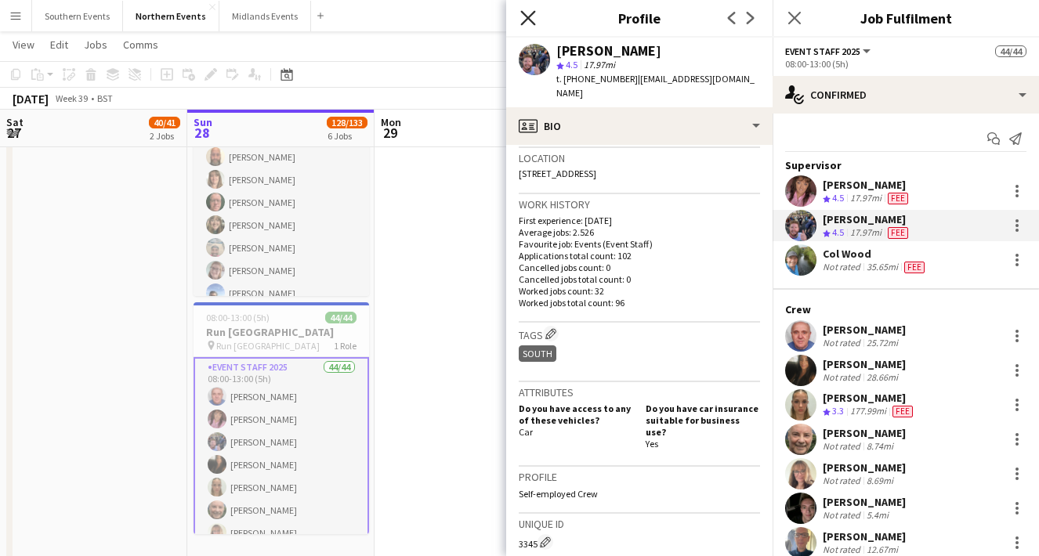
click at [527, 20] on icon "Close pop-in" at bounding box center [527, 17] width 15 height 15
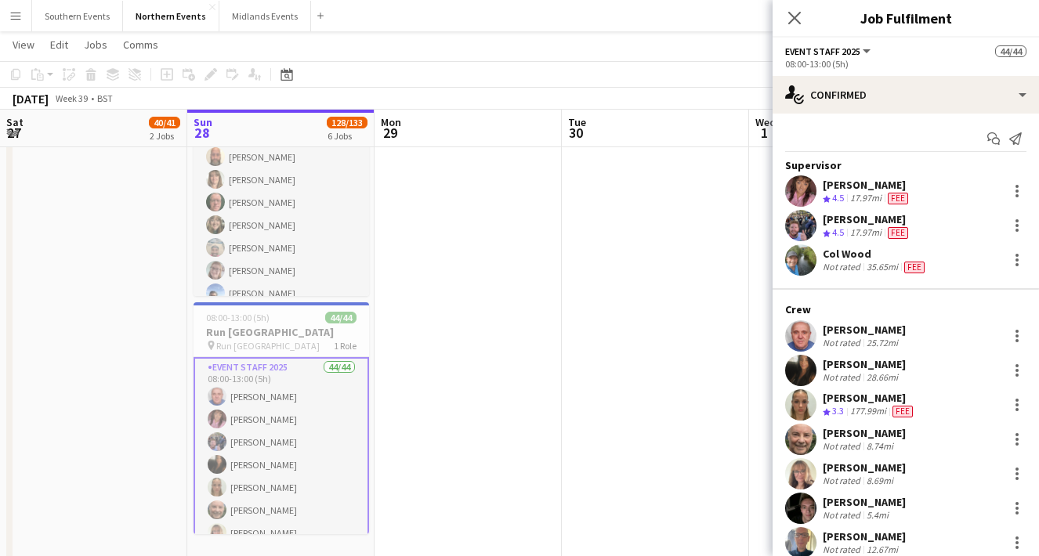
click at [801, 199] on app-user-avatar at bounding box center [800, 191] width 31 height 31
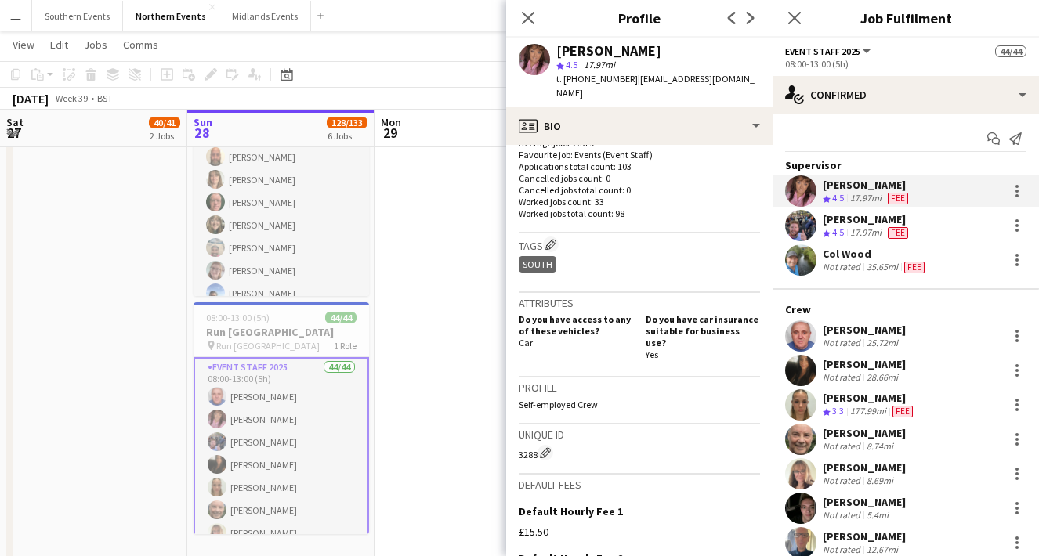
scroll to position [451, 0]
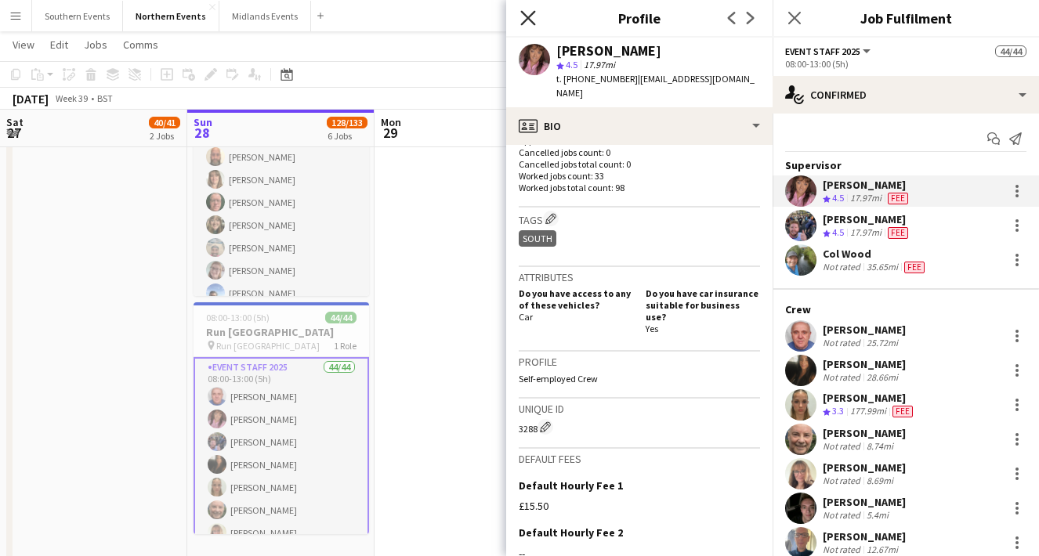
click at [526, 22] on icon "Close pop-in" at bounding box center [527, 17] width 15 height 15
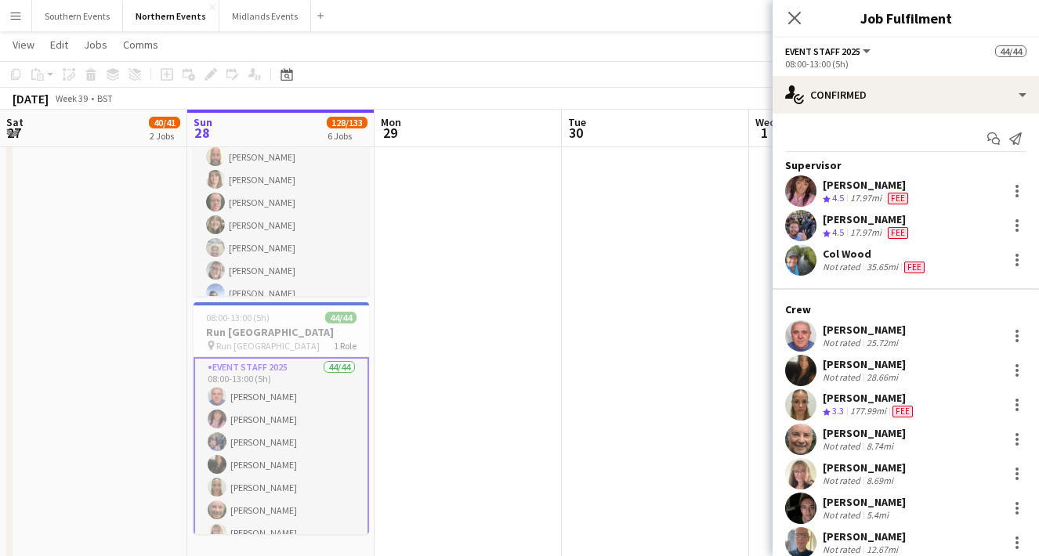
click at [797, 273] on app-user-avatar at bounding box center [800, 259] width 31 height 31
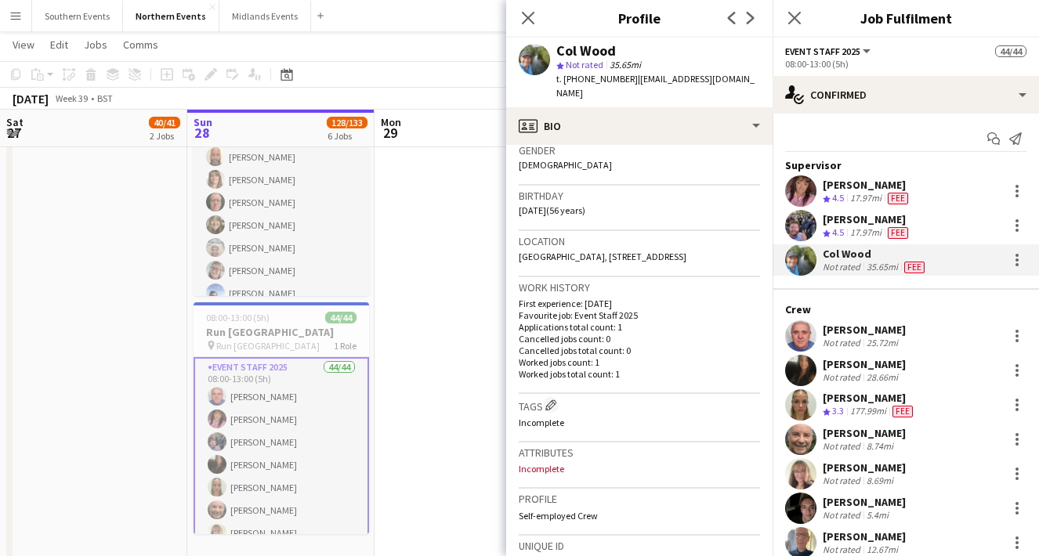
scroll to position [0, 0]
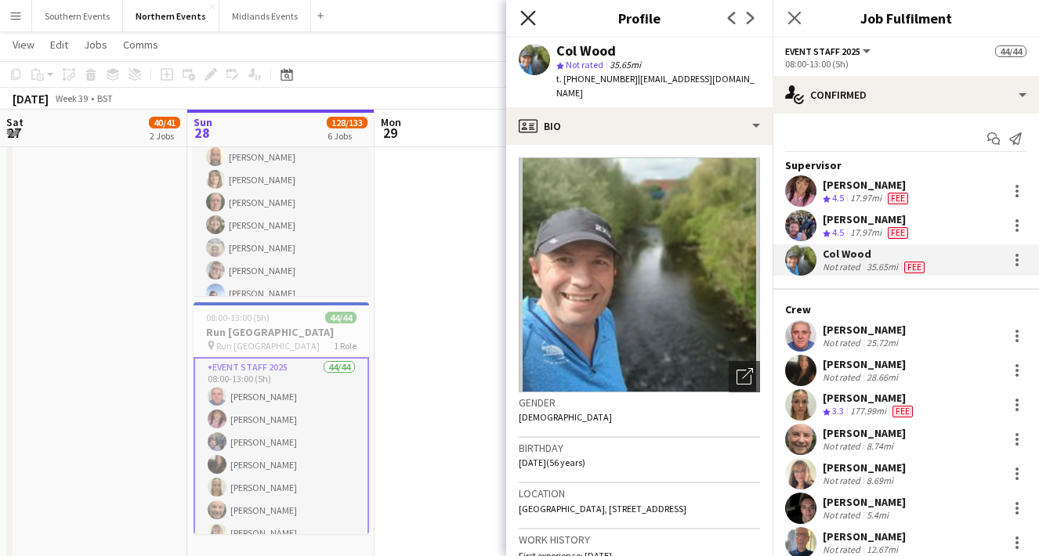
click at [531, 22] on icon "Close pop-in" at bounding box center [527, 17] width 15 height 15
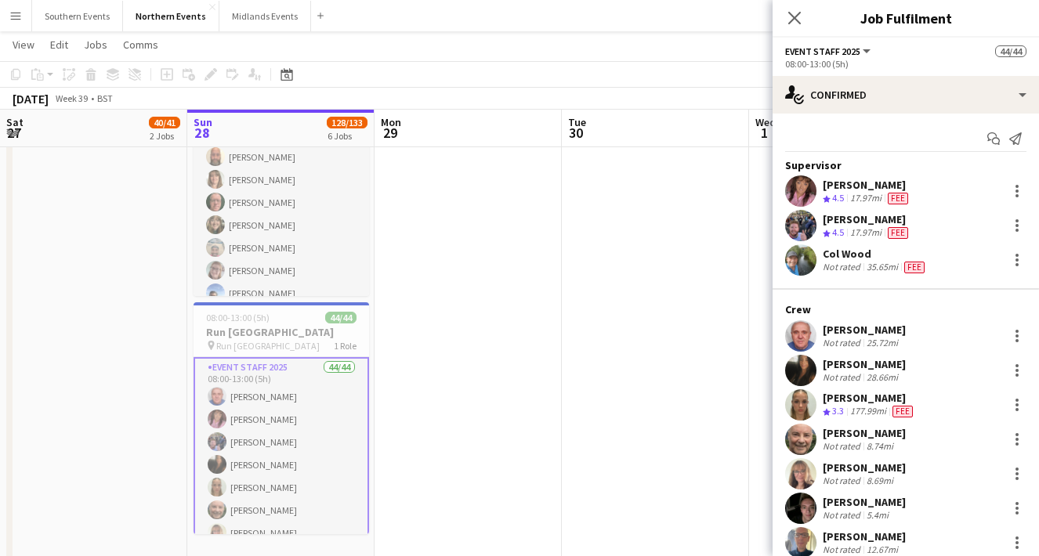
click at [802, 226] on app-user-avatar at bounding box center [800, 225] width 31 height 31
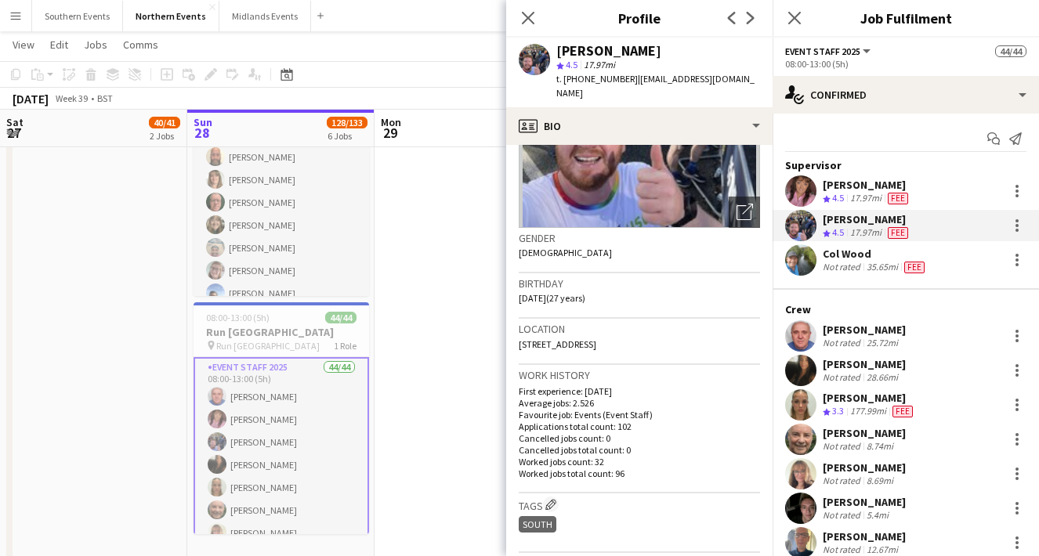
scroll to position [186, 0]
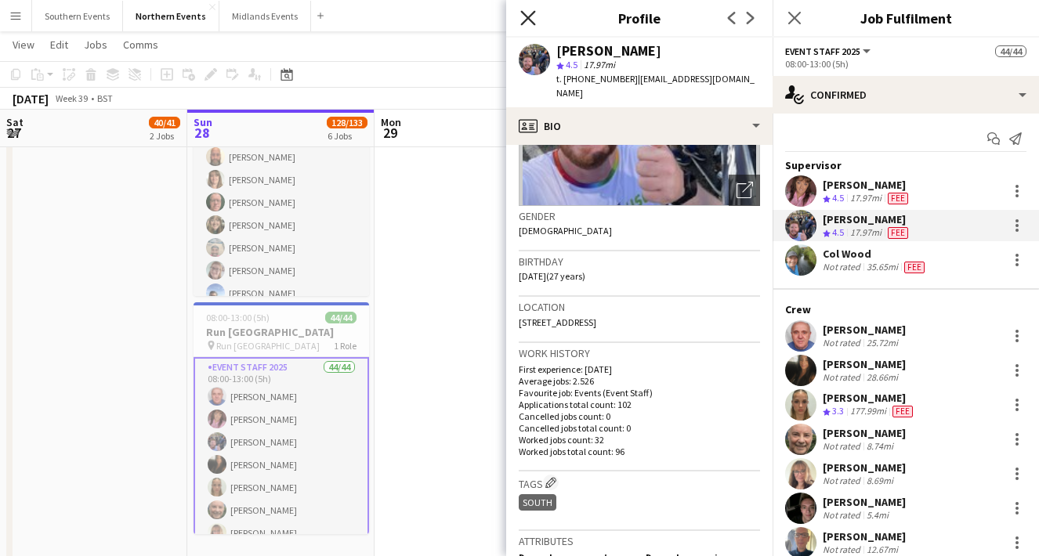
click at [529, 22] on icon "Close pop-in" at bounding box center [527, 17] width 15 height 15
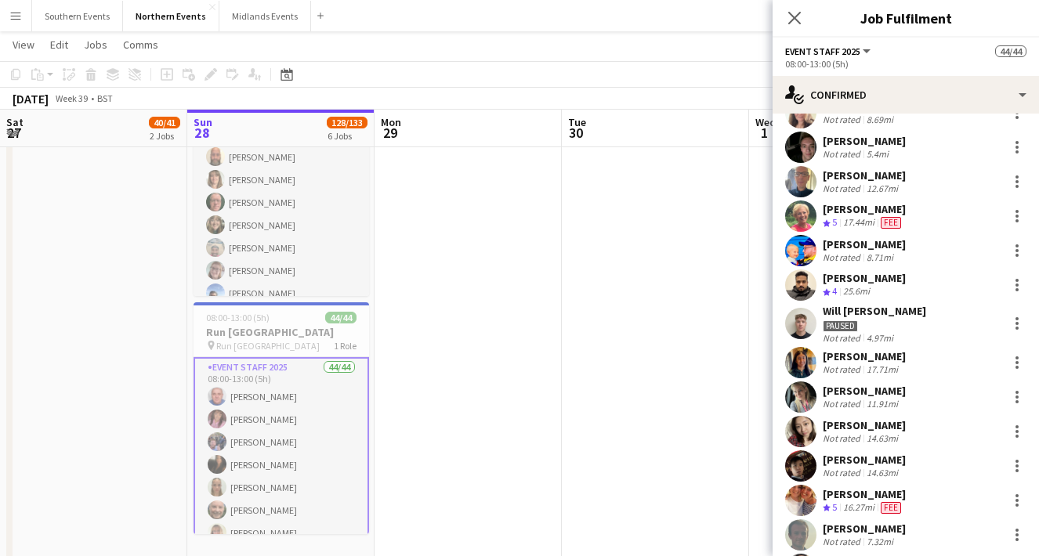
scroll to position [363, 0]
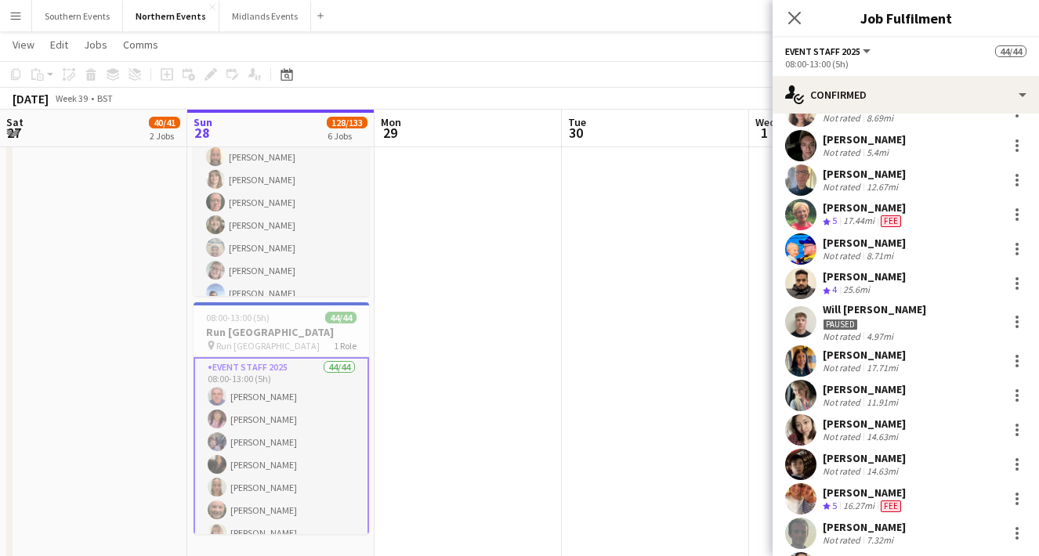
click at [802, 255] on app-user-avatar at bounding box center [800, 249] width 31 height 31
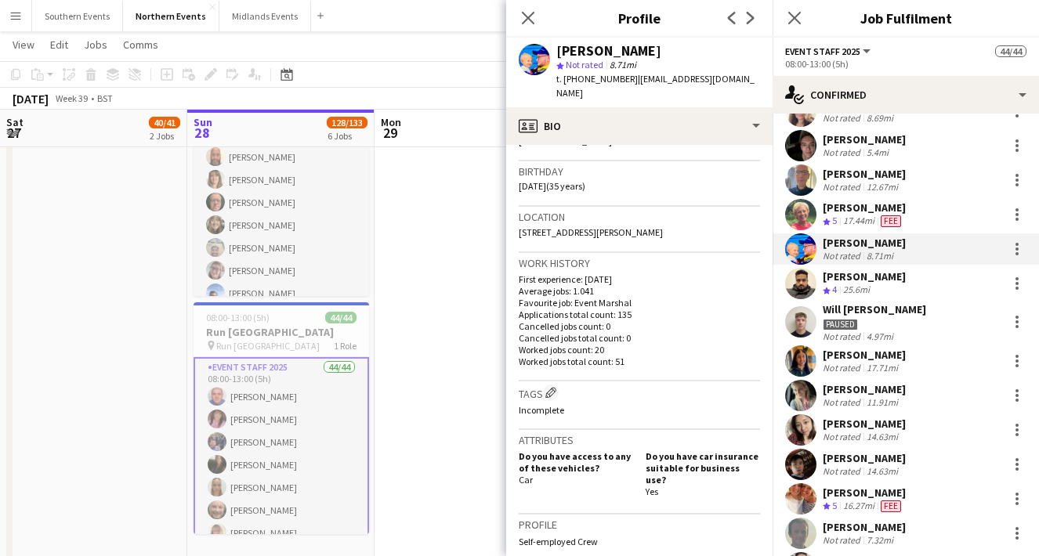
scroll to position [278, 0]
click at [531, 19] on icon "Close pop-in" at bounding box center [527, 17] width 15 height 15
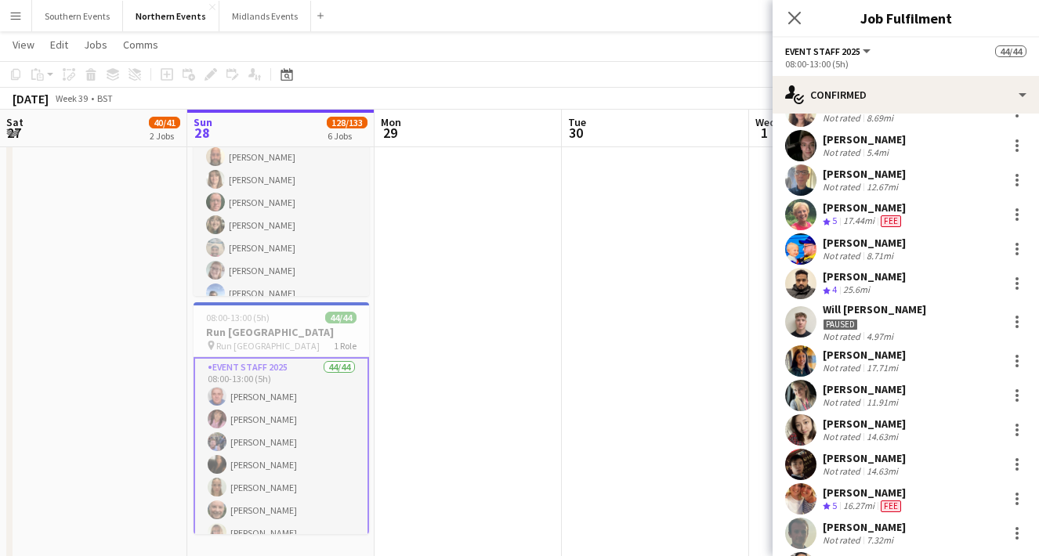
click at [798, 282] on app-user-avatar at bounding box center [800, 283] width 31 height 31
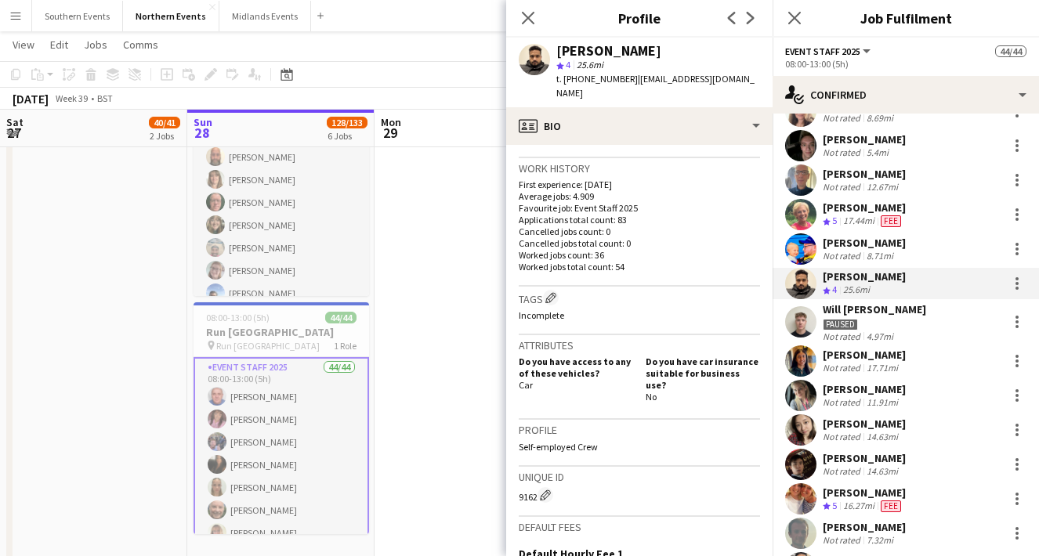
scroll to position [376, 0]
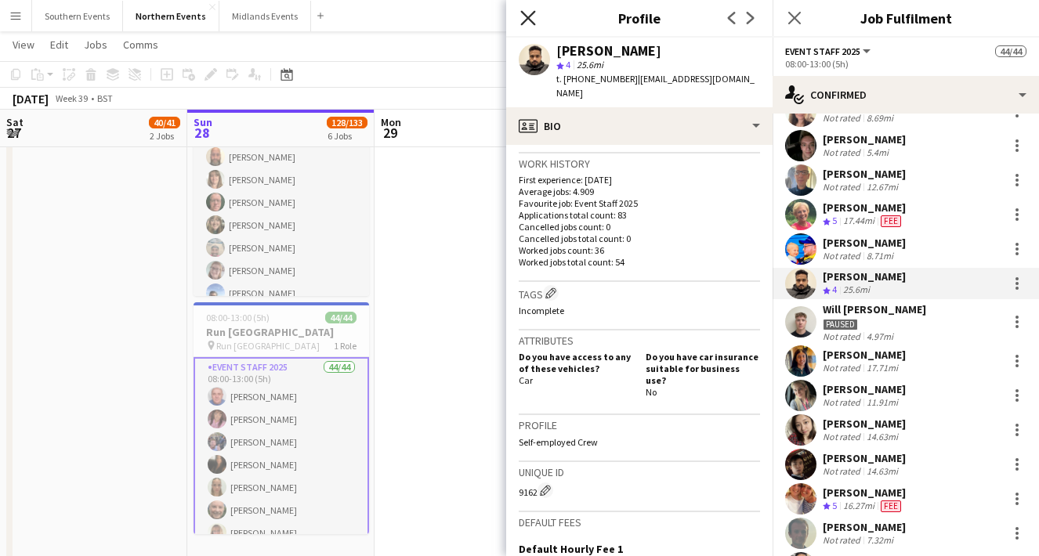
click at [523, 14] on icon "Close pop-in" at bounding box center [527, 17] width 15 height 15
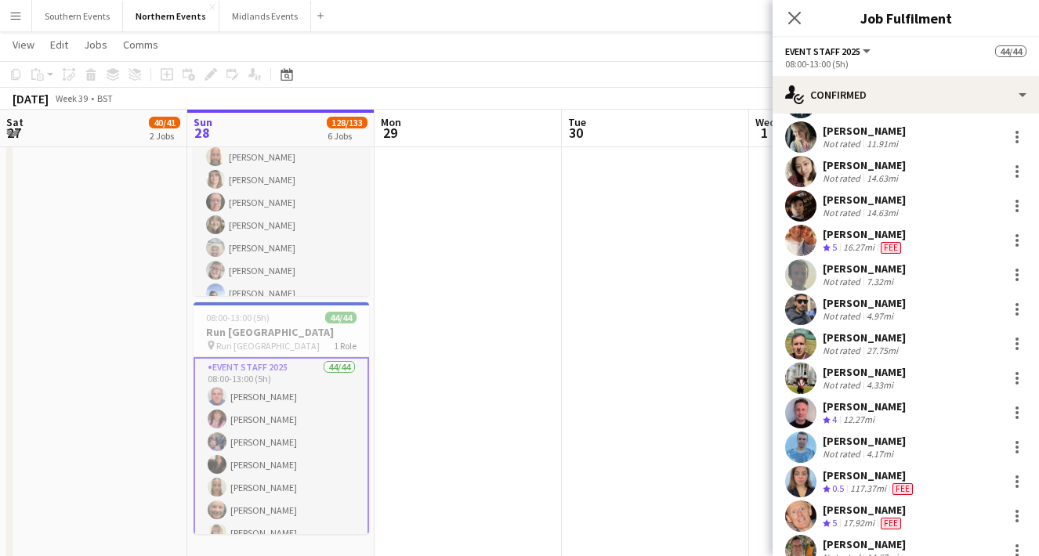
scroll to position [622, 0]
click at [801, 410] on app-user-avatar at bounding box center [800, 412] width 31 height 31
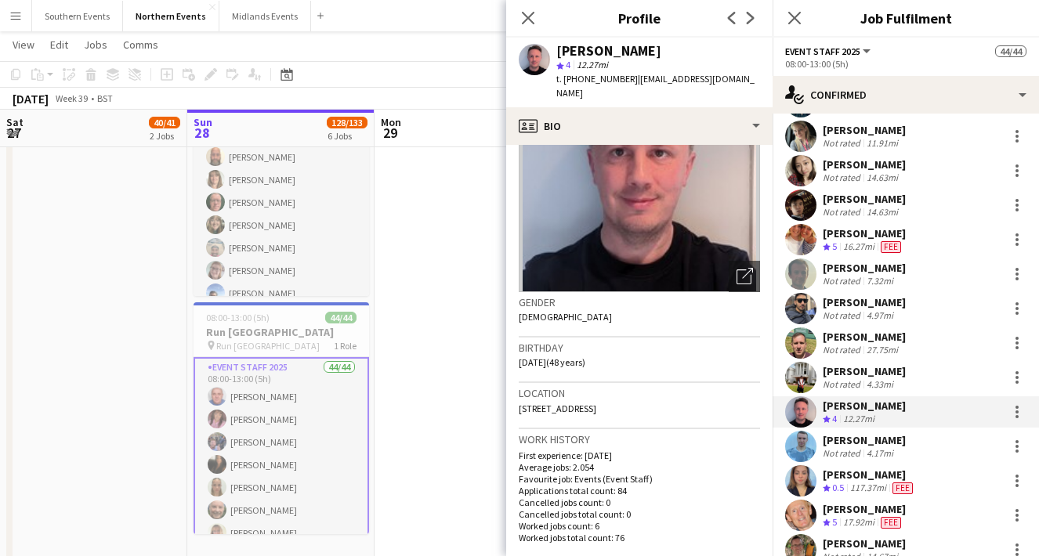
scroll to position [0, 0]
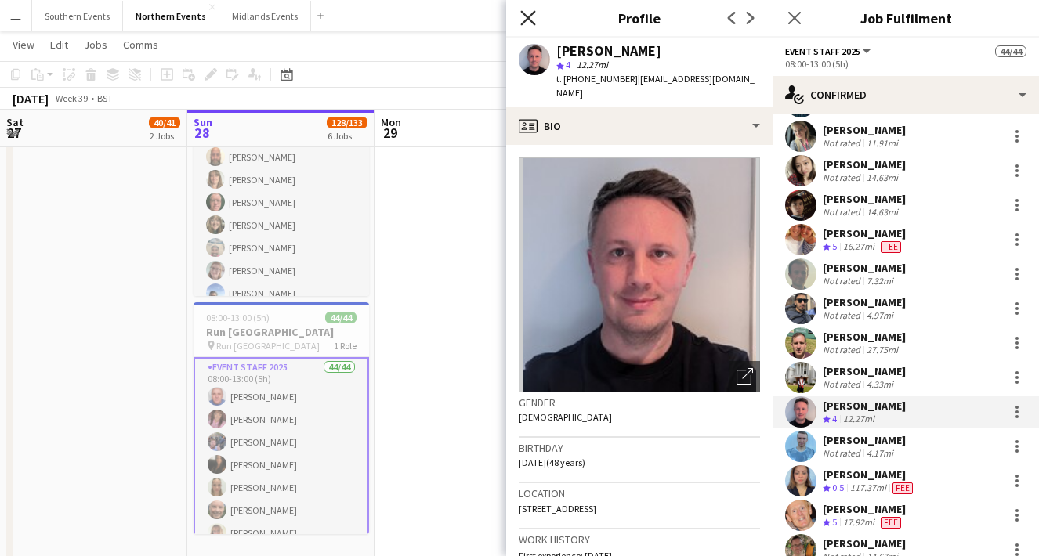
click at [532, 19] on icon "Close pop-in" at bounding box center [527, 17] width 15 height 15
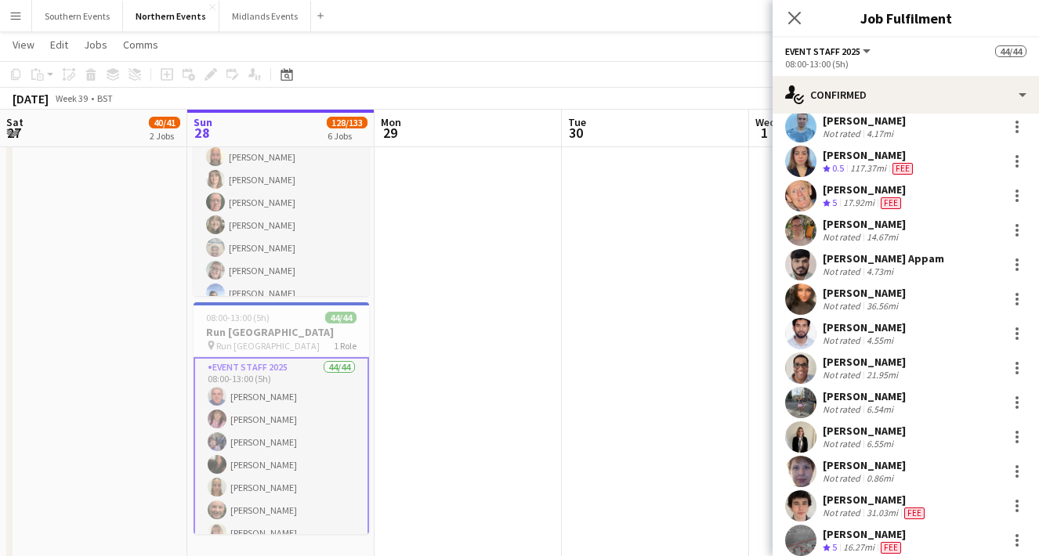
scroll to position [943, 0]
click at [791, 298] on app-user-avatar at bounding box center [800, 298] width 31 height 31
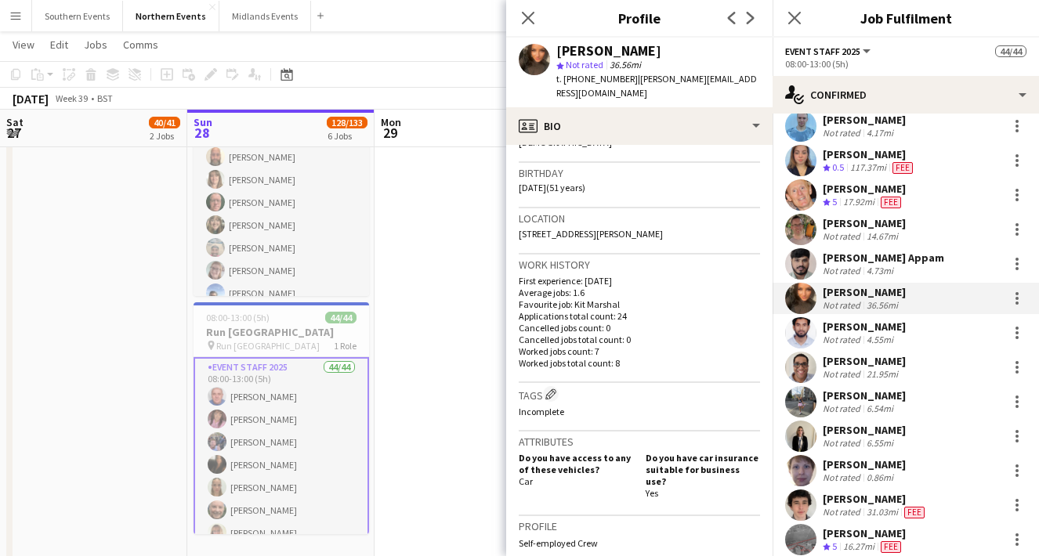
scroll to position [0, 0]
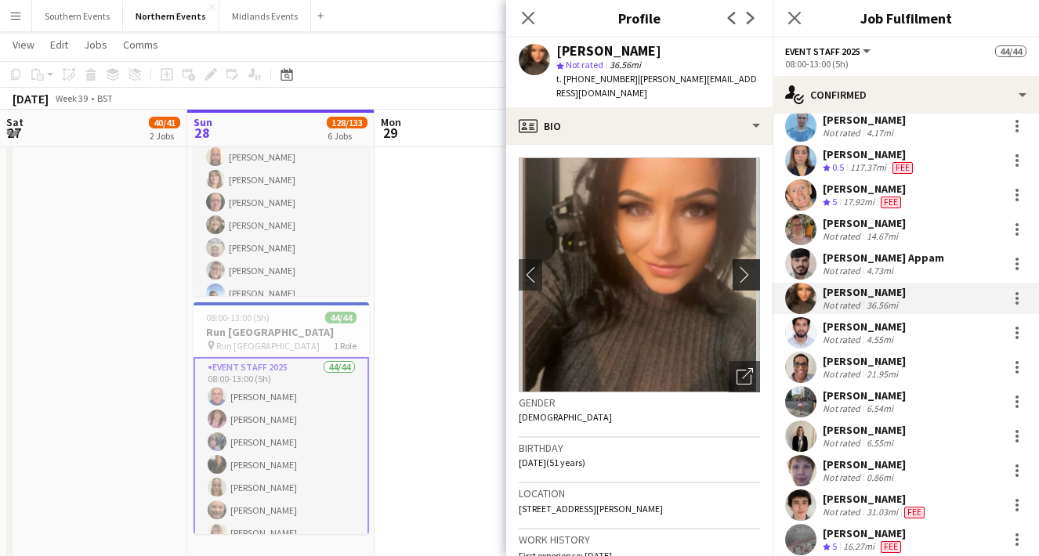
click at [741, 268] on app-icon "chevron-right" at bounding box center [749, 274] width 24 height 16
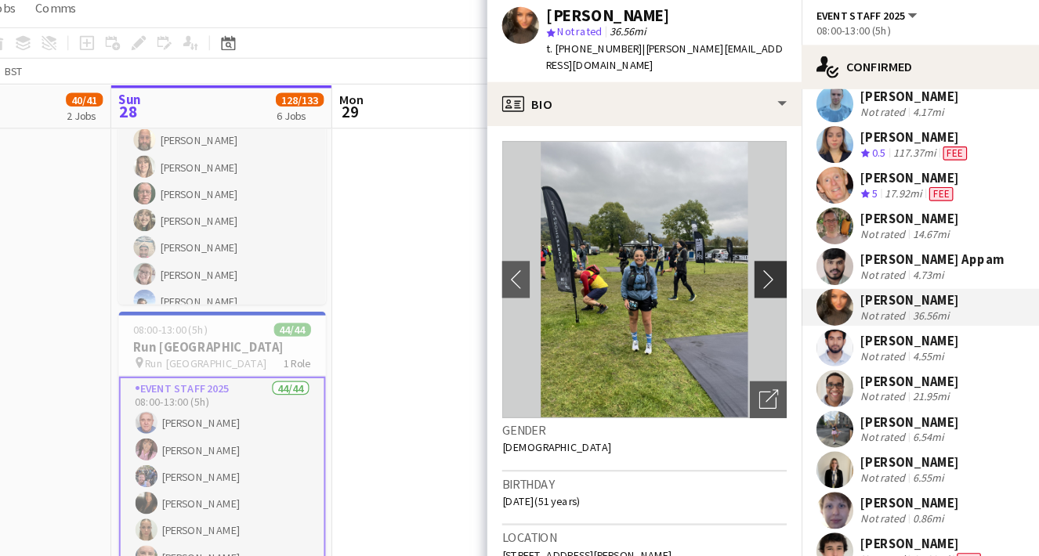
click at [752, 266] on app-icon "chevron-right" at bounding box center [749, 274] width 24 height 16
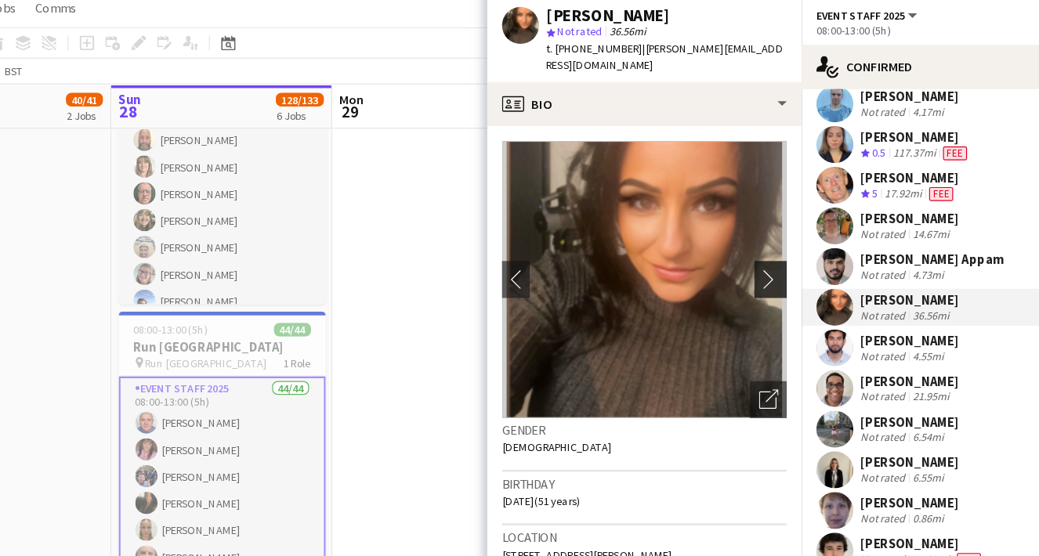
click at [752, 266] on app-icon "chevron-right" at bounding box center [749, 274] width 24 height 16
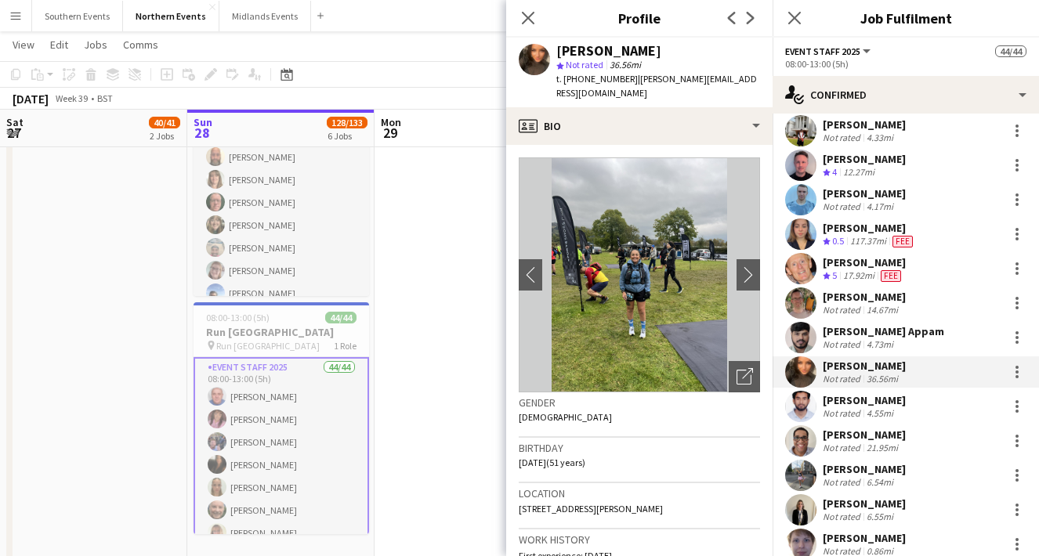
scroll to position [553, 0]
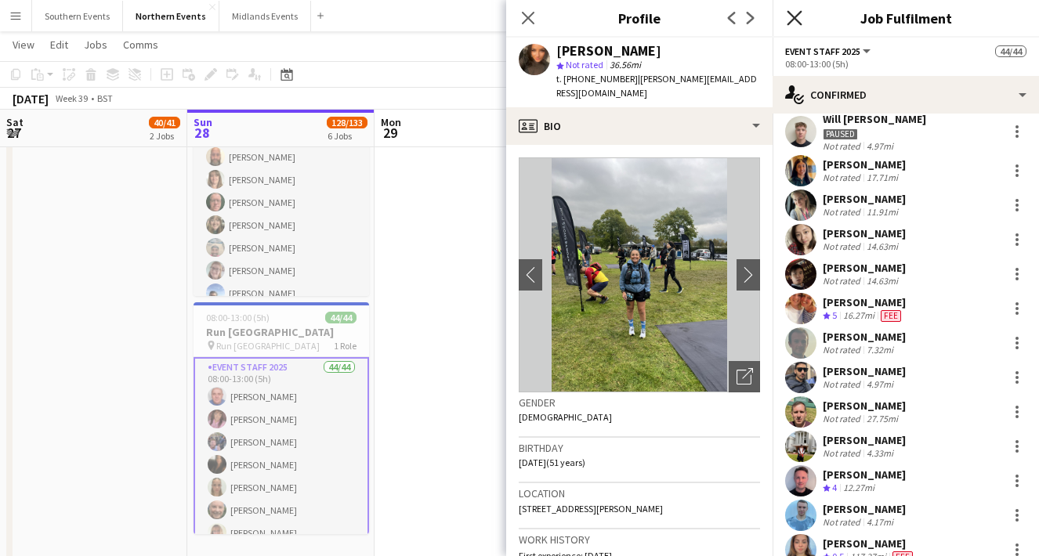
click at [798, 19] on icon "Close pop-in" at bounding box center [794, 17] width 15 height 15
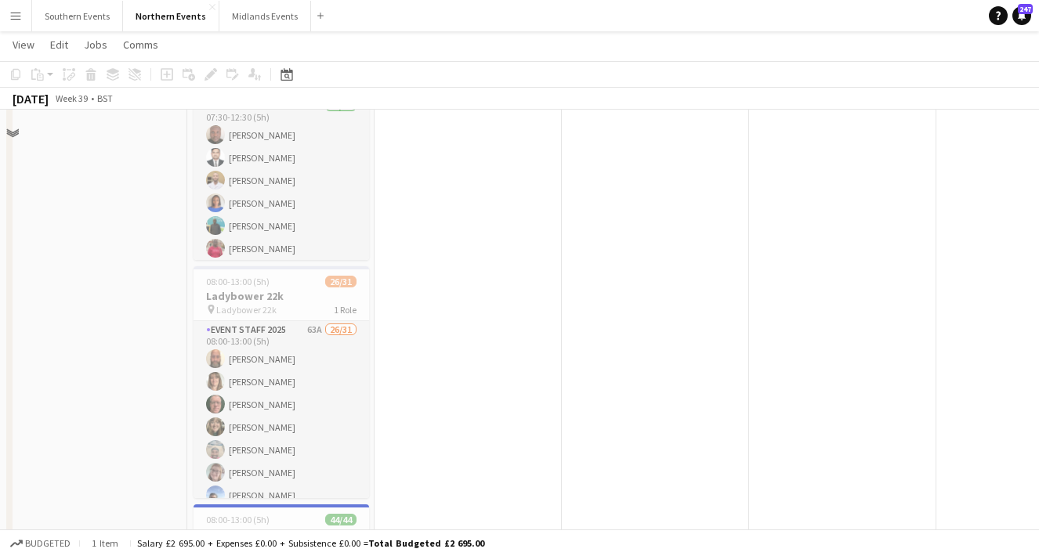
scroll to position [585, 0]
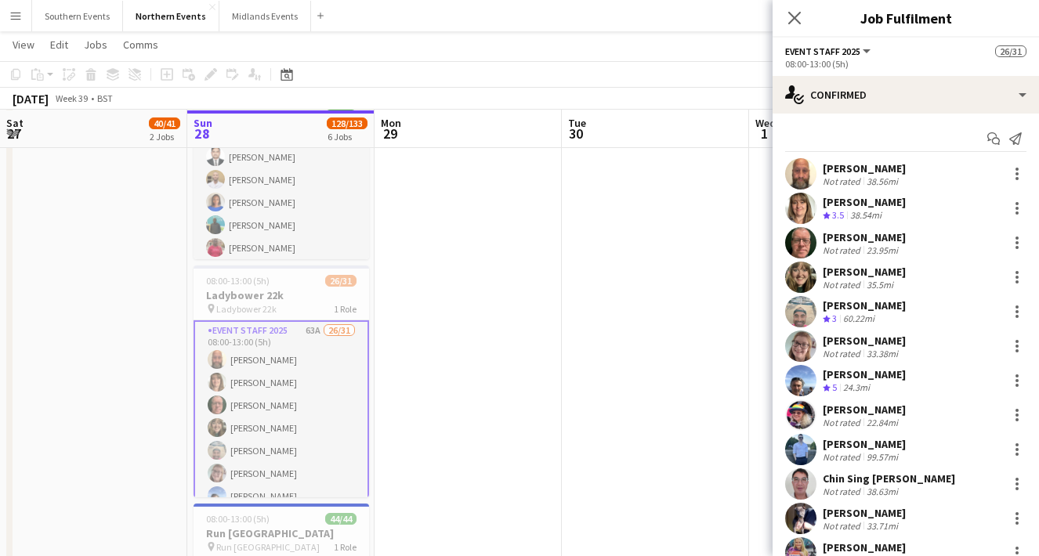
click at [791, 353] on app-user-avatar at bounding box center [800, 346] width 31 height 31
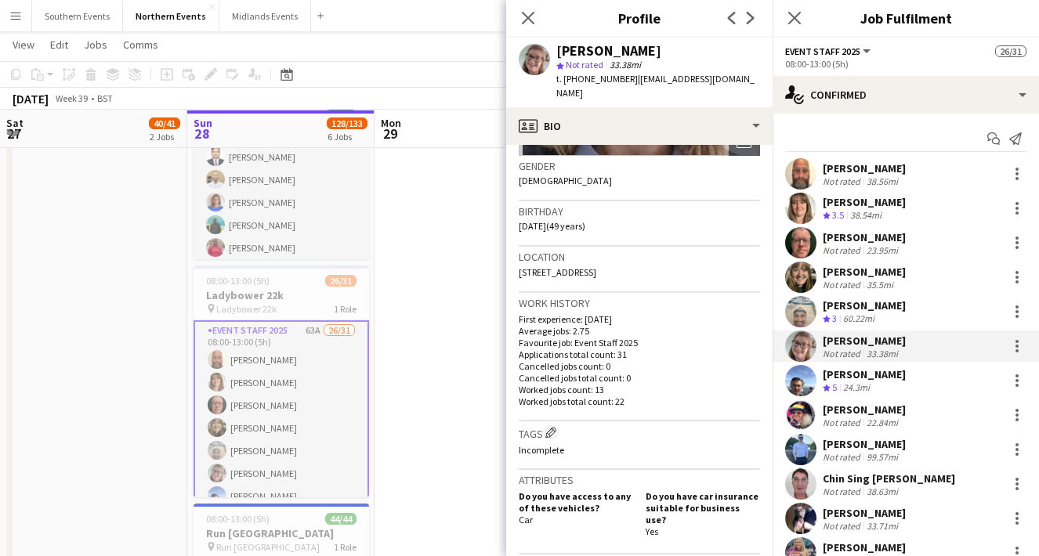
scroll to position [0, 0]
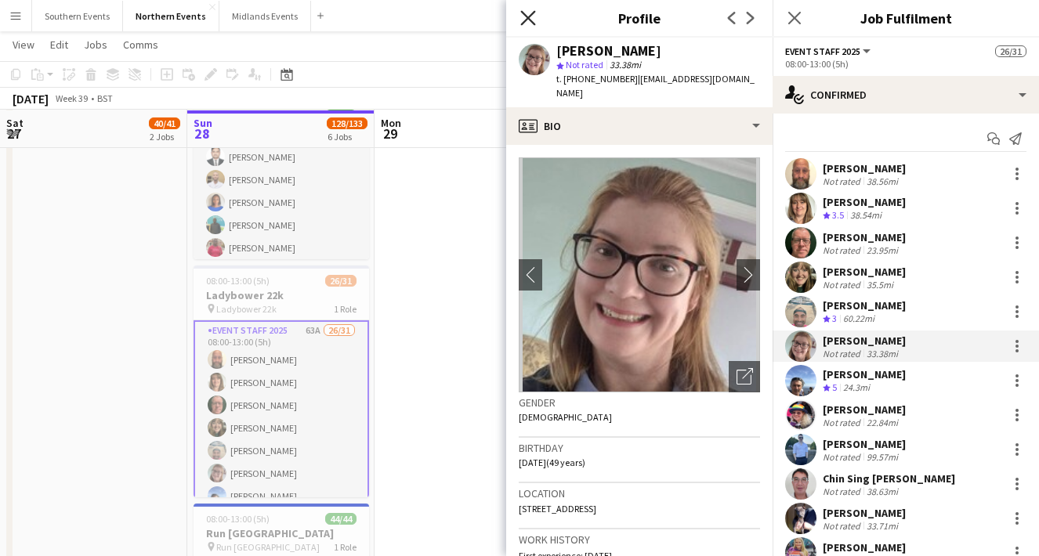
click at [528, 20] on icon "Close pop-in" at bounding box center [527, 17] width 15 height 15
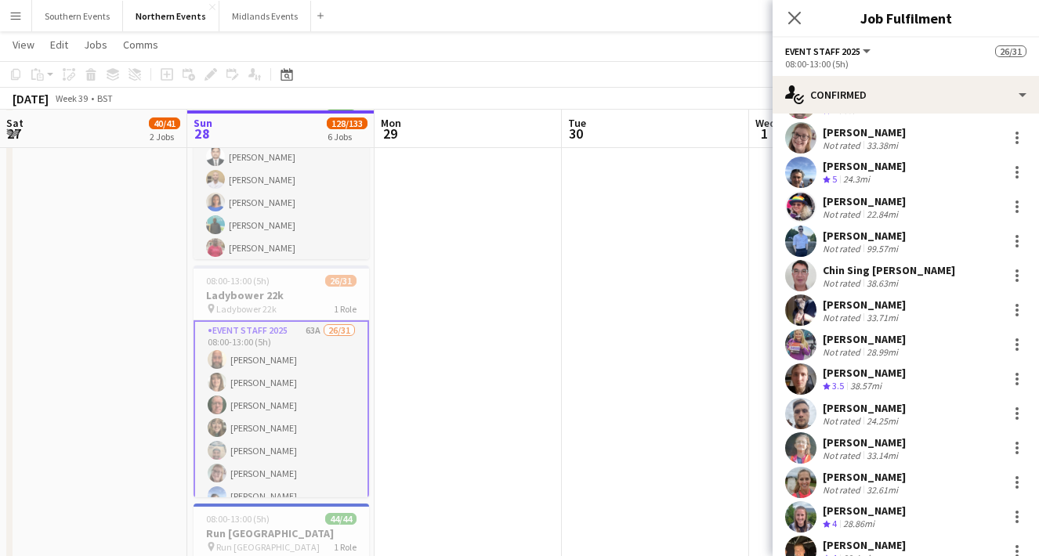
scroll to position [210, 0]
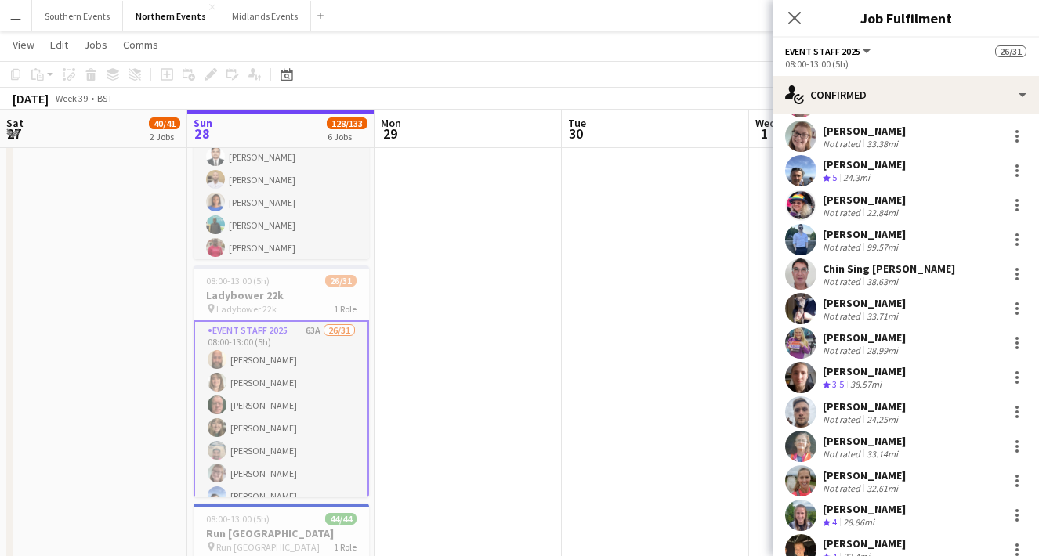
click at [810, 412] on app-user-avatar at bounding box center [800, 412] width 31 height 31
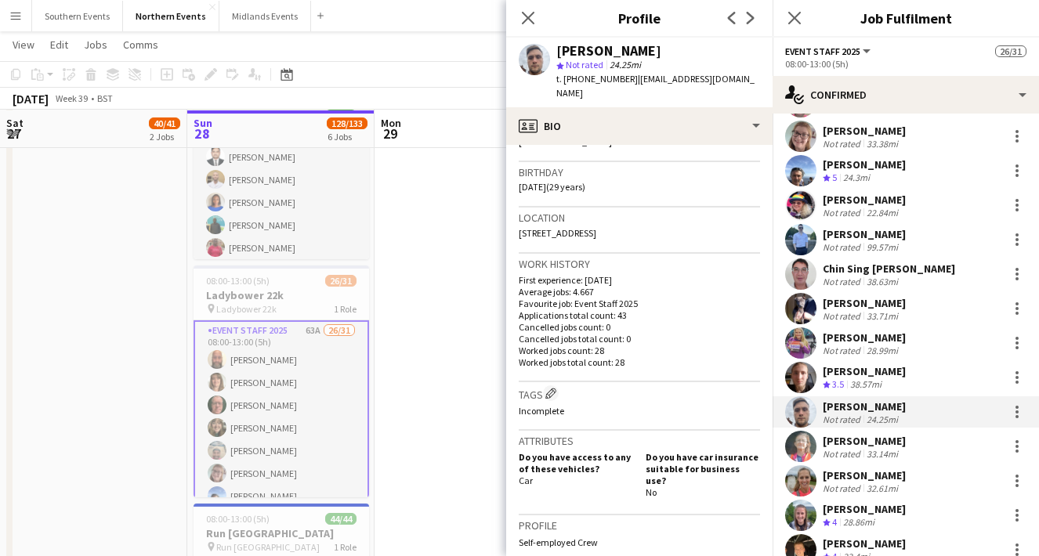
scroll to position [0, 0]
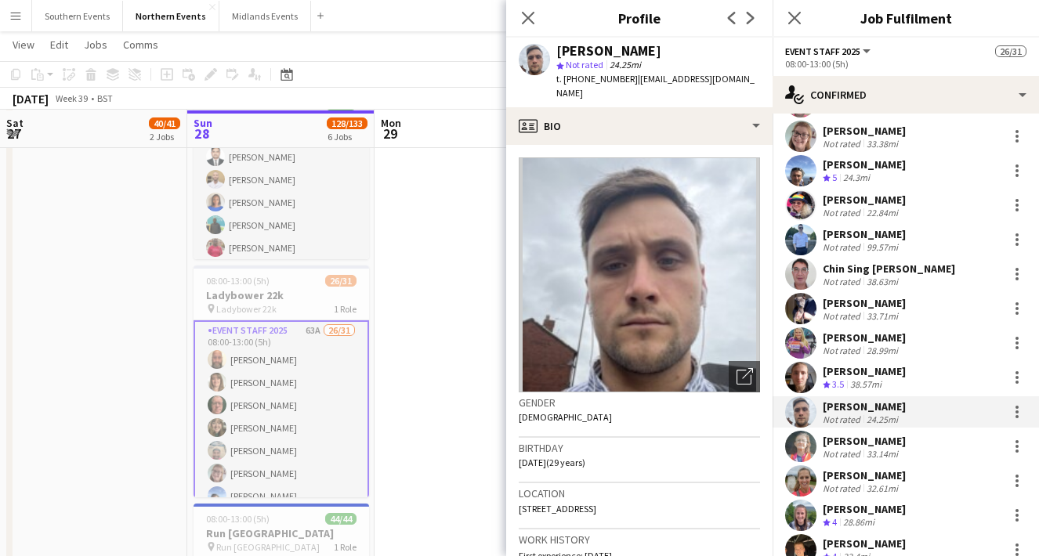
click at [524, 31] on div "Close pop-in" at bounding box center [528, 18] width 44 height 36
click at [525, 24] on app-icon "Close pop-in" at bounding box center [528, 18] width 23 height 23
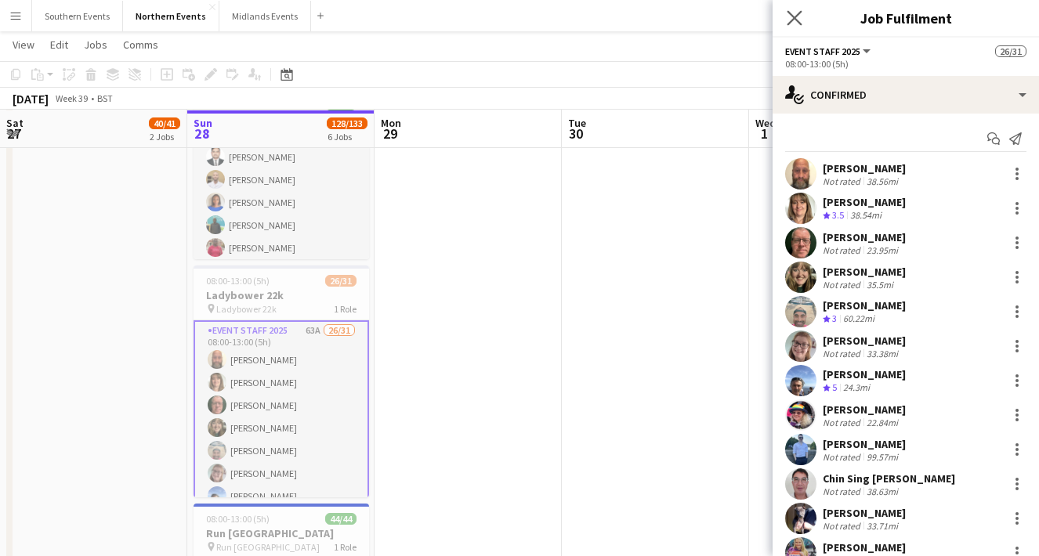
click at [798, 26] on app-icon "Close pop-in" at bounding box center [795, 18] width 23 height 23
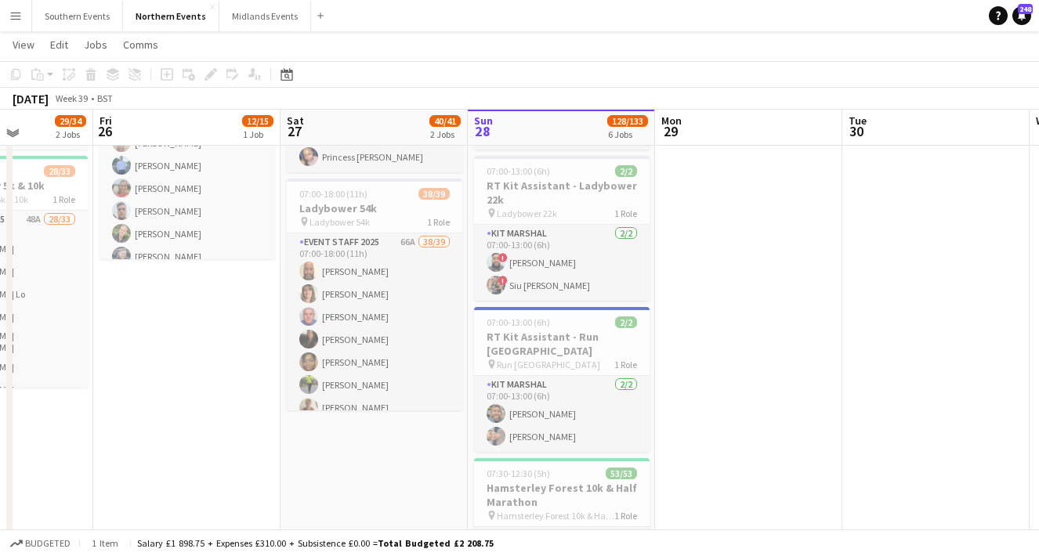
scroll to position [152, 0]
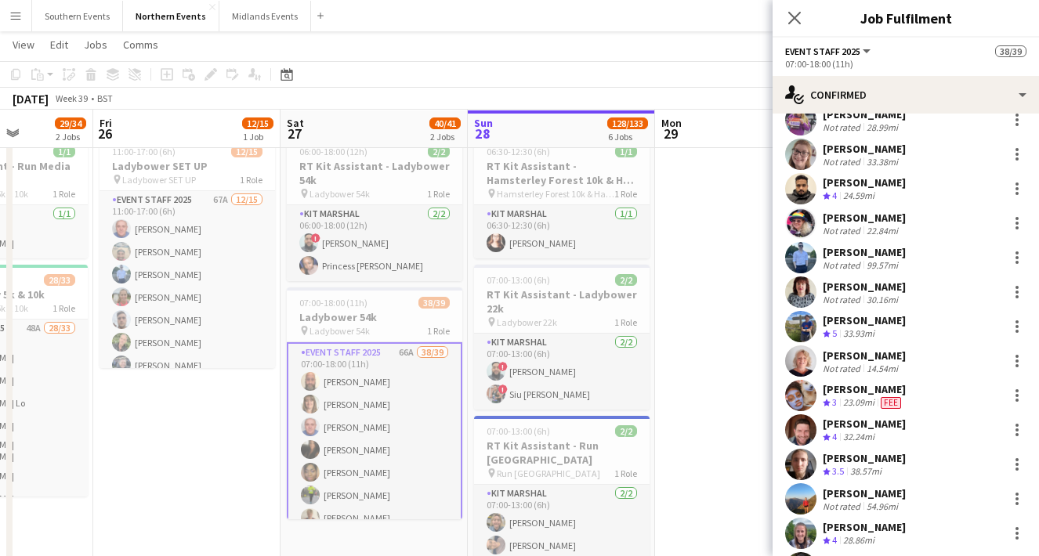
scroll to position [332, 0]
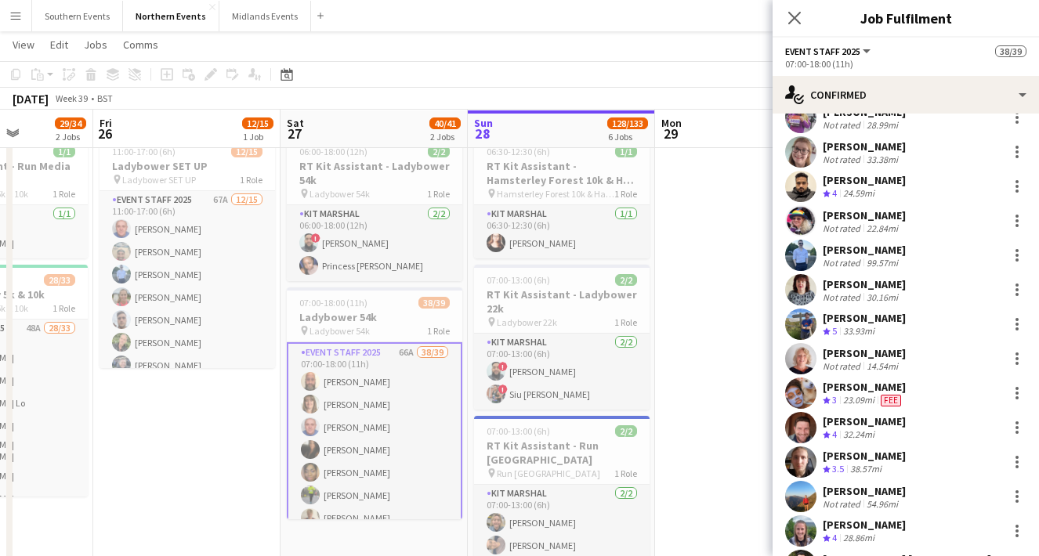
click at [805, 423] on app-user-avatar at bounding box center [800, 427] width 31 height 31
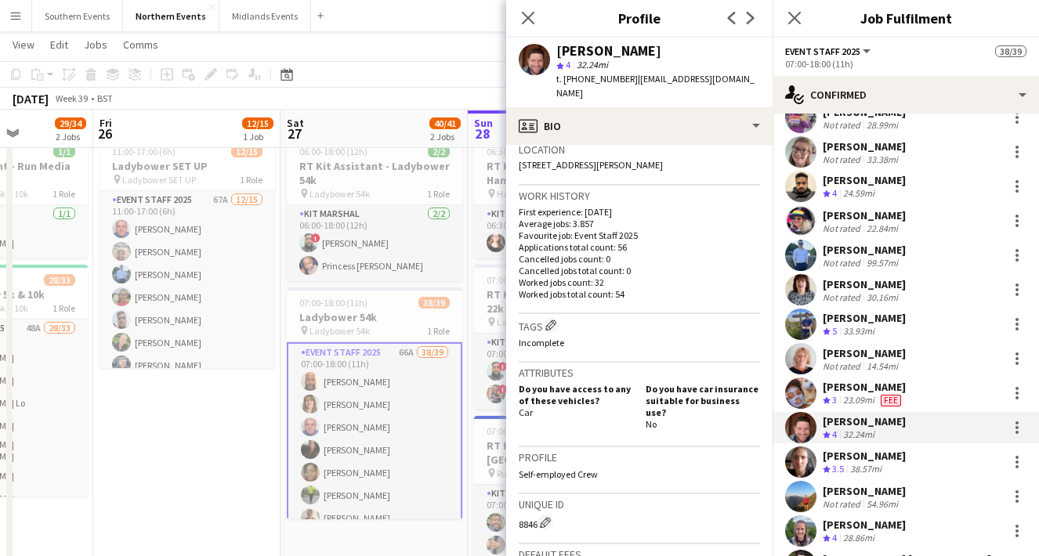
scroll to position [346, 0]
click at [531, 12] on icon "Close pop-in" at bounding box center [527, 17] width 15 height 15
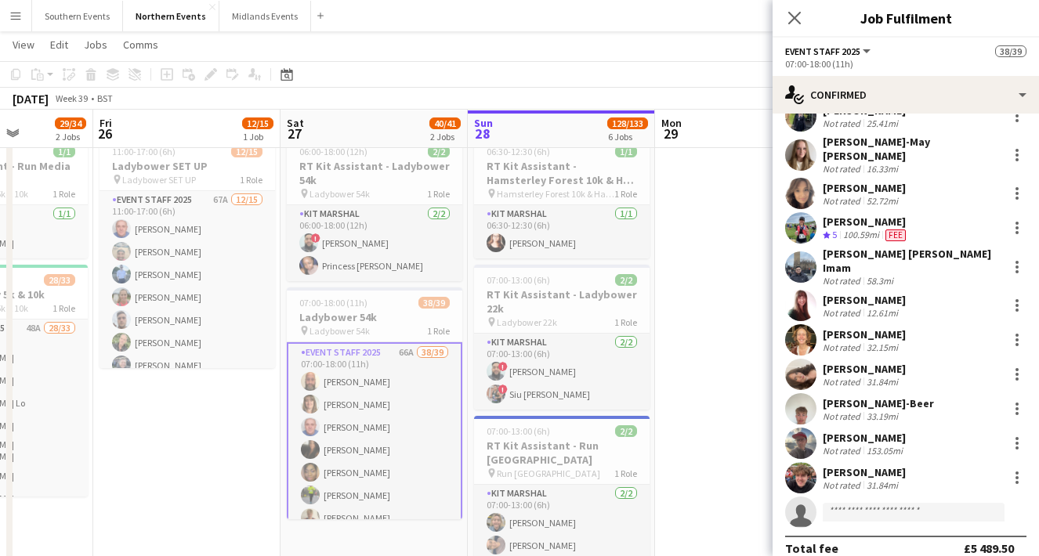
scroll to position [0, 0]
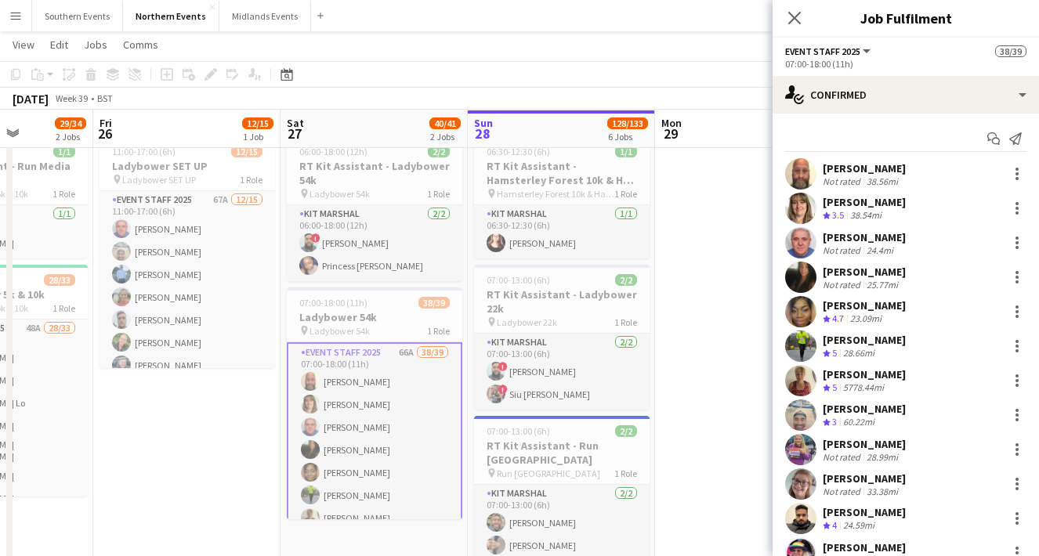
click at [806, 347] on app-user-avatar at bounding box center [800, 346] width 31 height 31
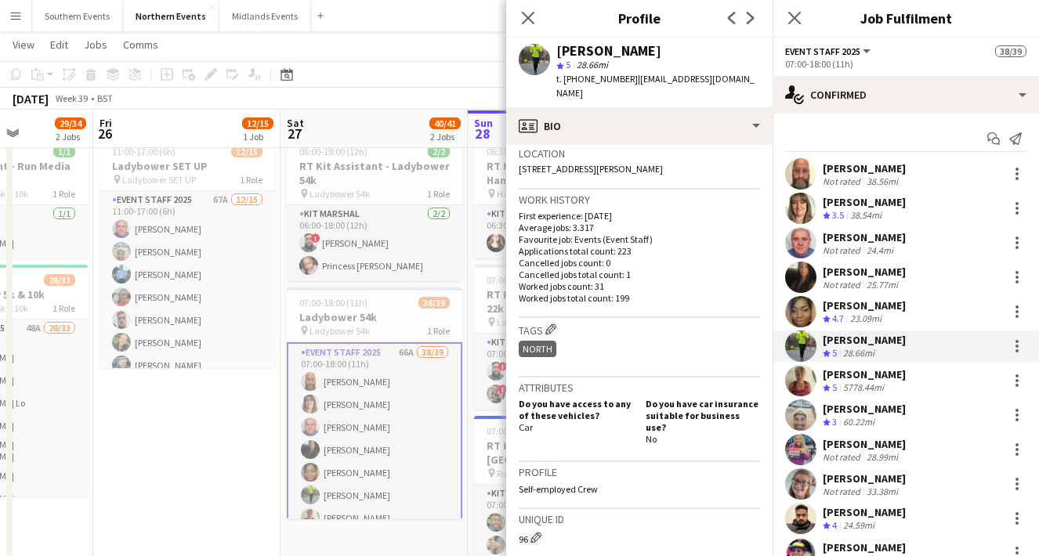
scroll to position [594, 0]
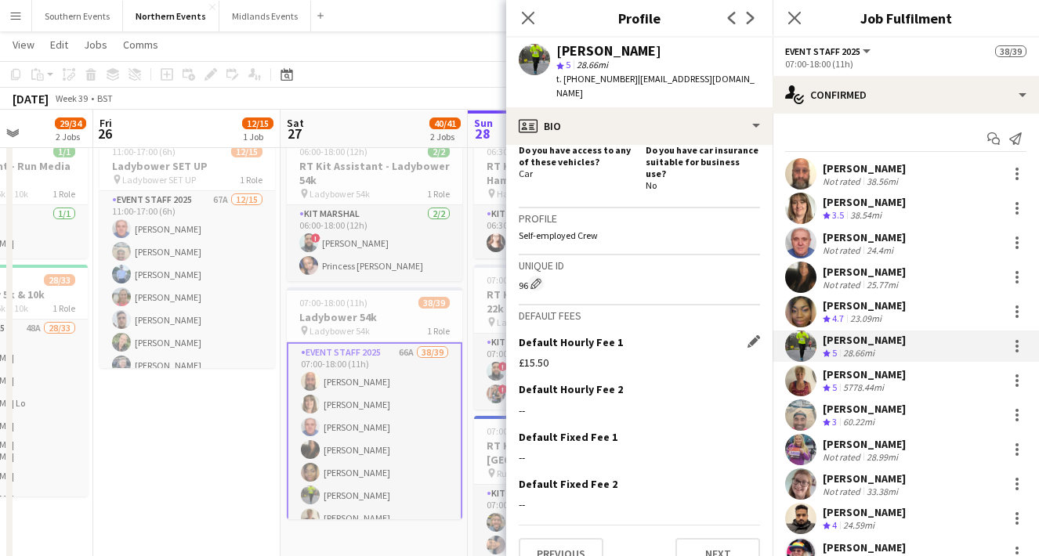
drag, startPoint x: 549, startPoint y: 345, endPoint x: 520, endPoint y: 342, distance: 29.9
click at [520, 342] on div "Default Hourly Fee 1 Edit this field £15.50" at bounding box center [639, 358] width 241 height 47
click at [551, 356] on div "£15.50" at bounding box center [639, 363] width 241 height 14
click at [526, 9] on app-icon "Close pop-in" at bounding box center [528, 18] width 23 height 23
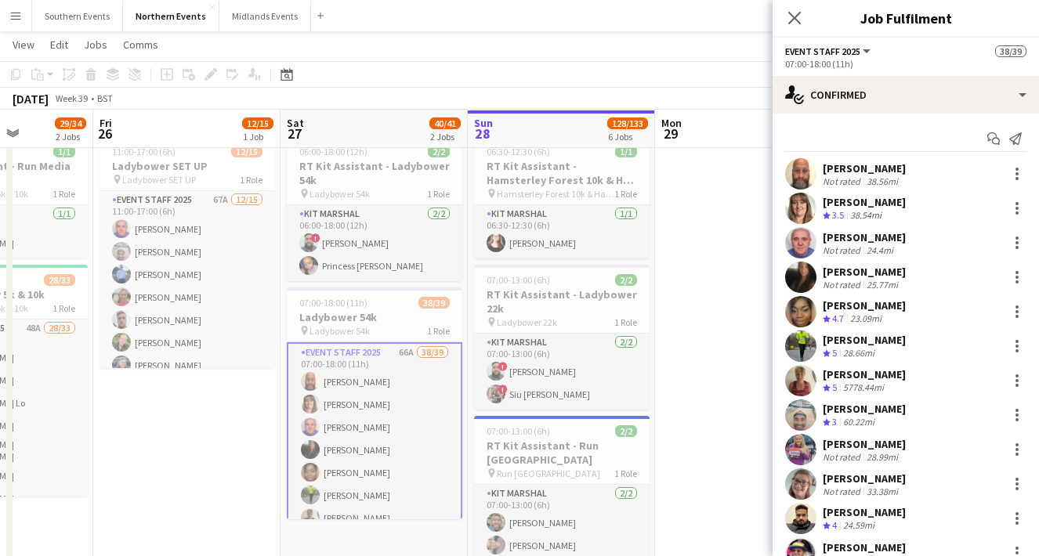
scroll to position [0, 0]
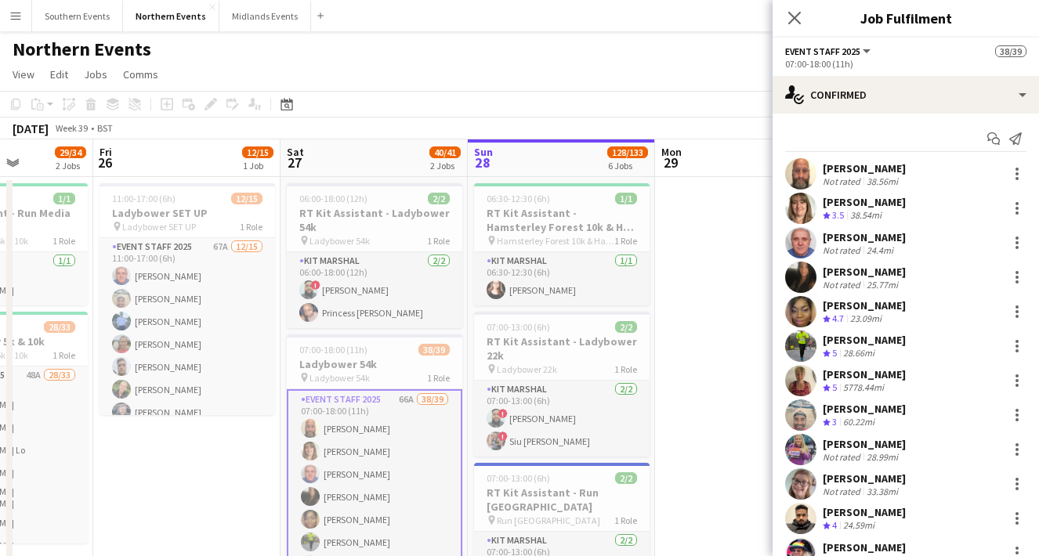
click at [794, 273] on app-user-avatar at bounding box center [800, 277] width 31 height 31
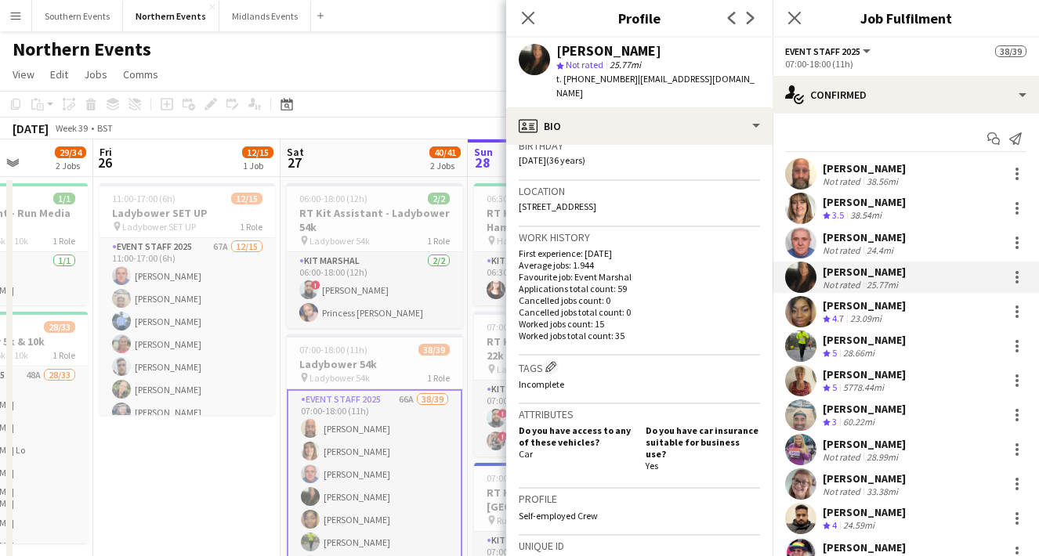
scroll to position [583, 0]
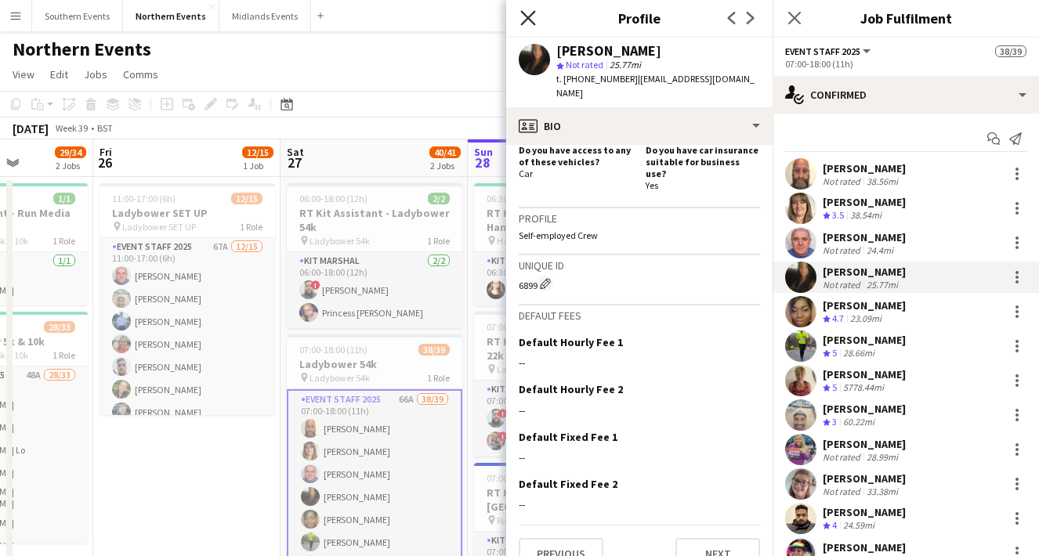
click at [527, 15] on icon "Close pop-in" at bounding box center [527, 17] width 15 height 15
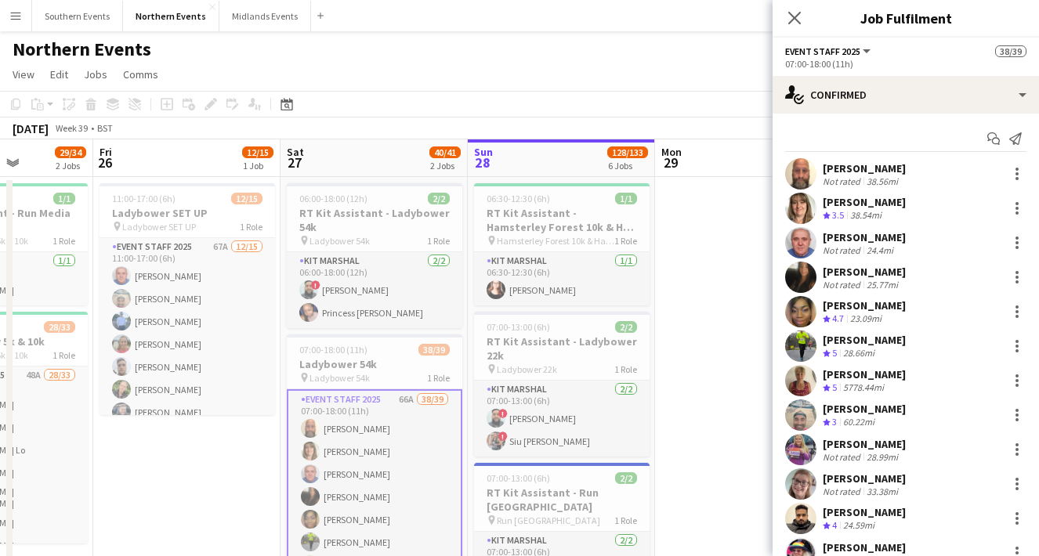
click at [813, 316] on app-user-avatar at bounding box center [800, 311] width 31 height 31
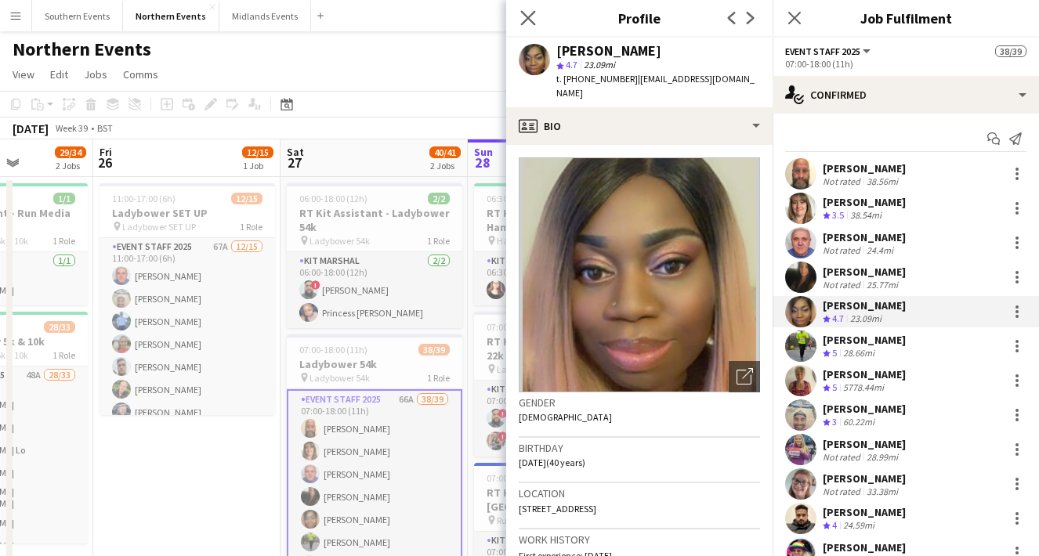
click at [527, 26] on app-icon "Close pop-in" at bounding box center [528, 18] width 23 height 23
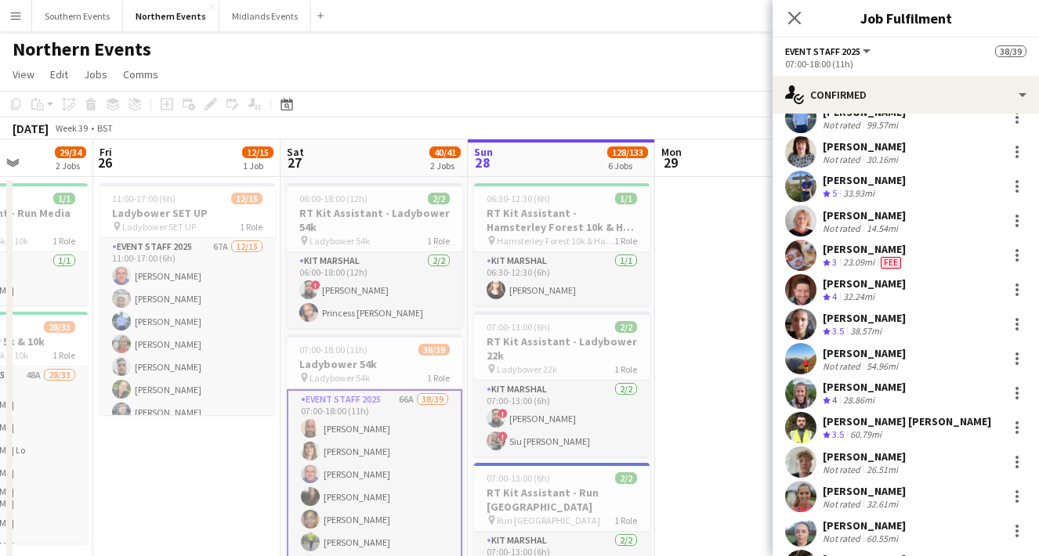
scroll to position [471, 0]
click at [810, 359] on app-user-avatar at bounding box center [800, 357] width 31 height 31
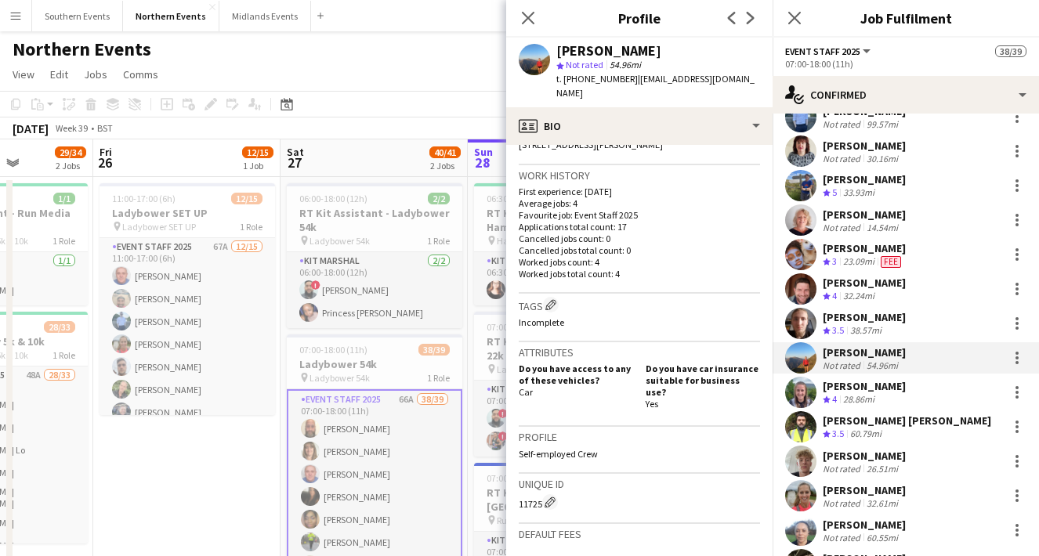
scroll to position [365, 0]
click at [527, 19] on icon at bounding box center [527, 17] width 15 height 15
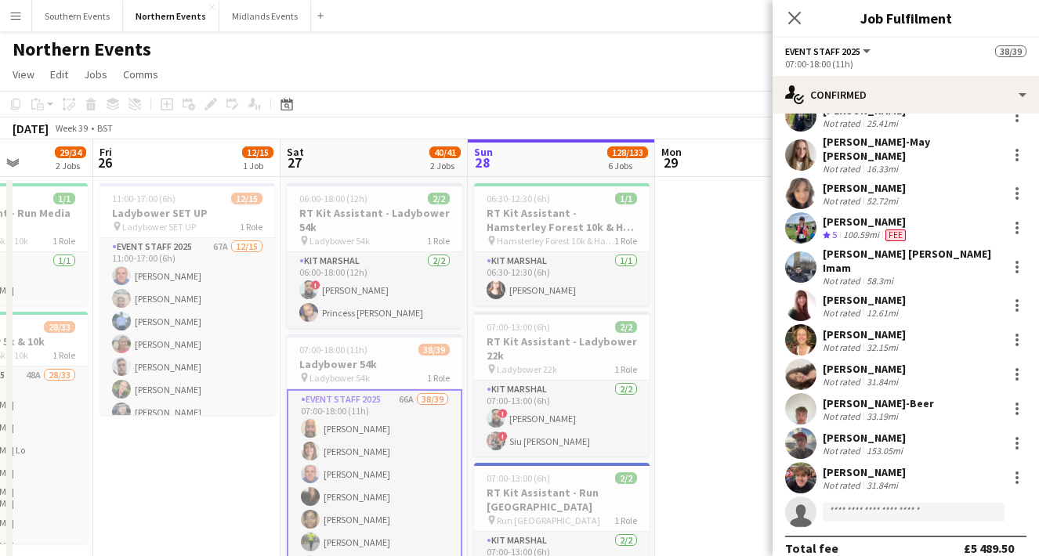
scroll to position [0, 0]
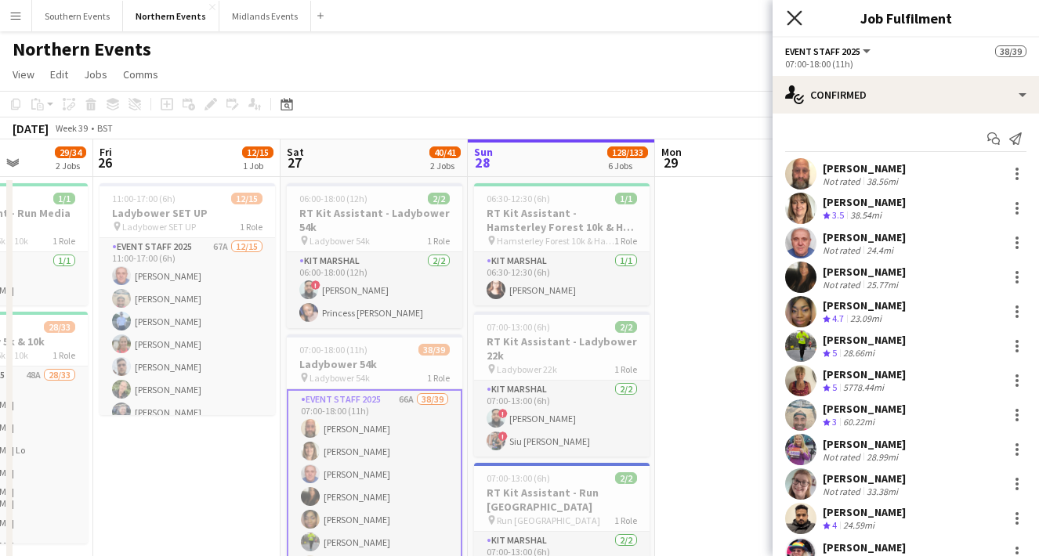
click at [795, 17] on icon at bounding box center [794, 17] width 15 height 15
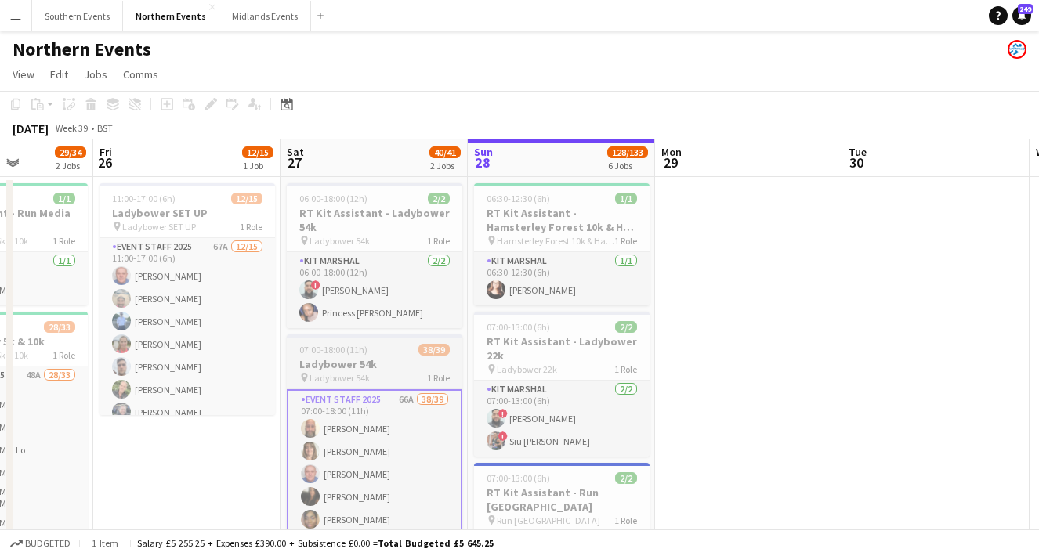
click at [358, 337] on div at bounding box center [375, 336] width 176 height 3
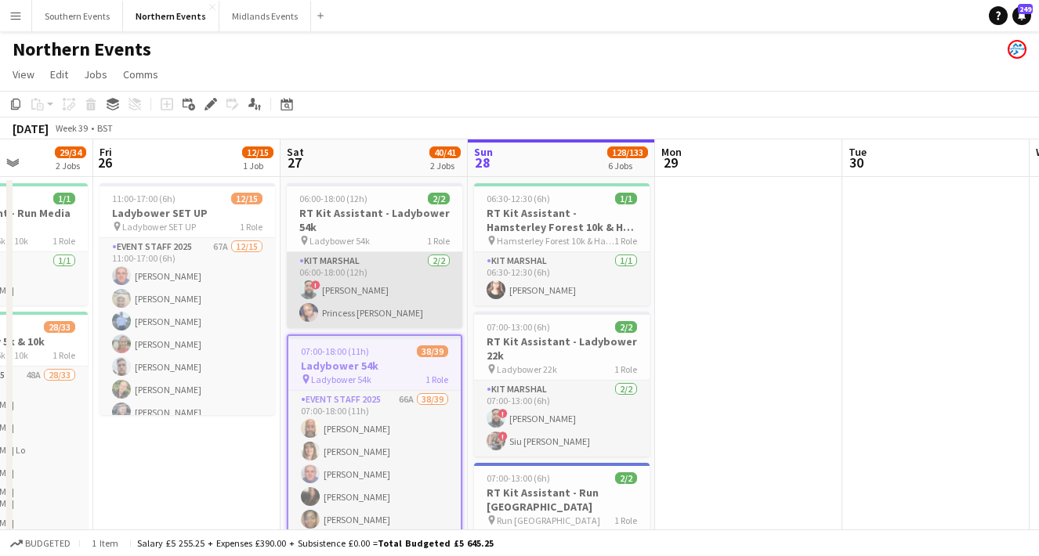
click at [351, 307] on app-card-role "Kit Marshal [DATE] 06:00-18:00 (12h) ! [PERSON_NAME] Princess [PERSON_NAME]" at bounding box center [375, 290] width 176 height 76
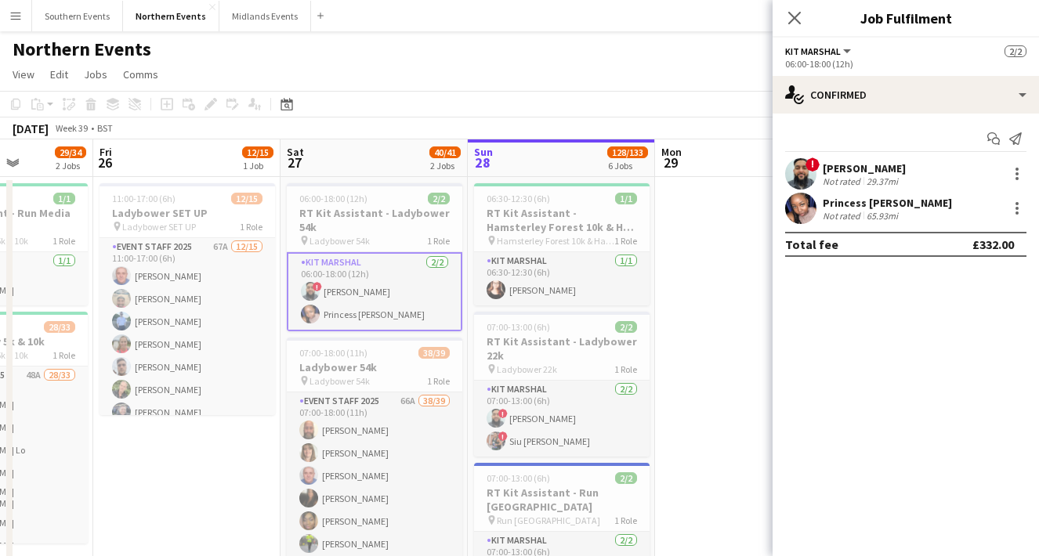
click at [818, 201] on div "Princess Ebal Nathan Not rated 65.93mi" at bounding box center [906, 208] width 266 height 31
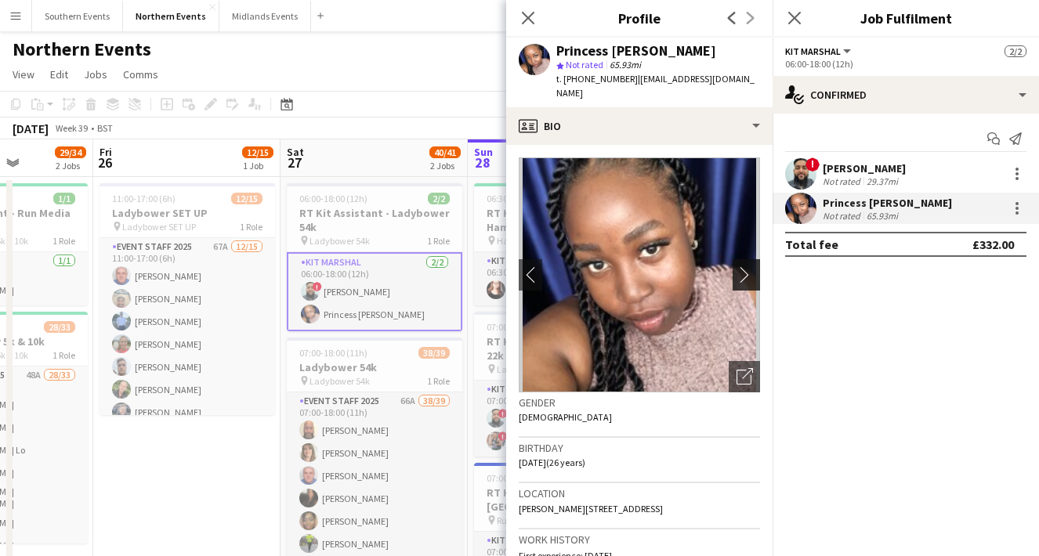
click at [749, 266] on app-icon "chevron-right" at bounding box center [749, 274] width 24 height 16
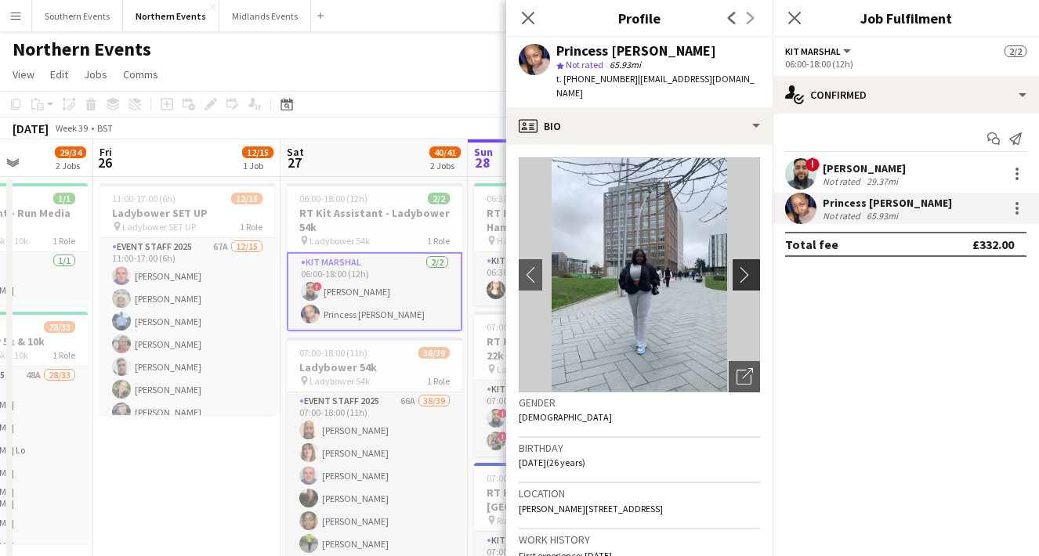
click at [749, 266] on app-icon "chevron-right" at bounding box center [749, 274] width 24 height 16
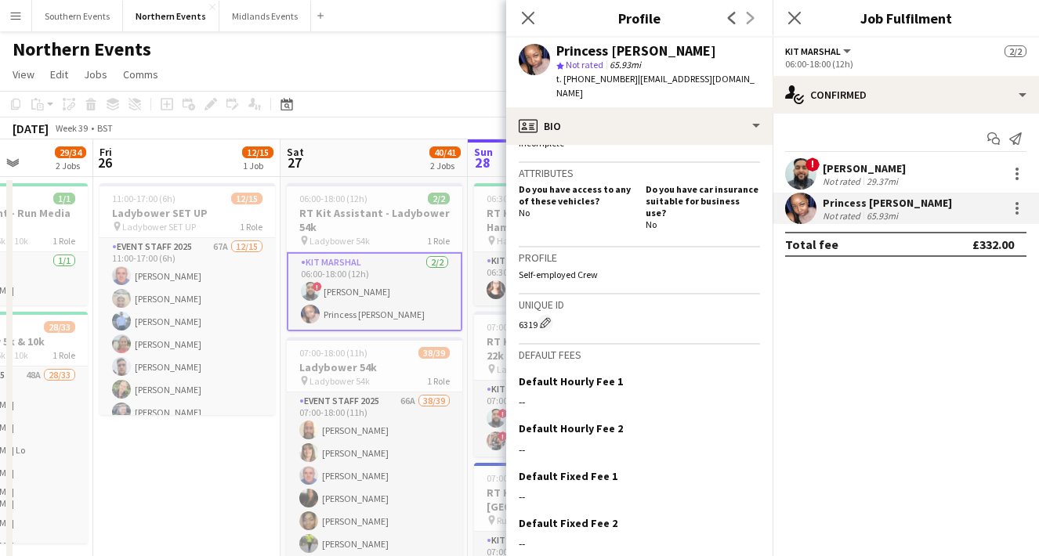
scroll to position [536, 0]
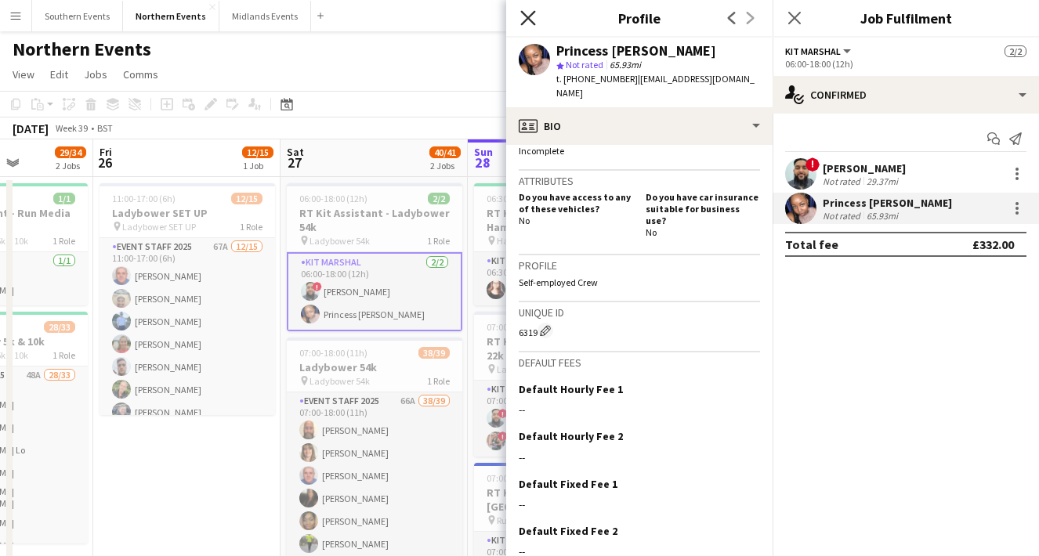
click at [527, 16] on icon at bounding box center [527, 17] width 15 height 15
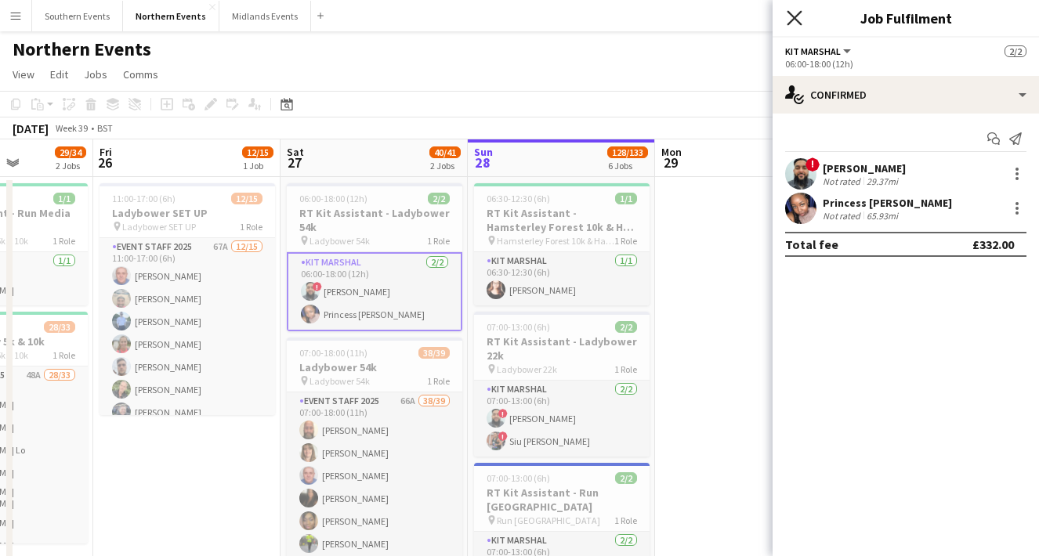
click at [795, 16] on icon at bounding box center [794, 17] width 15 height 15
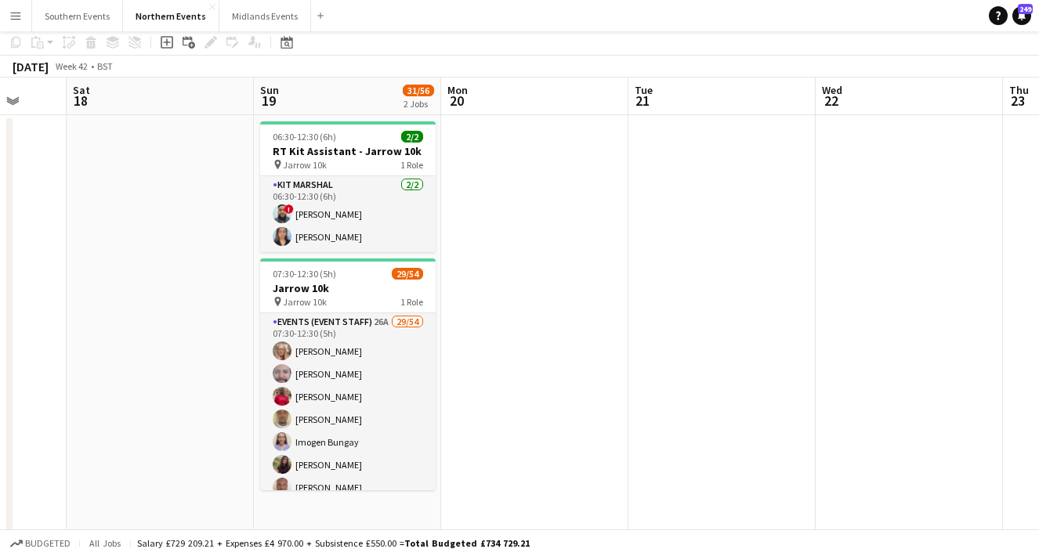
scroll to position [0, 0]
